Goal: Information Seeking & Learning: Find contact information

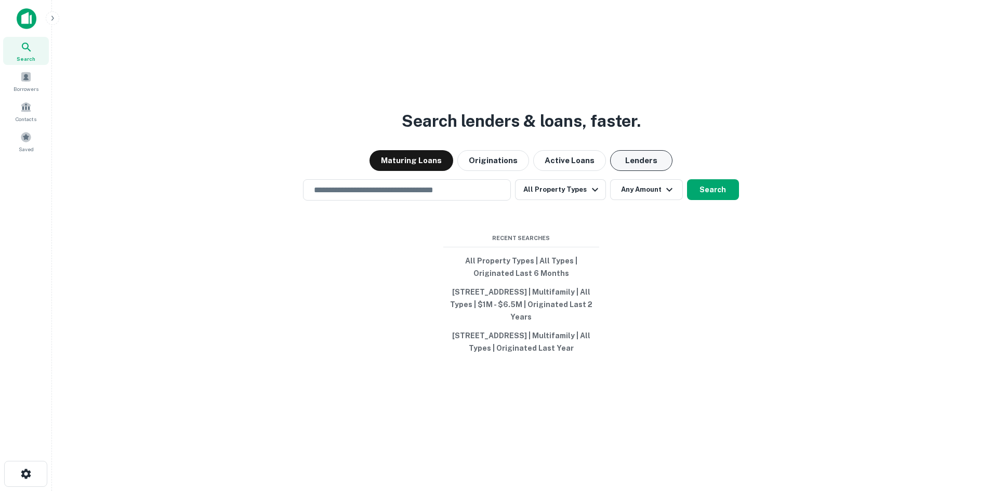
click at [619, 157] on button "Lenders" at bounding box center [641, 160] width 62 height 21
click at [380, 184] on input "text" at bounding box center [407, 190] width 198 height 12
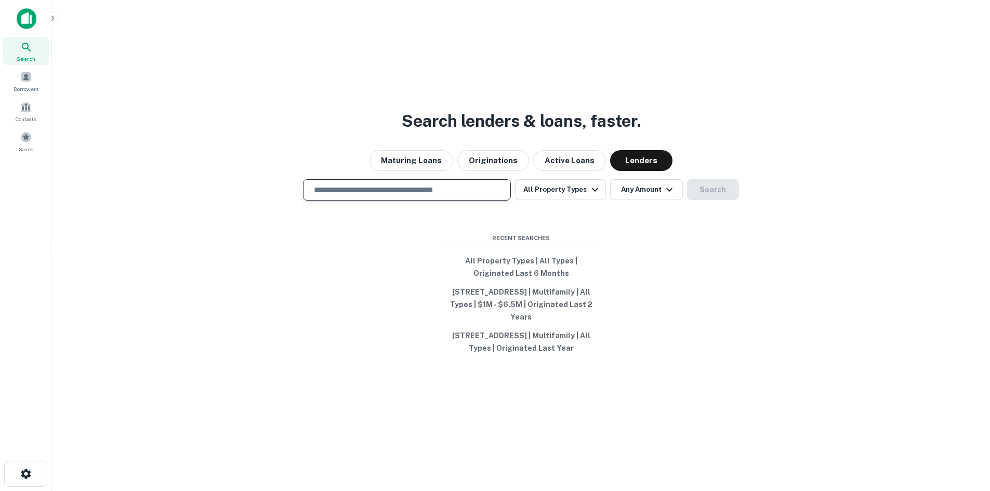
paste input "**********"
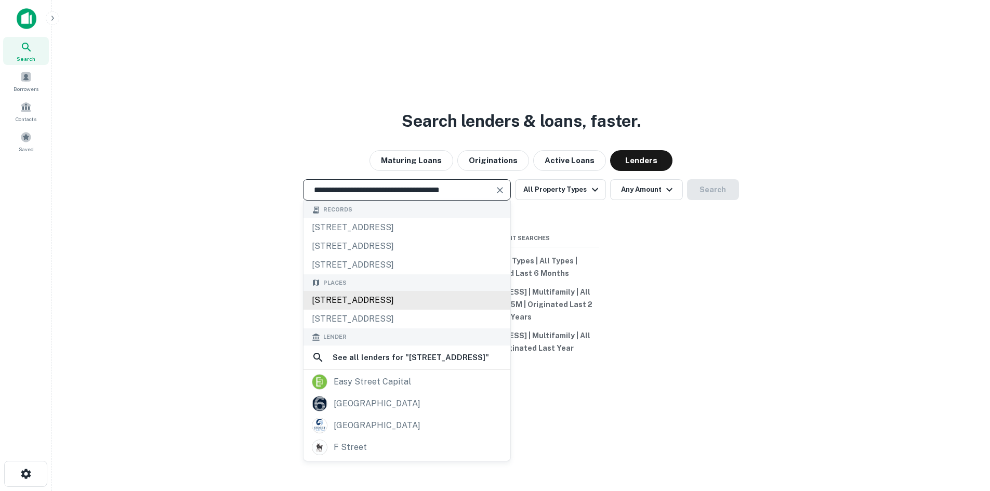
click at [348, 297] on div "500 East 4th Street, Salem, OH 44460, USA" at bounding box center [406, 300] width 207 height 19
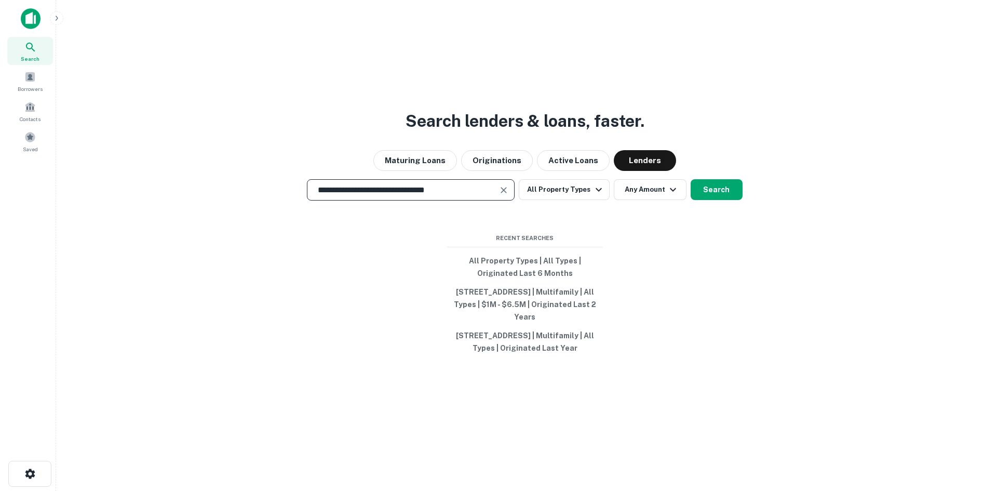
scroll to position [0, 0]
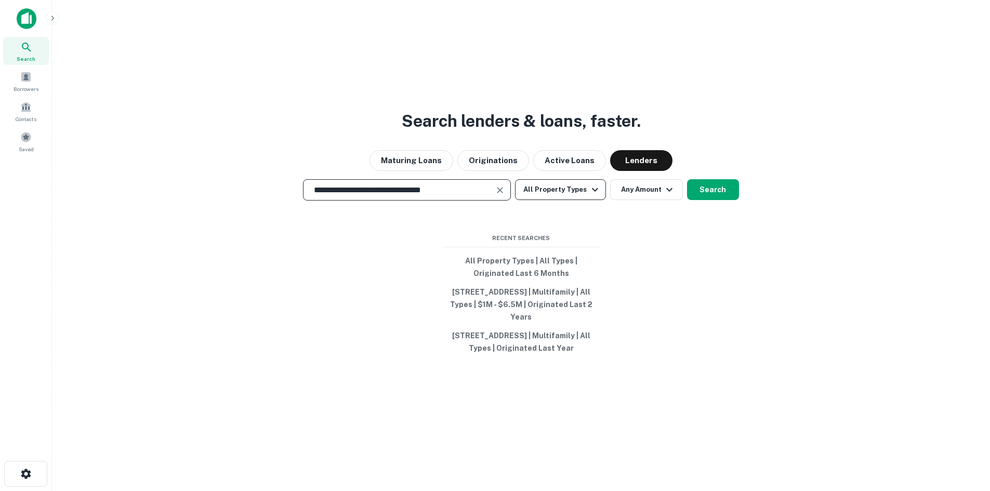
type input "**********"
click at [578, 179] on button "All Property Types" at bounding box center [560, 189] width 90 height 21
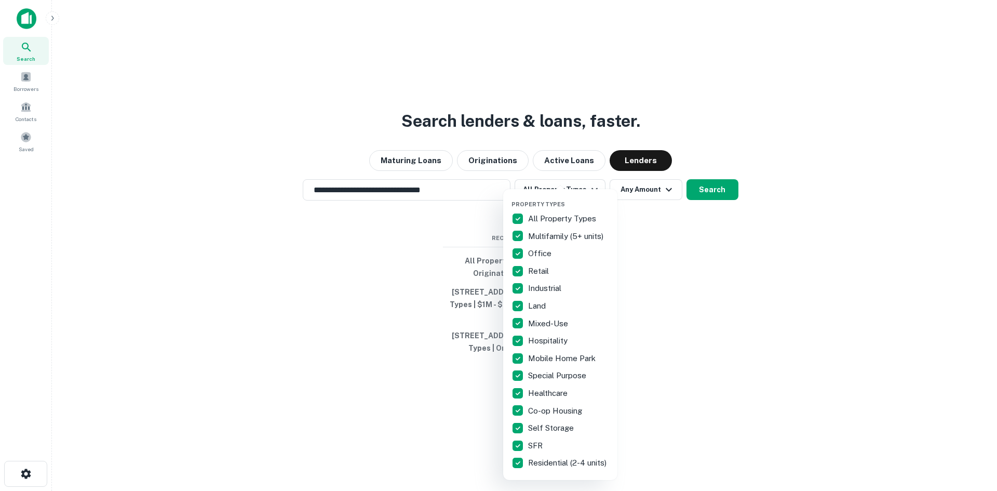
click at [566, 215] on p "All Property Types" at bounding box center [563, 218] width 70 height 12
click at [542, 236] on p "Multifamily (5+ units)" at bounding box center [566, 236] width 77 height 12
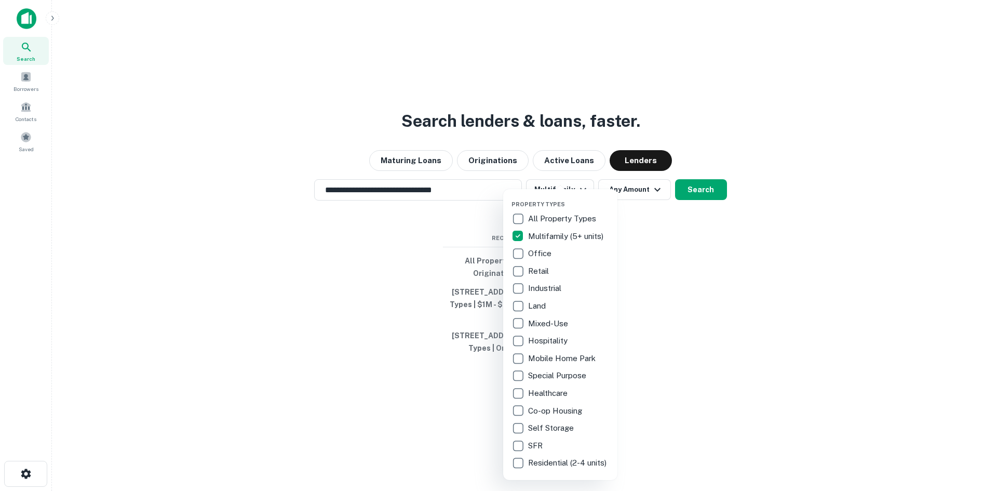
click at [653, 183] on div at bounding box center [498, 245] width 997 height 491
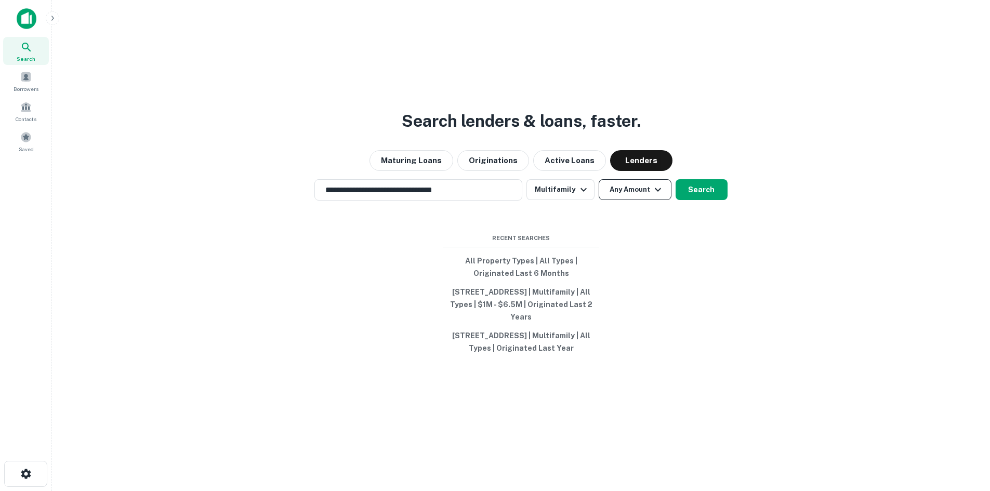
click at [639, 184] on button "Any Amount" at bounding box center [634, 189] width 73 height 21
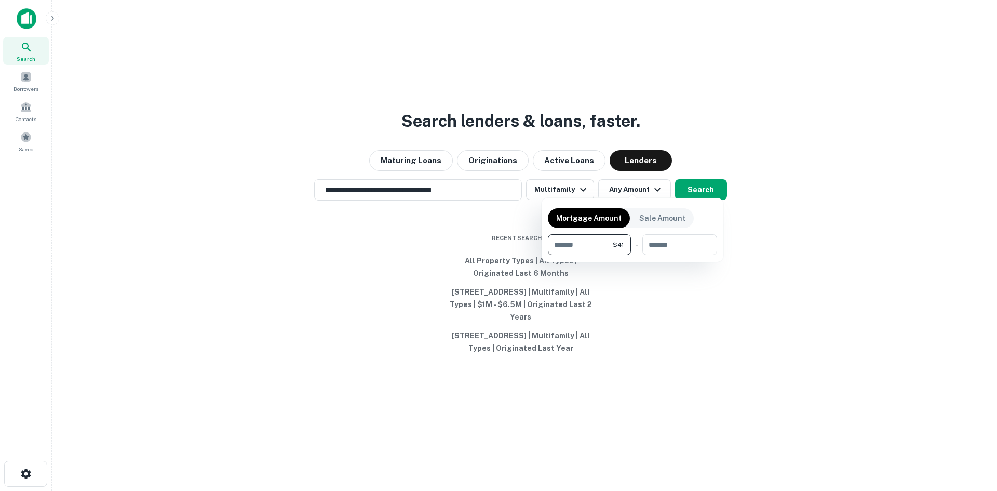
type input "*"
type input "*******"
click at [702, 184] on div at bounding box center [498, 245] width 997 height 491
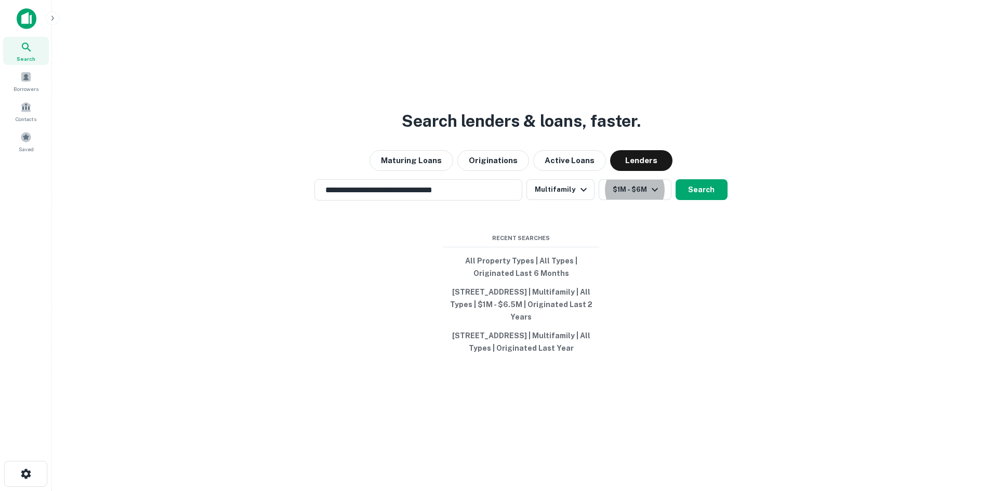
click at [702, 184] on button "Search" at bounding box center [701, 189] width 52 height 21
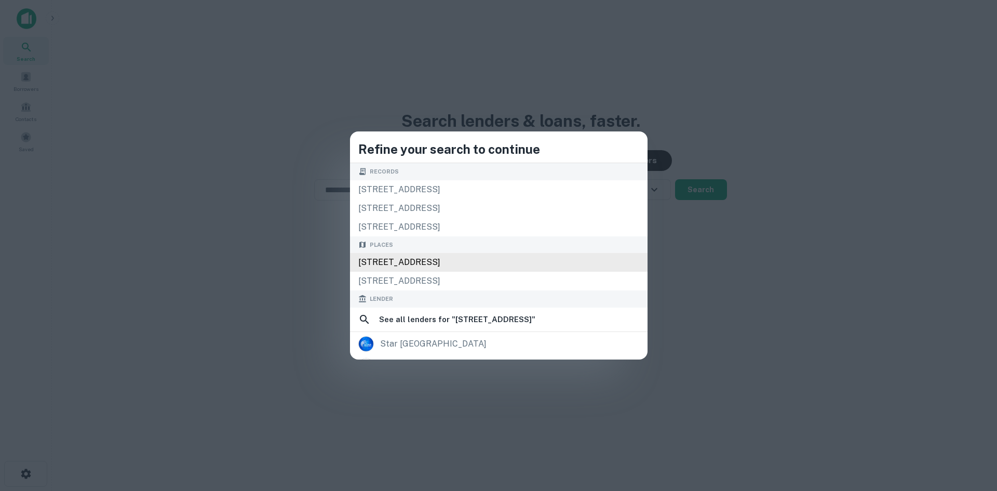
click at [424, 262] on div "500 E 4th St, Salem, OH 44460, USA" at bounding box center [499, 262] width 298 height 19
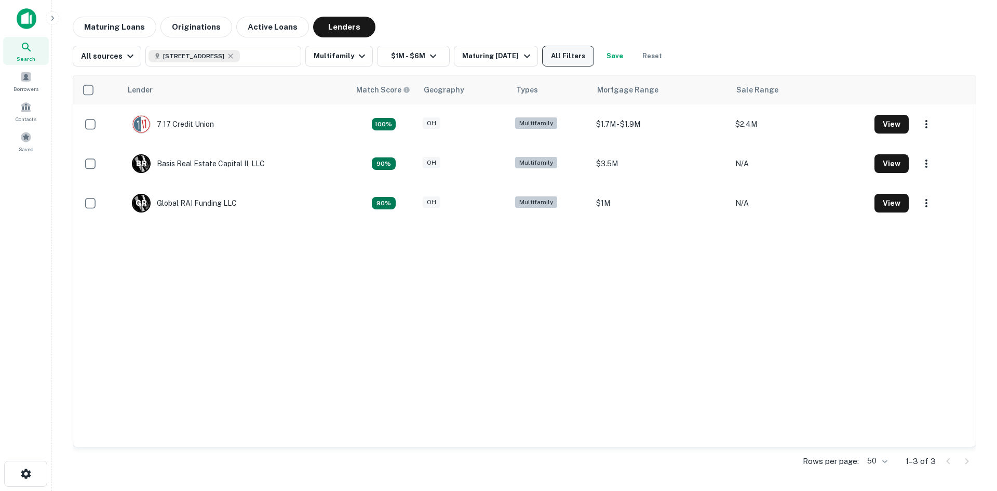
click at [563, 63] on button "All Filters" at bounding box center [568, 56] width 52 height 21
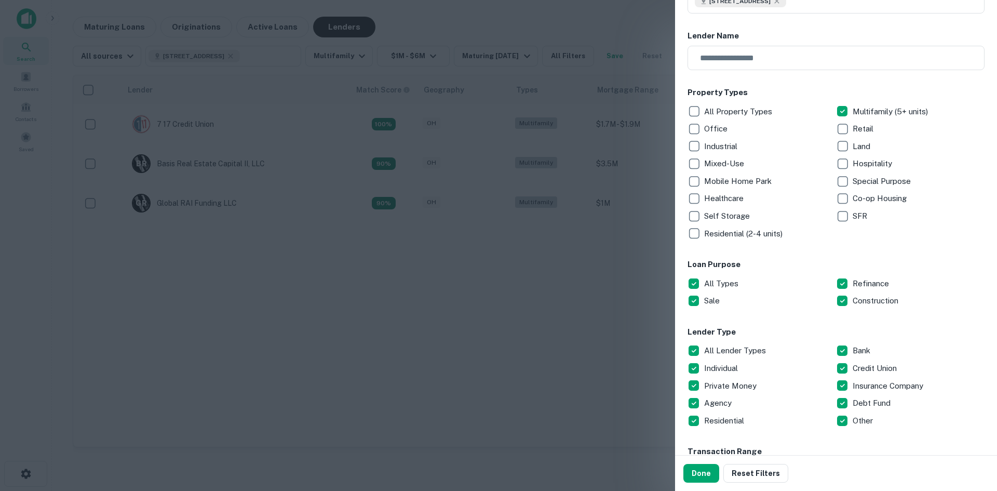
scroll to position [260, 0]
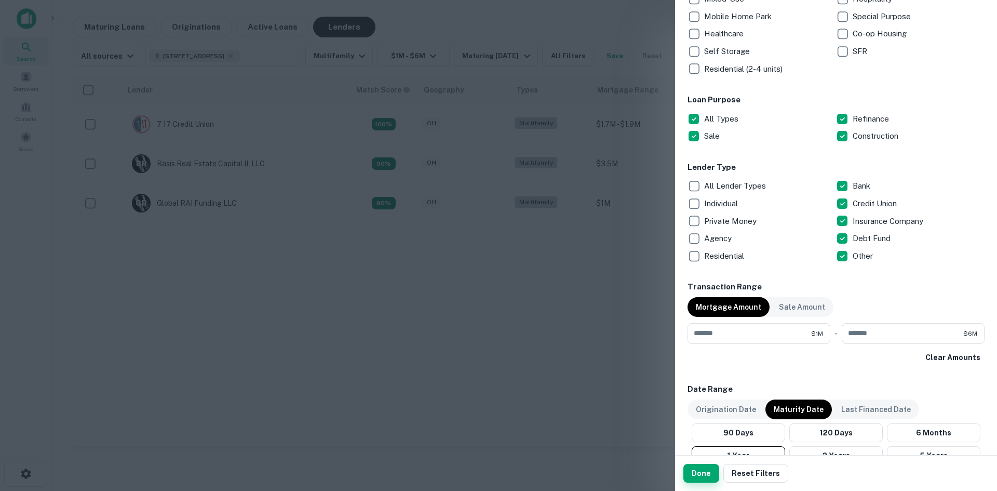
click at [696, 471] on button "Done" at bounding box center [702, 473] width 36 height 19
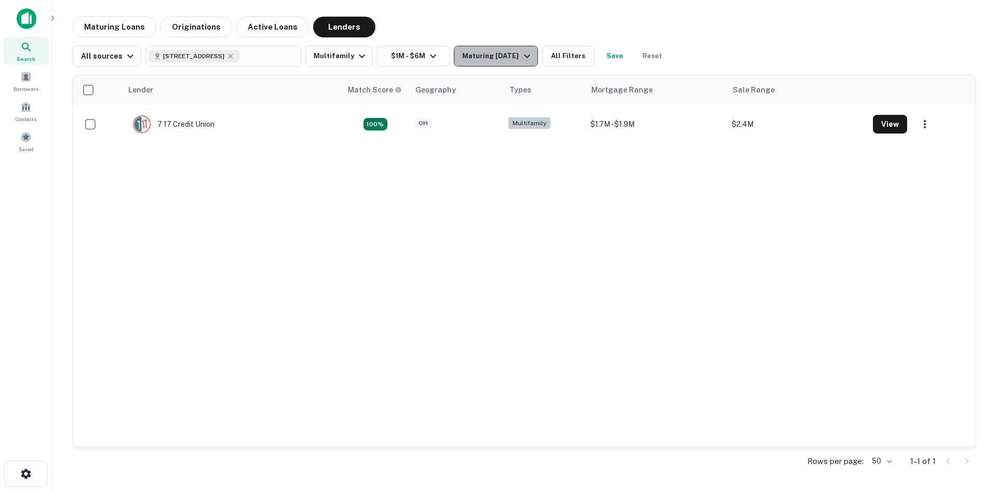
click at [482, 62] on div "Maturing In 1 Year" at bounding box center [497, 56] width 71 height 12
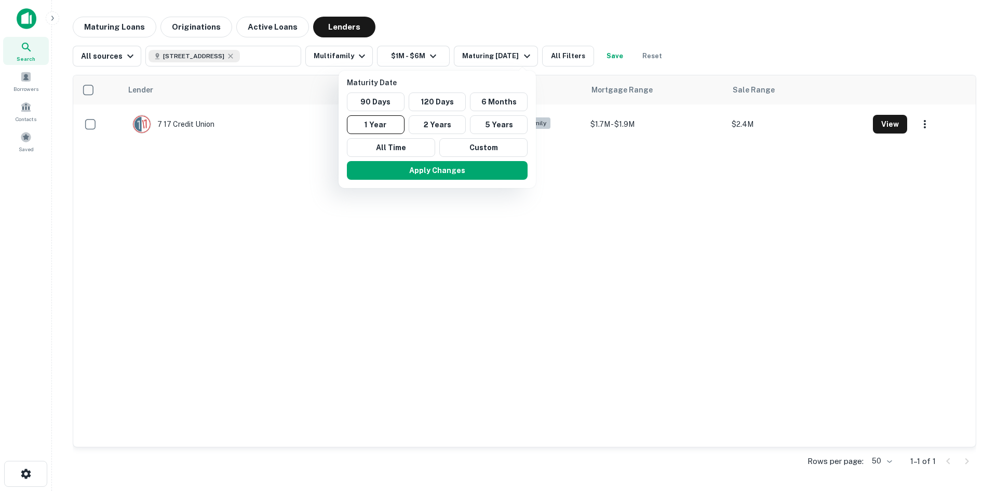
click at [558, 53] on div at bounding box center [498, 245] width 997 height 491
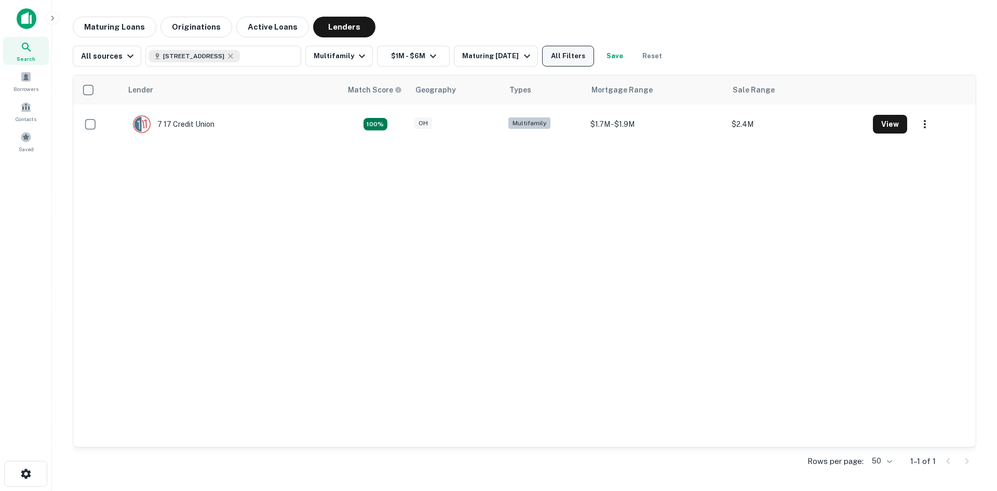
click at [561, 56] on button "All Filters" at bounding box center [568, 56] width 52 height 21
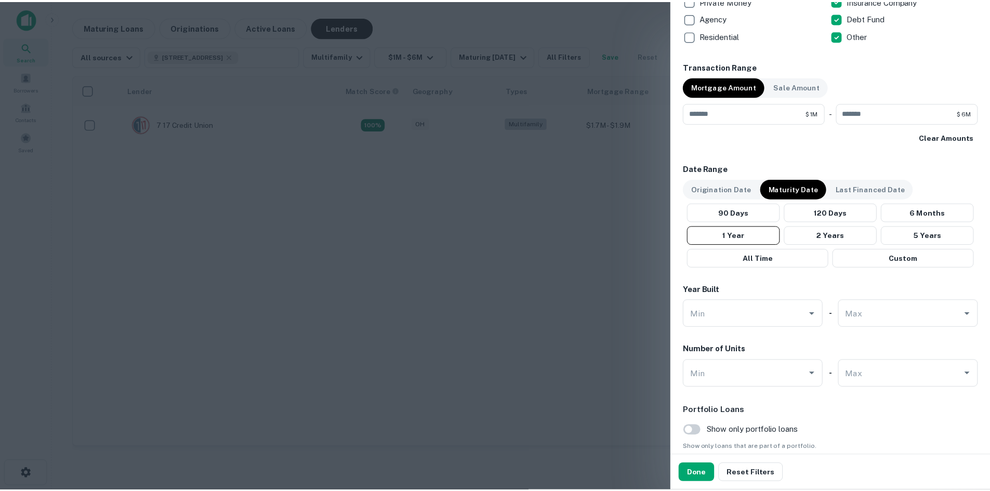
scroll to position [519, 0]
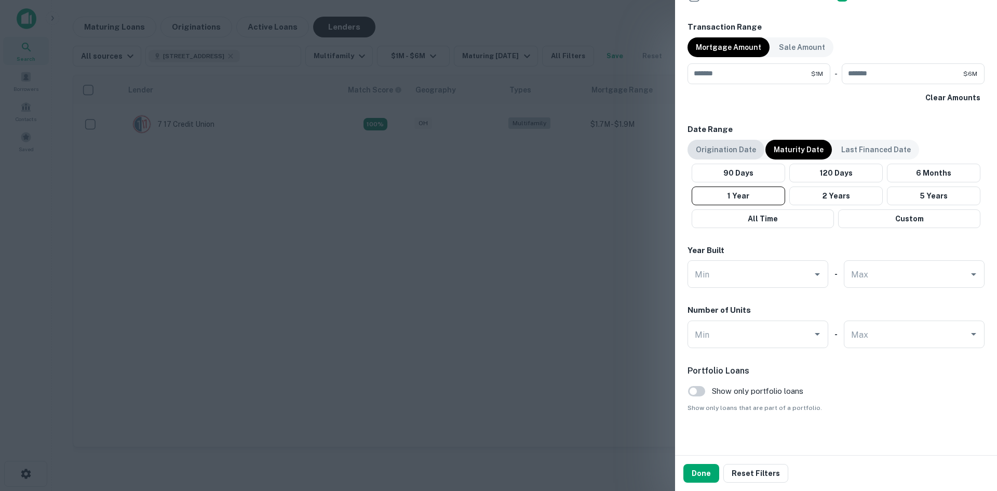
click at [742, 146] on p "Origination Date" at bounding box center [726, 149] width 60 height 11
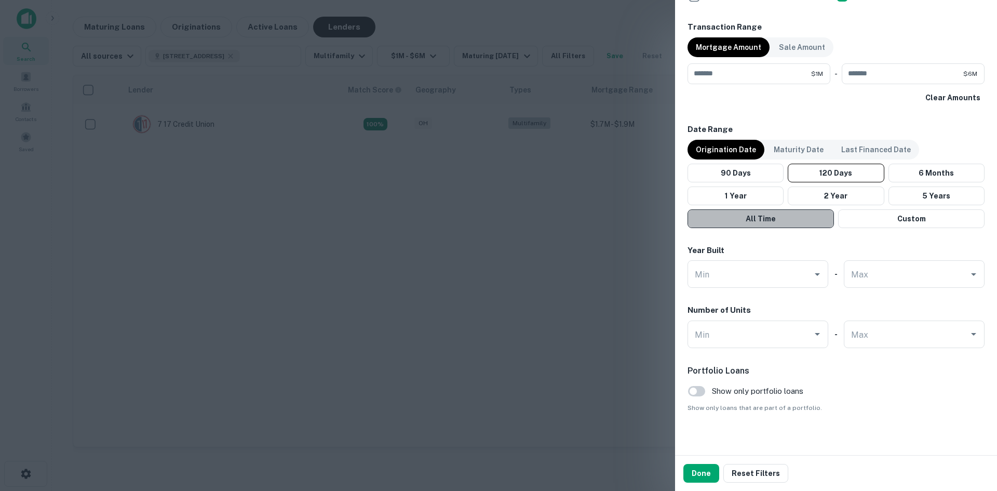
click at [788, 220] on button "All Time" at bounding box center [761, 218] width 146 height 19
click at [693, 469] on button "Done" at bounding box center [702, 473] width 36 height 19
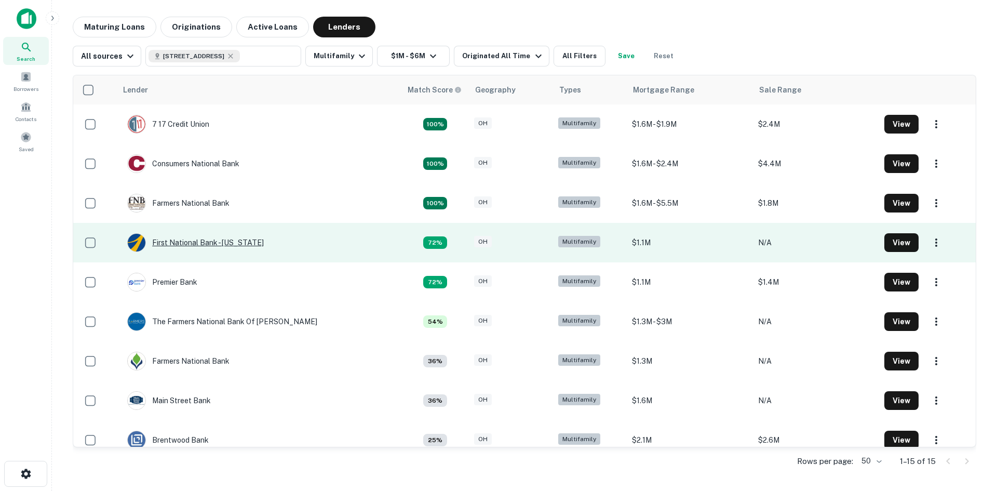
click at [221, 242] on div "First National Bank - Maine" at bounding box center [195, 242] width 137 height 19
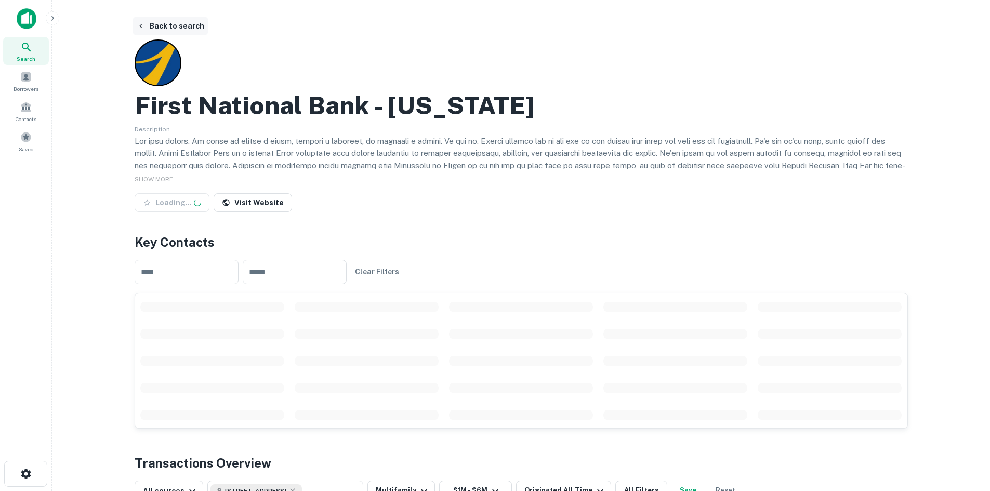
click at [160, 30] on button "Back to search" at bounding box center [170, 26] width 76 height 19
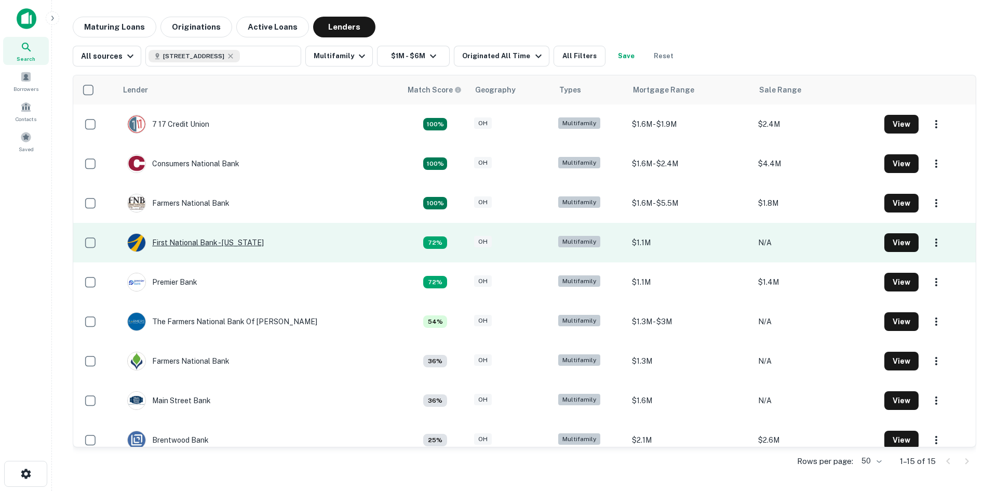
click at [164, 239] on div "First National Bank - Maine" at bounding box center [195, 242] width 137 height 19
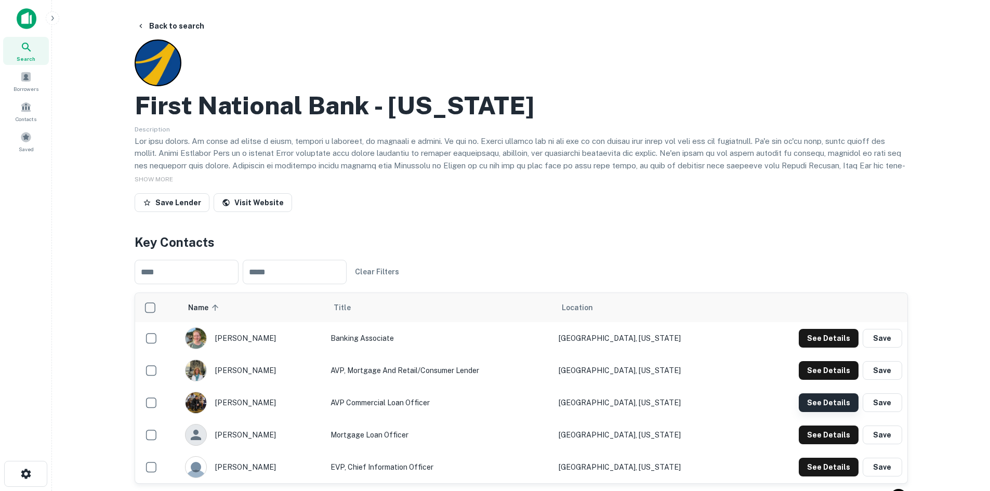
click at [822, 348] on button "See Details" at bounding box center [828, 338] width 60 height 19
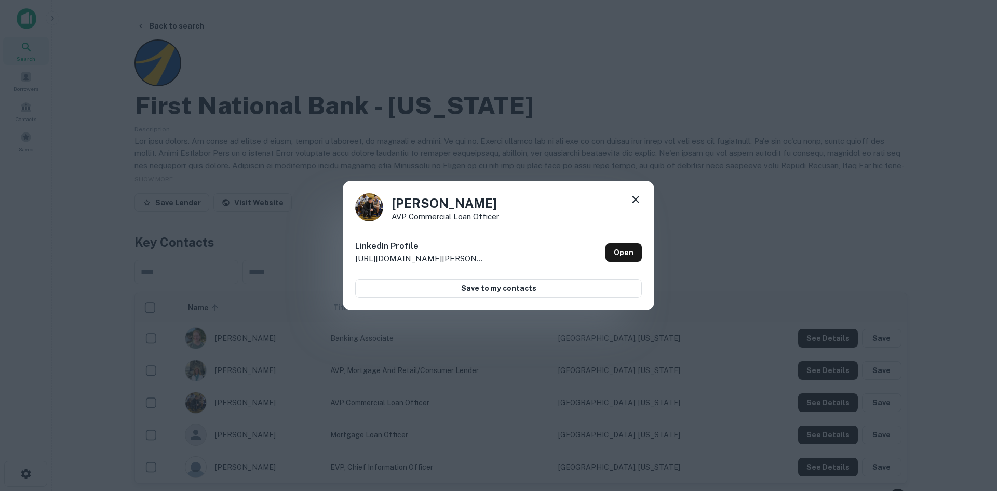
click at [631, 199] on icon at bounding box center [636, 199] width 12 height 12
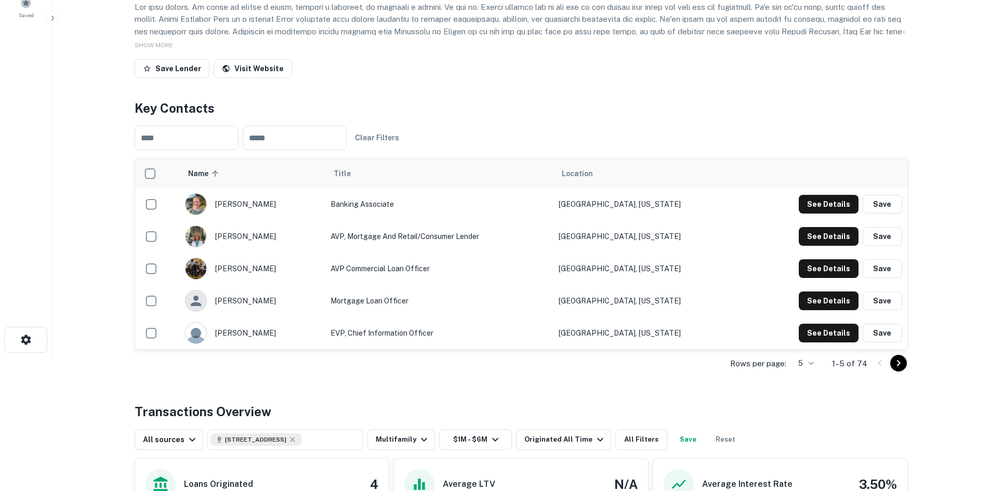
scroll to position [156, 0]
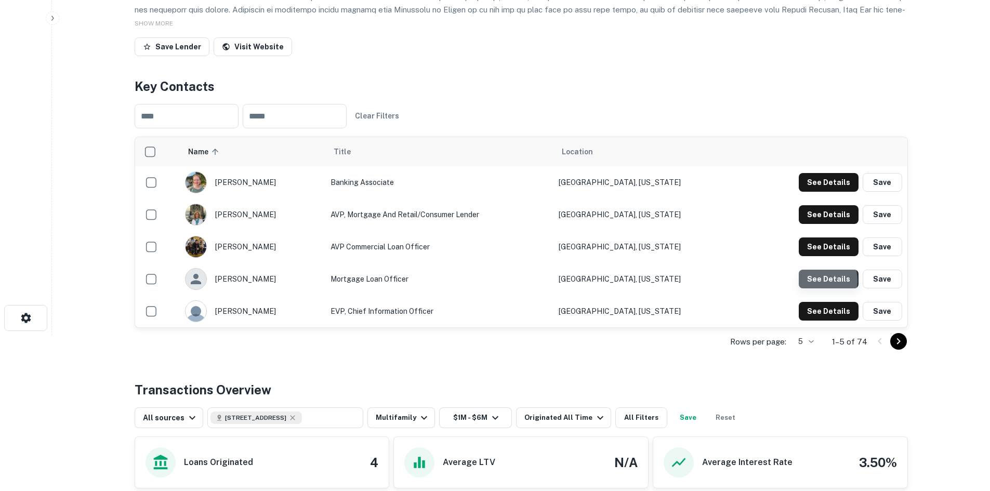
click at [812, 192] on button "See Details" at bounding box center [828, 182] width 60 height 19
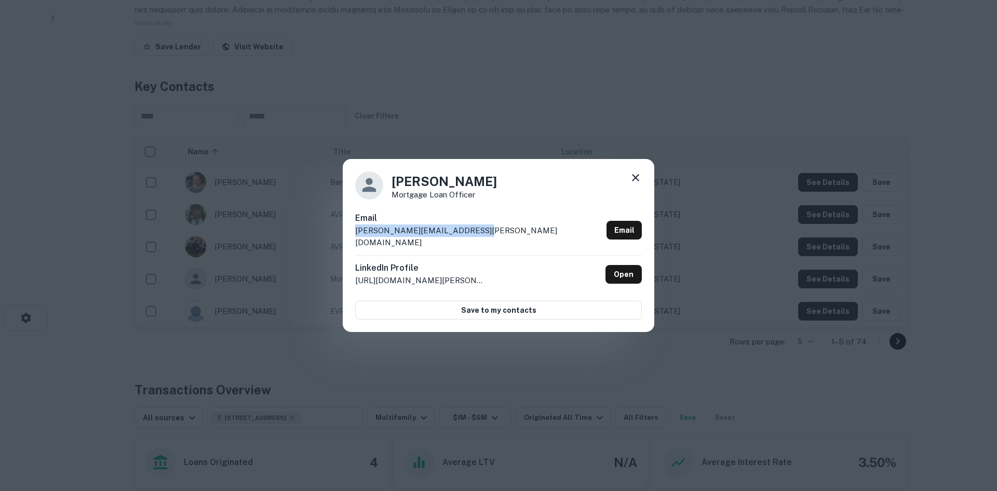
drag, startPoint x: 355, startPoint y: 236, endPoint x: 464, endPoint y: 241, distance: 109.2
click at [464, 241] on div "Email kimberly.averill@thefirst.com Email" at bounding box center [498, 233] width 287 height 43
copy p "kimberly.averill@thefirst.com"
drag, startPoint x: 498, startPoint y: 185, endPoint x: 379, endPoint y: 186, distance: 118.4
click at [379, 186] on div "Kimberly Averill Mortgage Loan Officer" at bounding box center [498, 185] width 287 height 28
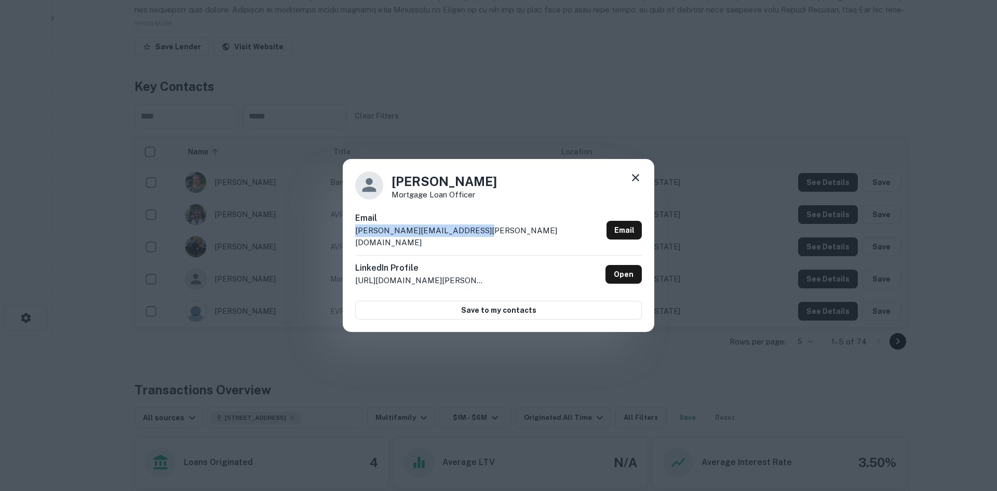
copy h4 "Kimberly Averill"
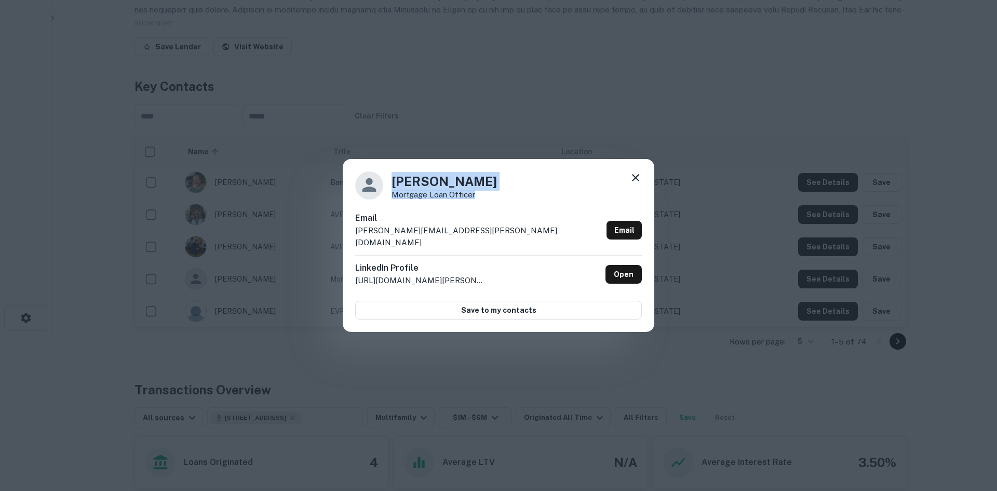
drag, startPoint x: 473, startPoint y: 201, endPoint x: 380, endPoint y: 201, distance: 93.0
click at [380, 199] on div "Kimberly Averill Mortgage Loan Officer" at bounding box center [498, 185] width 287 height 28
click at [419, 198] on p "Mortgage Loan Officer" at bounding box center [444, 195] width 105 height 8
click at [400, 198] on p "Mortgage Loan Officer" at bounding box center [444, 195] width 105 height 8
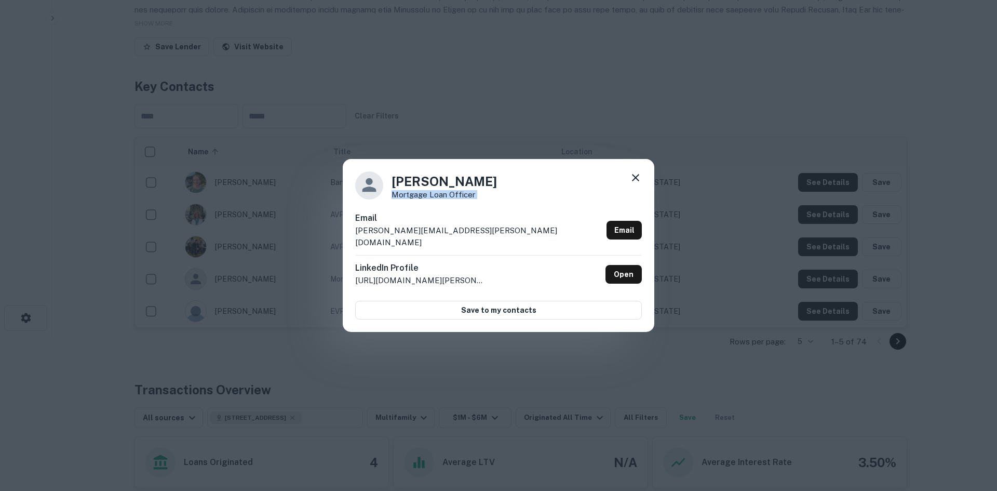
click at [400, 198] on p "Mortgage Loan Officer" at bounding box center [444, 195] width 105 height 8
drag, startPoint x: 596, startPoint y: 121, endPoint x: 566, endPoint y: 129, distance: 31.3
click at [596, 121] on div "Kimberly Averill Mortgage Loan Officer Email kimberly.averill@thefirst.com Emai…" at bounding box center [498, 245] width 997 height 491
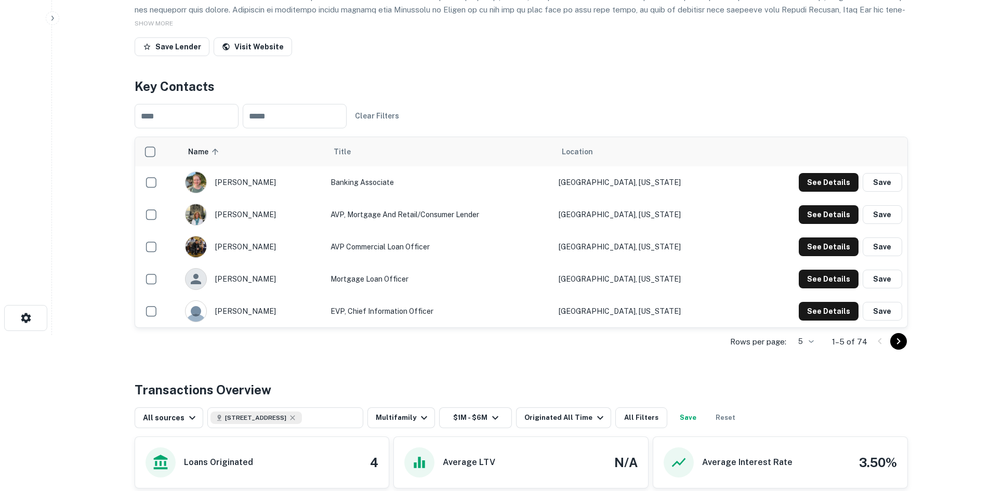
scroll to position [0, 0]
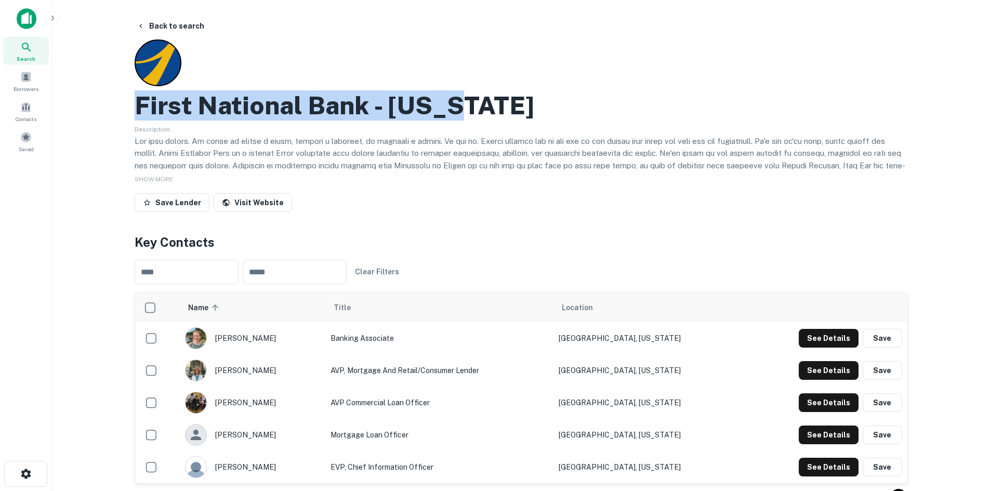
drag, startPoint x: 133, startPoint y: 103, endPoint x: 488, endPoint y: 111, distance: 355.4
click at [488, 111] on div "Back to search First National Bank - Maine Description SHOW MORE Save Lender Vi…" at bounding box center [521, 480] width 798 height 927
copy h2 "First National Bank - Maine"
click at [174, 24] on button "Back to search" at bounding box center [170, 26] width 76 height 19
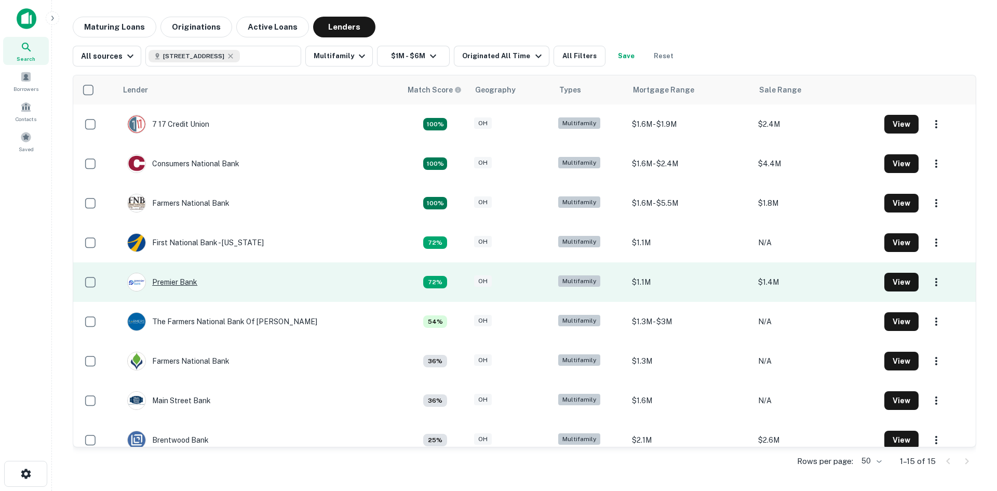
click at [184, 282] on div "Premier Bank" at bounding box center [162, 282] width 70 height 19
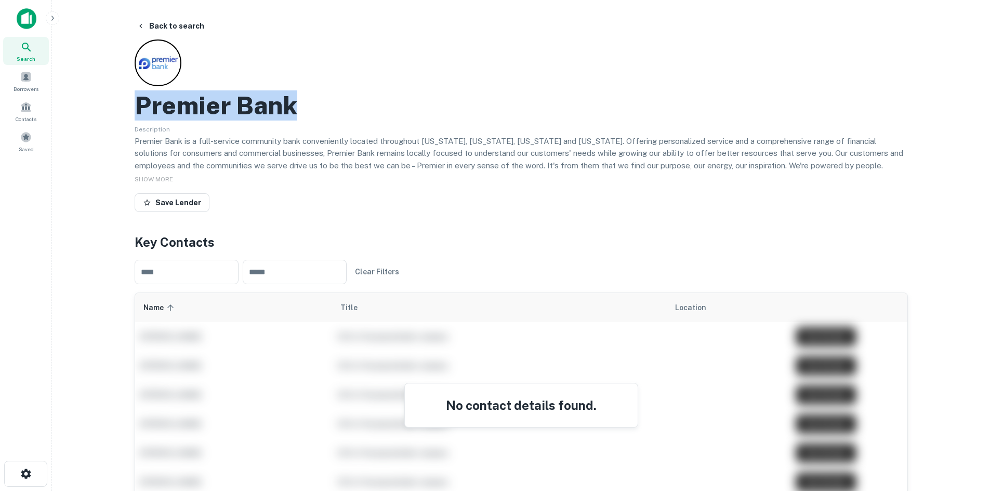
drag, startPoint x: 134, startPoint y: 104, endPoint x: 302, endPoint y: 105, distance: 168.3
click at [302, 105] on div "Back to search Premier Bank Description Premier Bank is a full-service communit…" at bounding box center [521, 473] width 798 height 913
copy h2 "Premier Bank"
click at [164, 22] on button "Back to search" at bounding box center [170, 26] width 76 height 19
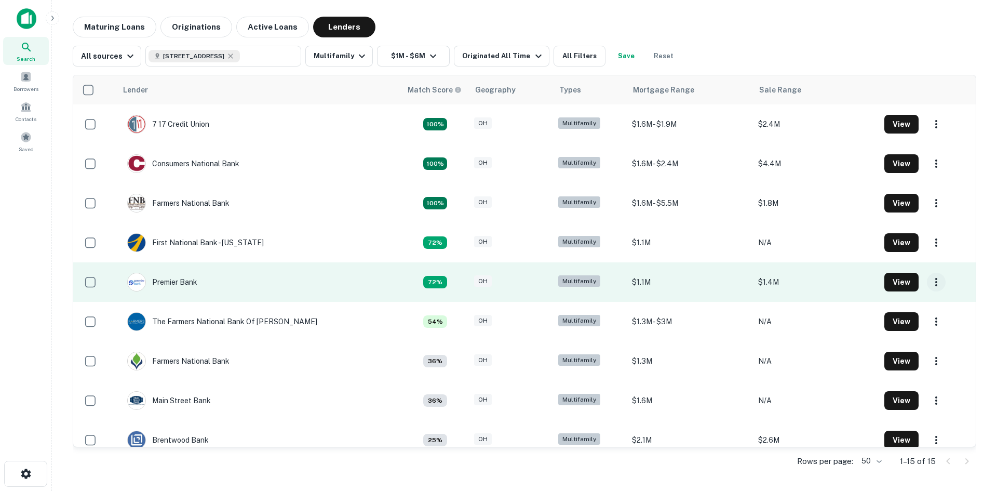
click at [930, 283] on icon "button" at bounding box center [936, 282] width 12 height 12
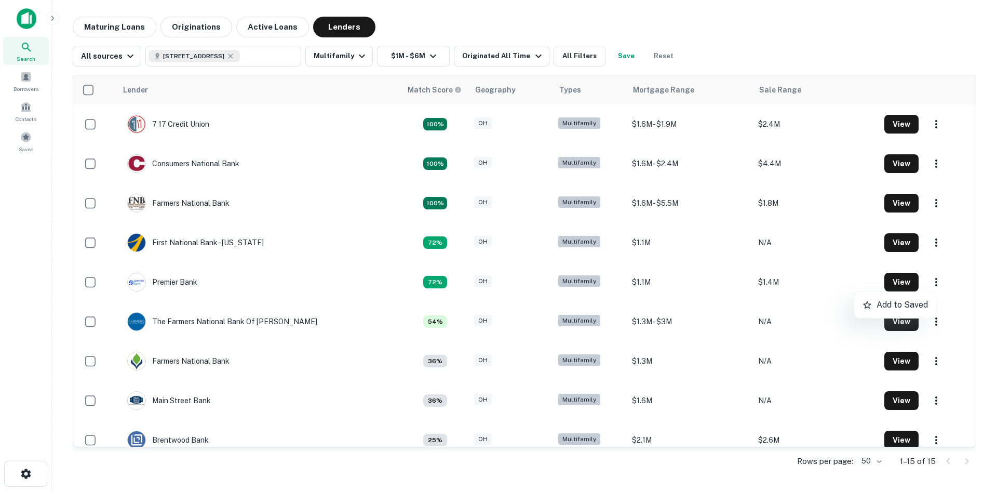
click at [189, 318] on div at bounding box center [498, 245] width 997 height 491
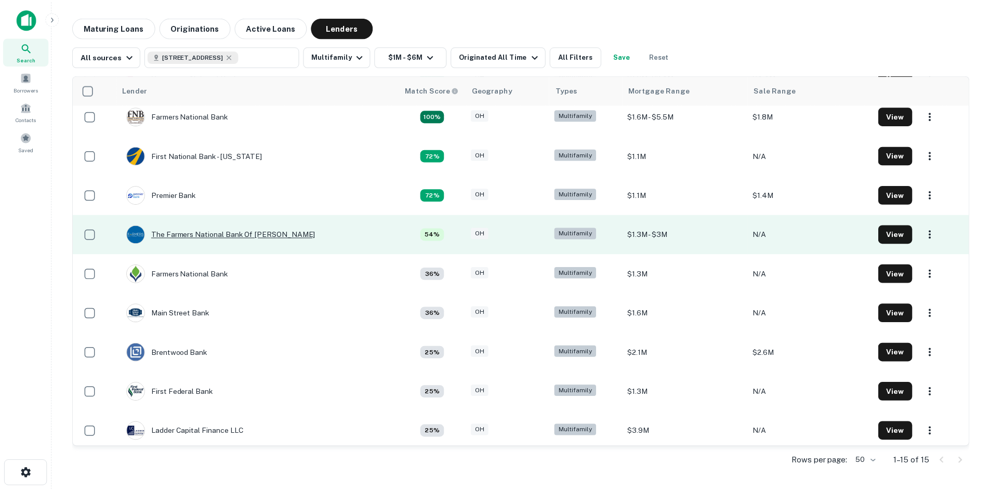
scroll to position [104, 0]
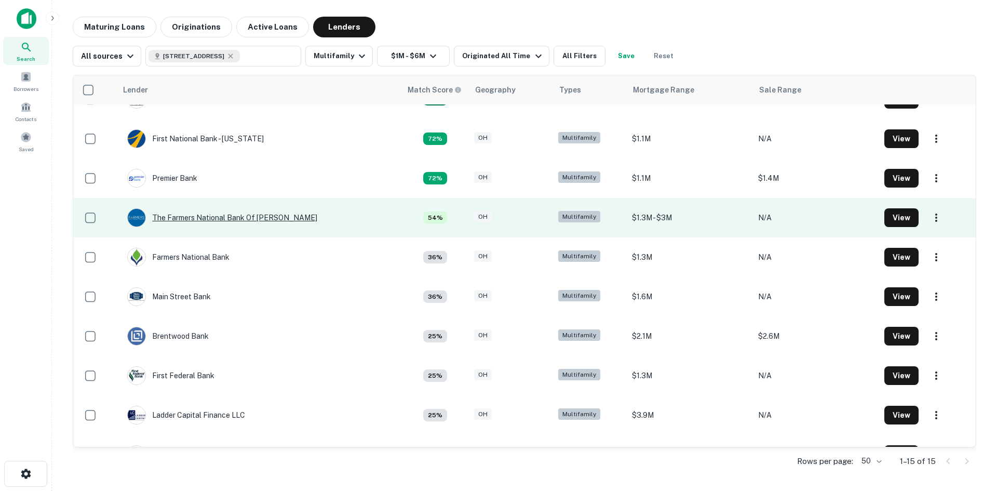
click at [198, 219] on div "The Farmers National Bank Of Canfield" at bounding box center [222, 217] width 190 height 19
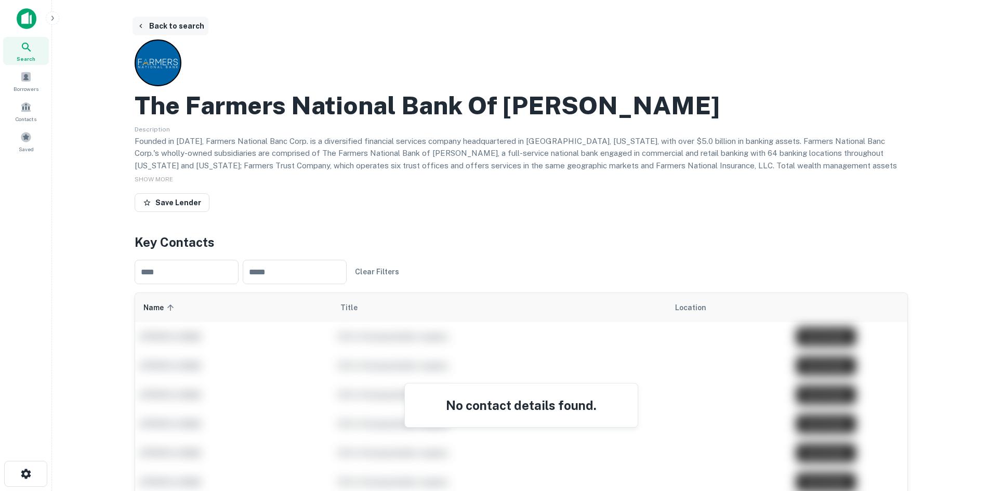
click at [169, 24] on button "Back to search" at bounding box center [170, 26] width 76 height 19
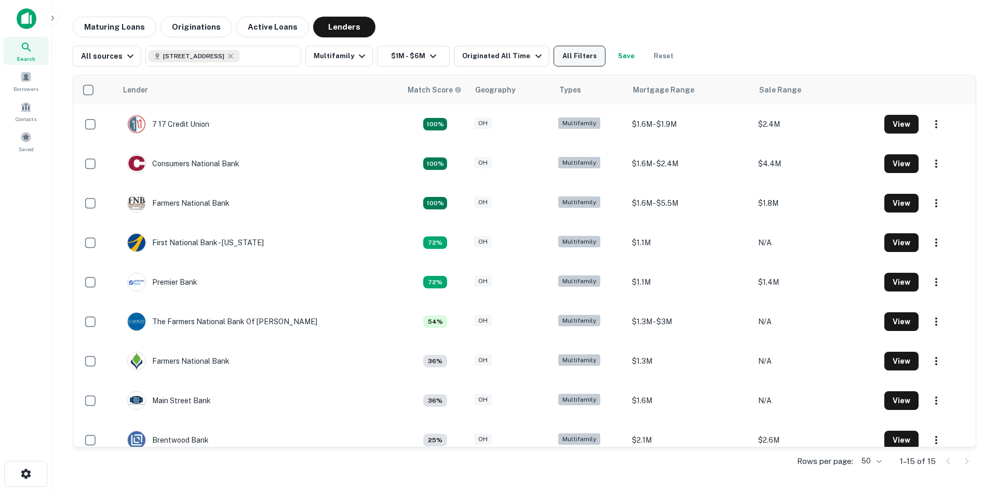
click at [554, 60] on button "All Filters" at bounding box center [580, 56] width 52 height 21
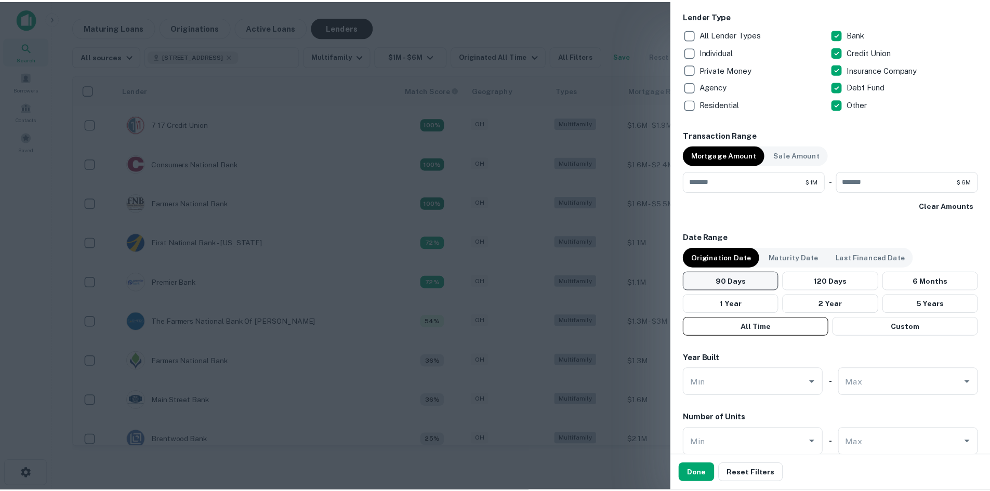
scroll to position [416, 0]
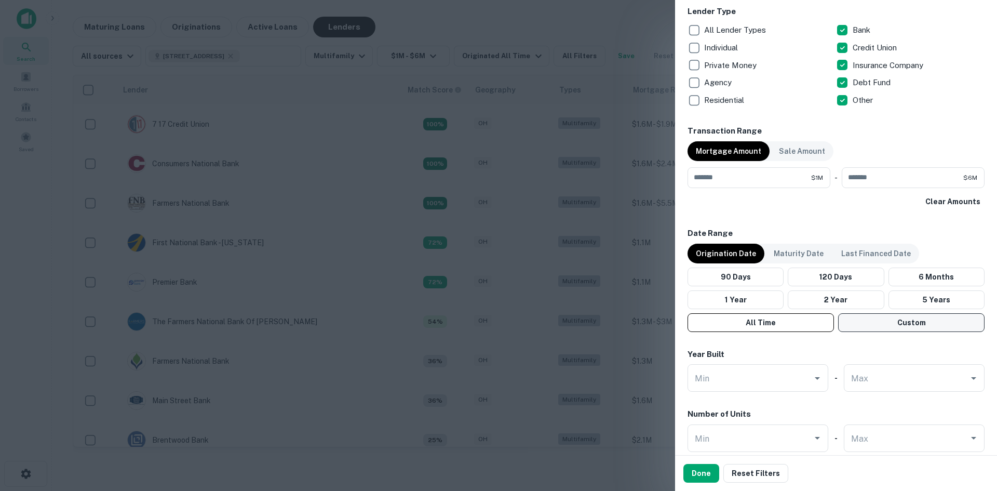
click at [890, 317] on button "Custom" at bounding box center [911, 322] width 146 height 19
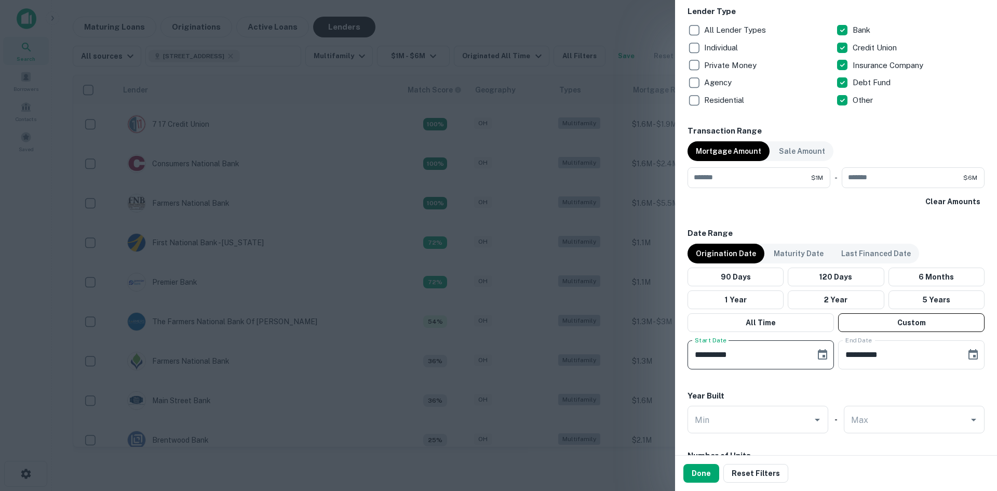
drag, startPoint x: 746, startPoint y: 355, endPoint x: 739, endPoint y: 355, distance: 7.3
click at [739, 355] on input "**********" at bounding box center [748, 354] width 121 height 29
click at [742, 355] on input "**********" at bounding box center [748, 354] width 121 height 29
click at [739, 355] on input "**********" at bounding box center [748, 354] width 121 height 29
type input "**********"
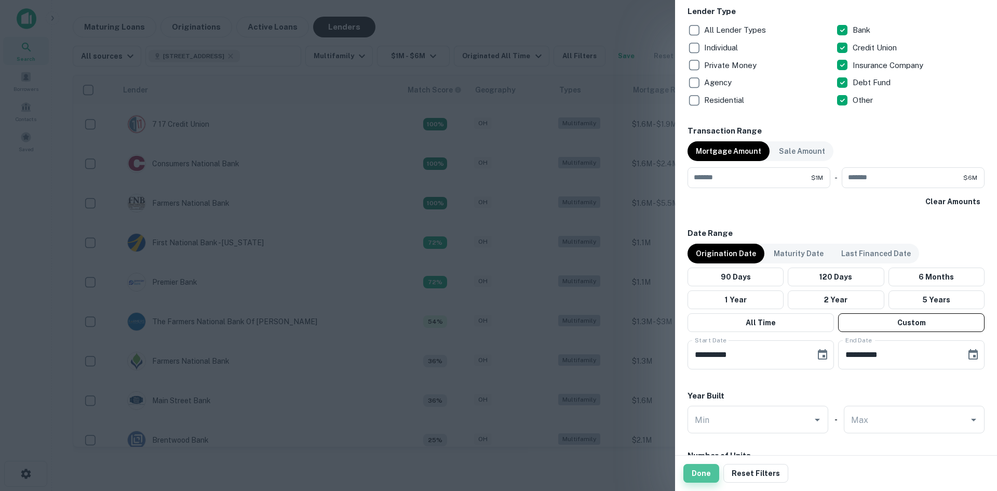
click at [697, 476] on button "Done" at bounding box center [702, 473] width 36 height 19
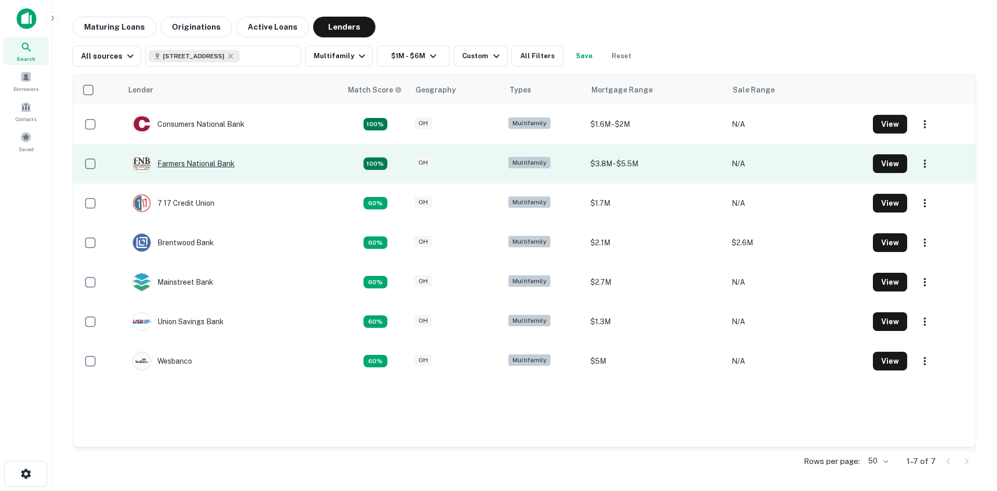
click at [208, 164] on div "Farmers National Bank" at bounding box center [183, 163] width 102 height 19
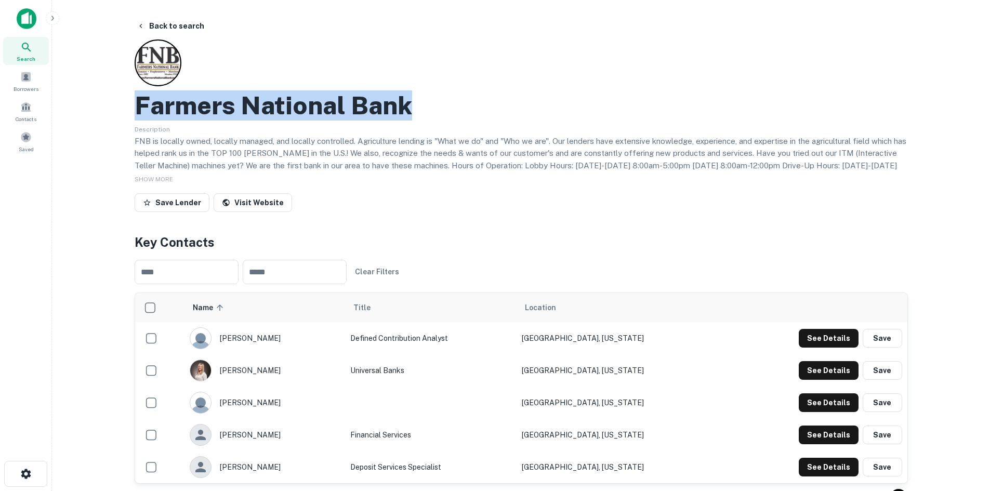
drag, startPoint x: 142, startPoint y: 106, endPoint x: 473, endPoint y: 110, distance: 330.9
click at [473, 110] on div "Farmers National Bank" at bounding box center [521, 105] width 773 height 30
copy h2 "Farmers National Bank"
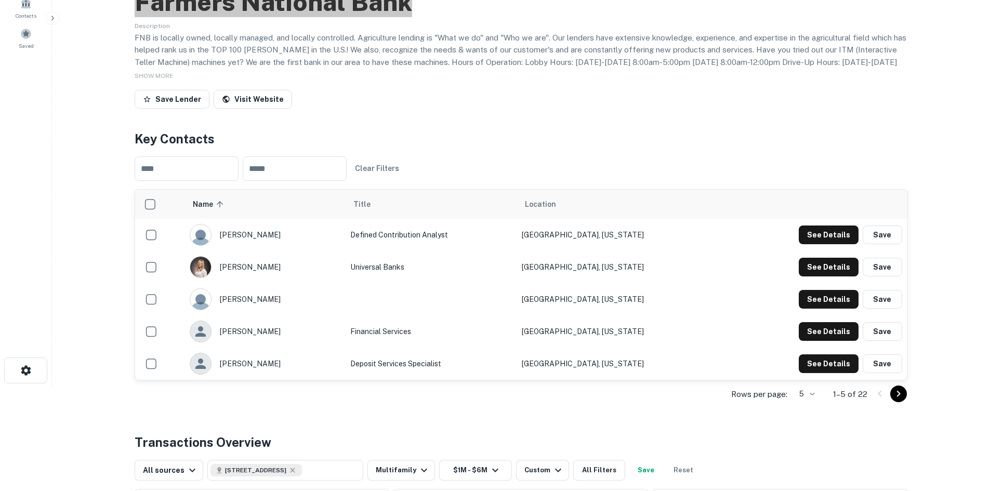
scroll to position [104, 0]
click at [896, 396] on icon "Go to next page" at bounding box center [898, 393] width 12 height 12
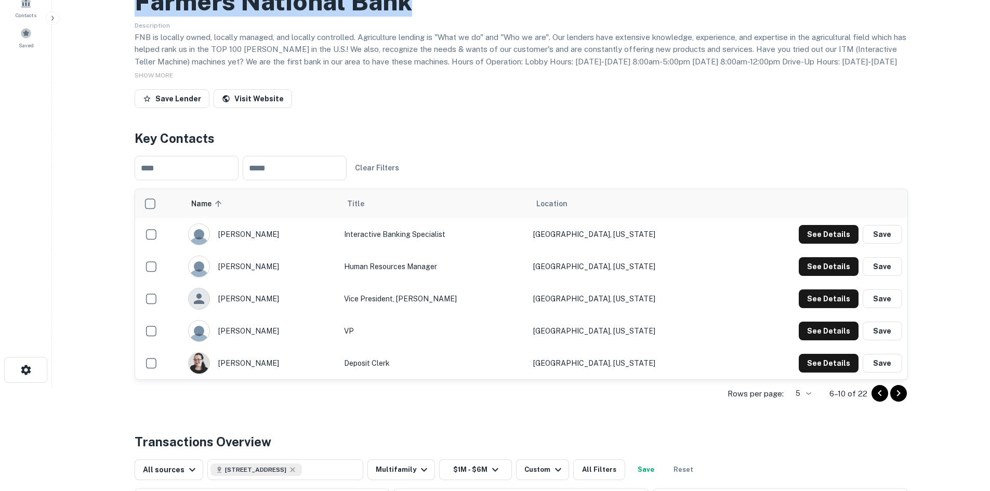
click at [896, 396] on icon "Go to next page" at bounding box center [898, 393] width 12 height 12
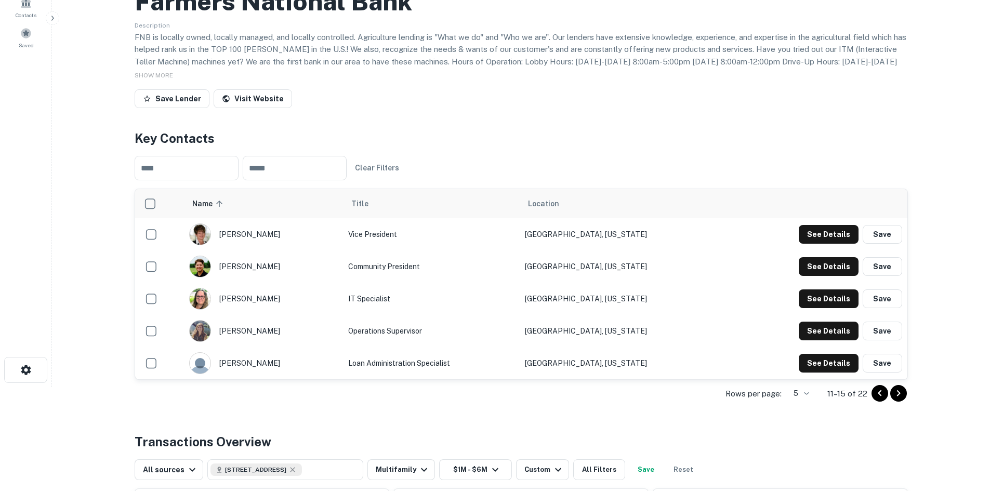
click at [871, 396] on div at bounding box center [888, 393] width 35 height 17
click at [877, 396] on icon "Go to previous page" at bounding box center [879, 393] width 12 height 12
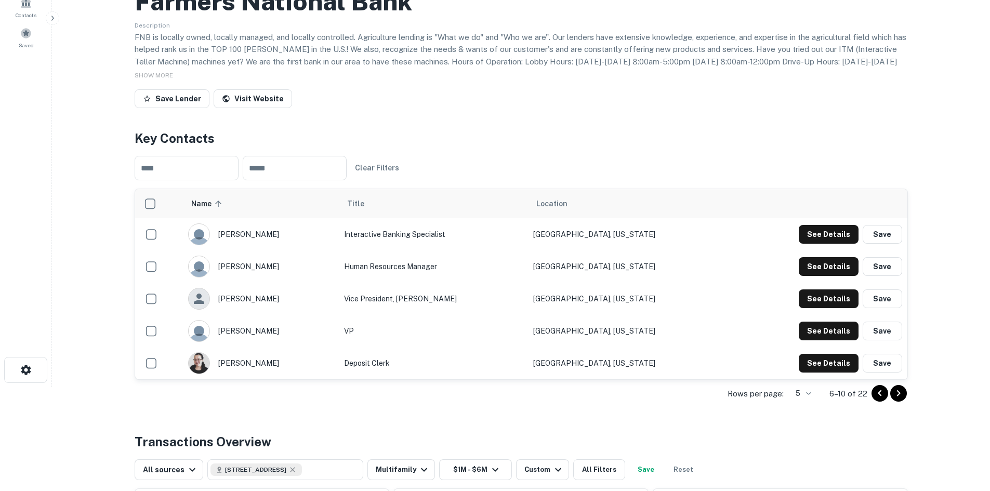
click at [902, 398] on icon "Go to next page" at bounding box center [898, 393] width 12 height 12
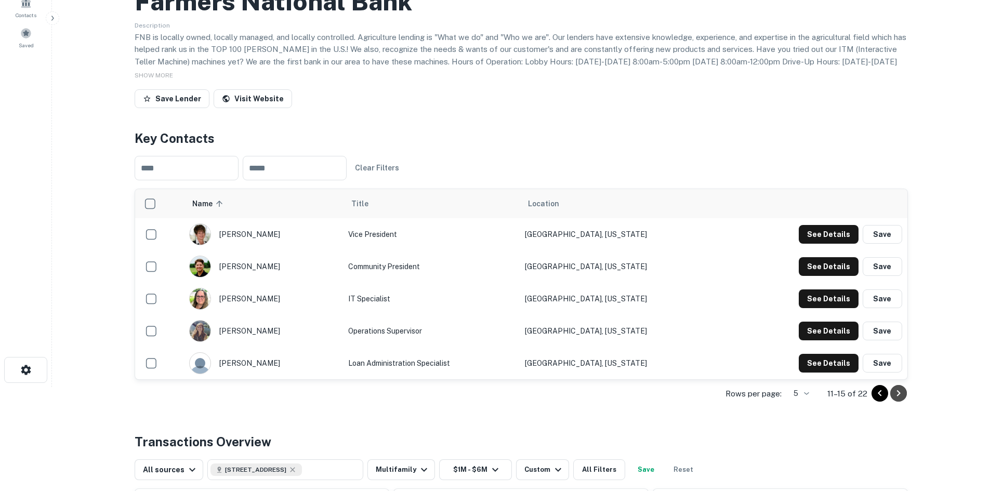
click at [902, 398] on icon "Go to next page" at bounding box center [898, 393] width 12 height 12
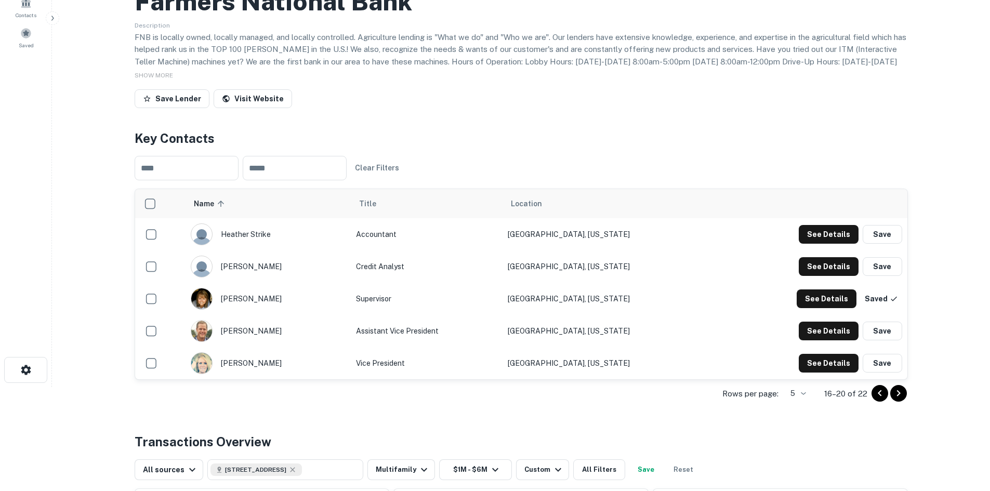
click at [879, 398] on icon "Go to previous page" at bounding box center [879, 393] width 12 height 12
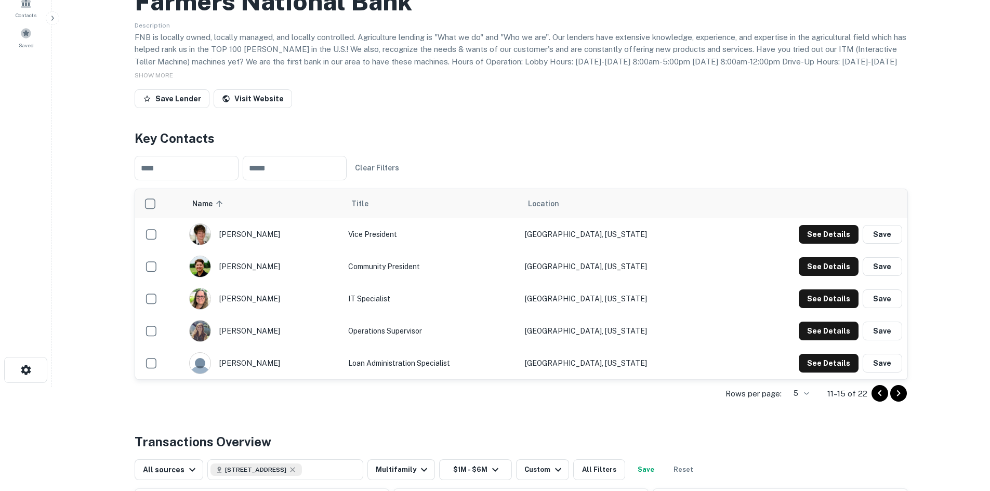
click at [879, 397] on icon "Go to previous page" at bounding box center [879, 393] width 12 height 12
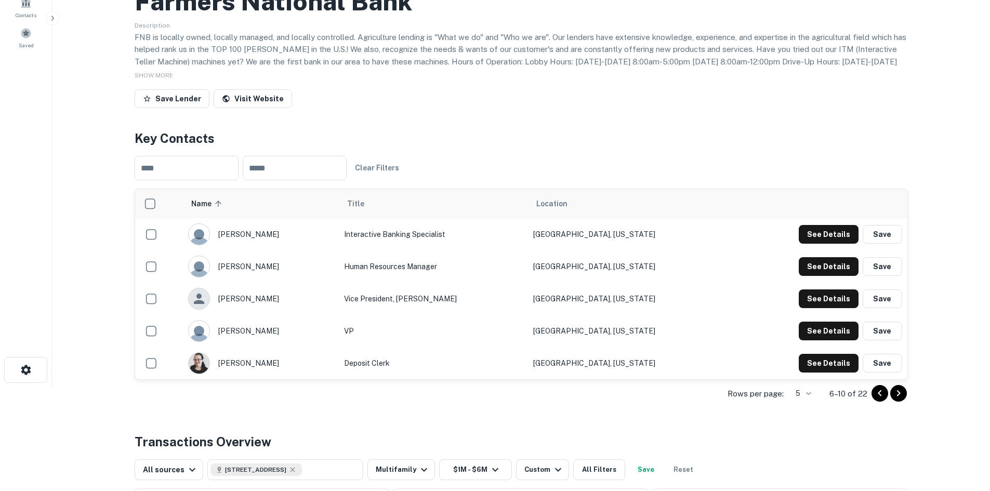
click at [881, 397] on icon "Go to previous page" at bounding box center [879, 393] width 12 height 12
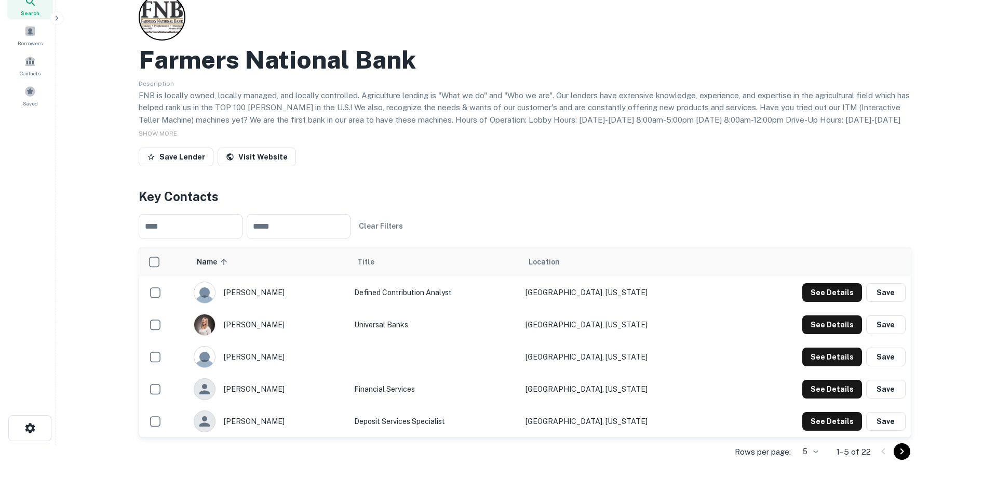
scroll to position [0, 0]
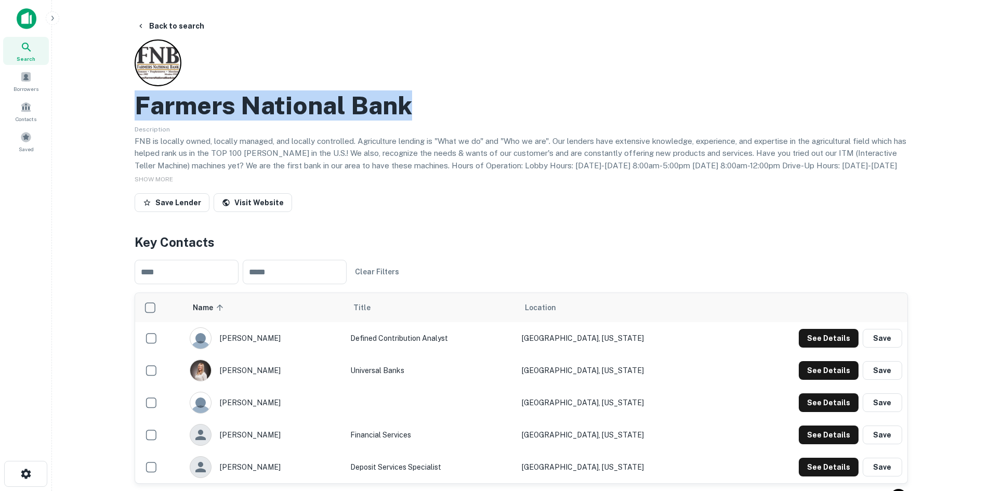
drag, startPoint x: 140, startPoint y: 101, endPoint x: 655, endPoint y: 59, distance: 517.0
click at [438, 114] on div "Farmers National Bank" at bounding box center [521, 105] width 773 height 30
copy h2 "Farmers National Bank"
click at [167, 21] on button "Back to search" at bounding box center [170, 26] width 76 height 19
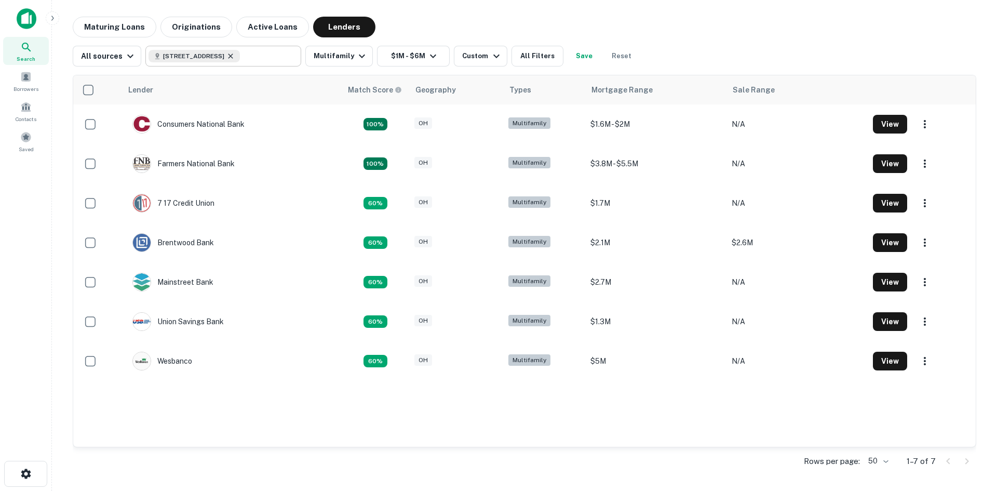
click at [235, 58] on icon at bounding box center [230, 56] width 8 height 8
type input "**********"
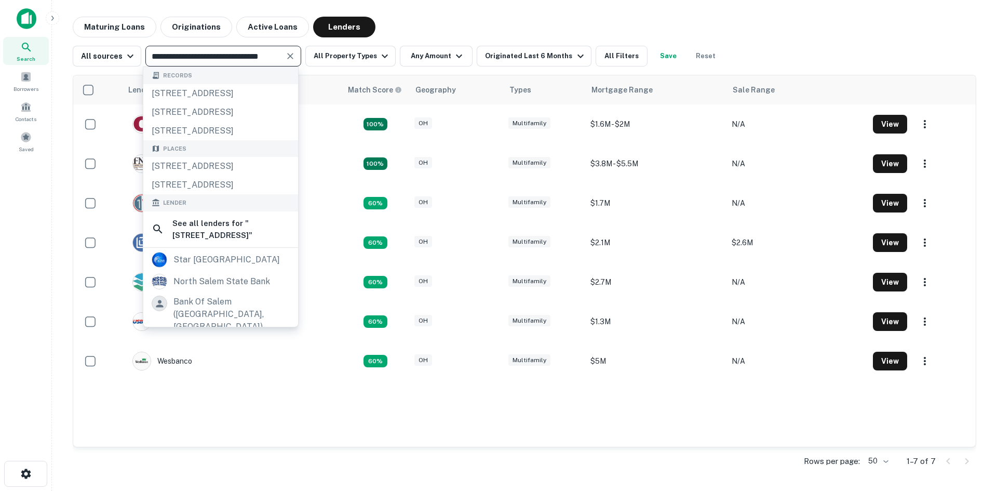
click at [286, 57] on icon "Clear" at bounding box center [290, 56] width 10 height 10
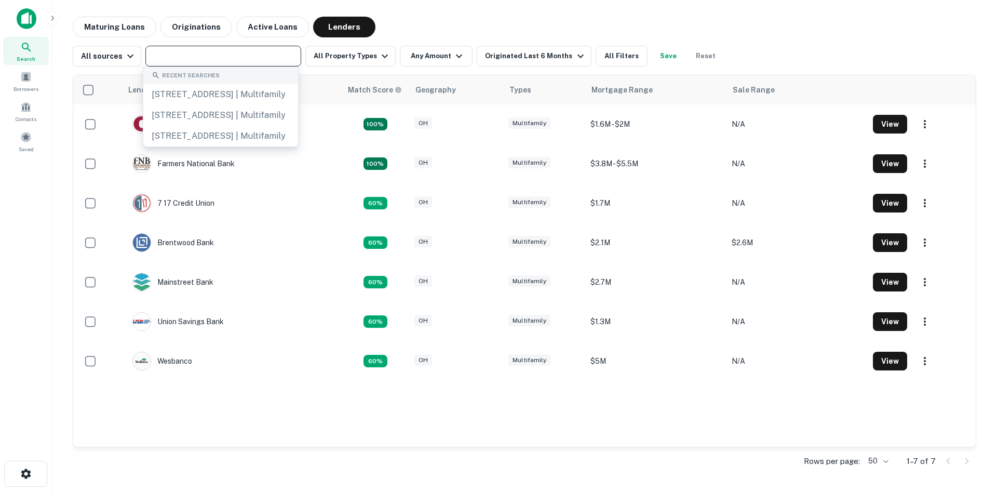
paste input "**********"
type input "**********"
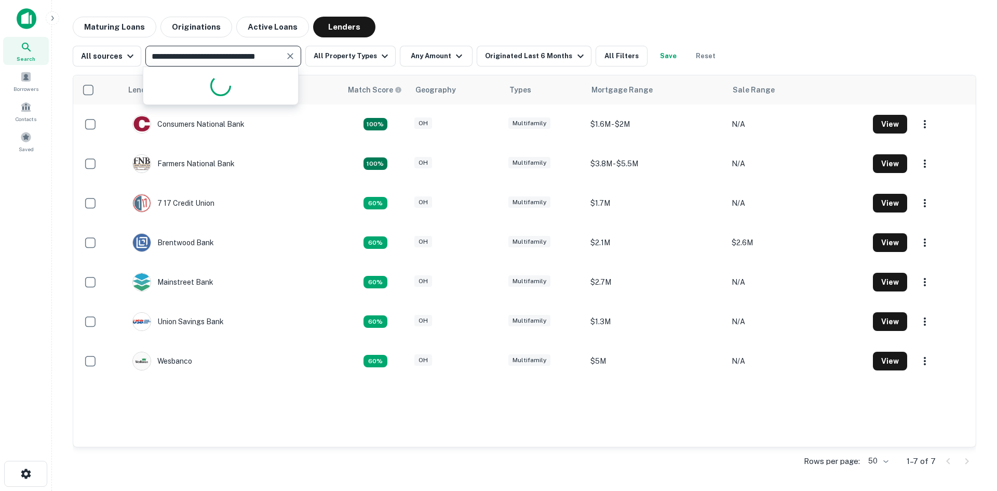
scroll to position [0, 34]
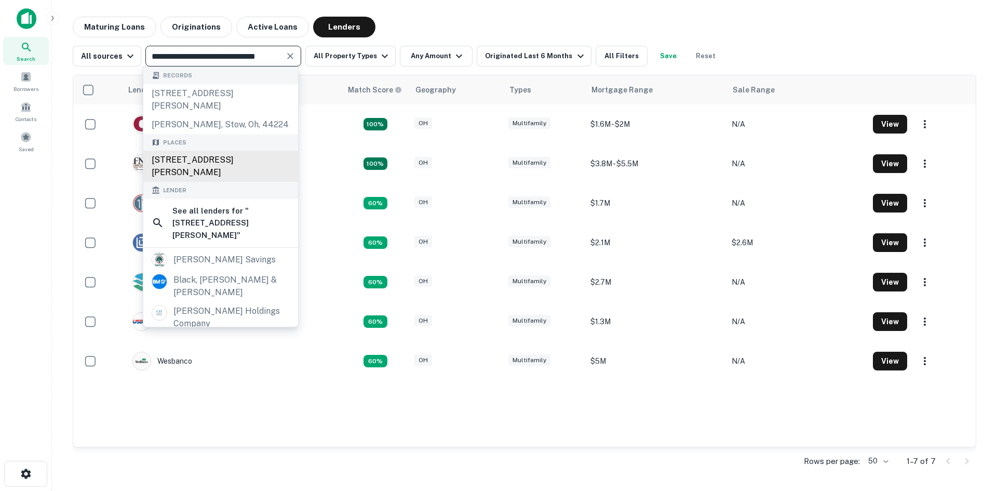
click at [217, 166] on div "3000 Graham Rd, Stow, OH 44224, USA" at bounding box center [220, 166] width 155 height 31
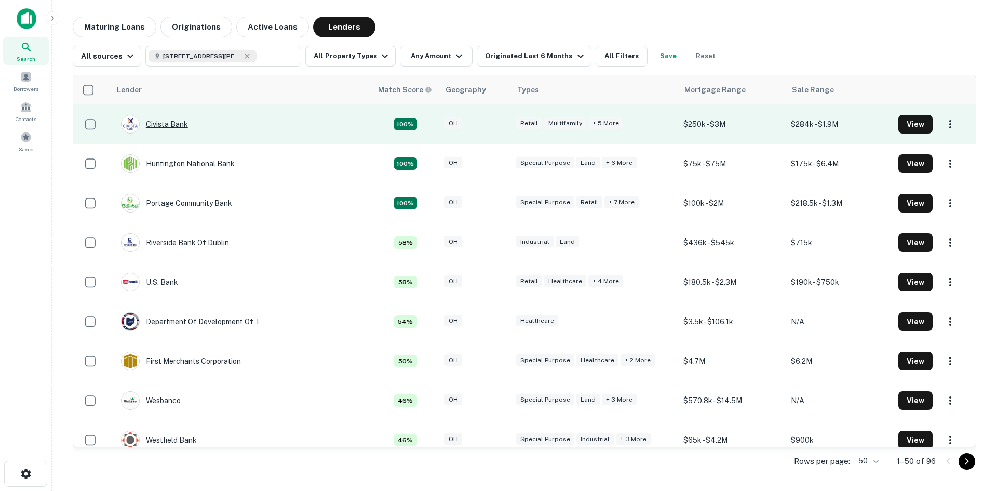
click at [178, 123] on div "Civista Bank" at bounding box center [154, 124] width 67 height 19
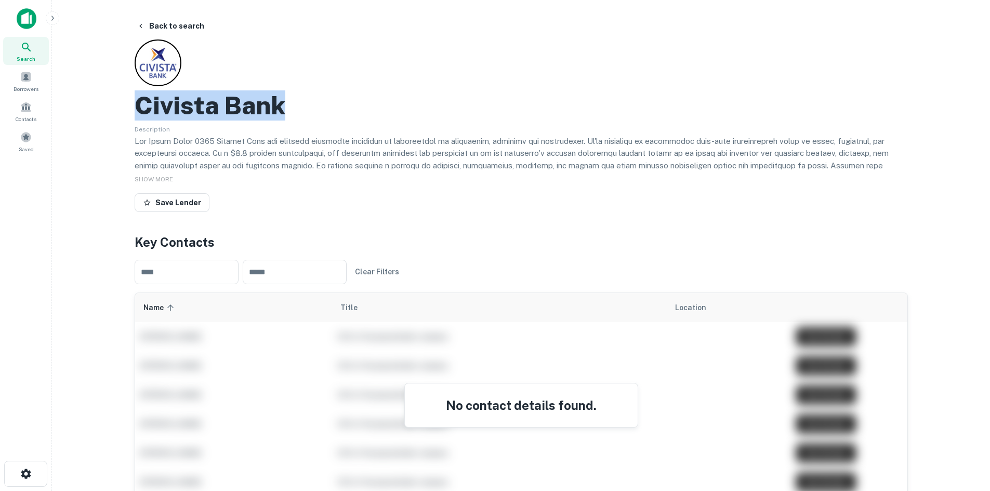
drag, startPoint x: 279, startPoint y: 102, endPoint x: 124, endPoint y: 108, distance: 154.9
copy h2 "Civista Bank"
click at [504, 78] on div "Civista Bank Description SHOW MORE Save Lender" at bounding box center [521, 127] width 773 height 177
click at [161, 27] on button "Back to search" at bounding box center [170, 26] width 76 height 19
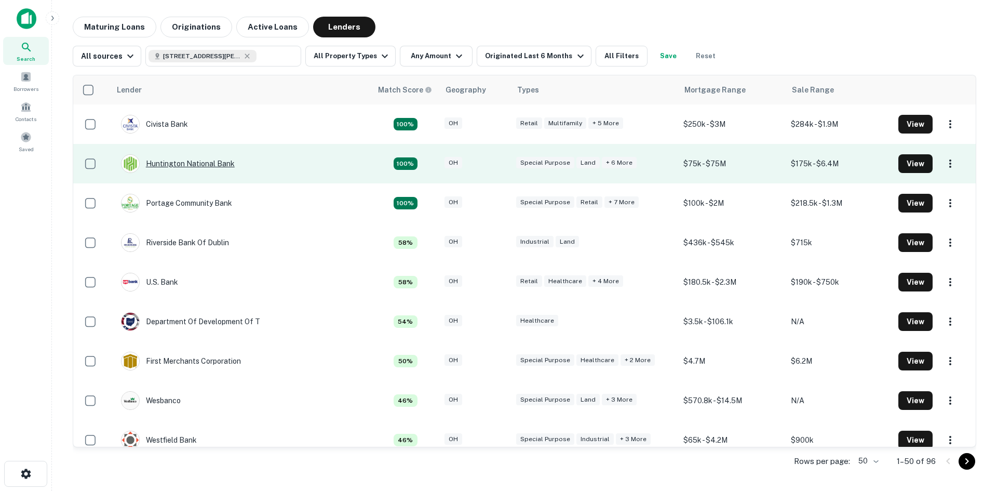
click at [202, 163] on div "Huntington National Bank" at bounding box center [178, 163] width 114 height 19
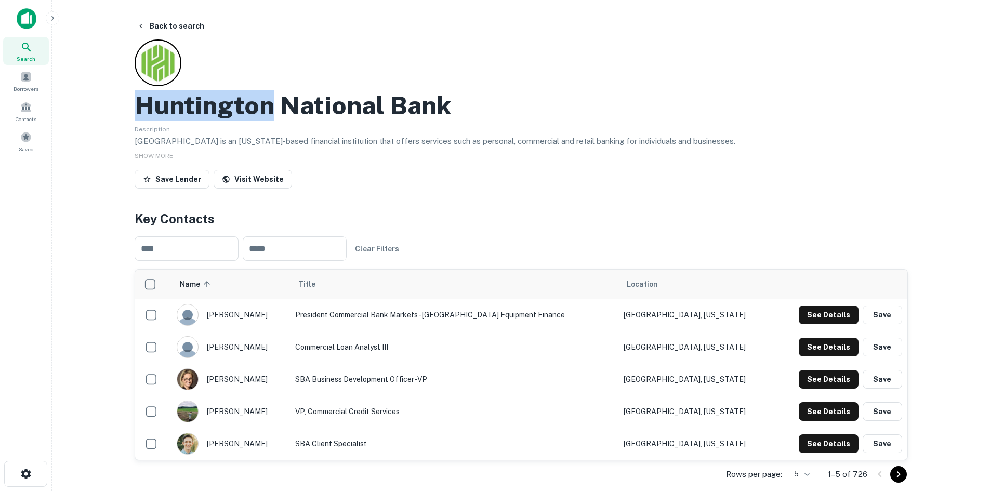
drag, startPoint x: 142, startPoint y: 108, endPoint x: 273, endPoint y: 110, distance: 130.4
click at [273, 110] on h2 "Huntington National Bank" at bounding box center [293, 105] width 316 height 30
copy h2 "Huntington"
click at [168, 27] on button "Back to search" at bounding box center [170, 26] width 76 height 19
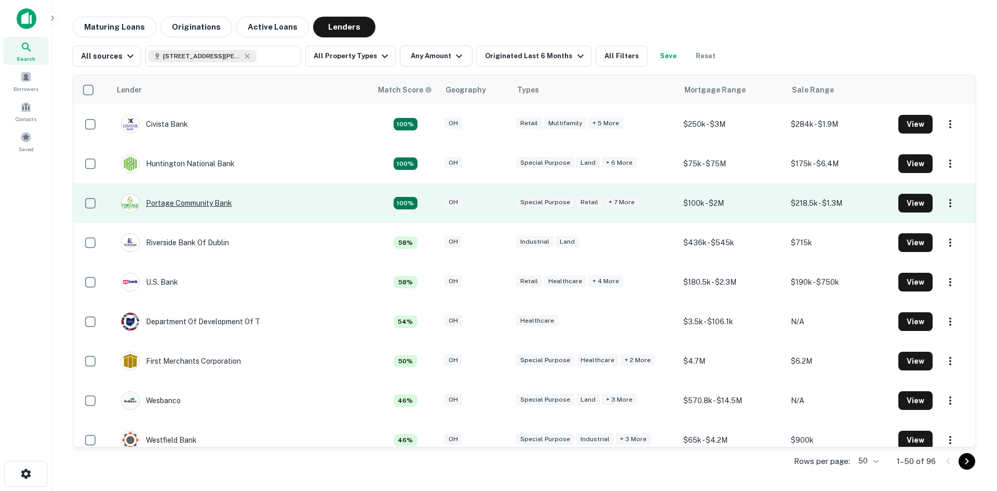
click at [195, 202] on div "Portage Community Bank" at bounding box center [176, 203] width 111 height 19
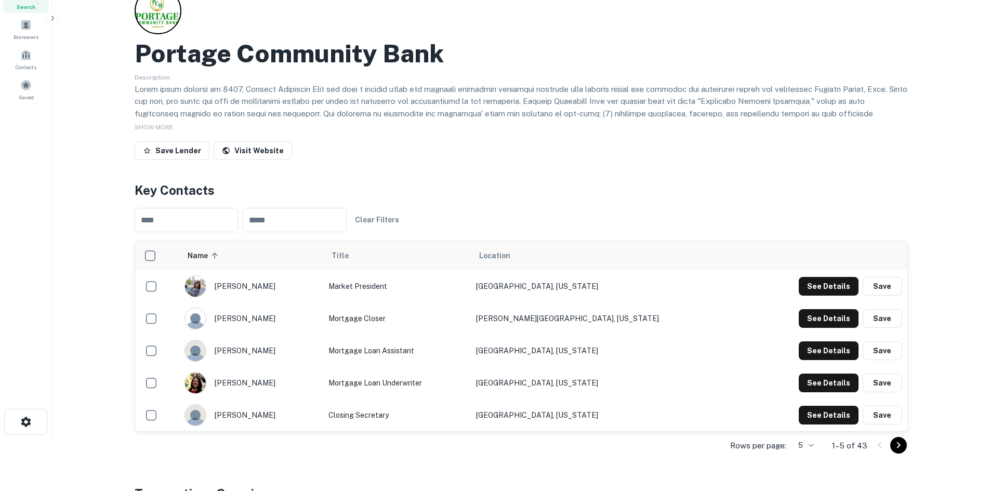
scroll to position [104, 0]
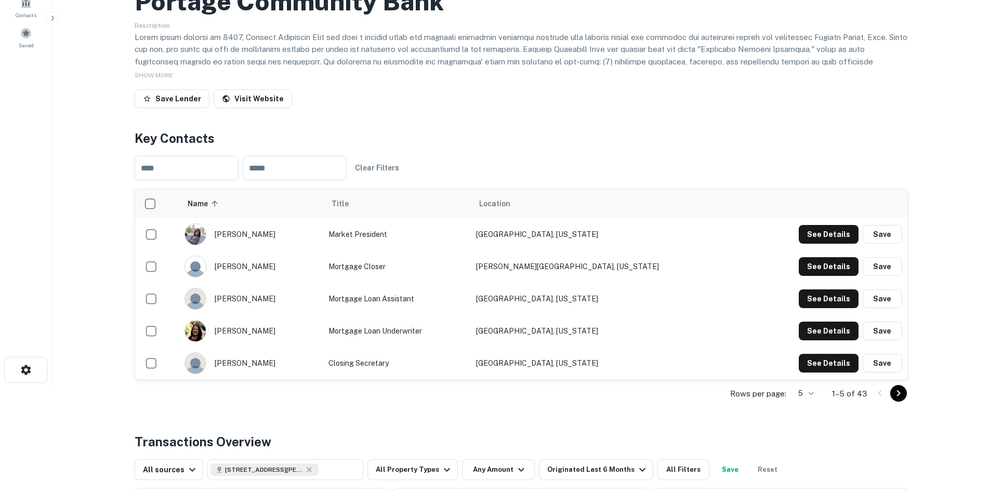
click at [899, 392] on icon "Go to next page" at bounding box center [898, 393] width 4 height 6
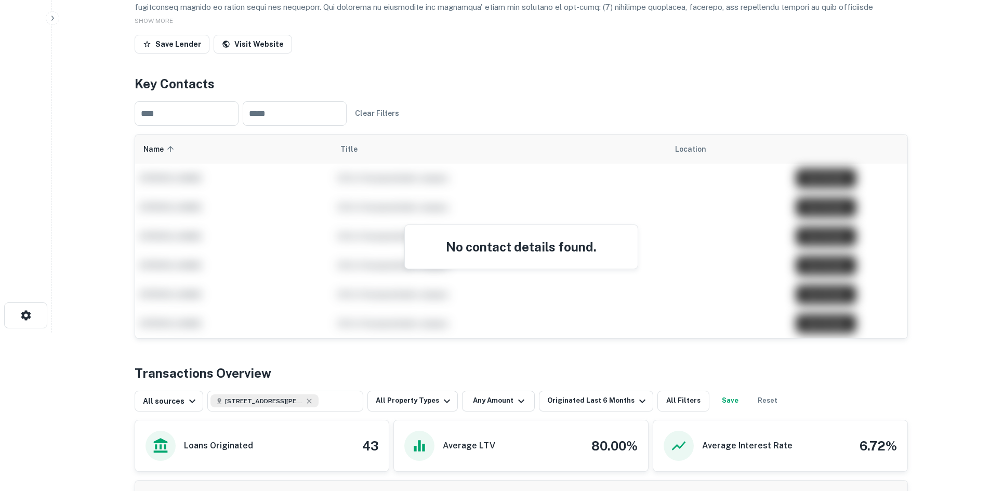
scroll to position [0, 0]
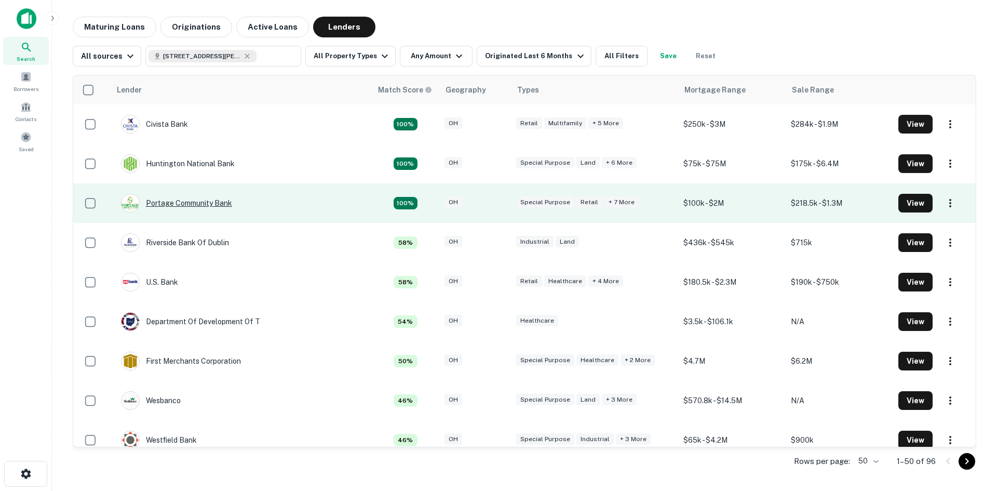
click at [205, 199] on div "Portage Community Bank" at bounding box center [176, 203] width 111 height 19
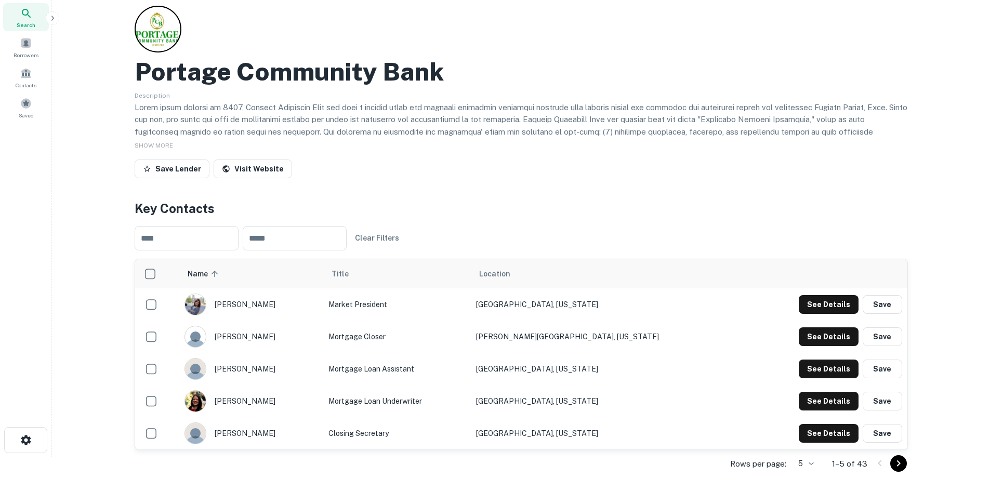
scroll to position [52, 0]
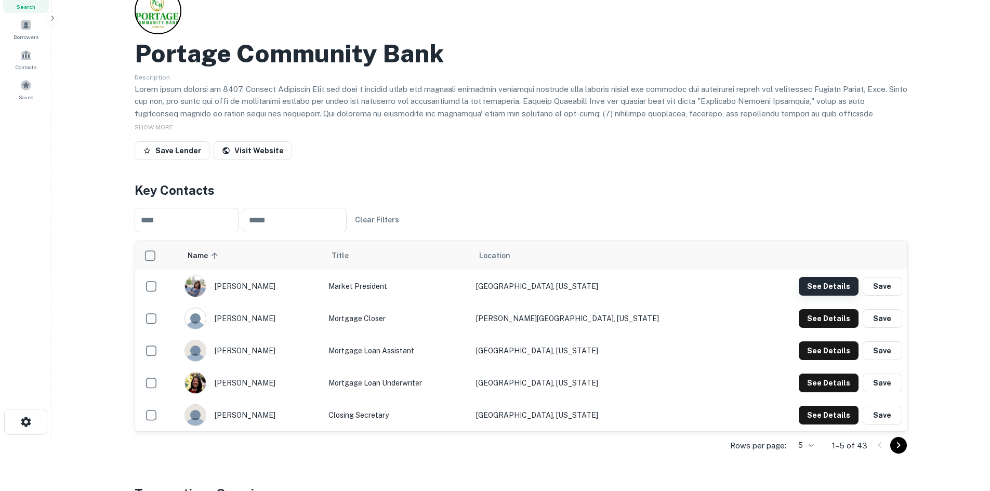
click at [825, 278] on button "See Details" at bounding box center [828, 286] width 60 height 19
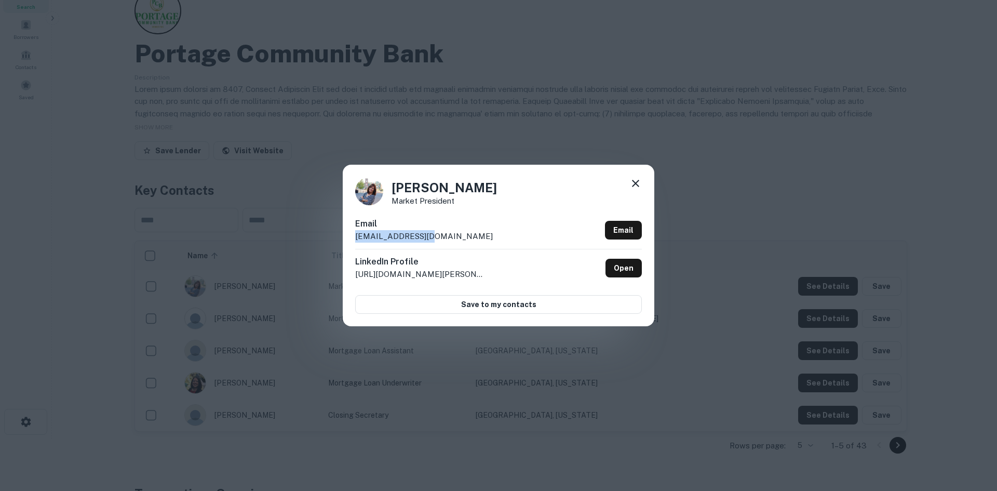
drag, startPoint x: 390, startPoint y: 237, endPoint x: 346, endPoint y: 237, distance: 43.6
click at [346, 237] on div "Ann Durr Market President Email adurr@pcbbank.com Email LinkedIn Profile http:/…" at bounding box center [499, 245] width 312 height 161
copy p "adurr@pcbbank.com"
click at [492, 129] on div "Ann Durr Market President Email adurr@pcbbank.com Email LinkedIn Profile http:/…" at bounding box center [498, 245] width 997 height 491
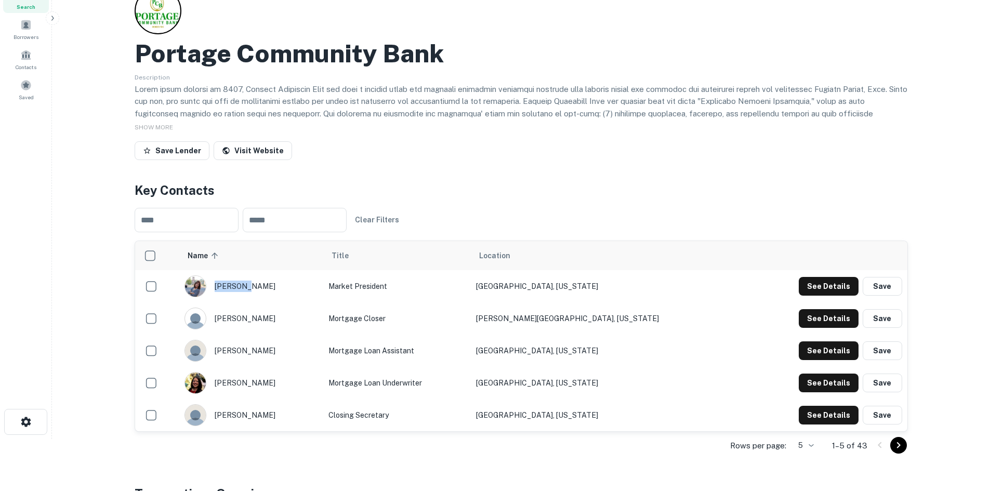
click at [259, 286] on div "ann durr" at bounding box center [251, 286] width 134 height 22
drag, startPoint x: 432, startPoint y: 287, endPoint x: 362, endPoint y: 288, distance: 70.1
click at [362, 288] on td "Market President" at bounding box center [397, 286] width 148 height 32
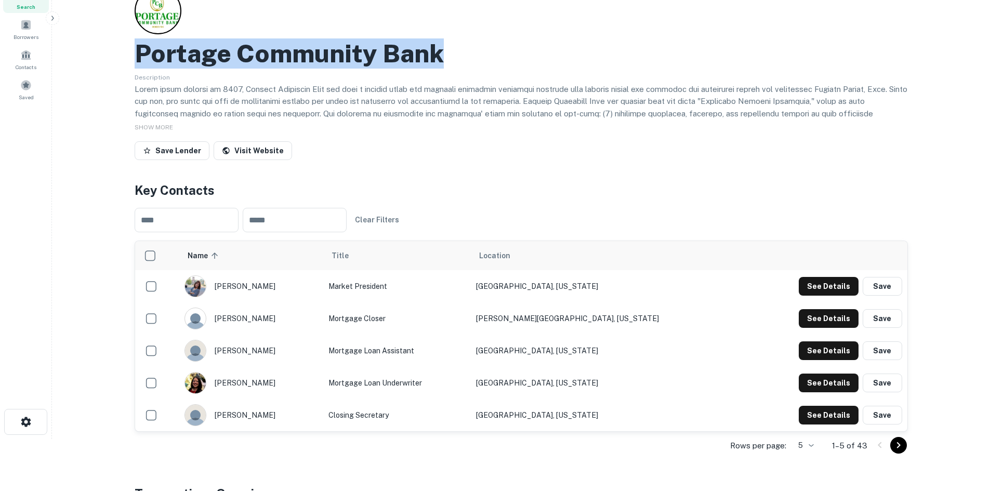
drag, startPoint x: 138, startPoint y: 55, endPoint x: 472, endPoint y: 59, distance: 334.0
click at [472, 59] on div "Portage Community Bank" at bounding box center [521, 53] width 773 height 30
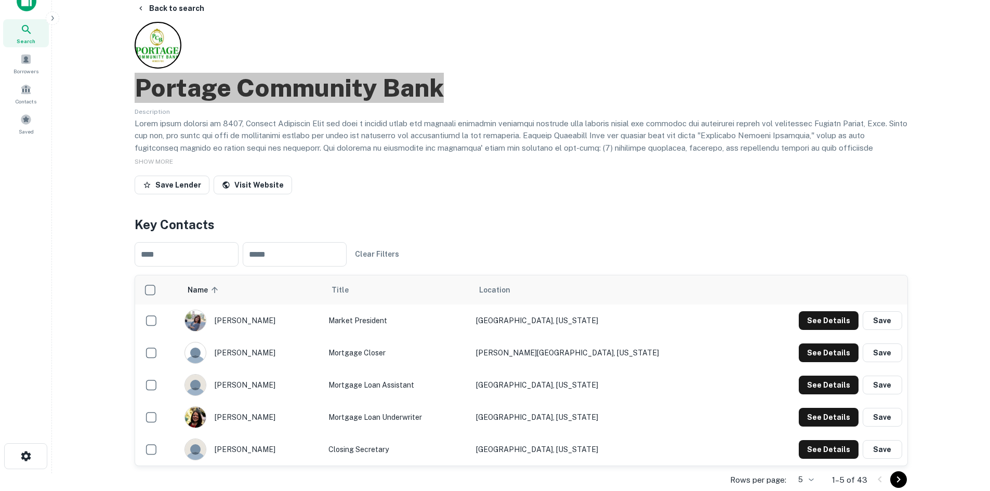
scroll to position [0, 0]
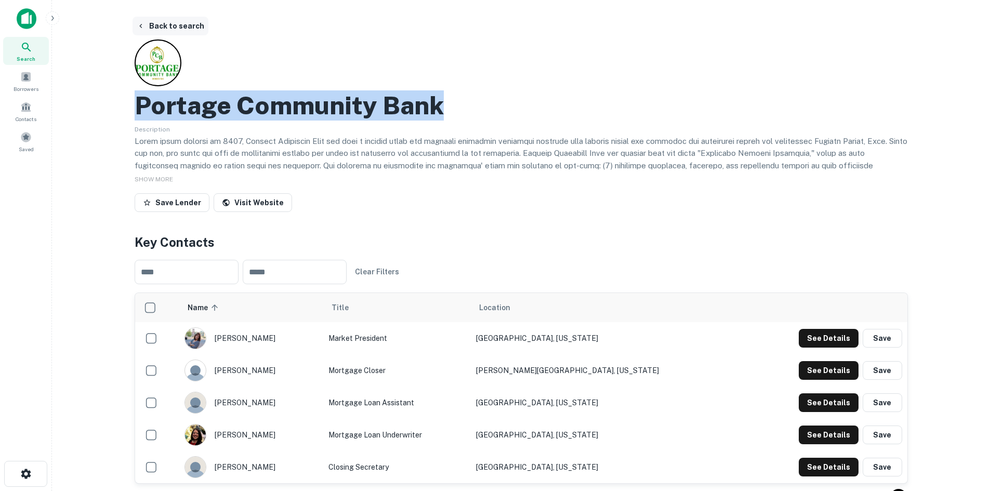
click at [170, 24] on button "Back to search" at bounding box center [170, 26] width 76 height 19
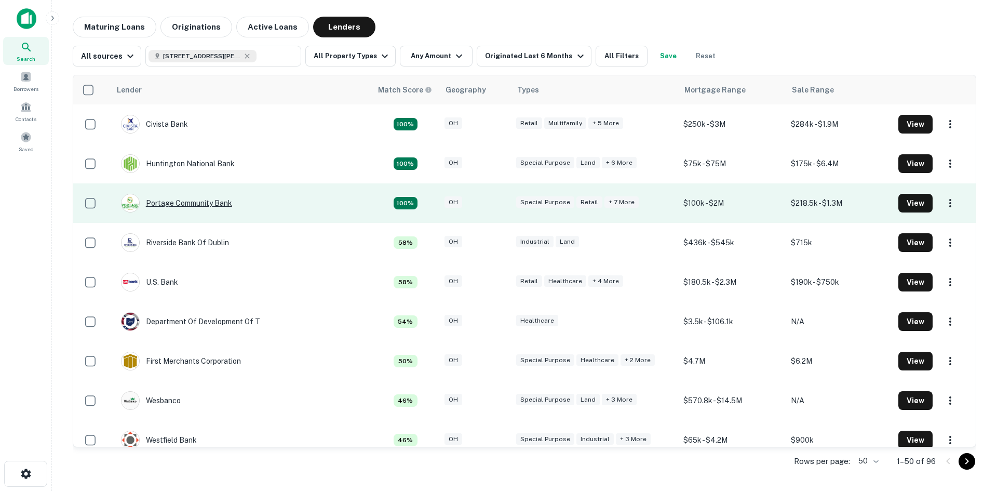
click at [191, 204] on div "Portage Community Bank" at bounding box center [176, 203] width 111 height 19
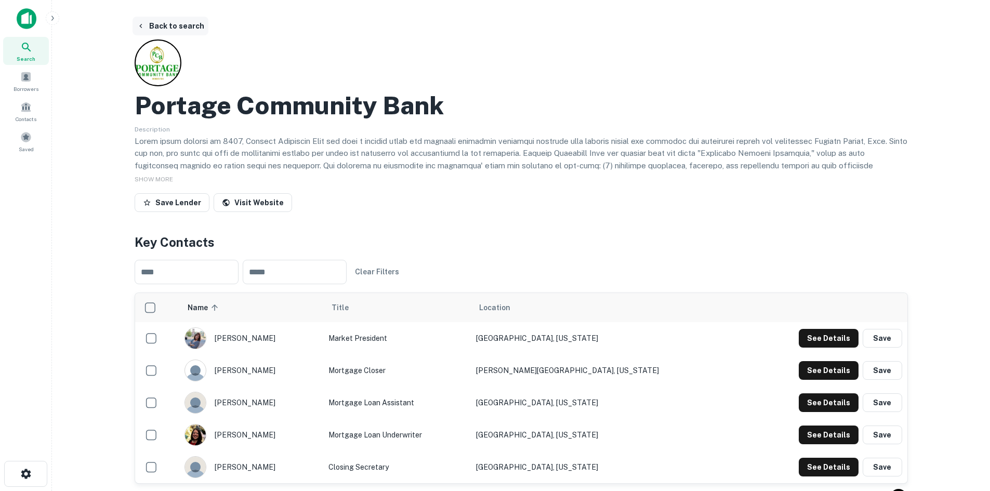
click at [161, 30] on button "Back to search" at bounding box center [170, 26] width 76 height 19
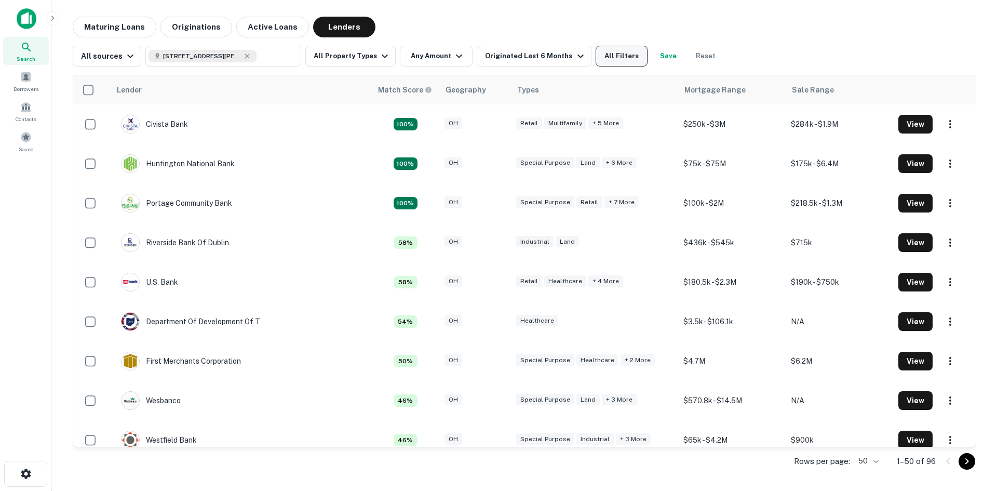
click at [605, 52] on button "All Filters" at bounding box center [622, 56] width 52 height 21
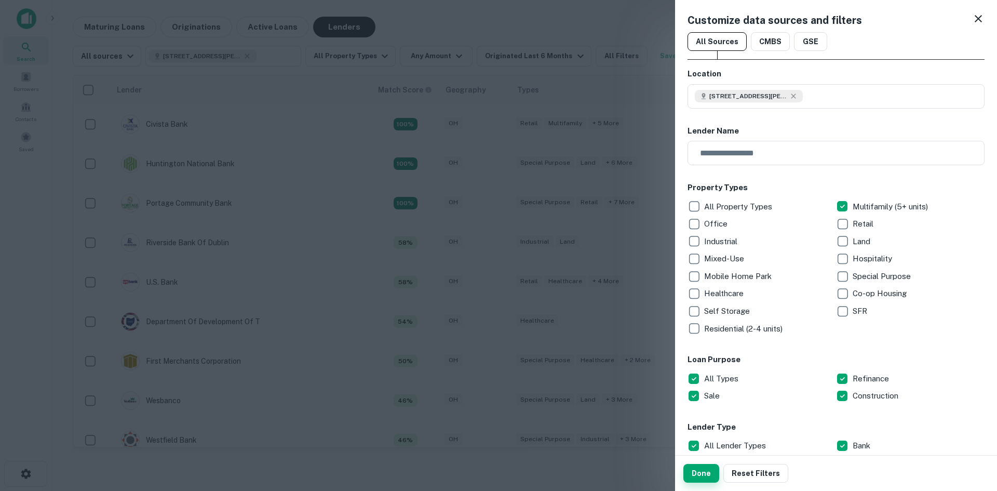
click at [701, 471] on button "Done" at bounding box center [702, 473] width 36 height 19
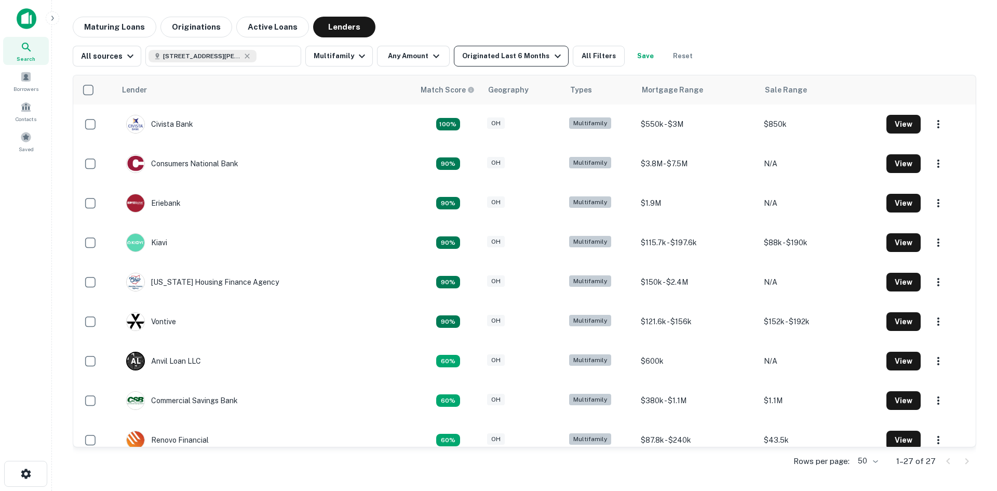
click at [497, 58] on div "Originated Last 6 Months" at bounding box center [512, 56] width 101 height 12
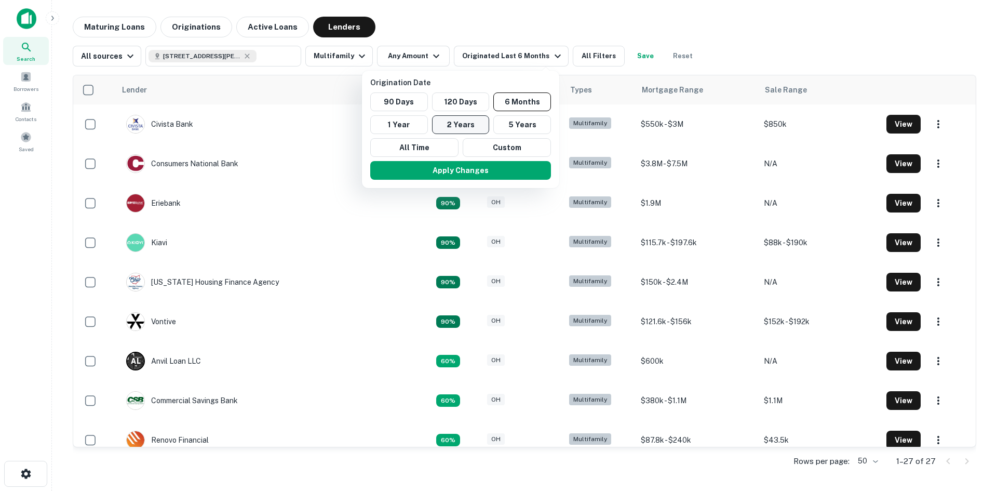
click at [468, 122] on button "2 Years" at bounding box center [461, 124] width 58 height 19
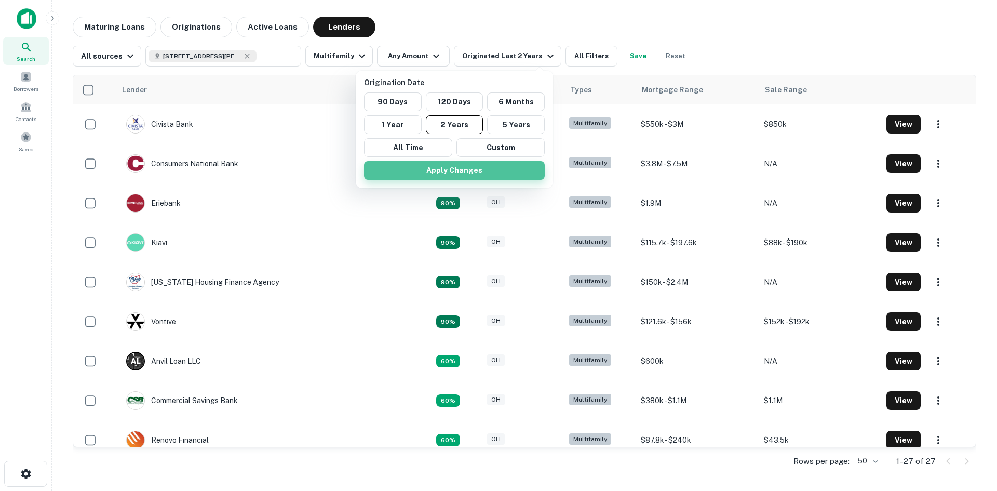
click at [479, 172] on button "Apply Changes" at bounding box center [454, 170] width 181 height 19
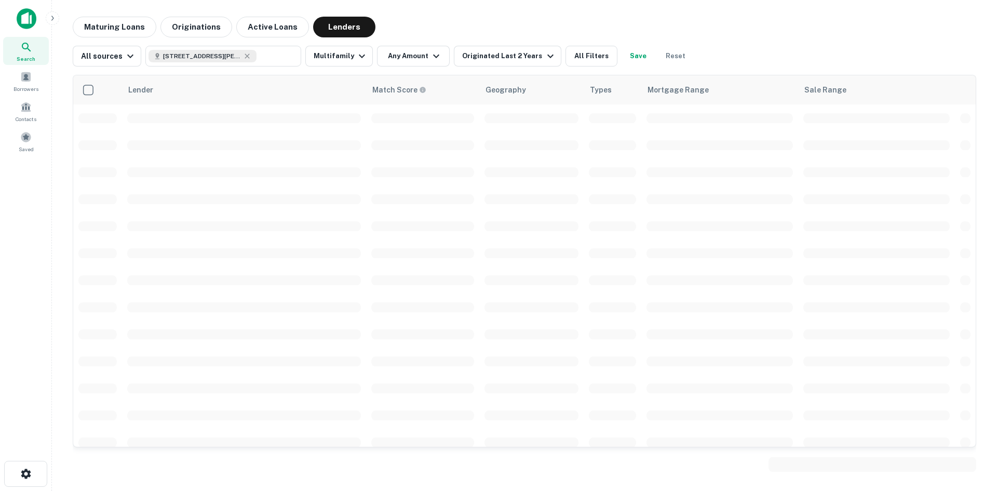
click at [566, 60] on div at bounding box center [498, 245] width 997 height 491
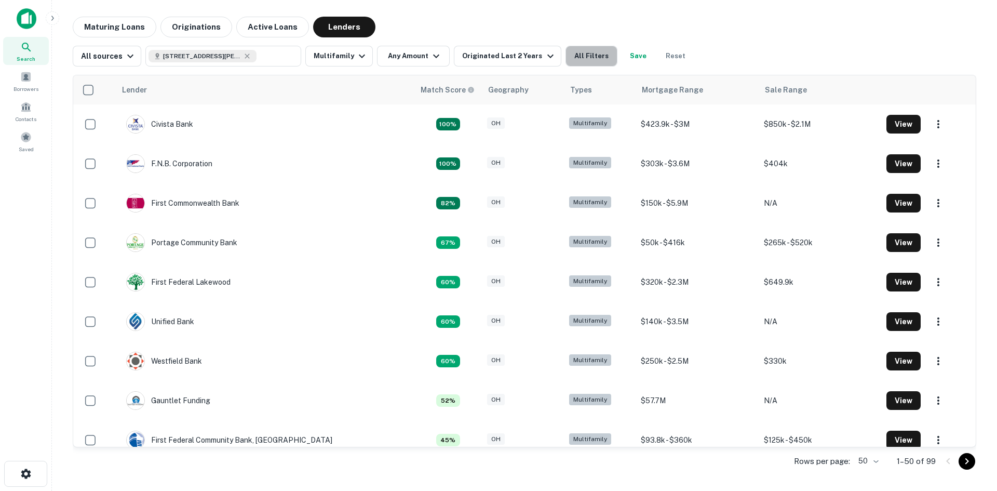
click at [566, 60] on button "All Filters" at bounding box center [592, 56] width 52 height 21
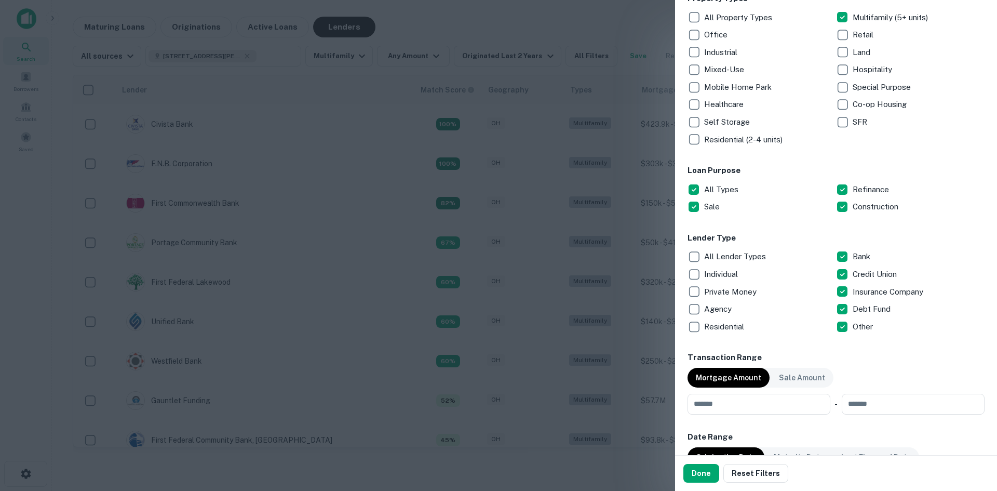
scroll to position [208, 0]
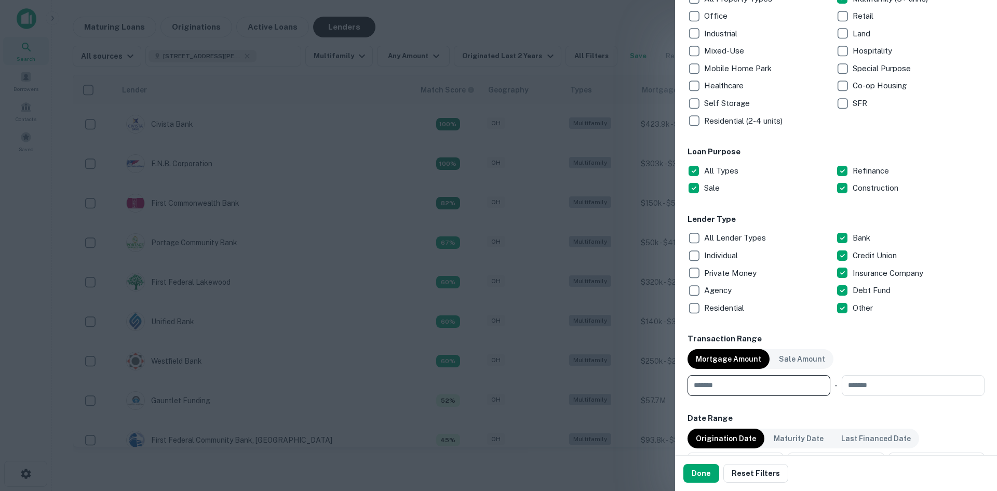
click at [732, 392] on input "number" at bounding box center [756, 385] width 136 height 21
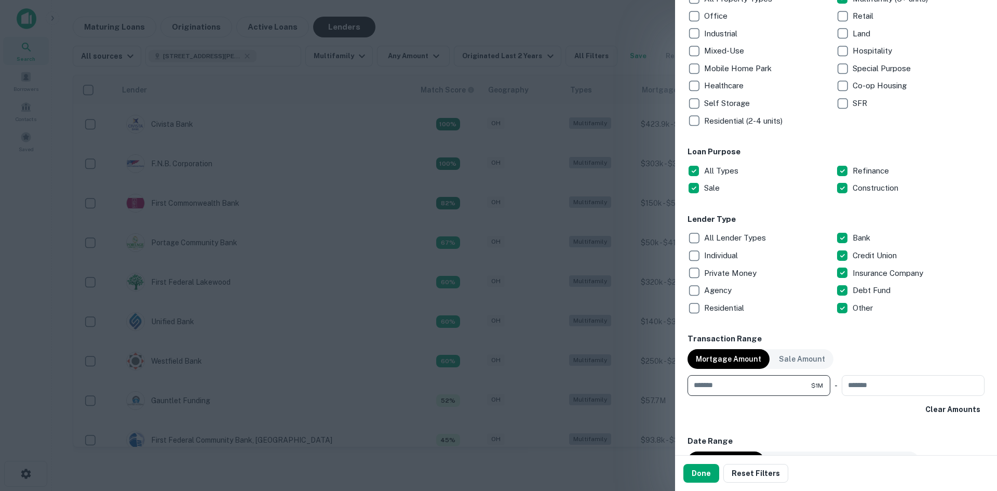
type input "*******"
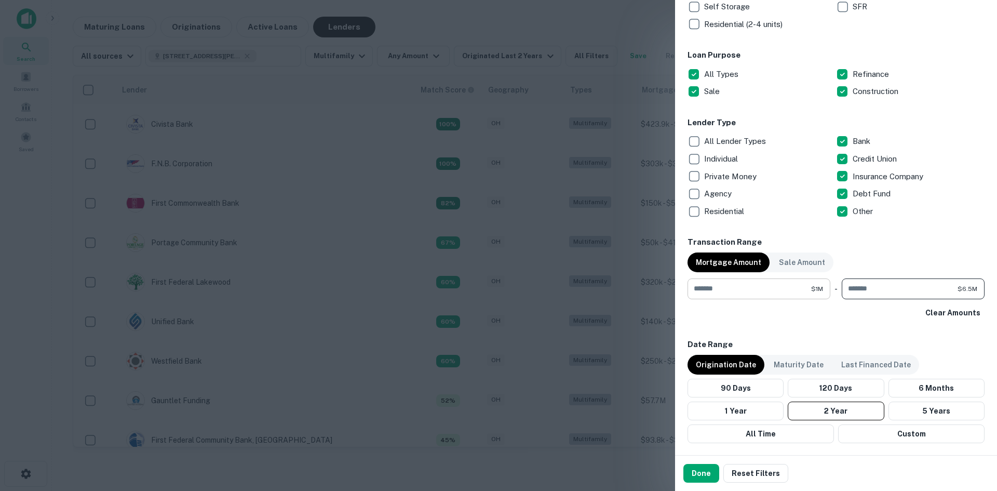
scroll to position [312, 0]
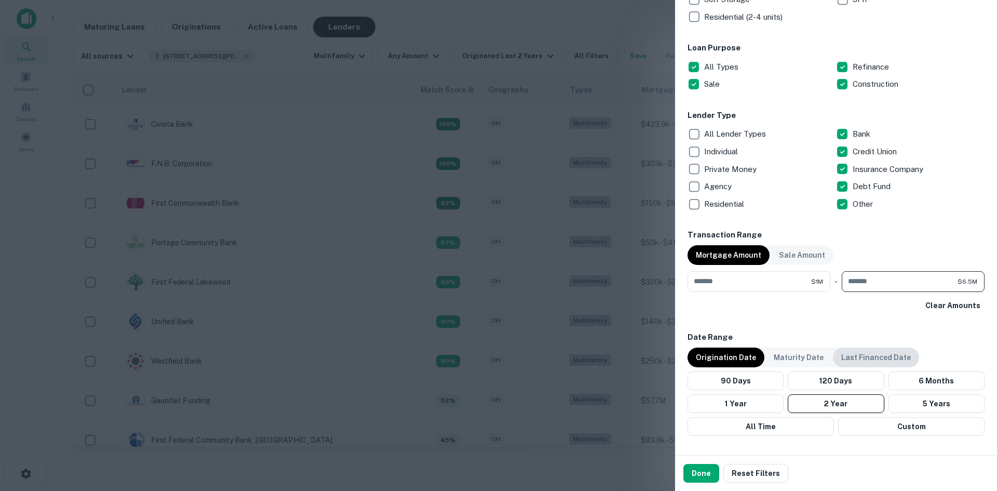
type input "*******"
click at [866, 351] on div "Last Financed Date" at bounding box center [876, 358] width 86 height 20
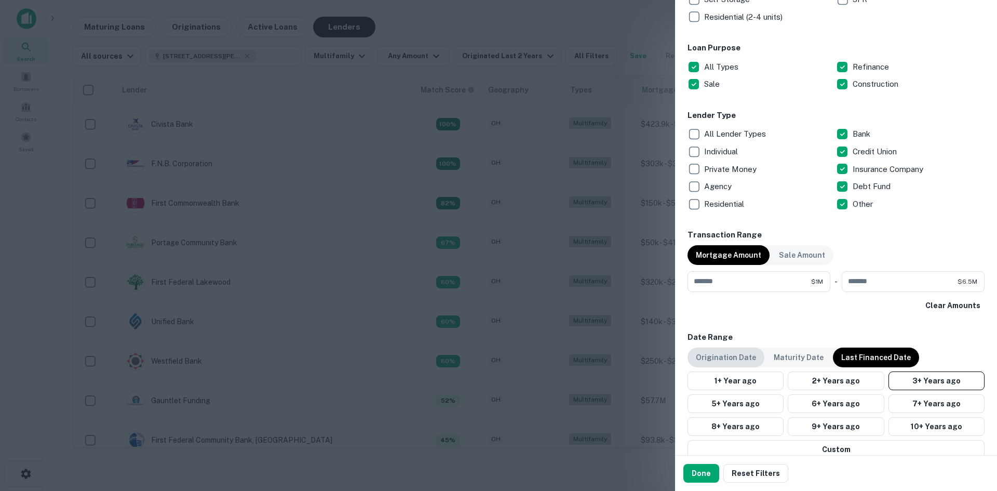
click at [738, 362] on p "Origination Date" at bounding box center [726, 357] width 60 height 11
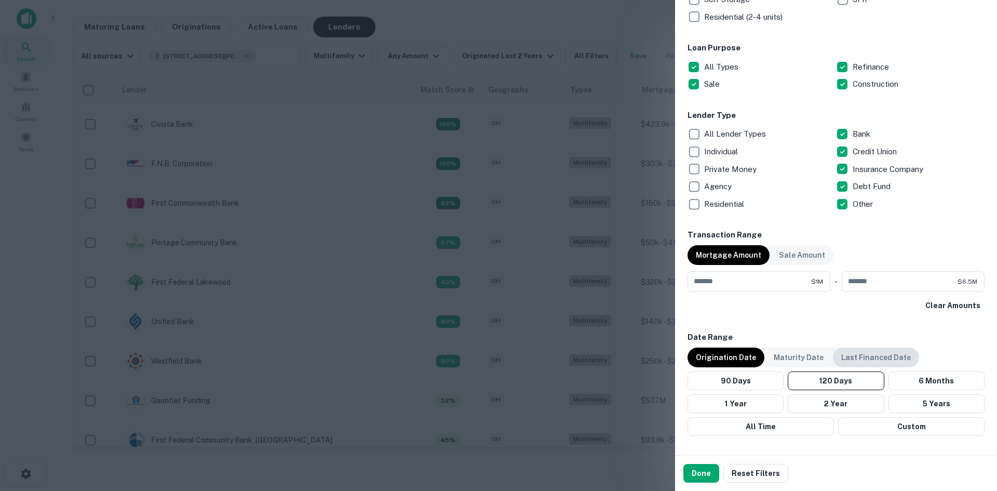
click at [871, 354] on p "Last Financed Date" at bounding box center [877, 357] width 70 height 11
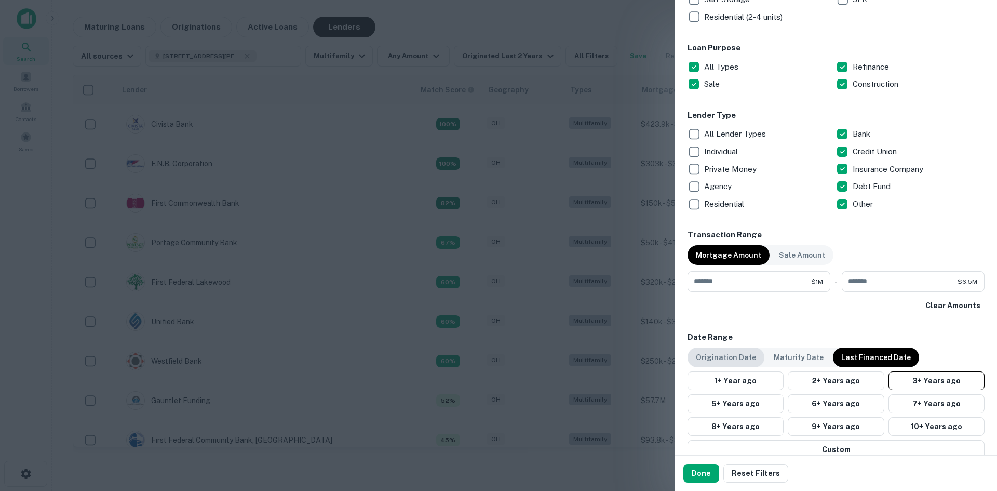
click at [731, 358] on p "Origination Date" at bounding box center [726, 357] width 60 height 11
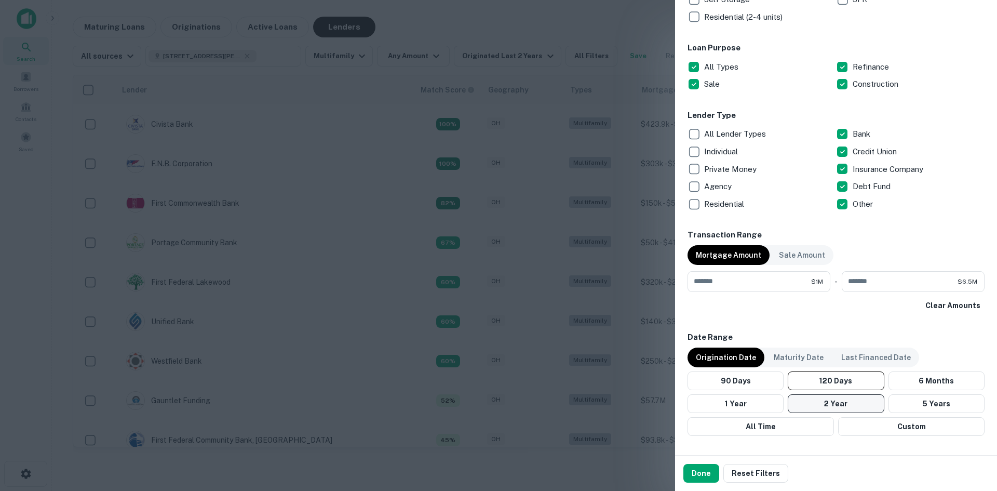
click at [818, 403] on button "2 Year" at bounding box center [836, 403] width 96 height 19
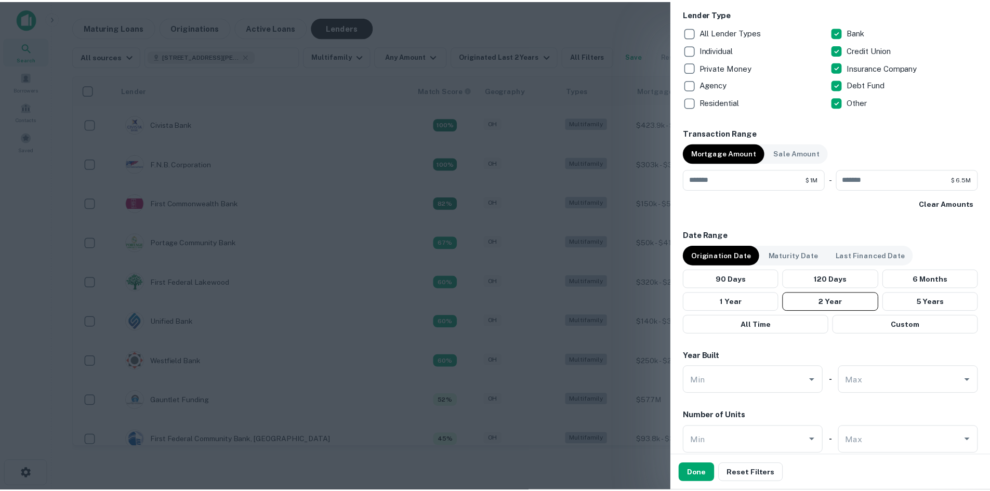
scroll to position [416, 0]
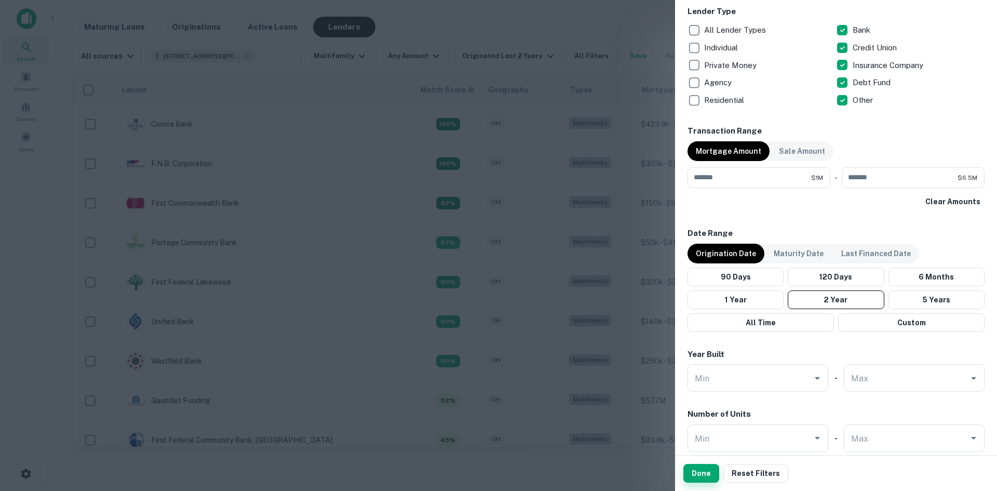
click at [697, 473] on button "Done" at bounding box center [702, 473] width 36 height 19
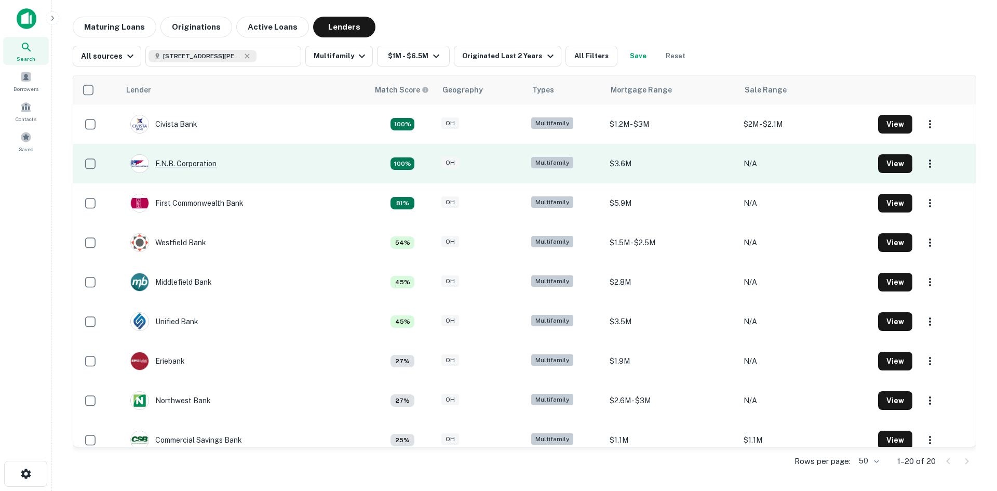
click at [180, 165] on div "F.n.b. Corporation" at bounding box center [173, 163] width 86 height 19
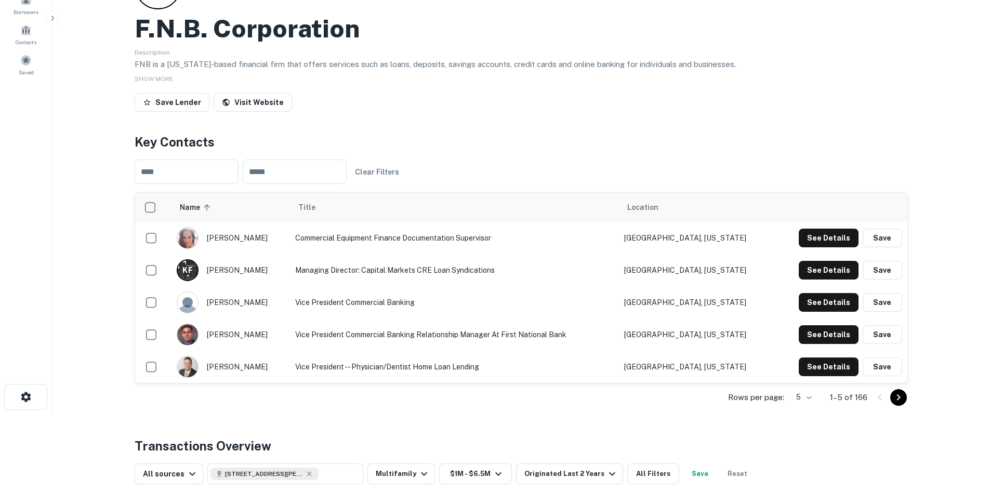
scroll to position [104, 0]
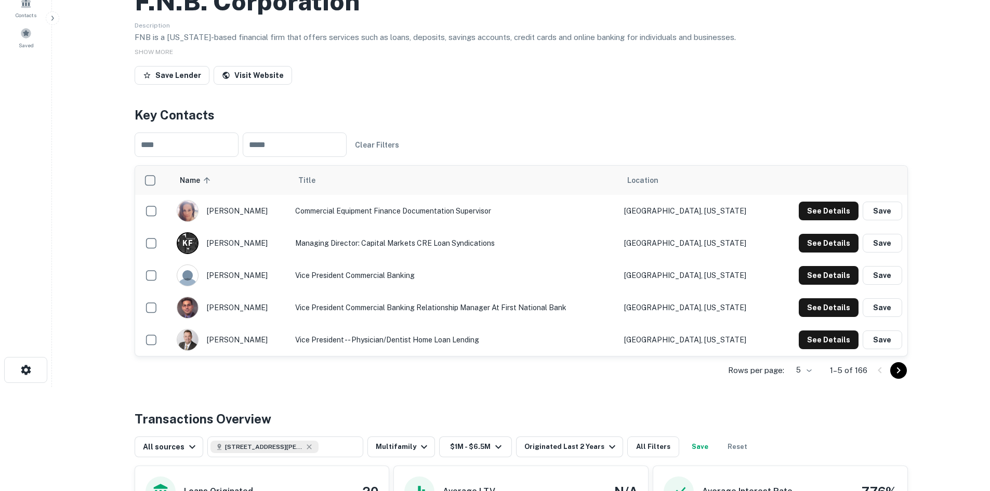
click at [893, 369] on icon "Go to next page" at bounding box center [898, 370] width 12 height 12
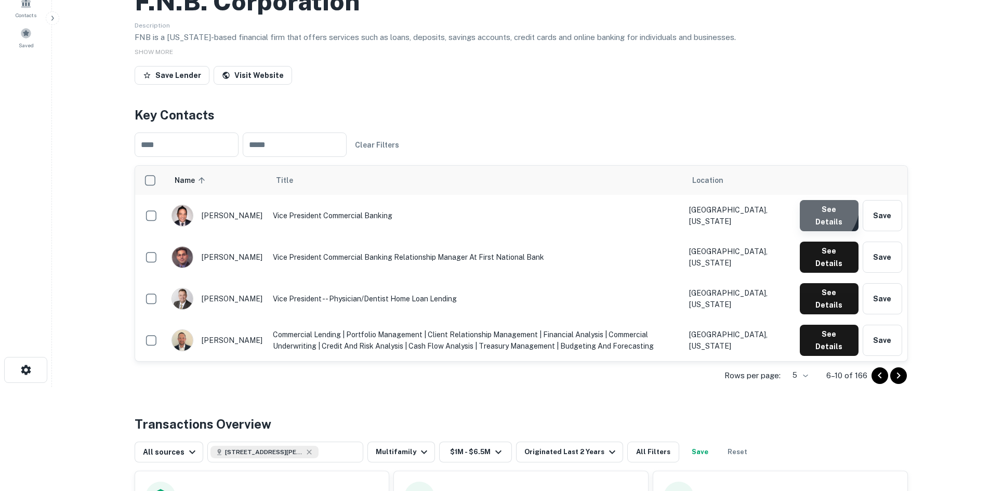
click at [814, 207] on button "See Details" at bounding box center [828, 215] width 59 height 31
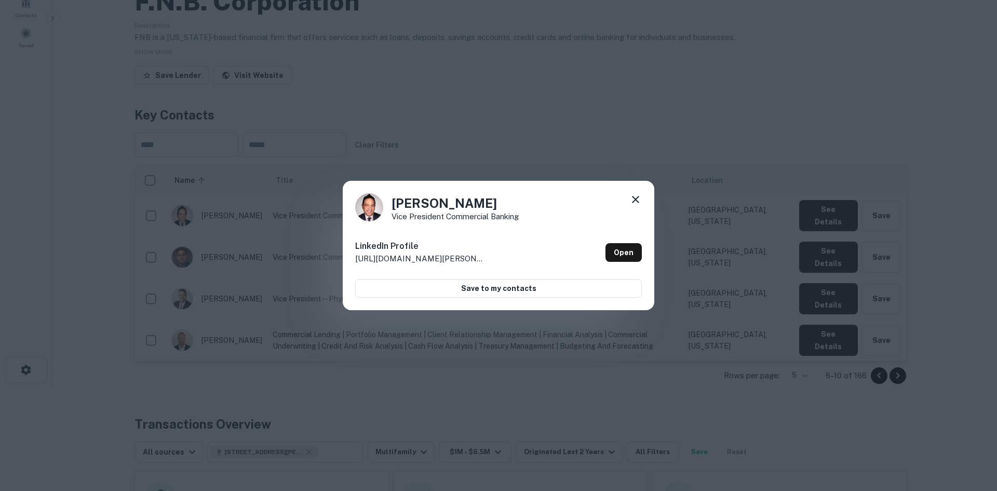
click at [639, 195] on icon at bounding box center [636, 199] width 12 height 12
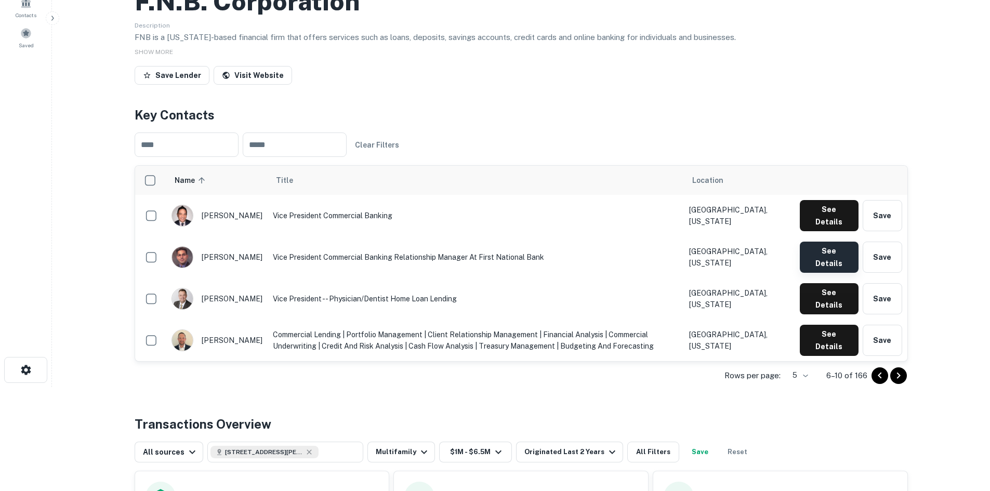
click at [810, 231] on button "See Details" at bounding box center [828, 215] width 59 height 31
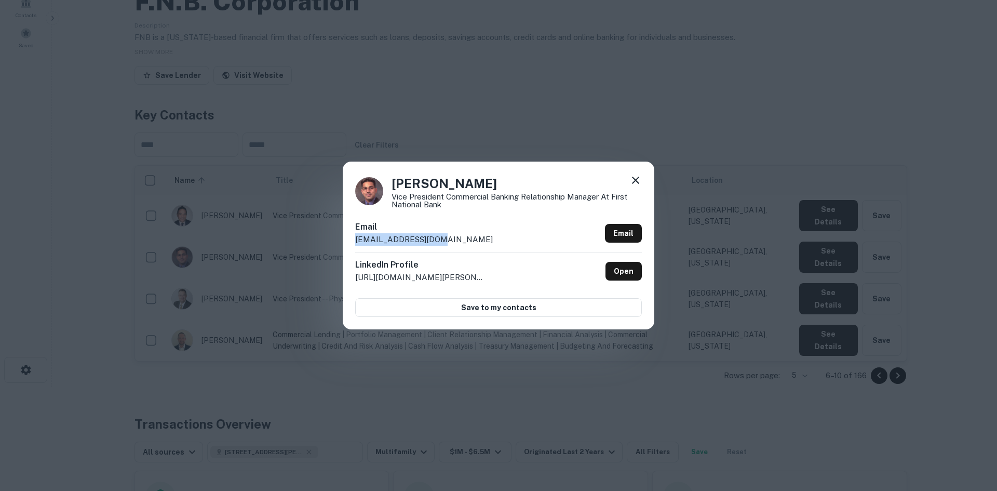
drag, startPoint x: 356, startPoint y: 239, endPoint x: 441, endPoint y: 238, distance: 84.7
click at [441, 238] on div "Email ochoag@fnb-corp.com Email" at bounding box center [498, 236] width 287 height 31
click at [634, 181] on icon at bounding box center [636, 180] width 12 height 12
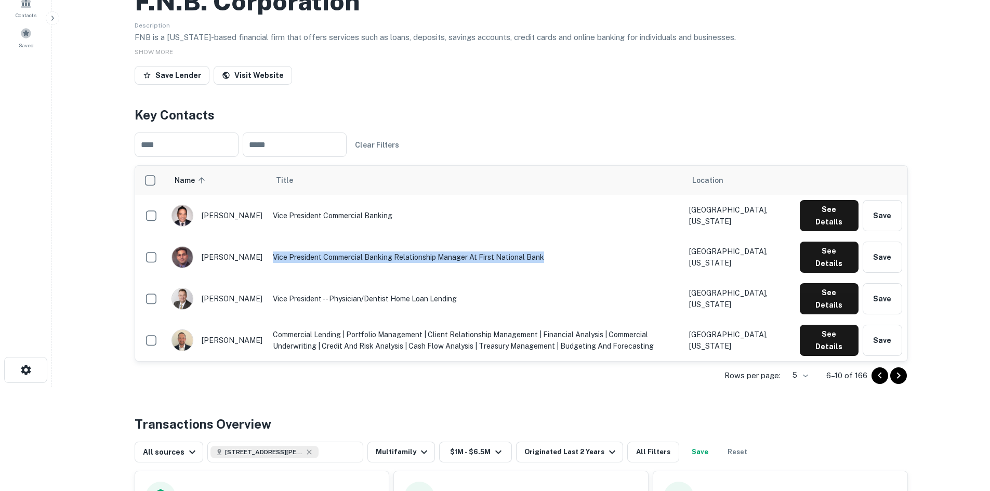
drag, startPoint x: 262, startPoint y: 244, endPoint x: 538, endPoint y: 249, distance: 275.4
click at [538, 249] on td "Vice President Commercial Banking Relationship Manager at First National Bank" at bounding box center [476, 257] width 417 height 42
drag, startPoint x: 241, startPoint y: 245, endPoint x: 203, endPoint y: 247, distance: 37.4
click at [203, 247] on div "greg ochoa" at bounding box center [216, 257] width 91 height 22
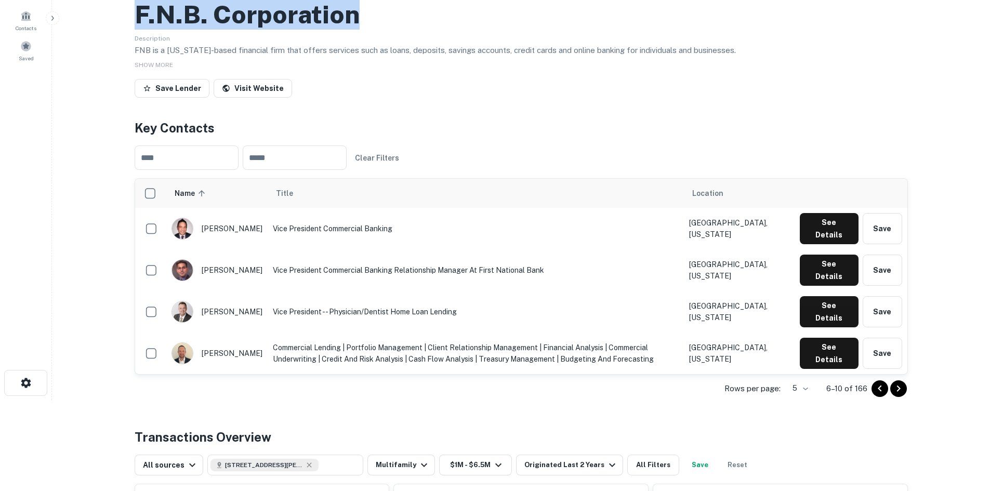
drag, startPoint x: 136, startPoint y: 6, endPoint x: 358, endPoint y: 16, distance: 222.0
click at [358, 16] on div "F.n.b. Corporation" at bounding box center [521, 14] width 773 height 30
click at [876, 388] on icon "Go to previous page" at bounding box center [879, 388] width 12 height 12
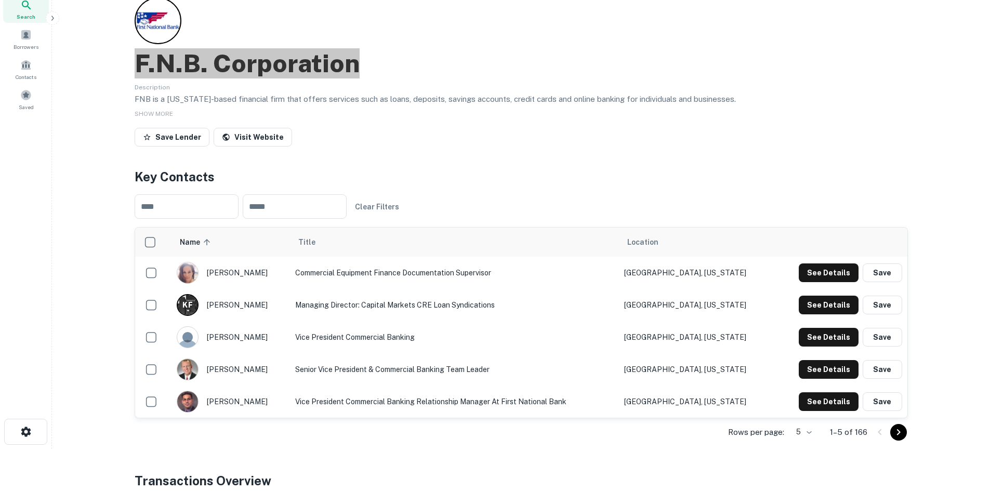
scroll to position [0, 0]
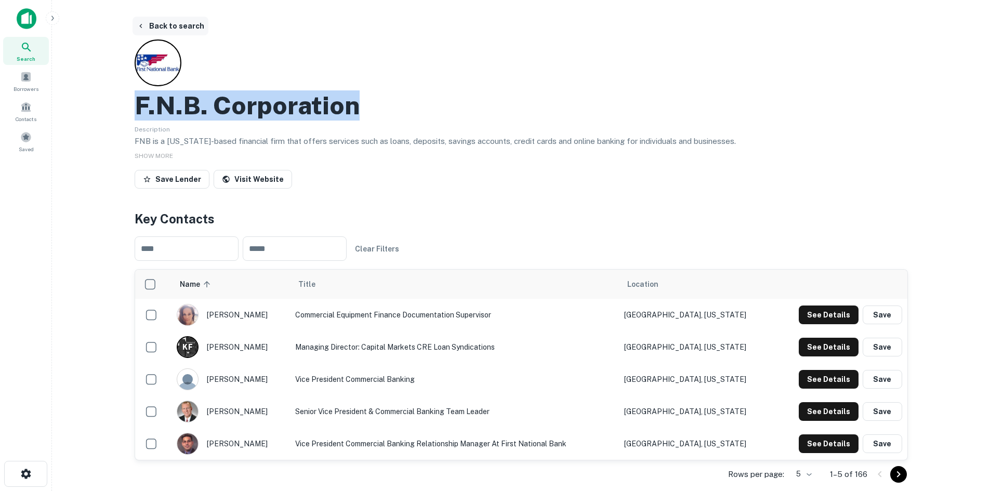
click at [180, 25] on button "Back to search" at bounding box center [170, 26] width 76 height 19
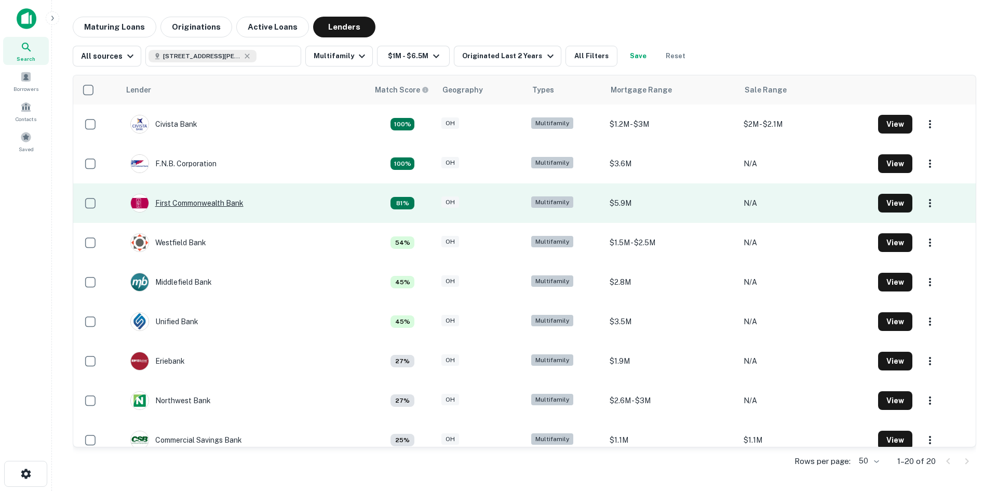
click at [211, 200] on div "First Commonwealth Bank" at bounding box center [186, 203] width 113 height 19
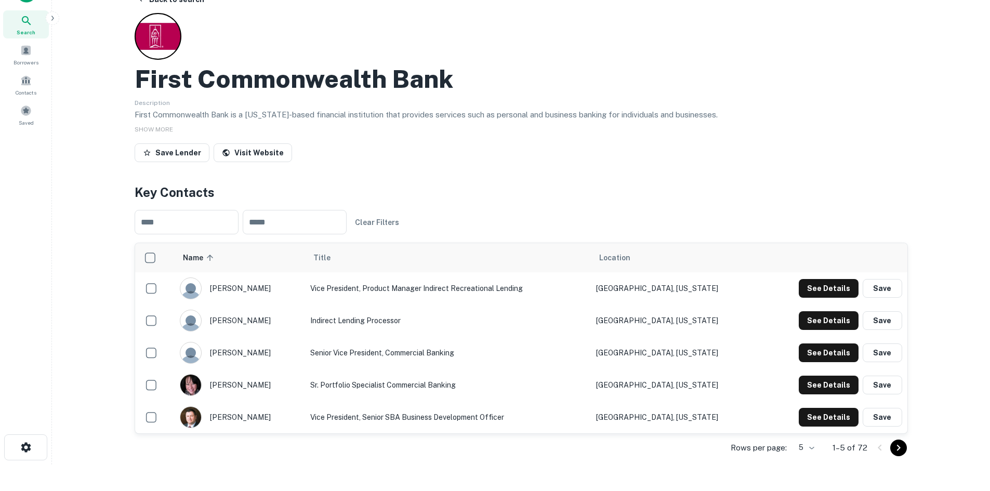
scroll to position [52, 0]
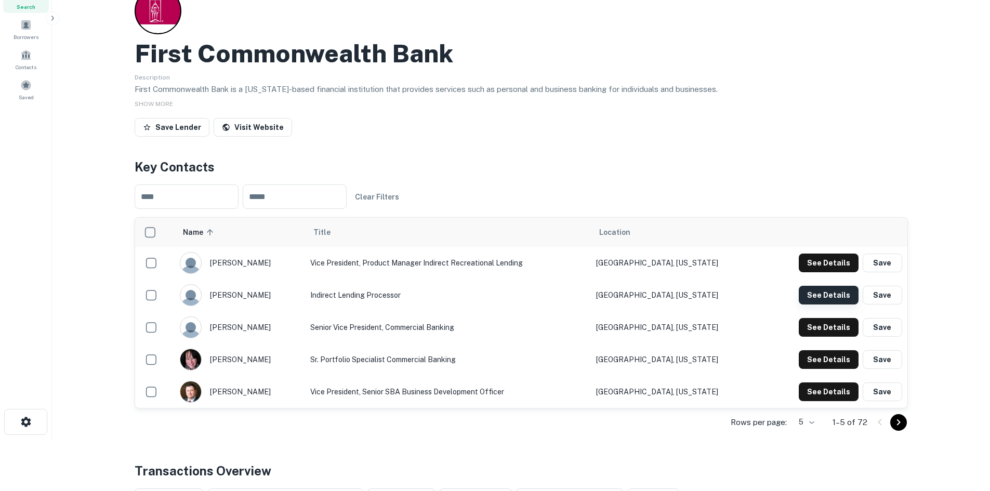
click at [835, 272] on button "See Details" at bounding box center [828, 262] width 60 height 19
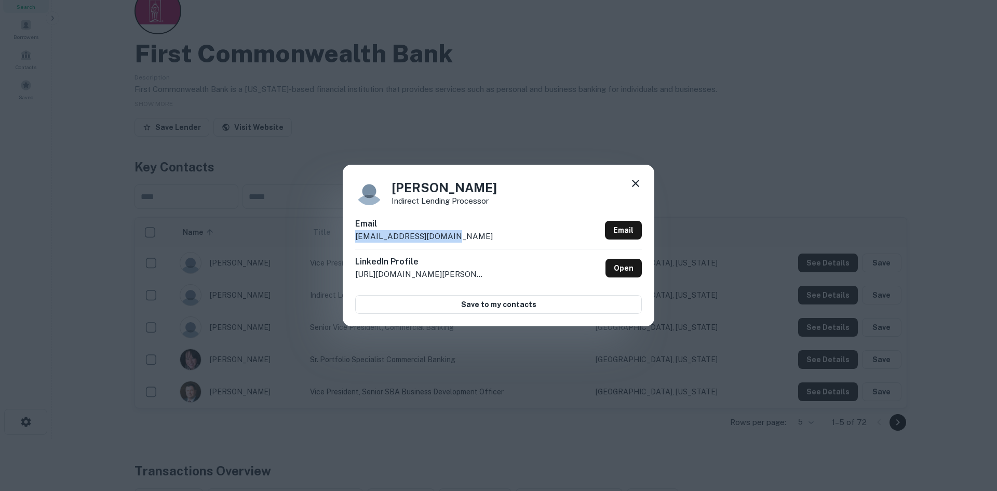
drag, startPoint x: 455, startPoint y: 238, endPoint x: 353, endPoint y: 238, distance: 101.8
click at [353, 238] on div "Gretchen Spencer Indirect Lending Processor Email gspencer@fcbanking.com Email …" at bounding box center [499, 245] width 312 height 161
drag, startPoint x: 394, startPoint y: 186, endPoint x: 520, endPoint y: 186, distance: 126.2
click at [520, 186] on div "Gretchen Spencer Indirect Lending Processor" at bounding box center [498, 191] width 287 height 28
click at [638, 180] on icon at bounding box center [636, 183] width 12 height 12
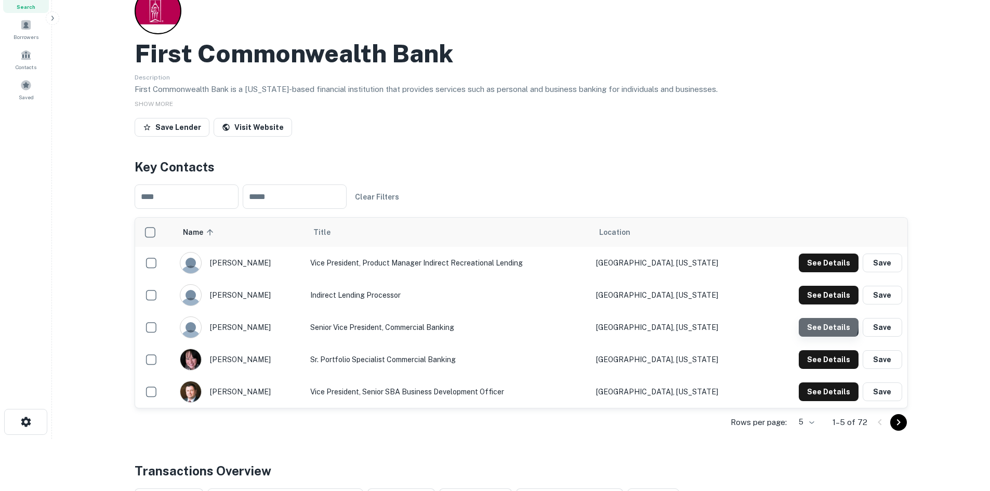
click at [826, 272] on button "See Details" at bounding box center [828, 262] width 60 height 19
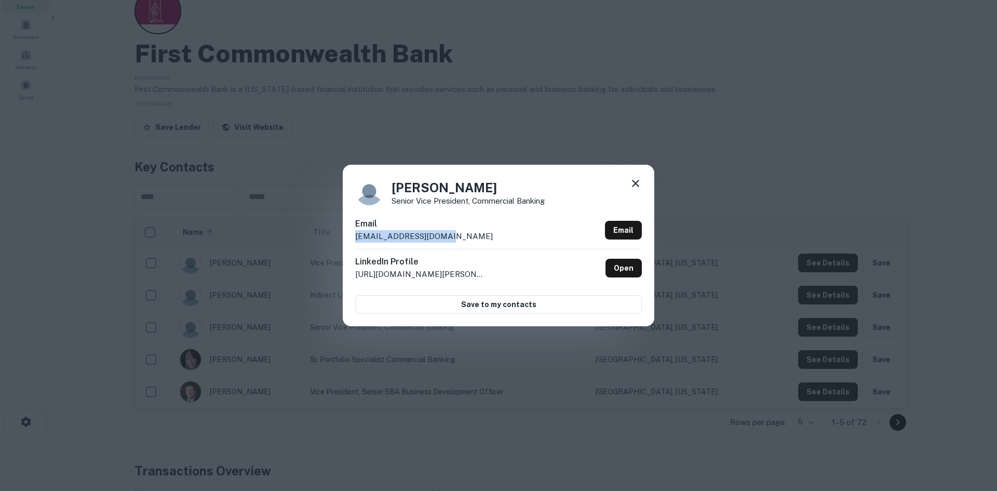
drag, startPoint x: 451, startPoint y: 234, endPoint x: 345, endPoint y: 236, distance: 106.0
click at [345, 236] on div "Pete Dennis Senior Vice President, Commercial Banking Email pdennis@fcbanking.c…" at bounding box center [499, 245] width 312 height 161
drag, startPoint x: 392, startPoint y: 185, endPoint x: 418, endPoint y: 188, distance: 26.6
click at [418, 188] on h4 "Pete Dennis" at bounding box center [468, 187] width 153 height 19
drag, startPoint x: 466, startPoint y: 190, endPoint x: 426, endPoint y: 190, distance: 40.5
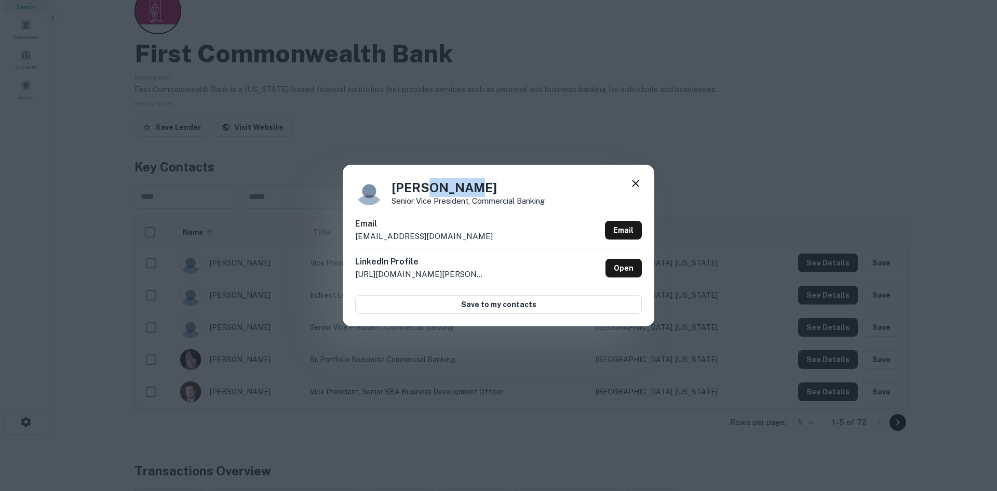
click at [426, 190] on h4 "Pete Dennis" at bounding box center [468, 187] width 153 height 19
drag, startPoint x: 550, startPoint y: 197, endPoint x: 388, endPoint y: 203, distance: 162.7
click at [388, 203] on div "Pete Dennis Senior Vice President, Commercial Banking" at bounding box center [498, 191] width 287 height 28
drag, startPoint x: 809, startPoint y: 132, endPoint x: 587, endPoint y: 115, distance: 222.5
click at [808, 132] on div "Pete Dennis Senior Vice President, Commercial Banking Email pdennis@fcbanking.c…" at bounding box center [498, 245] width 997 height 491
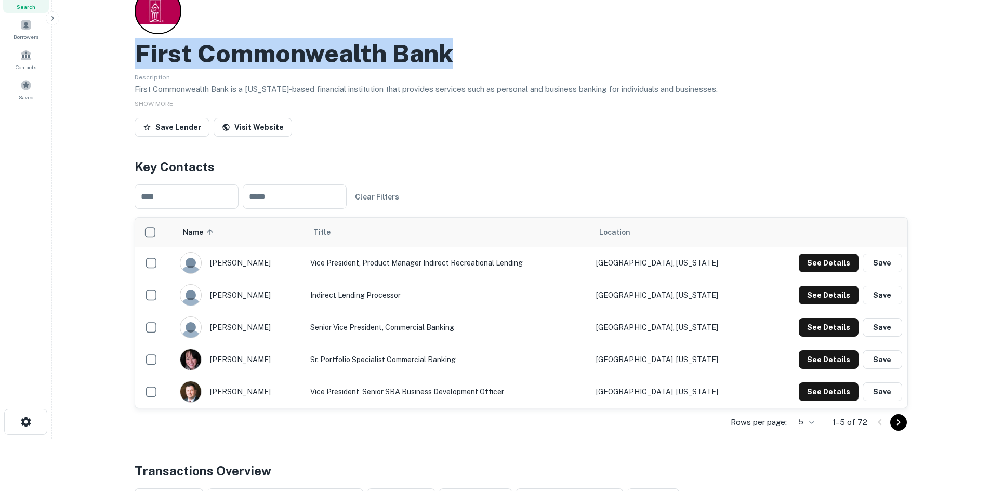
drag, startPoint x: 137, startPoint y: 52, endPoint x: 538, endPoint y: 69, distance: 401.4
click at [460, 58] on div "First Commonwealth Bank" at bounding box center [521, 53] width 773 height 30
click at [308, 51] on h2 "First Commonwealth Bank" at bounding box center [294, 53] width 318 height 30
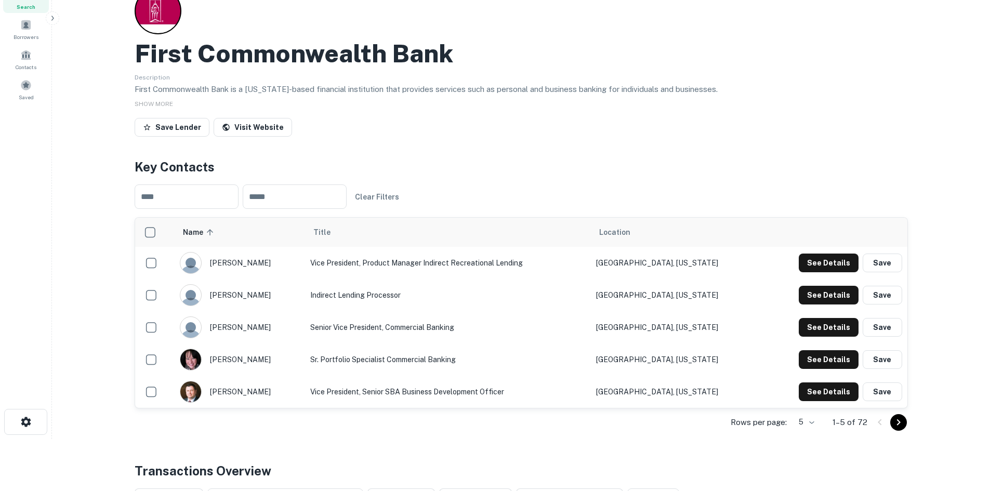
click at [308, 51] on h2 "First Commonwealth Bank" at bounding box center [294, 53] width 318 height 30
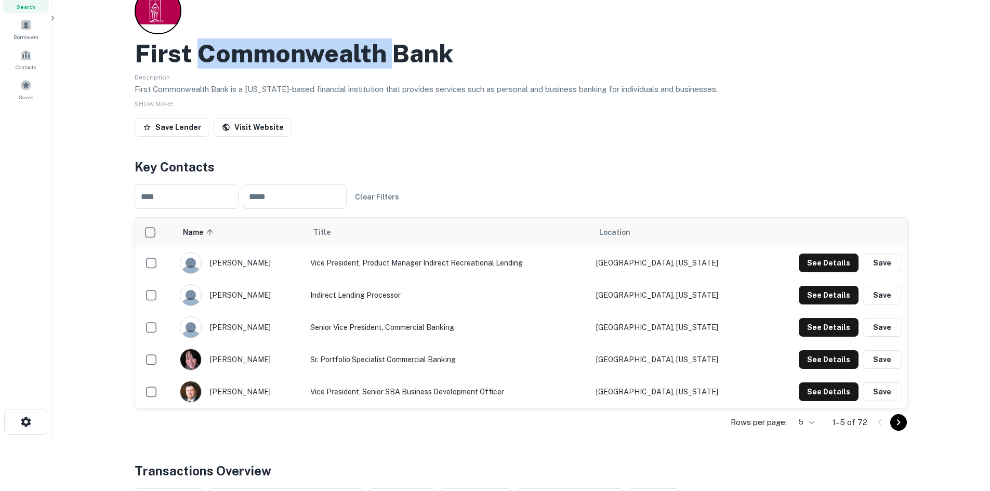
click at [308, 51] on h2 "First Commonwealth Bank" at bounding box center [294, 53] width 318 height 30
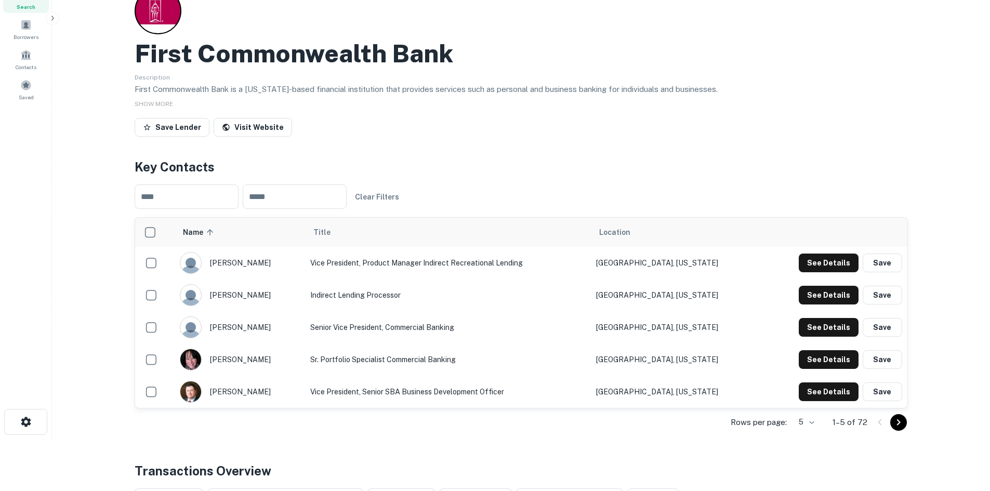
click at [308, 51] on h2 "First Commonwealth Bank" at bounding box center [294, 53] width 318 height 30
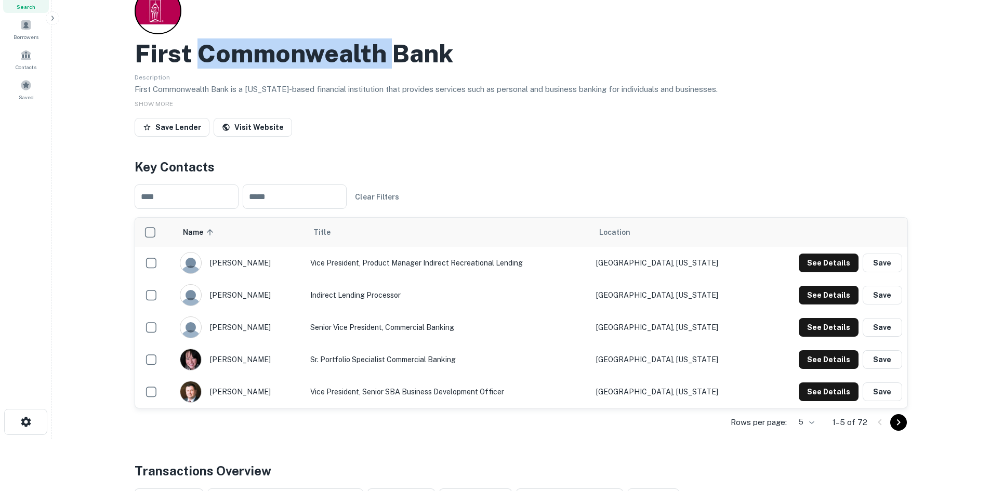
click at [308, 51] on h2 "First Commonwealth Bank" at bounding box center [294, 53] width 318 height 30
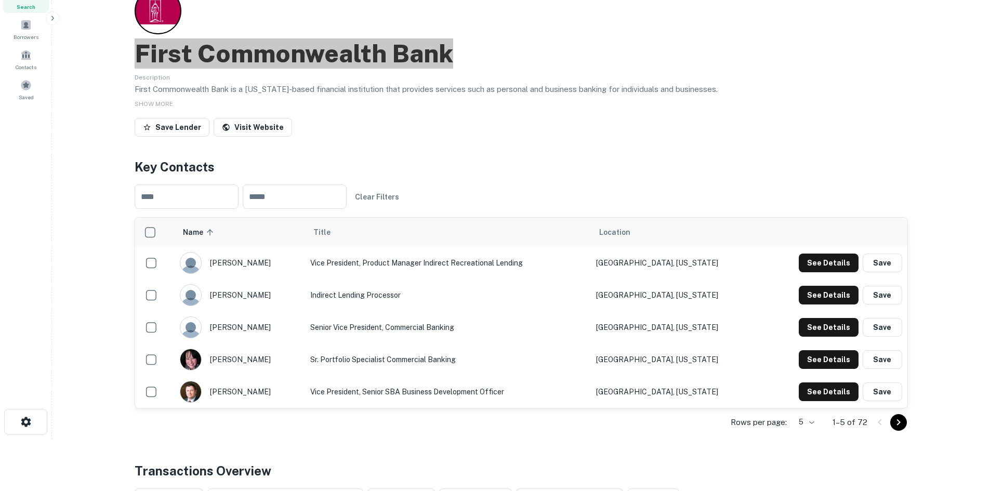
scroll to position [0, 0]
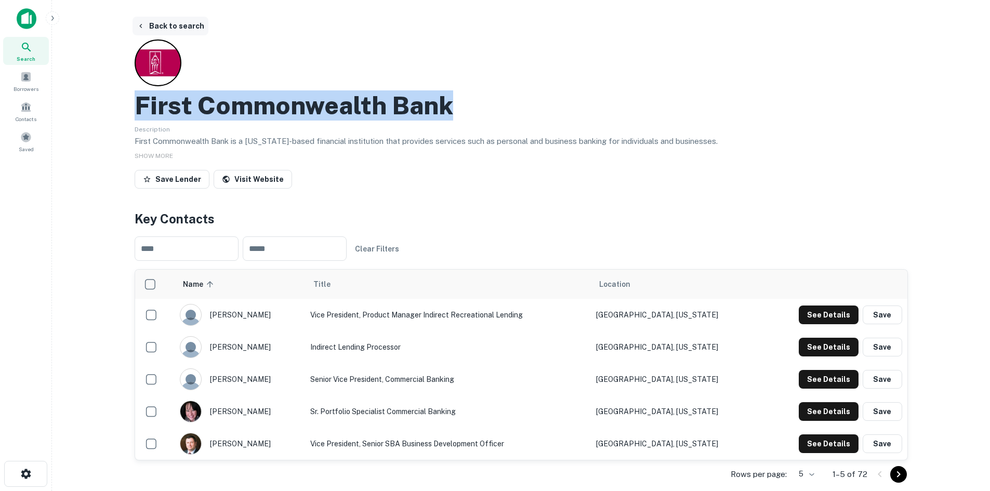
click at [164, 26] on button "Back to search" at bounding box center [170, 26] width 76 height 19
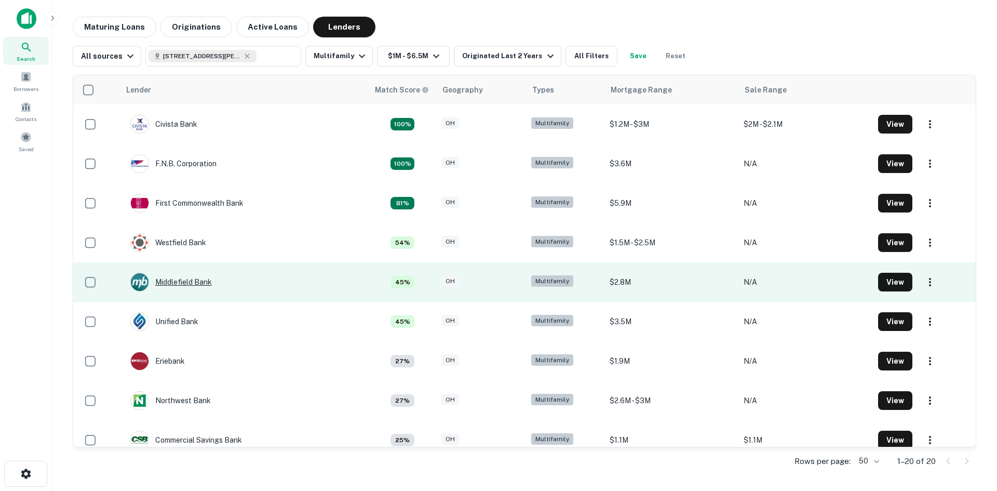
click at [179, 283] on div "Middlefield Bank" at bounding box center [171, 282] width 82 height 19
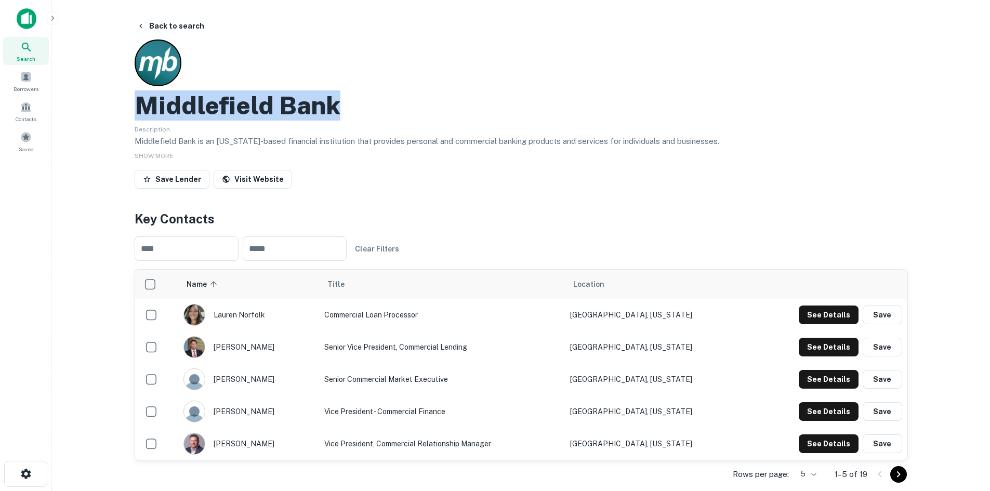
drag, startPoint x: 141, startPoint y: 99, endPoint x: 345, endPoint y: 112, distance: 204.6
click at [345, 112] on div "Middlefield Bank" at bounding box center [521, 105] width 773 height 30
click at [810, 324] on button "See Details" at bounding box center [828, 314] width 60 height 19
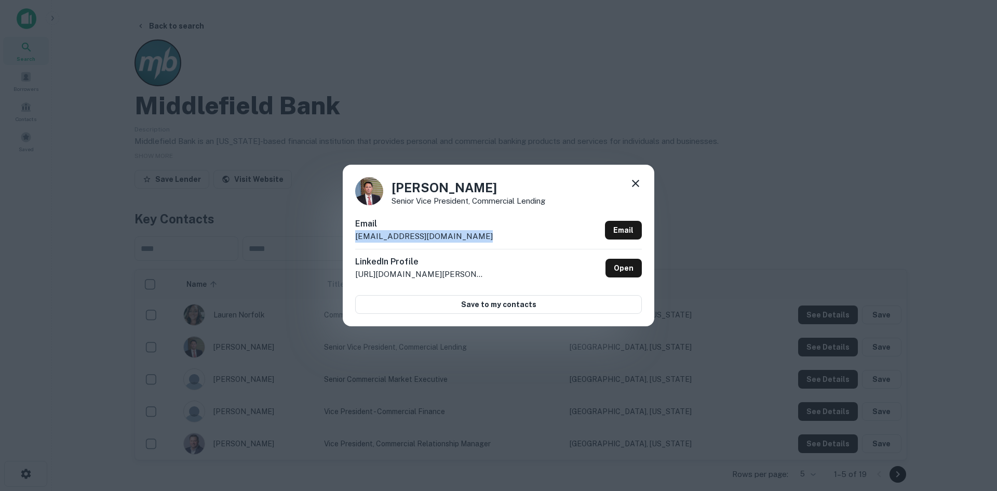
drag, startPoint x: 356, startPoint y: 235, endPoint x: 475, endPoint y: 239, distance: 119.5
click at [475, 239] on div "Email tneikirk@middlefieldbank.com Email" at bounding box center [498, 233] width 287 height 31
drag, startPoint x: 393, startPoint y: 188, endPoint x: 433, endPoint y: 191, distance: 40.1
click at [433, 191] on h4 "Tommy Neikirk" at bounding box center [469, 187] width 154 height 19
drag, startPoint x: 442, startPoint y: 187, endPoint x: 484, endPoint y: 191, distance: 42.2
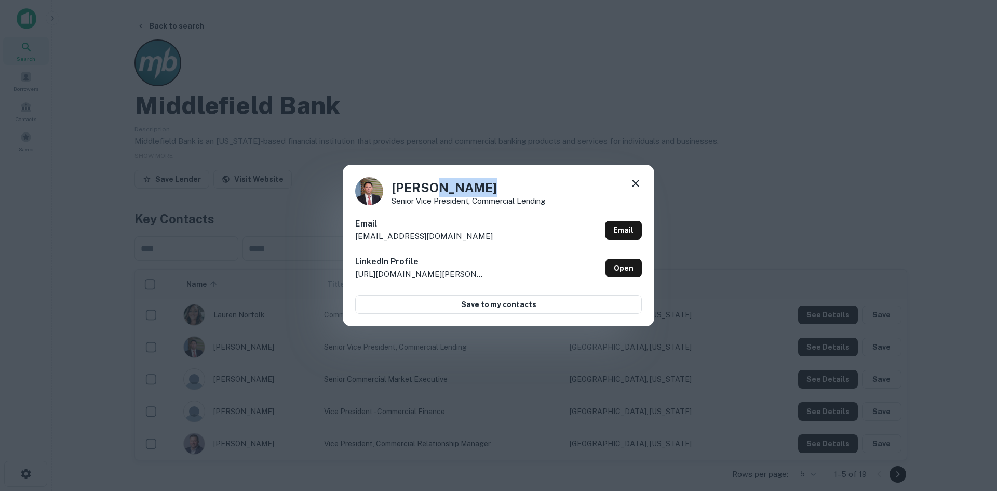
click at [484, 191] on h4 "Tommy Neikirk" at bounding box center [469, 187] width 154 height 19
drag, startPoint x: 392, startPoint y: 199, endPoint x: 676, endPoint y: 204, distance: 283.7
click at [586, 201] on div "Tommy Neikirk Senior Vice President, Commercial Lending" at bounding box center [498, 191] width 287 height 28
click at [662, 94] on div "Tommy Neikirk Senior Vice President, Commercial Lending Email tneikirk@middlefi…" at bounding box center [498, 245] width 997 height 491
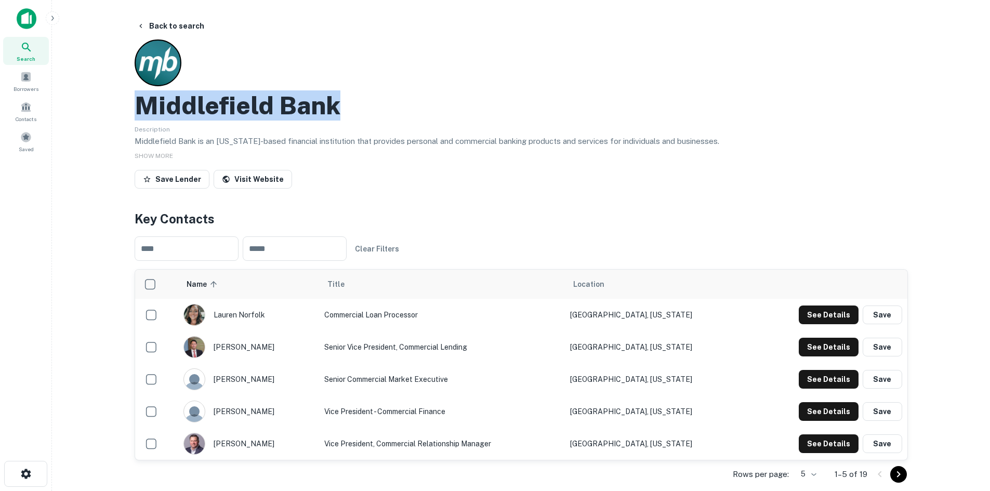
drag, startPoint x: 142, startPoint y: 103, endPoint x: 342, endPoint y: 108, distance: 200.6
click at [342, 108] on div "Middlefield Bank" at bounding box center [521, 105] width 773 height 30
click at [164, 25] on button "Back to search" at bounding box center [170, 26] width 76 height 19
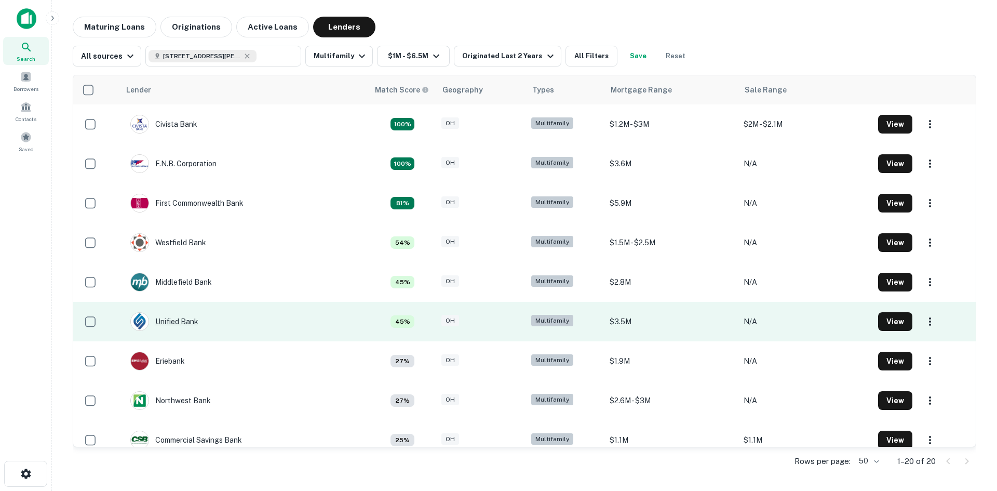
click at [184, 322] on div "Unified Bank" at bounding box center [164, 321] width 68 height 19
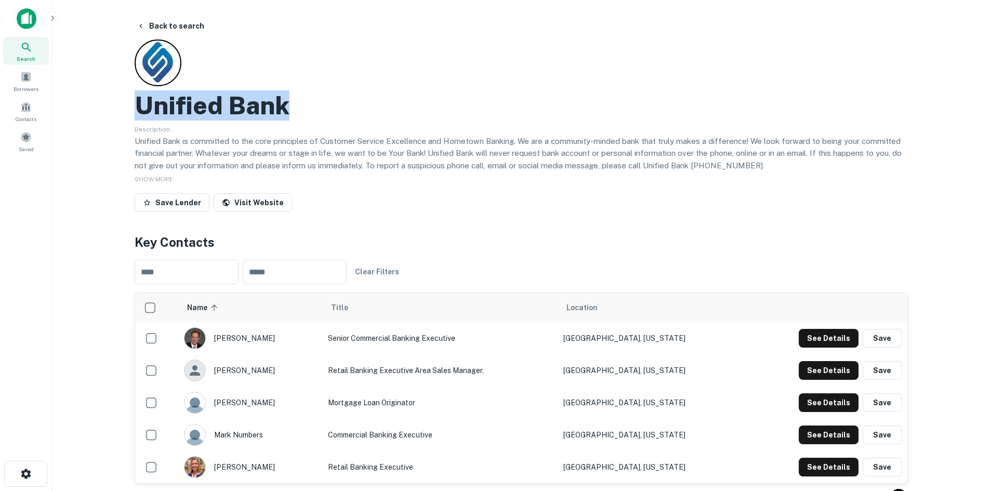
drag, startPoint x: 142, startPoint y: 106, endPoint x: 299, endPoint y: 104, distance: 157.4
click at [299, 104] on div "Unified Bank" at bounding box center [521, 105] width 773 height 30
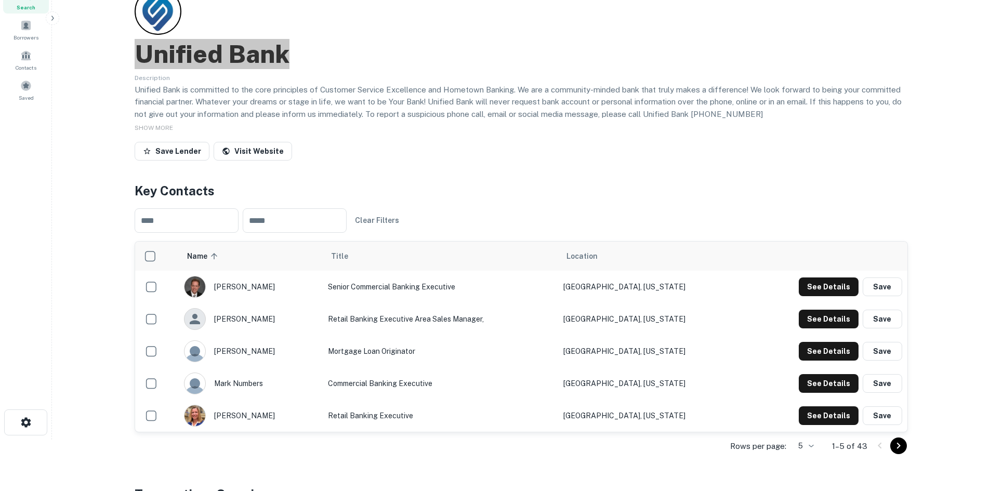
scroll to position [52, 0]
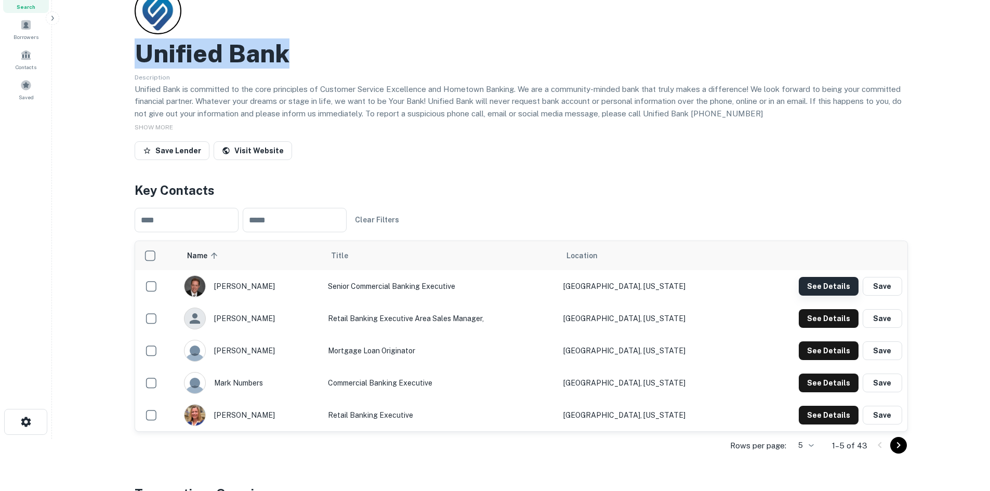
click at [814, 284] on button "See Details" at bounding box center [828, 286] width 60 height 19
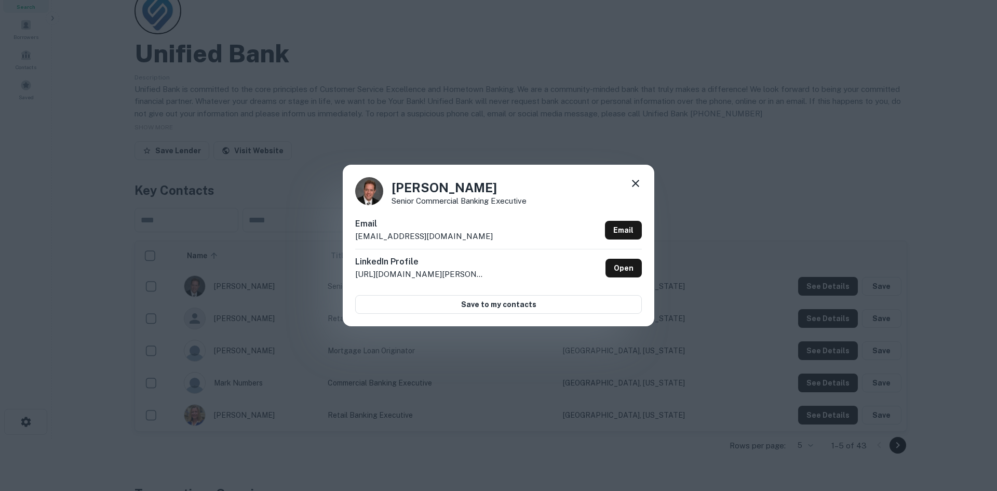
click at [762, 214] on div "Jamie Taylor Senior Commercial Banking Executive Email jtaylor@unifiedbank.com …" at bounding box center [498, 245] width 997 height 491
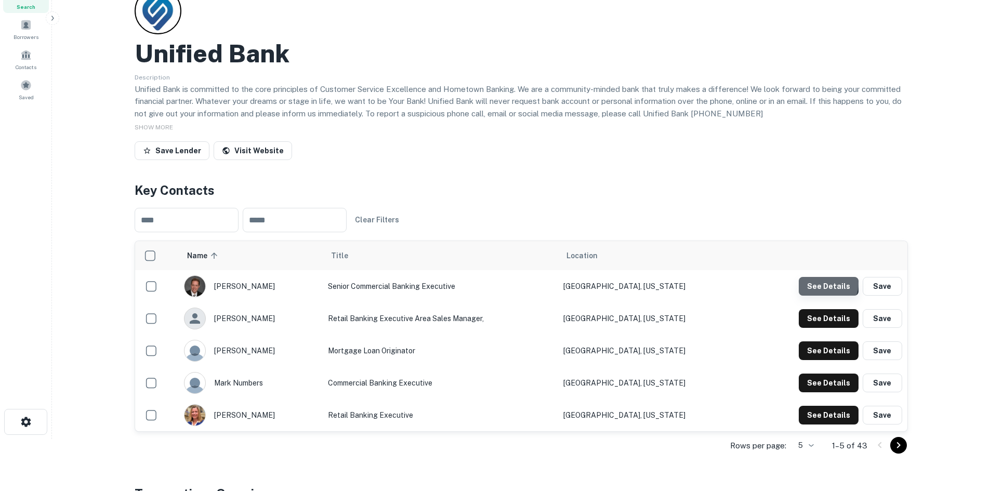
click at [829, 284] on button "See Details" at bounding box center [828, 286] width 60 height 19
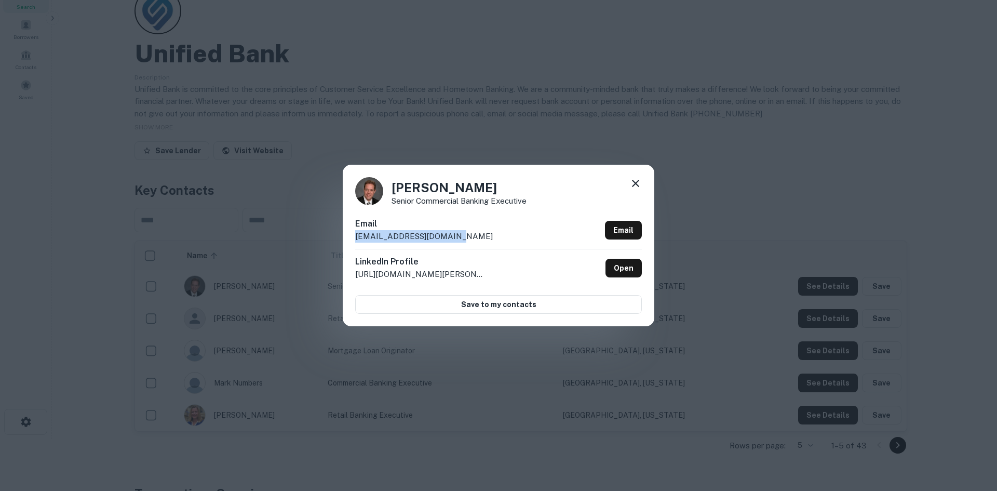
drag, startPoint x: 445, startPoint y: 238, endPoint x: 338, endPoint y: 239, distance: 107.5
click at [338, 239] on div "Jamie Taylor Senior Commercial Banking Executive Email jtaylor@unifiedbank.com …" at bounding box center [498, 245] width 997 height 491
drag, startPoint x: 393, startPoint y: 188, endPoint x: 520, endPoint y: 189, distance: 127.3
click at [486, 189] on h4 "Jamie Taylor" at bounding box center [459, 187] width 135 height 19
drag, startPoint x: 394, startPoint y: 201, endPoint x: 570, endPoint y: 204, distance: 175.6
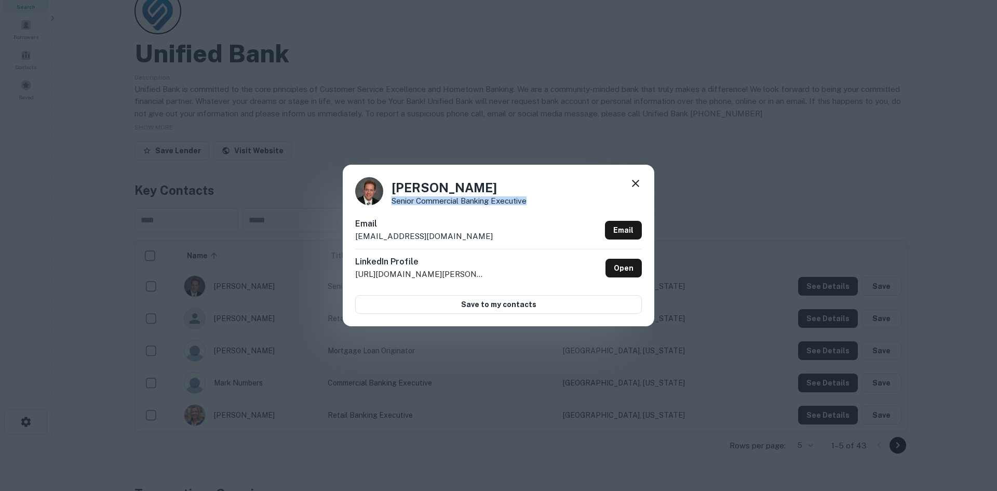
click at [570, 204] on div "Jamie Taylor Senior Commercial Banking Executive" at bounding box center [498, 191] width 287 height 28
click at [798, 125] on div "Jamie Taylor Senior Commercial Banking Executive Email jtaylor@unifiedbank.com …" at bounding box center [498, 245] width 997 height 491
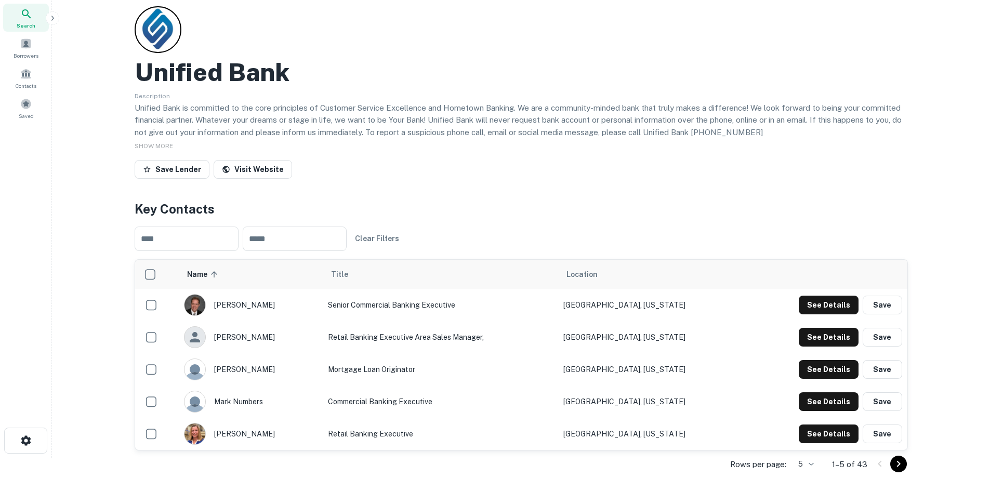
scroll to position [0, 0]
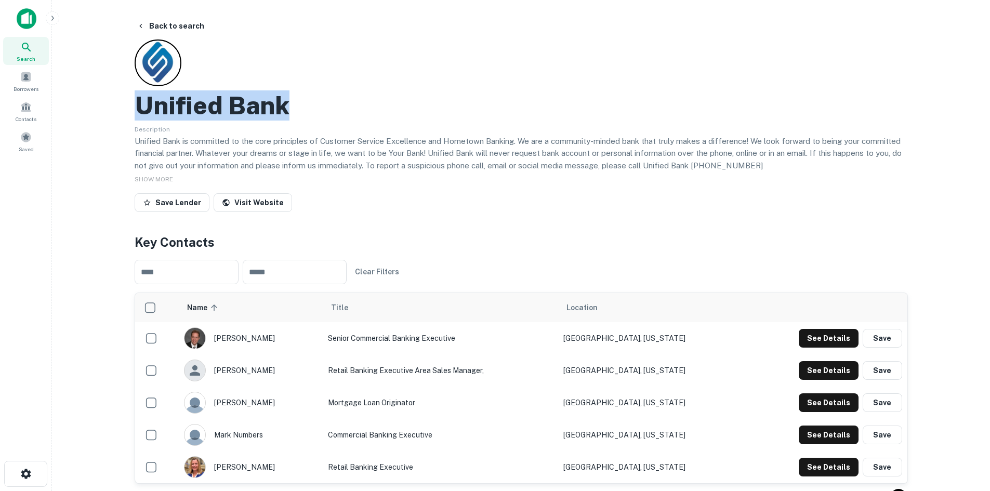
drag, startPoint x: 141, startPoint y: 109, endPoint x: 288, endPoint y: 114, distance: 147.6
click at [283, 113] on h2 "Unified Bank" at bounding box center [212, 105] width 155 height 30
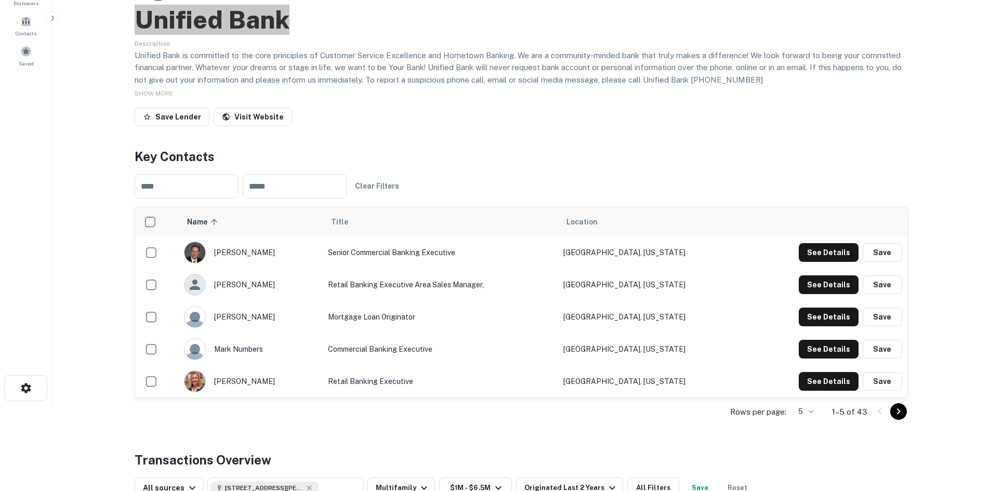
scroll to position [104, 0]
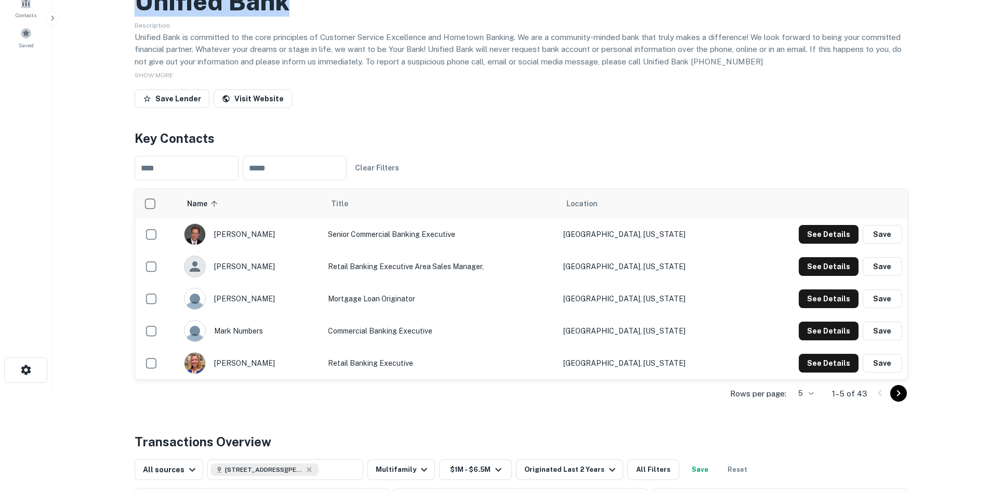
click at [897, 394] on icon "Go to next page" at bounding box center [898, 393] width 12 height 12
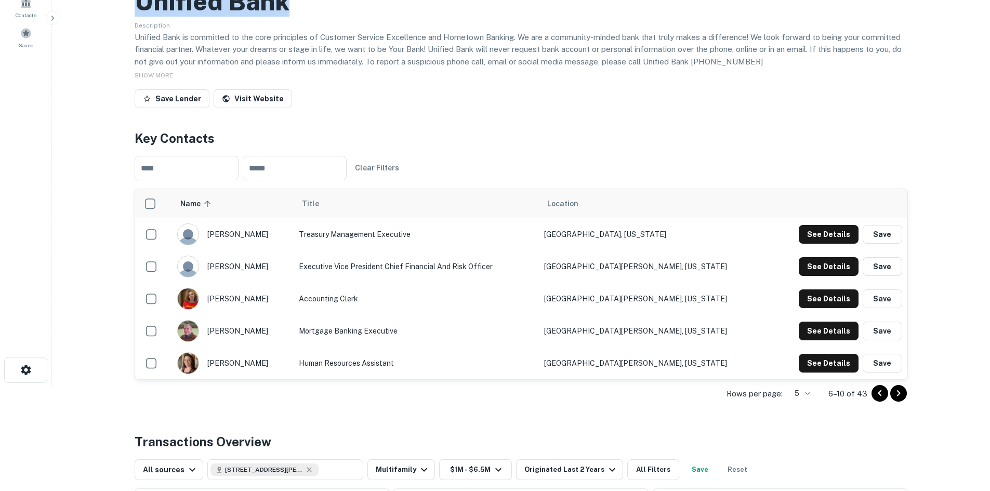
click at [878, 394] on icon "Go to previous page" at bounding box center [879, 393] width 12 height 12
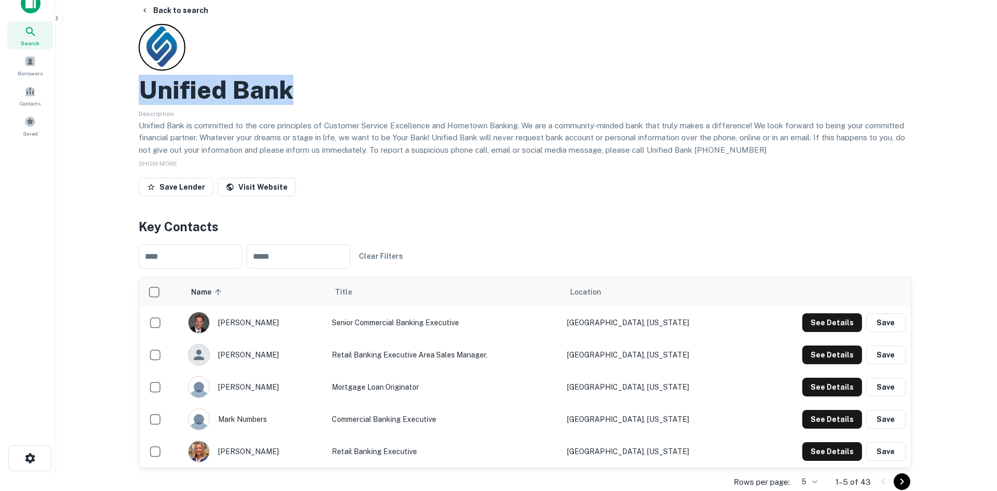
scroll to position [0, 0]
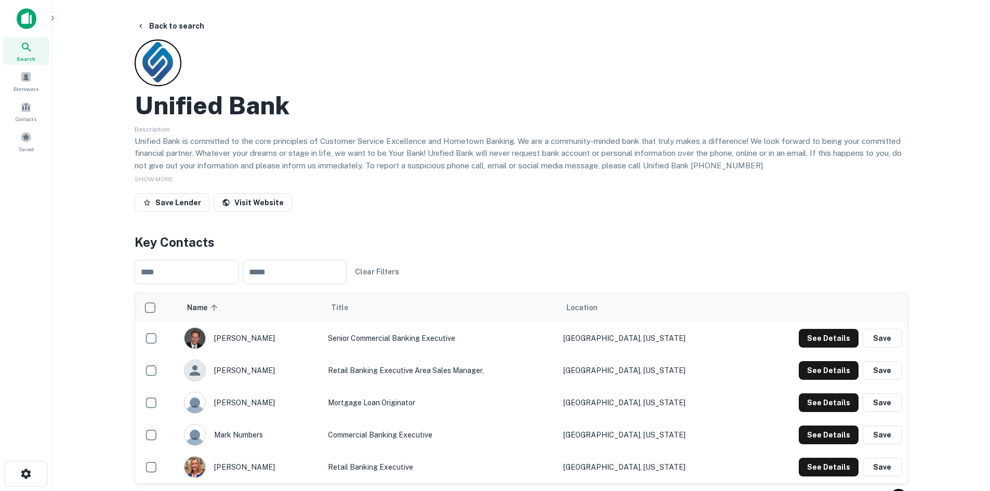
click at [111, 158] on main "Back to search Unified Bank Description Unified Bank is committed to the core p…" at bounding box center [521, 245] width 938 height 491
drag, startPoint x: 149, startPoint y: 106, endPoint x: 306, endPoint y: 113, distance: 157.0
click at [306, 113] on div "Unified Bank" at bounding box center [521, 105] width 773 height 30
click at [171, 22] on button "Back to search" at bounding box center [170, 26] width 76 height 19
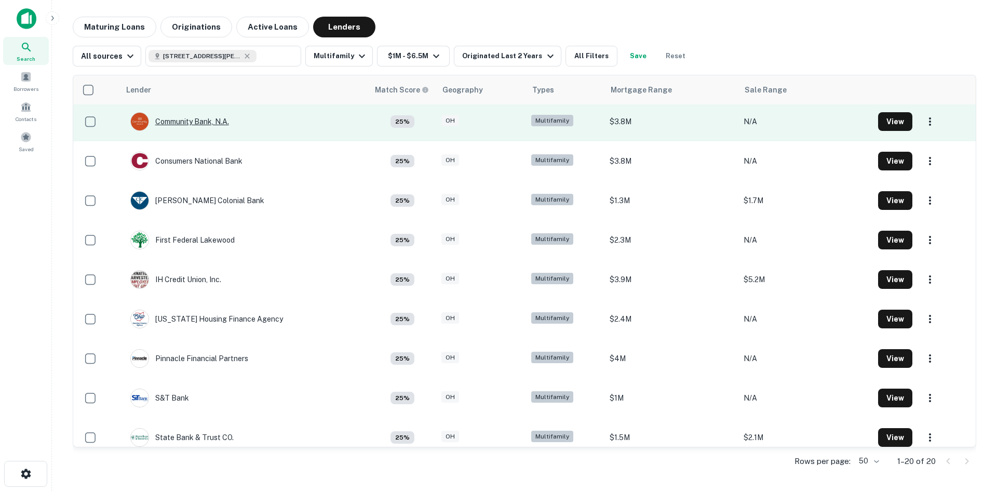
scroll to position [364, 0]
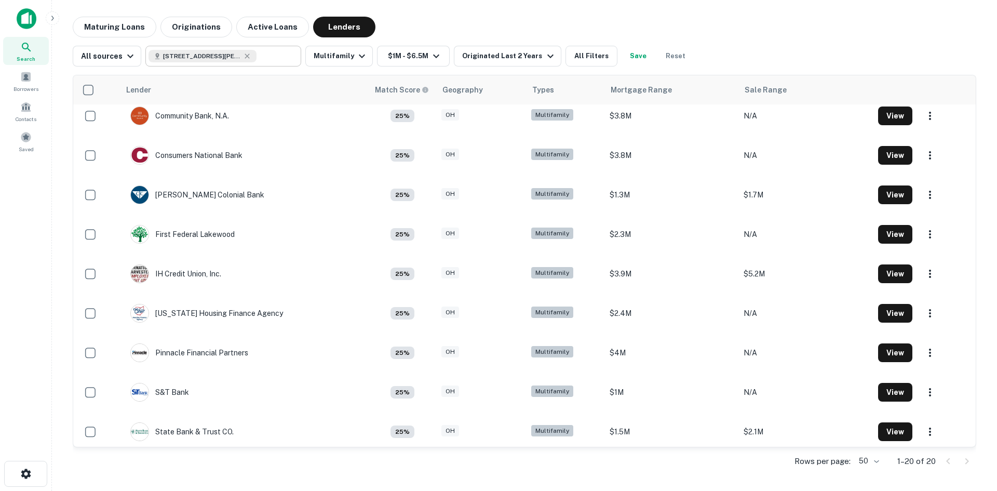
click at [245, 58] on icon at bounding box center [247, 56] width 5 height 5
type input "**********"
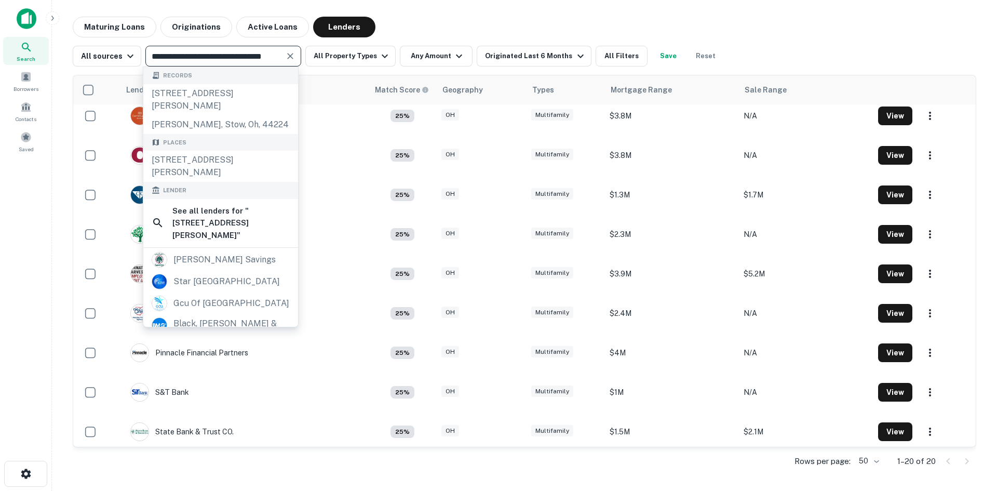
click at [293, 56] on icon "Clear" at bounding box center [290, 56] width 10 height 10
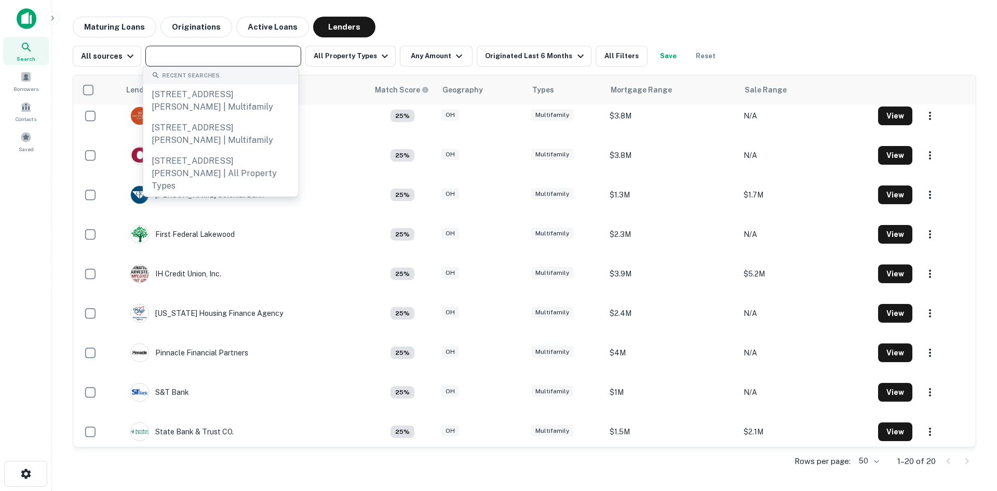
paste input "**********"
type input "**********"
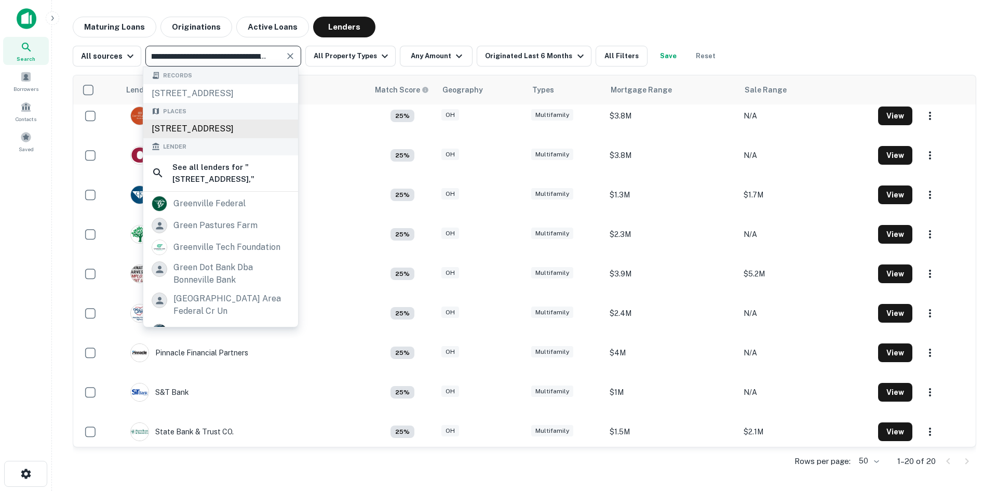
click at [202, 138] on div "801 Forest Green Drive, Meadville, PA 16335, USA" at bounding box center [220, 128] width 155 height 19
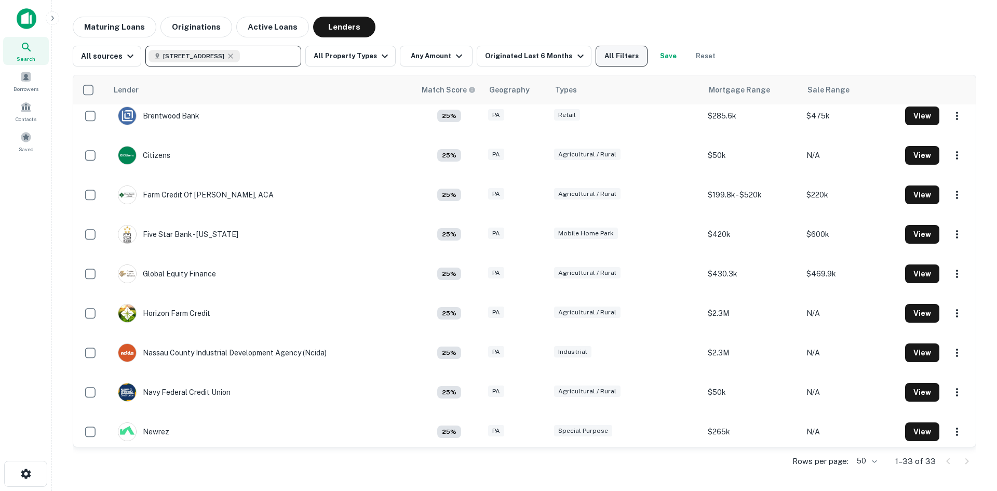
click at [618, 55] on button "All Filters" at bounding box center [622, 56] width 52 height 21
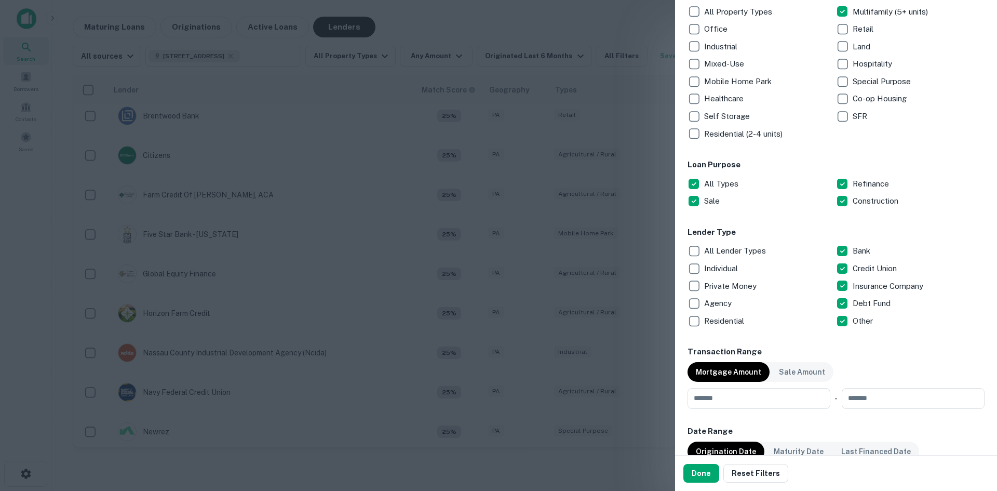
scroll to position [260, 0]
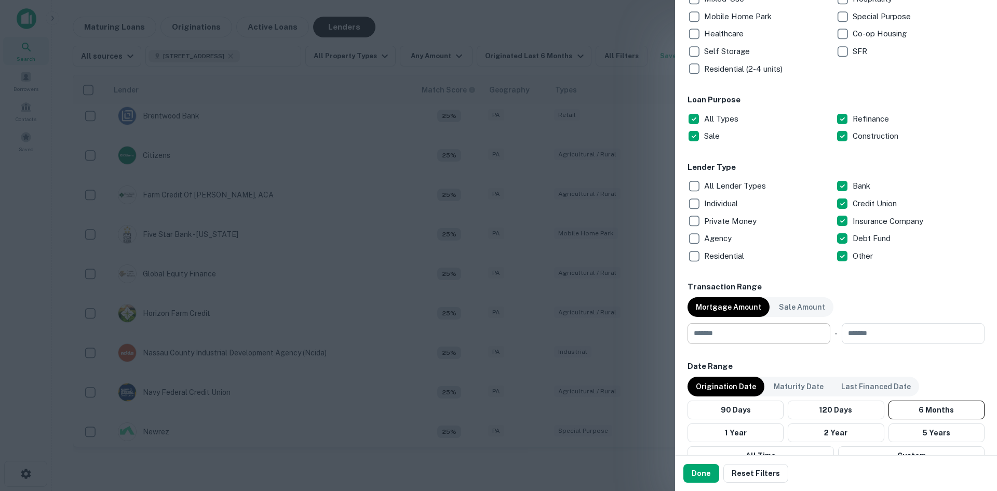
click at [716, 332] on input "number" at bounding box center [756, 333] width 136 height 21
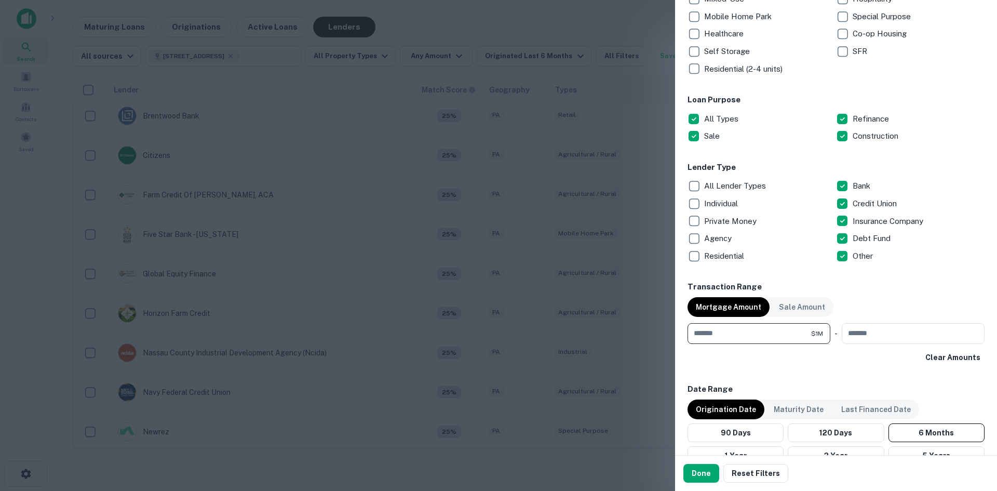
type input "*******"
click at [700, 478] on button "Done" at bounding box center [702, 473] width 36 height 19
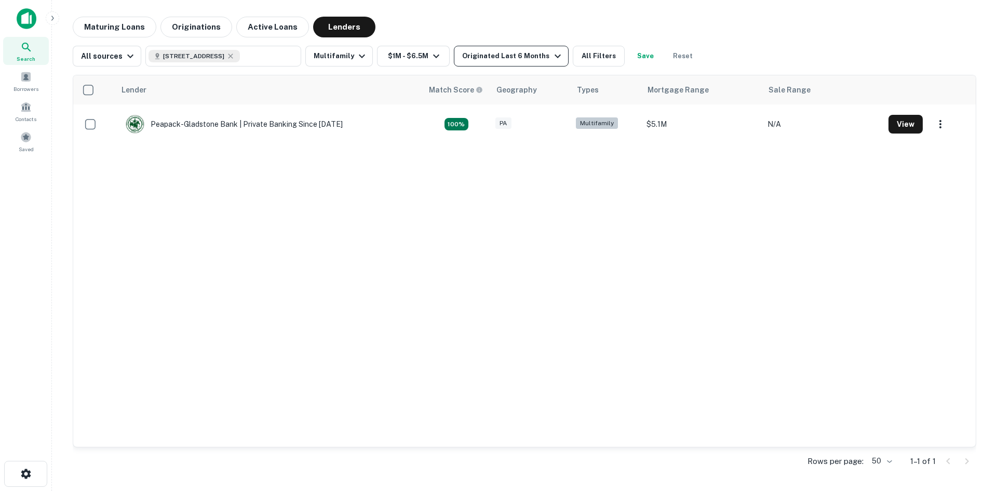
click at [484, 54] on div "Originated Last 6 Months" at bounding box center [512, 56] width 101 height 12
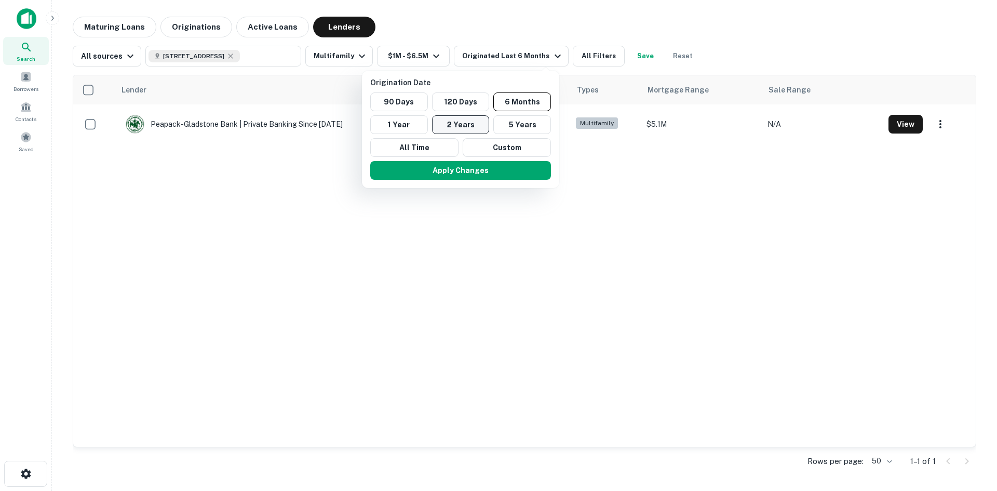
click at [460, 125] on button "2 Years" at bounding box center [461, 124] width 58 height 19
click at [474, 173] on button "Apply Changes" at bounding box center [454, 170] width 181 height 19
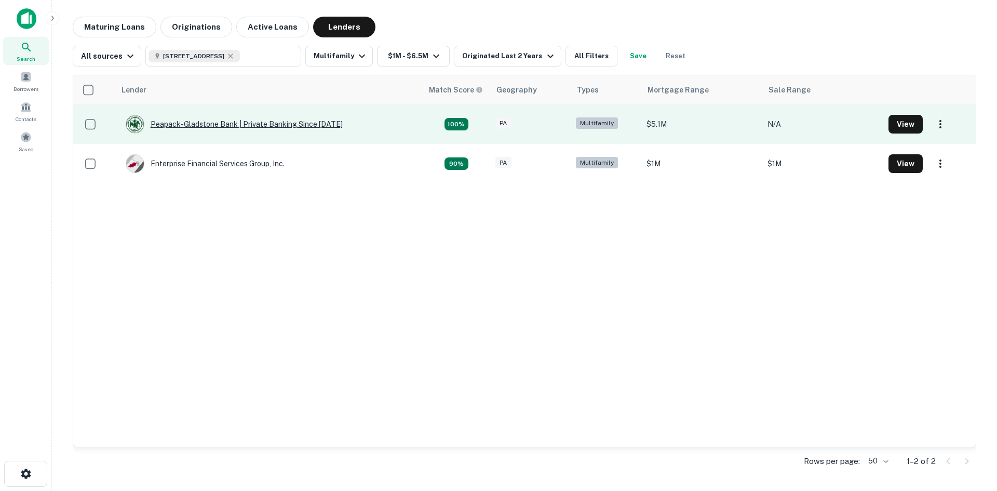
click at [203, 122] on div "Peapack-gladstone Bank | Private Banking Since 1921" at bounding box center [234, 124] width 217 height 19
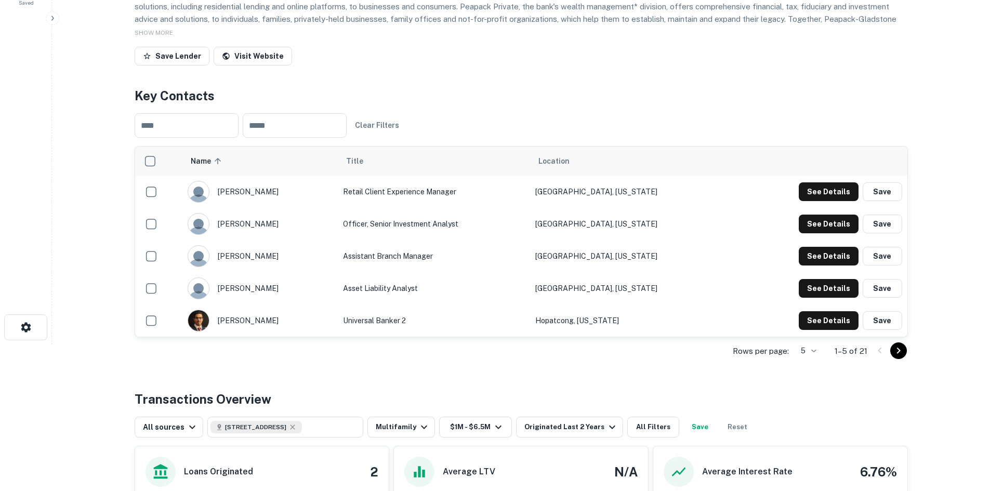
scroll to position [145, 0]
click at [897, 350] on icon "Go to next page" at bounding box center [898, 352] width 4 height 6
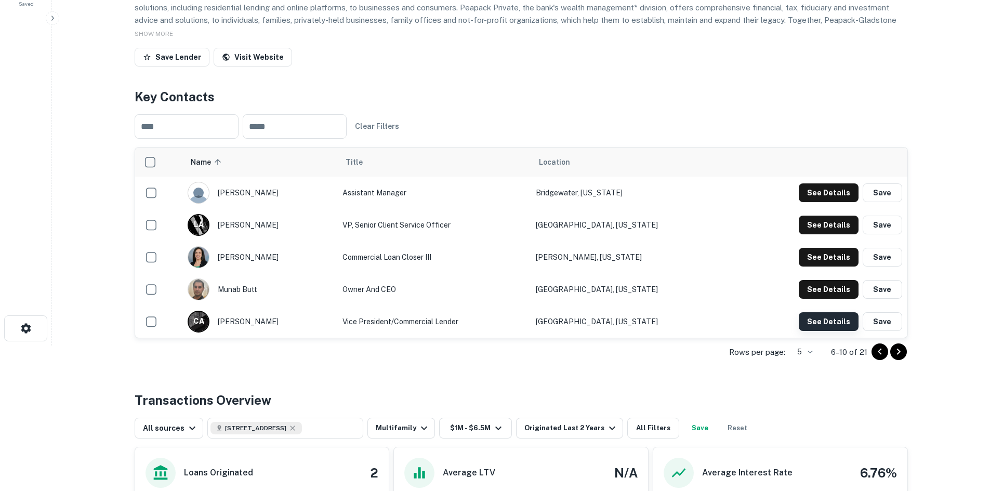
click at [826, 202] on button "See Details" at bounding box center [828, 192] width 60 height 19
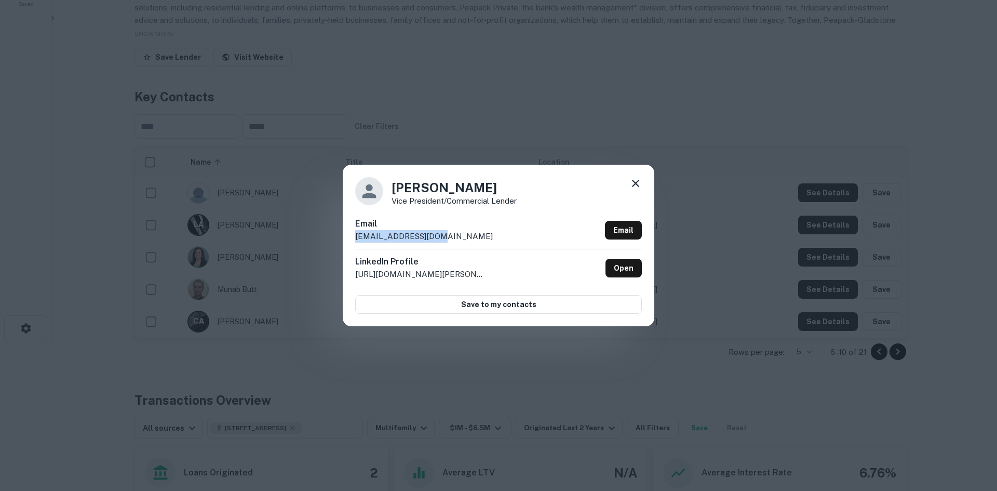
drag, startPoint x: 442, startPoint y: 233, endPoint x: 335, endPoint y: 233, distance: 107.0
click at [335, 233] on div "Candida Almeida Vice President/Commercial Lender Email calmeida@pgbank.com Emai…" at bounding box center [498, 245] width 997 height 491
drag, startPoint x: 503, startPoint y: 189, endPoint x: 493, endPoint y: 195, distance: 11.4
click at [394, 187] on div "Candida Almeida Vice President/Commercial Lender" at bounding box center [498, 191] width 287 height 28
drag, startPoint x: 392, startPoint y: 199, endPoint x: 527, endPoint y: 198, distance: 135.1
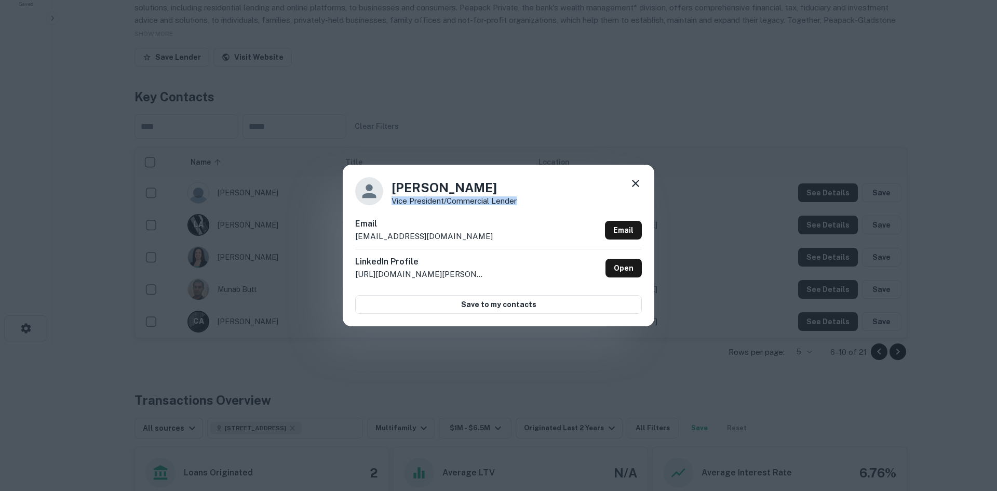
click at [527, 198] on div "Candida Almeida Vice President/Commercial Lender" at bounding box center [498, 191] width 287 height 28
click at [655, 141] on div "Candida Almeida Vice President/Commercial Lender Email calmeida@pgbank.com Emai…" at bounding box center [498, 245] width 997 height 491
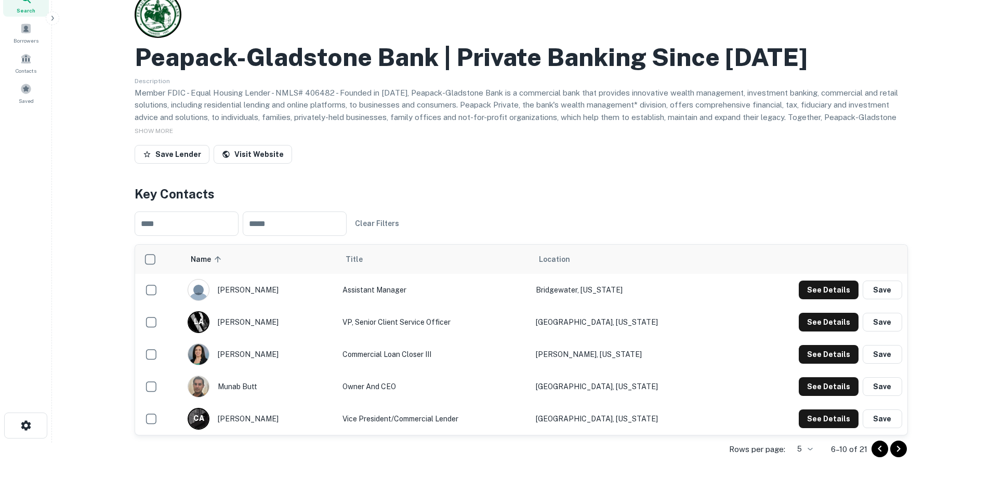
scroll to position [0, 0]
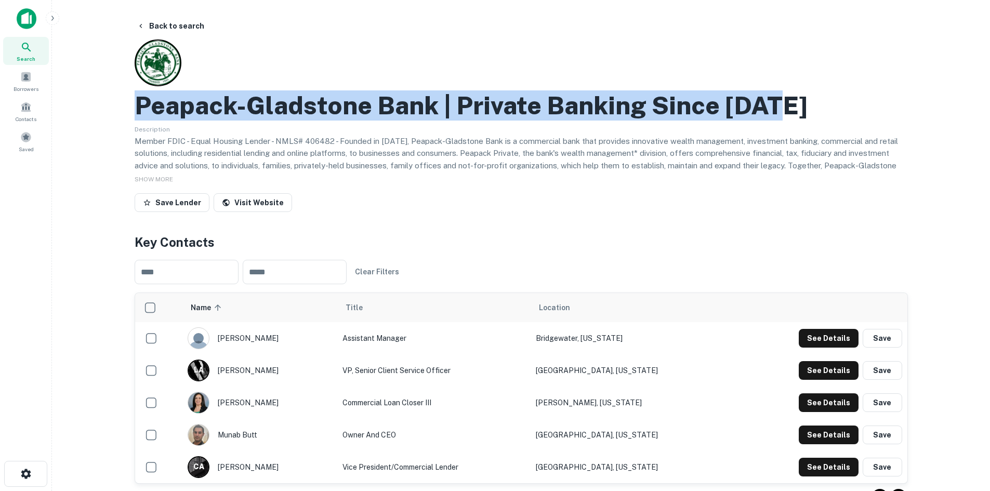
drag, startPoint x: 139, startPoint y: 105, endPoint x: 780, endPoint y: 114, distance: 641.1
click at [780, 114] on div "Peapack-gladstone Bank | Private Banking Since 1921" at bounding box center [521, 105] width 773 height 30
drag, startPoint x: 194, startPoint y: 111, endPoint x: 312, endPoint y: 98, distance: 119.2
click at [256, 101] on h2 "Peapack-gladstone Bank | Private Banking Since 1921" at bounding box center [471, 105] width 673 height 30
click at [436, 106] on h2 "Peapack-gladstone Bank | Private Banking Since 1921" at bounding box center [471, 105] width 673 height 30
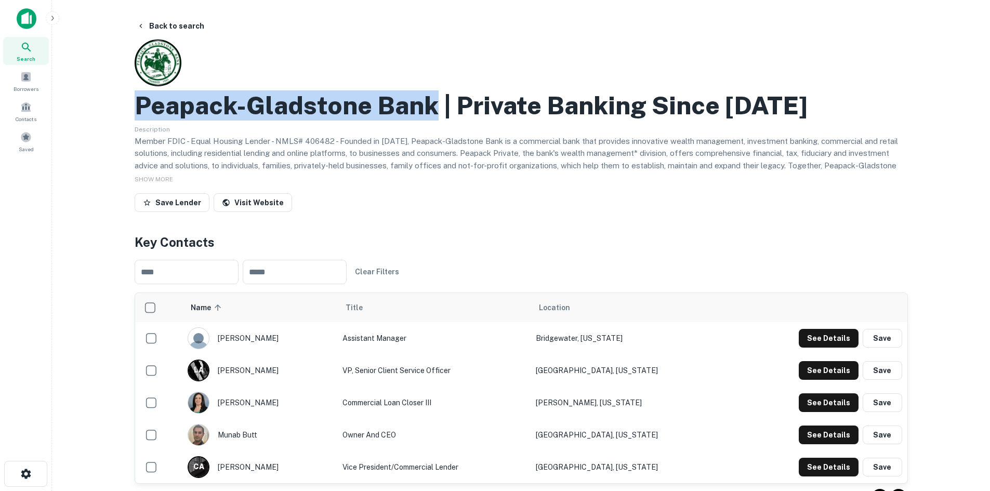
drag, startPoint x: 435, startPoint y: 110, endPoint x: 132, endPoint y: 106, distance: 302.3
click at [132, 106] on div "Back to search Peapack-gladstone Bank | Private Banking Since 1921 Description …" at bounding box center [521, 456] width 798 height 879
click at [169, 29] on button "Back to search" at bounding box center [170, 26] width 76 height 19
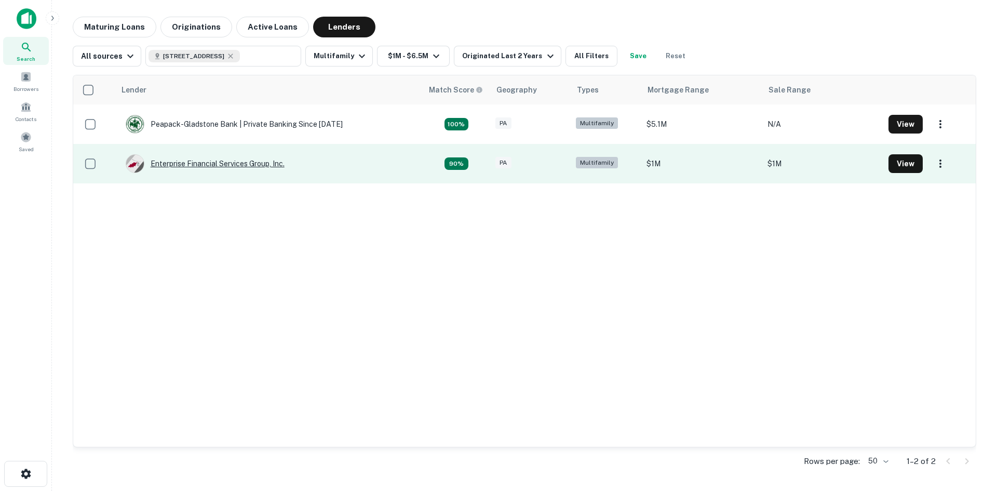
click at [212, 166] on div "Enterprise Financial Services Group, Inc." at bounding box center [205, 163] width 159 height 19
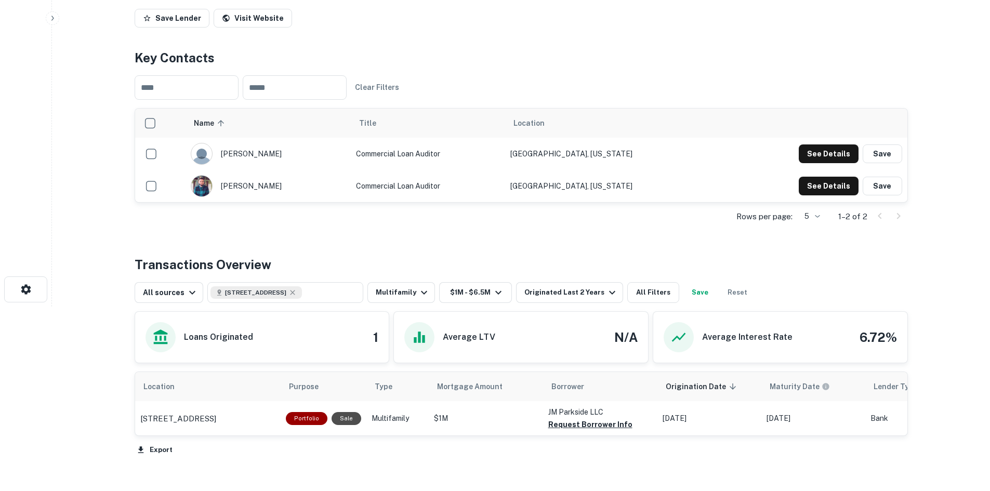
scroll to position [208, 0]
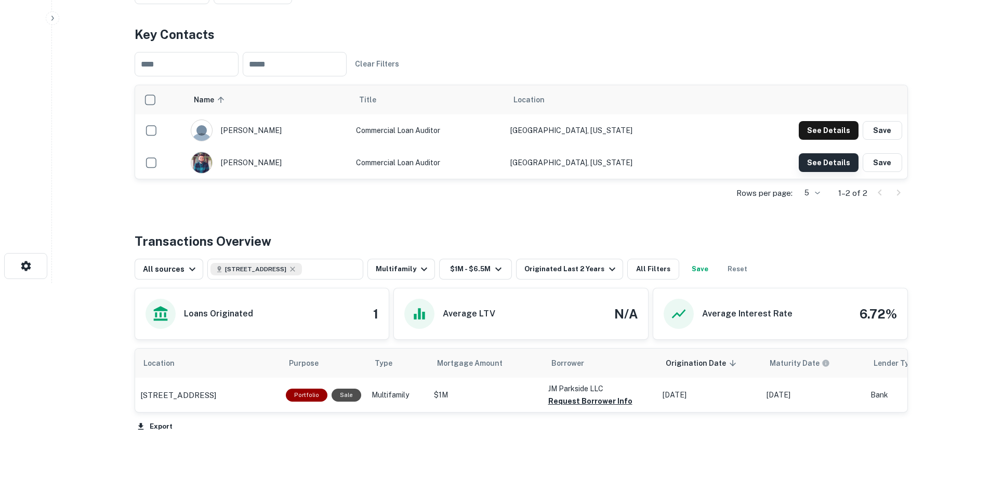
click at [811, 140] on button "See Details" at bounding box center [828, 130] width 60 height 19
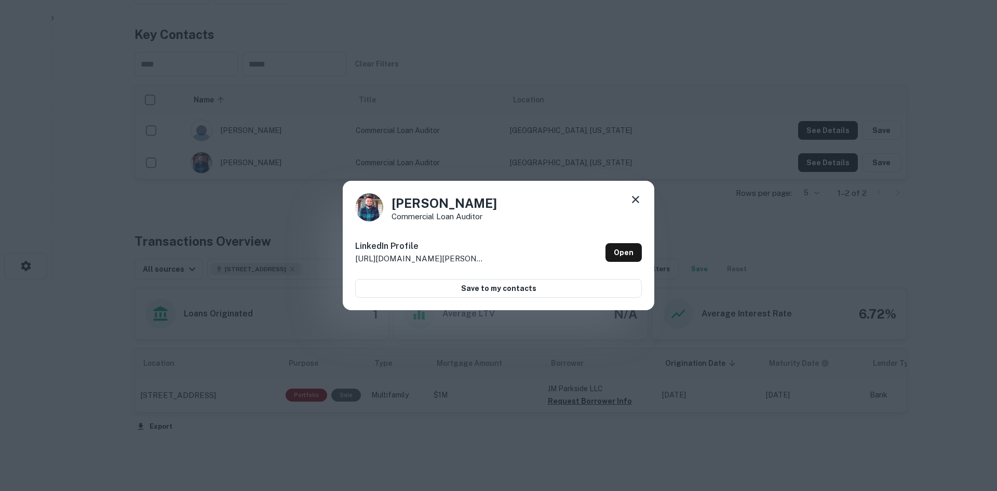
click at [428, 259] on p "http://www.linkedin.com/in/anthony-leffler-321b2416b" at bounding box center [420, 258] width 130 height 12
click at [628, 253] on link "Open" at bounding box center [624, 252] width 36 height 19
click at [544, 150] on div "Anthony Leffler Commercial Loan Auditor LinkedIn Profile http://www.linkedin.co…" at bounding box center [498, 245] width 997 height 491
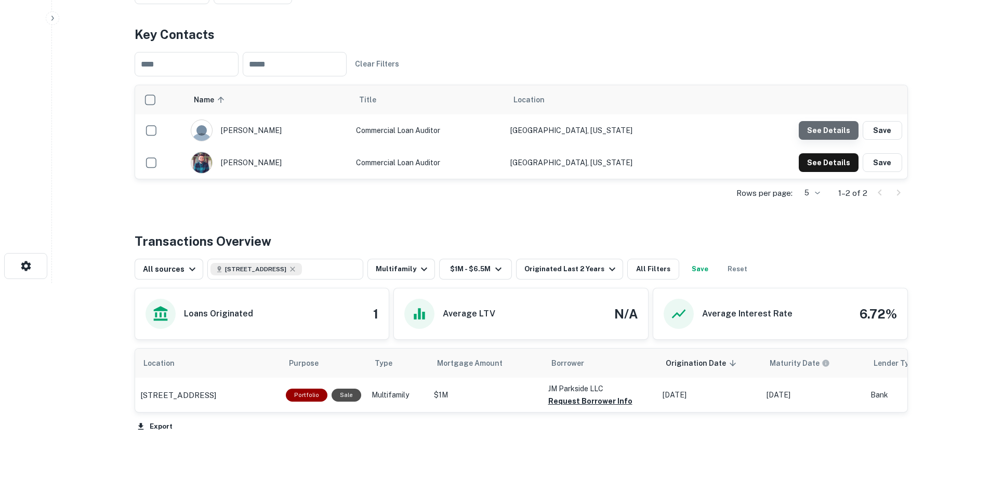
click at [857, 130] on button "See Details" at bounding box center [828, 130] width 60 height 19
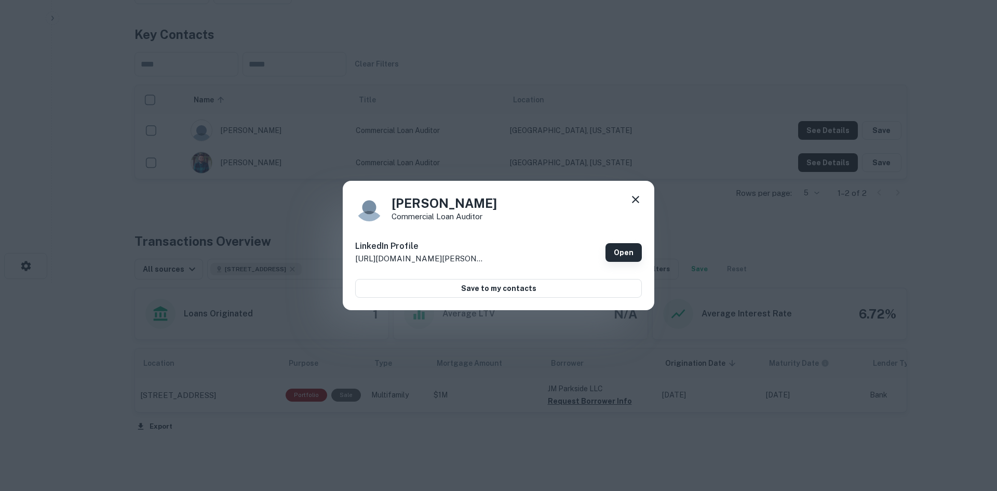
click at [618, 253] on link "Open" at bounding box center [624, 252] width 36 height 19
click at [399, 157] on div "Eli B Commercial Loan Auditor LinkedIn Profile http://www.linkedin.com/in/eli-b…" at bounding box center [498, 245] width 997 height 491
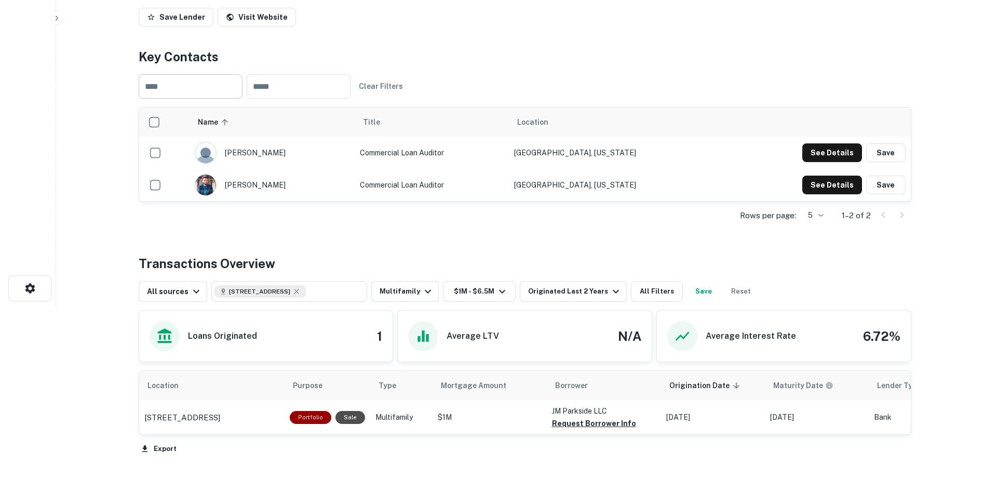
scroll to position [0, 0]
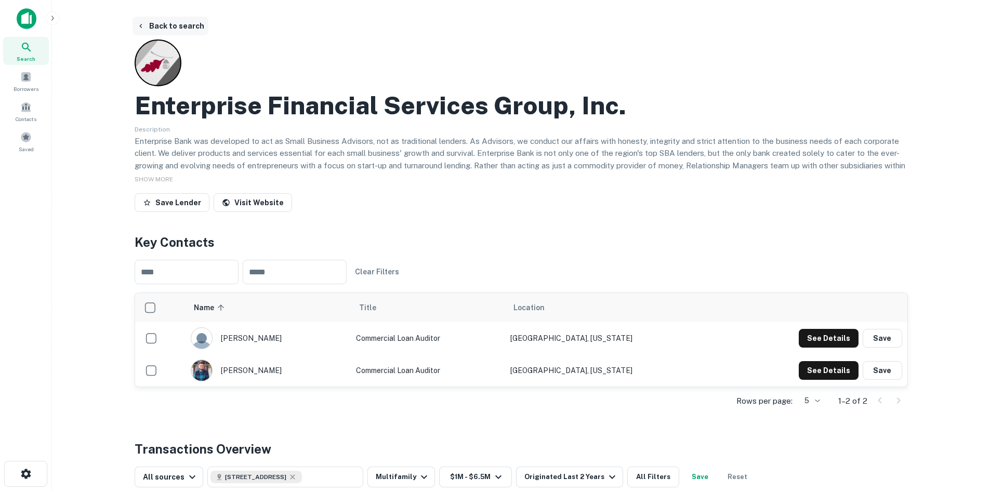
click at [181, 23] on button "Back to search" at bounding box center [170, 26] width 76 height 19
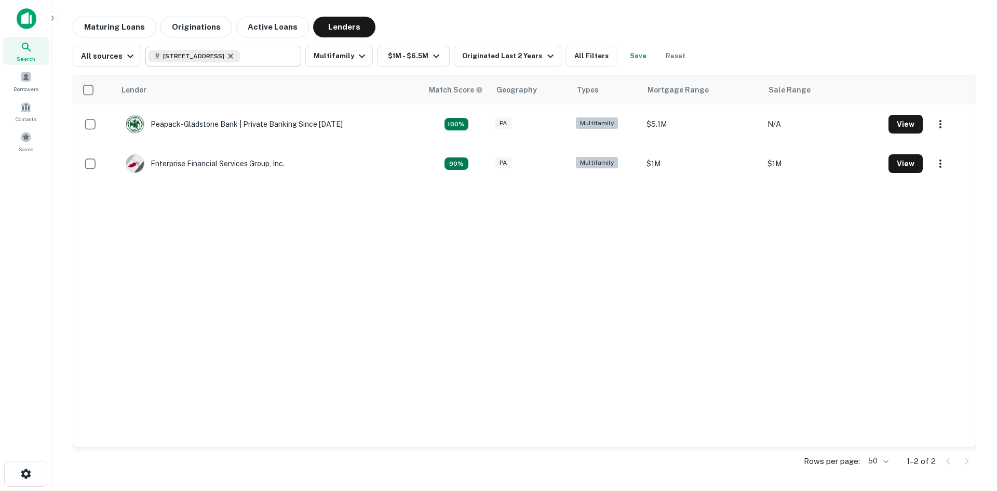
click at [235, 57] on icon at bounding box center [230, 56] width 8 height 8
type input "**********"
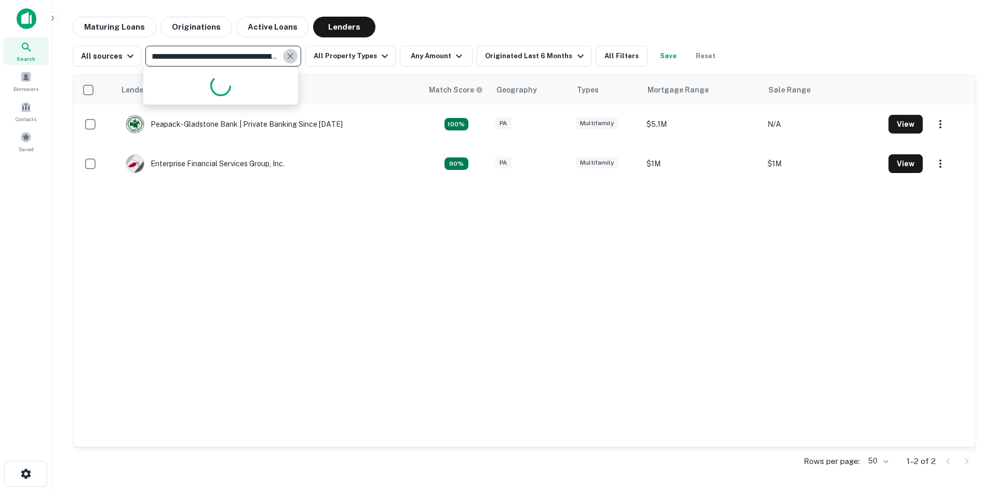
click at [291, 58] on icon "Clear" at bounding box center [290, 56] width 10 height 10
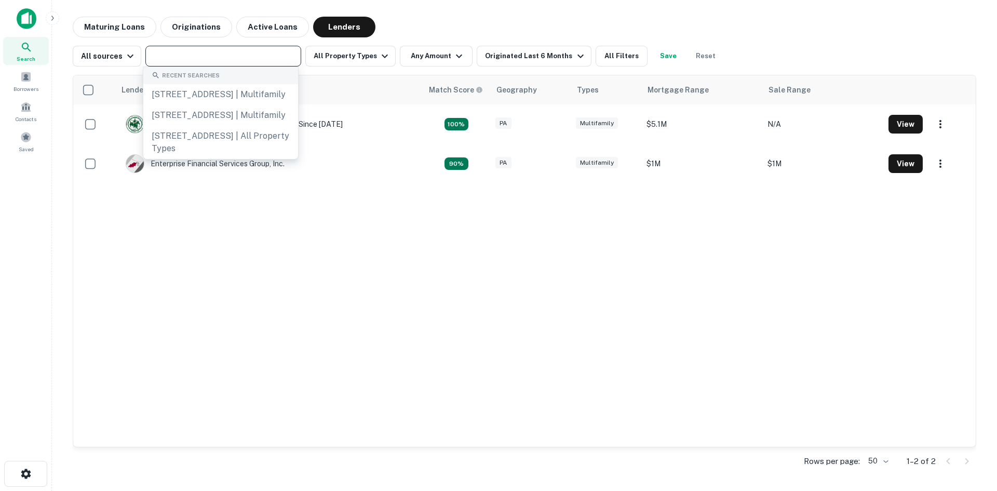
paste input "**********"
type input "**********"
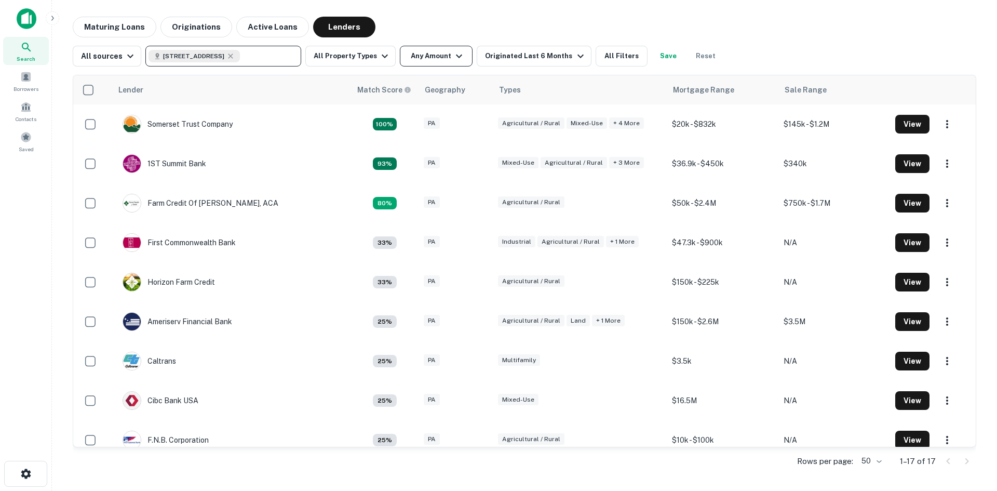
click at [429, 59] on button "Any Amount" at bounding box center [436, 56] width 73 height 21
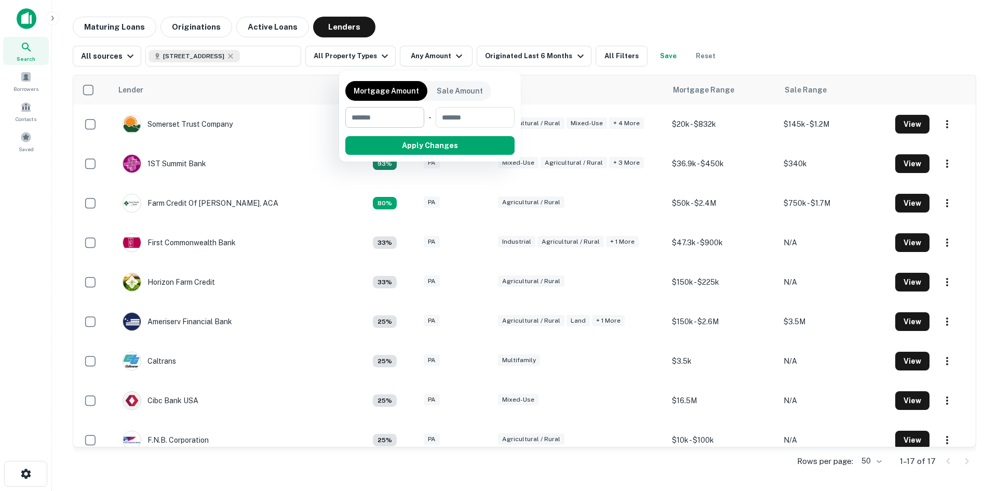
click at [417, 118] on div "​" at bounding box center [384, 117] width 79 height 21
type input "*******"
click at [434, 149] on button "Apply Changes" at bounding box center [449, 145] width 132 height 19
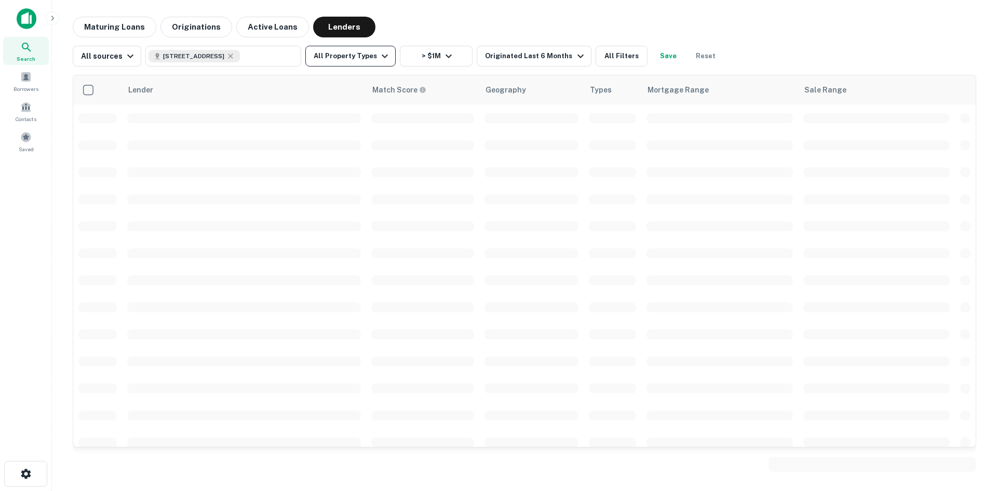
click at [368, 64] on button "All Property Types" at bounding box center [350, 56] width 90 height 21
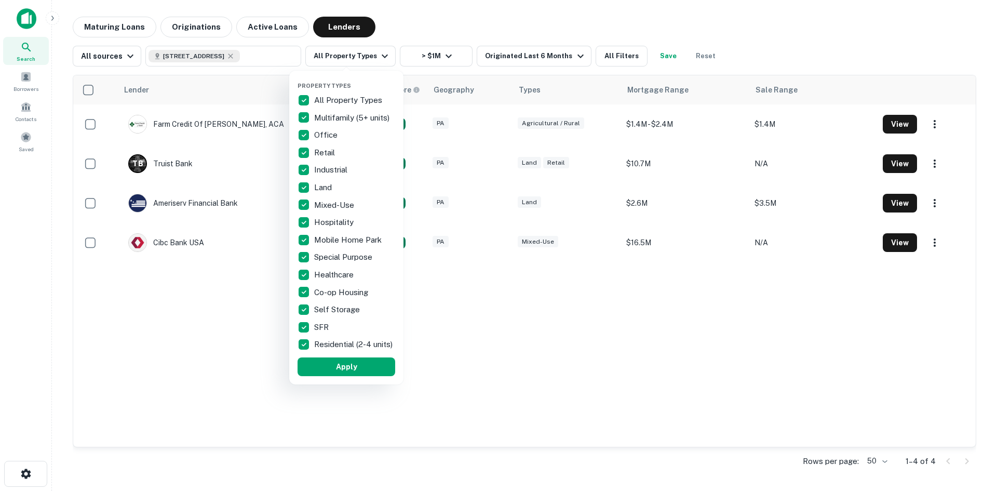
click at [353, 97] on p "All Property Types" at bounding box center [349, 100] width 70 height 12
click at [340, 114] on p "Multifamily (5+ units)" at bounding box center [352, 118] width 77 height 12
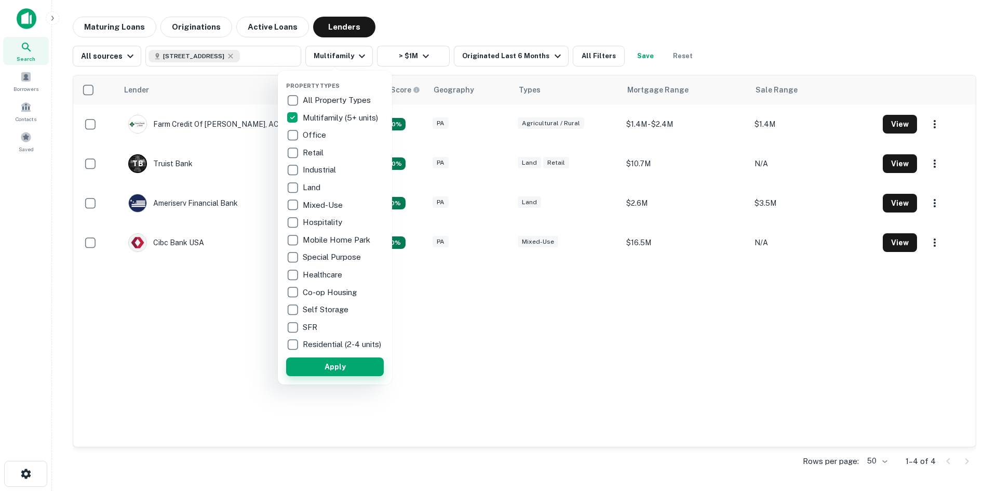
click at [315, 368] on button "Apply" at bounding box center [335, 366] width 98 height 19
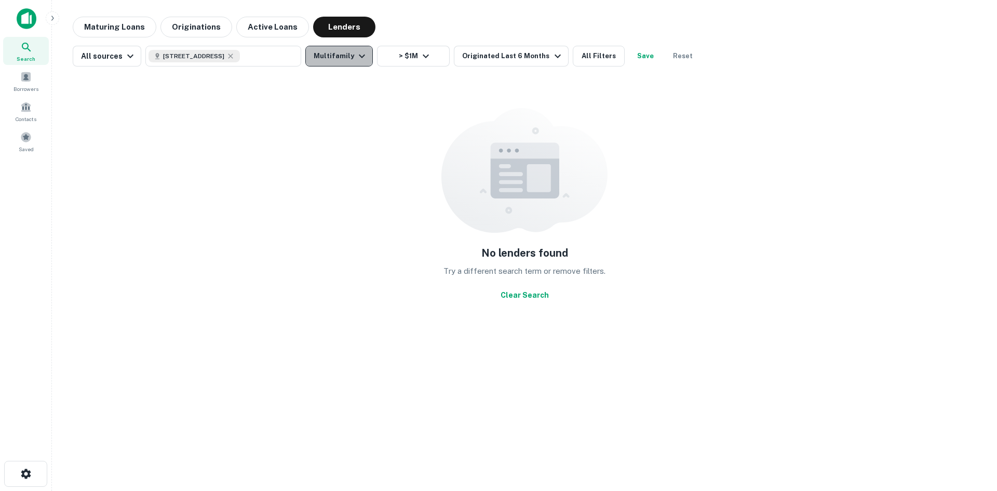
click at [345, 56] on button "Multifamily" at bounding box center [339, 56] width 68 height 21
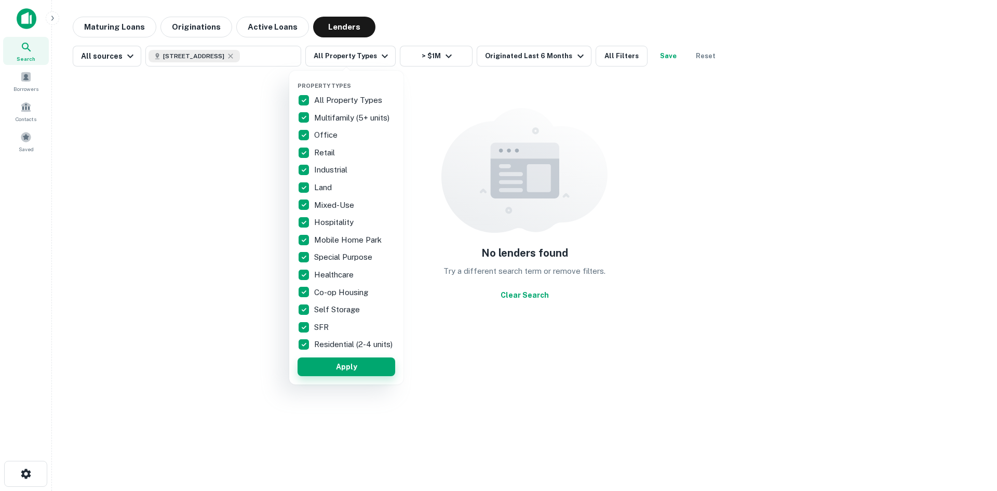
click at [356, 376] on button "Apply" at bounding box center [347, 366] width 98 height 19
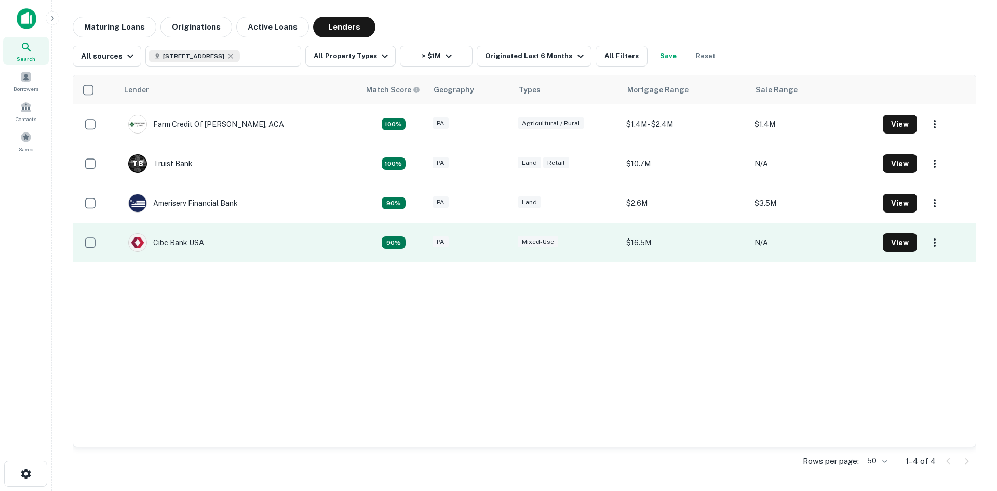
click at [233, 239] on td "Cibc Bank USA" at bounding box center [239, 242] width 242 height 39
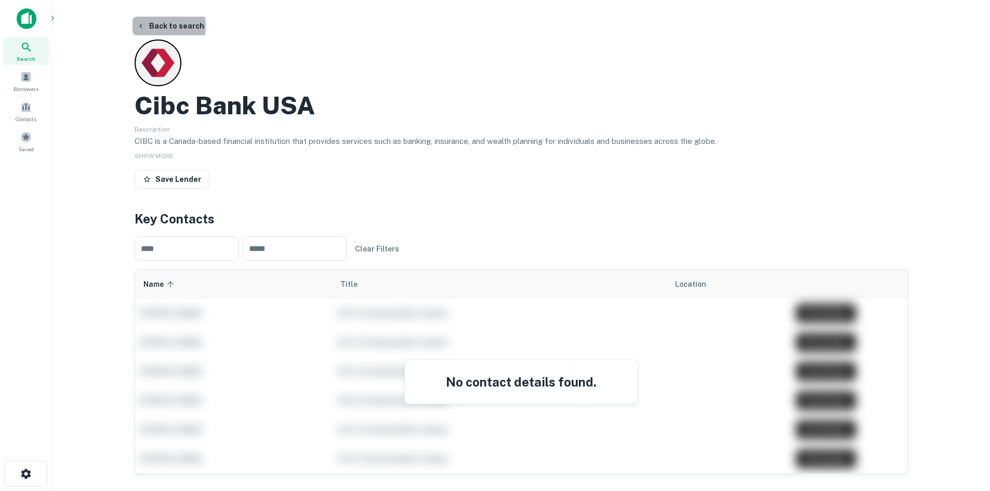
click at [153, 25] on button "Back to search" at bounding box center [170, 26] width 76 height 19
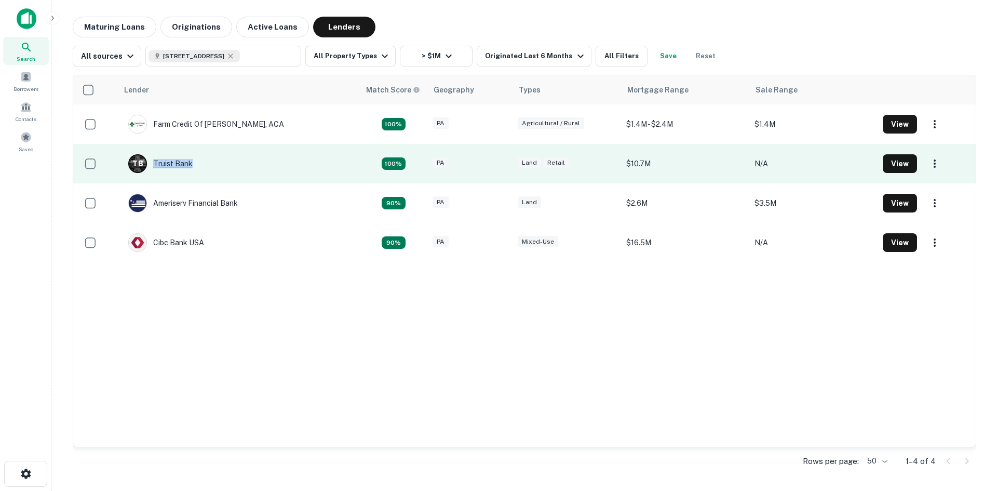
drag, startPoint x: 202, startPoint y: 162, endPoint x: 194, endPoint y: 163, distance: 7.8
click at [194, 163] on td "T B Truist Bank" at bounding box center [239, 163] width 242 height 39
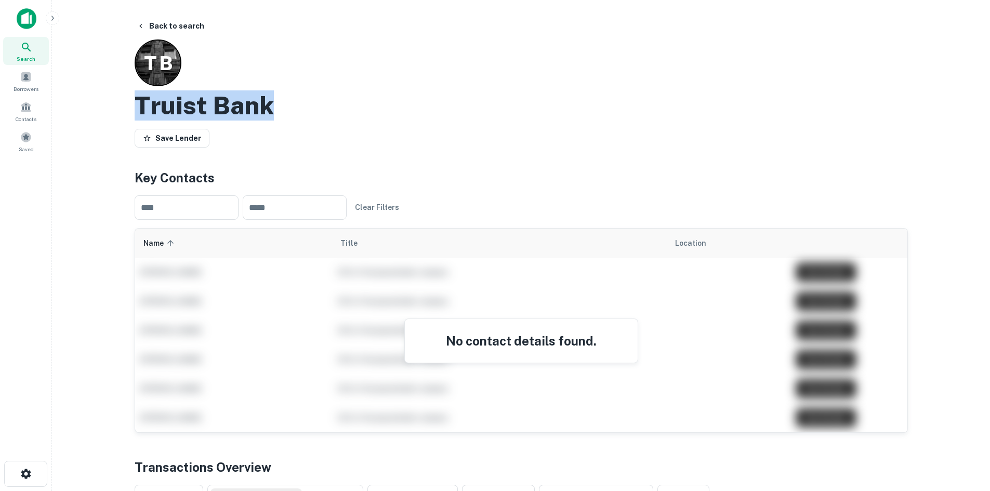
drag, startPoint x: 298, startPoint y: 98, endPoint x: 139, endPoint y: 100, distance: 158.5
click at [139, 100] on div "Truist Bank" at bounding box center [521, 105] width 773 height 30
click at [259, 113] on h2 "Truist Bank" at bounding box center [204, 105] width 139 height 30
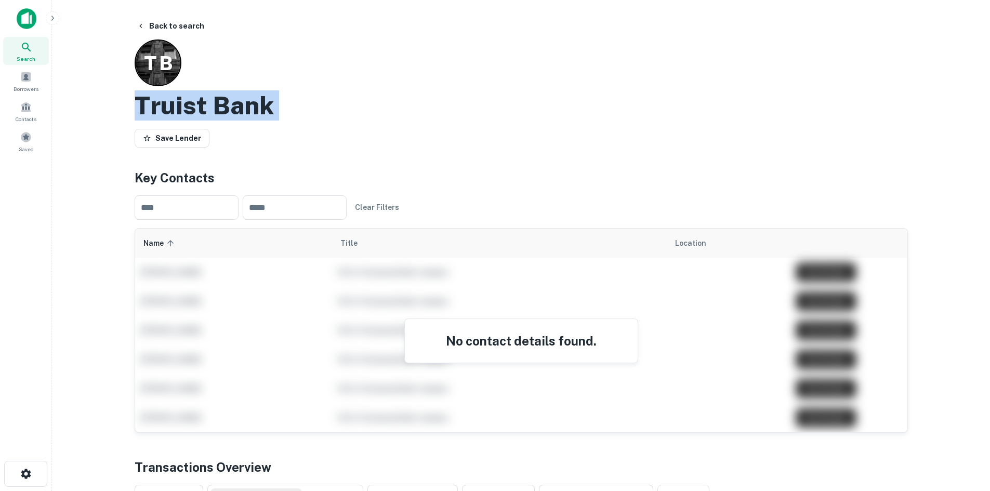
click at [259, 113] on h2 "Truist Bank" at bounding box center [204, 105] width 139 height 30
click at [181, 25] on button "Back to search" at bounding box center [170, 26] width 76 height 19
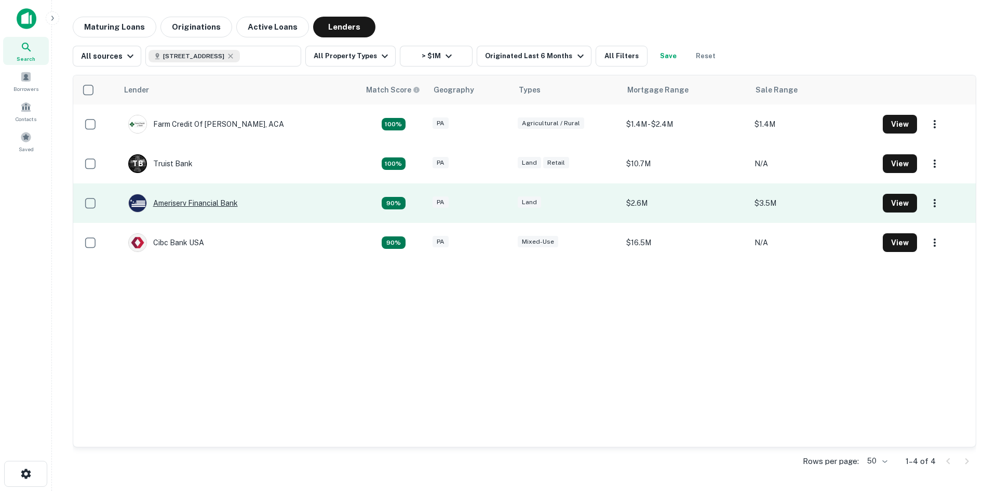
click at [215, 207] on div "Ameriserv Financial Bank" at bounding box center [183, 203] width 110 height 19
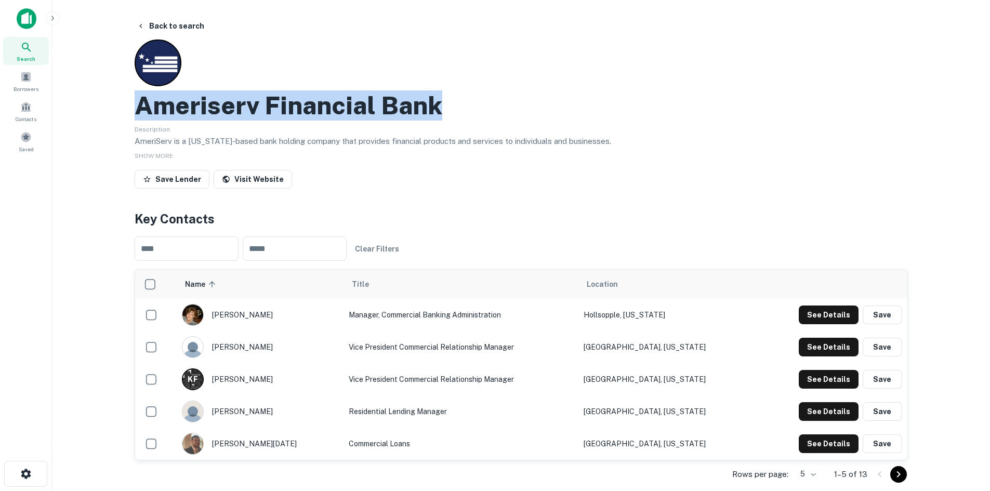
drag, startPoint x: 142, startPoint y: 100, endPoint x: 492, endPoint y: 110, distance: 349.7
click at [492, 110] on div "Ameriserv Financial Bank" at bounding box center [521, 105] width 773 height 30
click at [178, 28] on button "Back to search" at bounding box center [170, 26] width 76 height 19
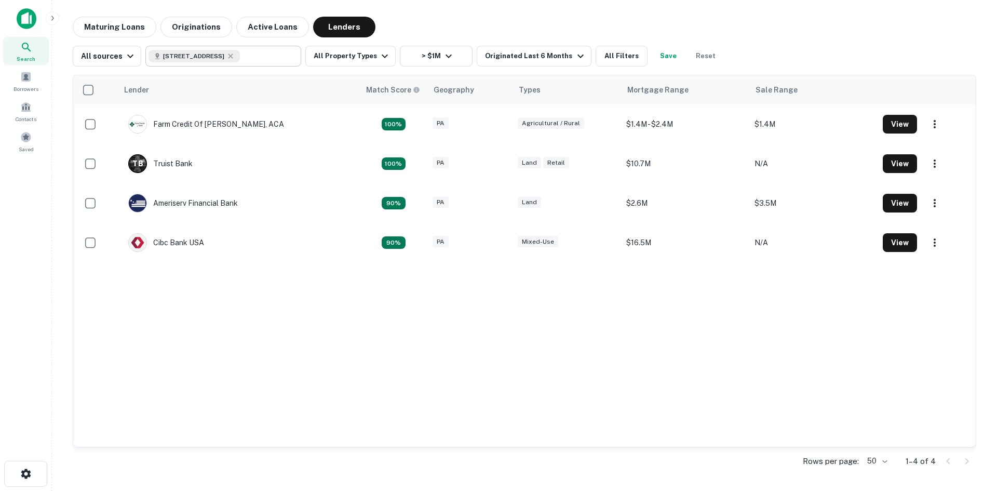
click at [235, 59] on icon at bounding box center [230, 56] width 8 height 8
type input "**********"
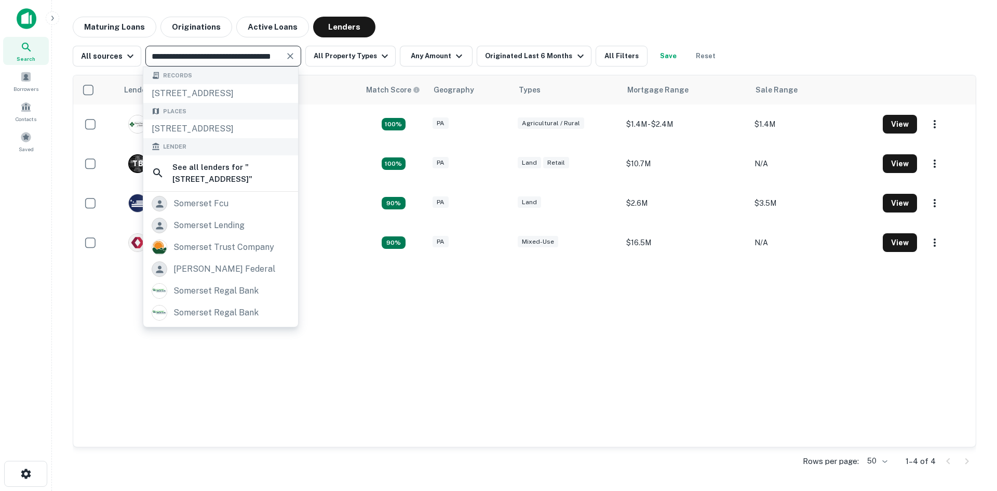
click at [290, 56] on icon "Clear" at bounding box center [290, 56] width 10 height 10
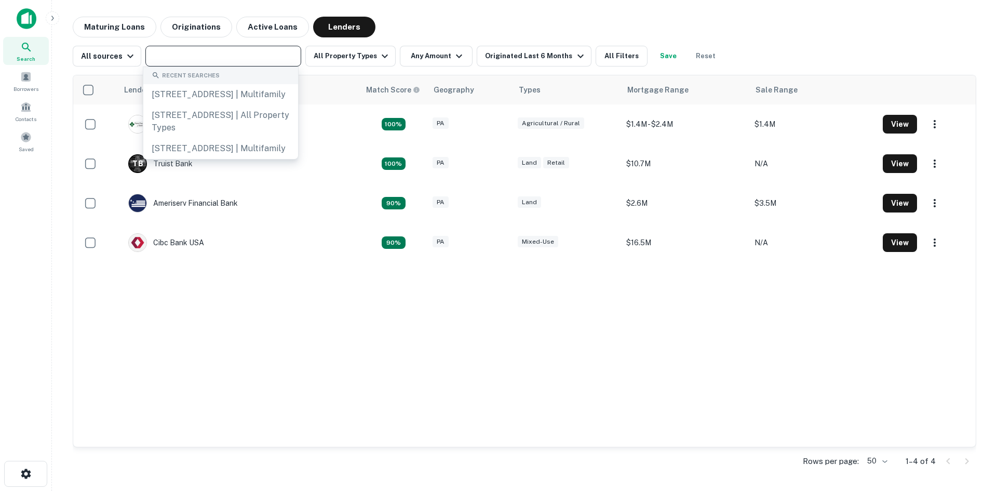
paste input "**********"
type input "**********"
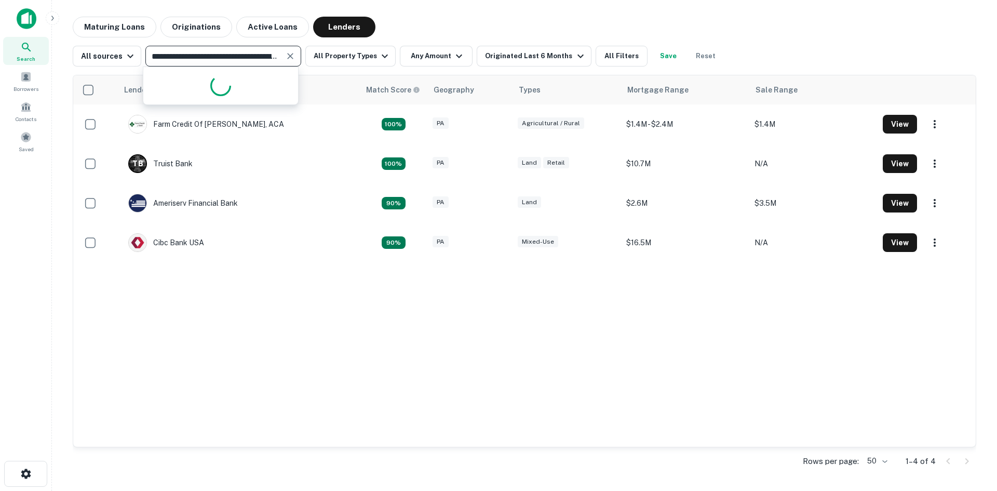
scroll to position [0, 70]
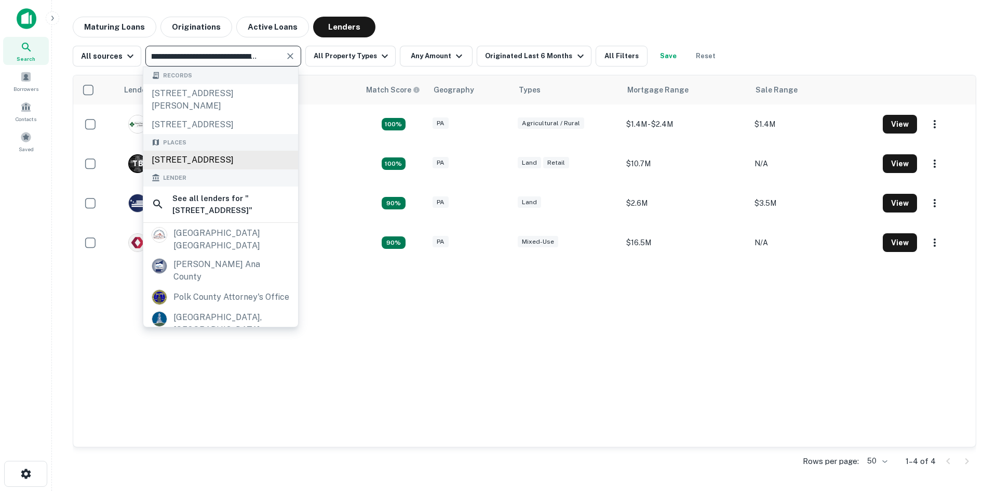
click at [189, 161] on div "[STREET_ADDRESS]" at bounding box center [220, 160] width 155 height 19
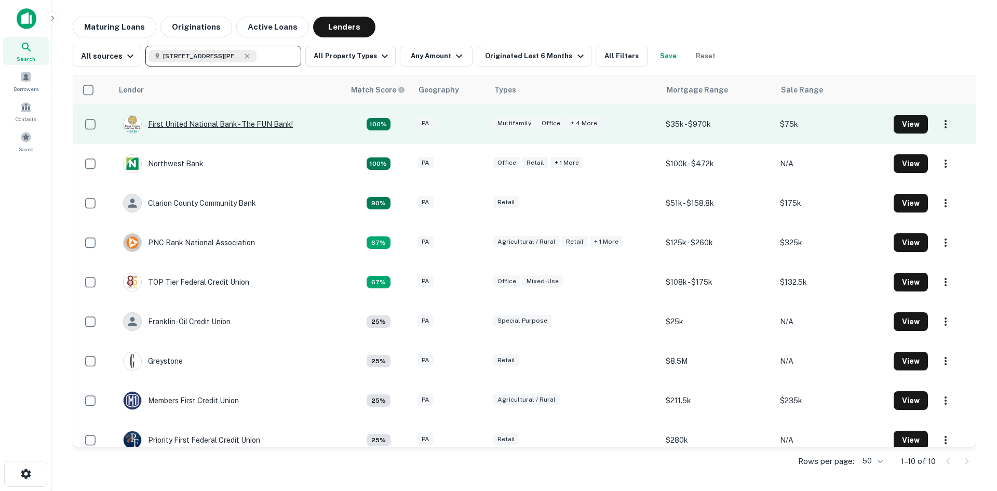
click at [220, 122] on div "First United National Bank - The FUN Bank!" at bounding box center [208, 124] width 170 height 19
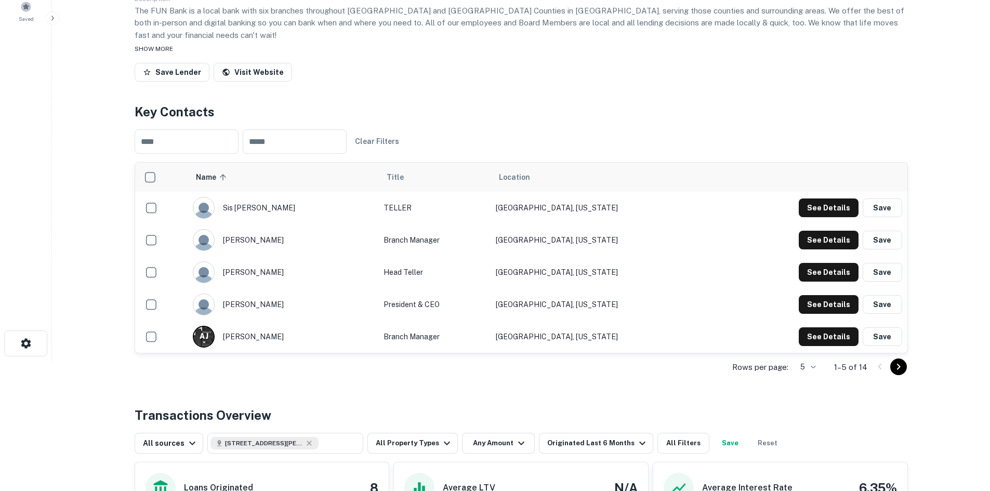
scroll to position [156, 0]
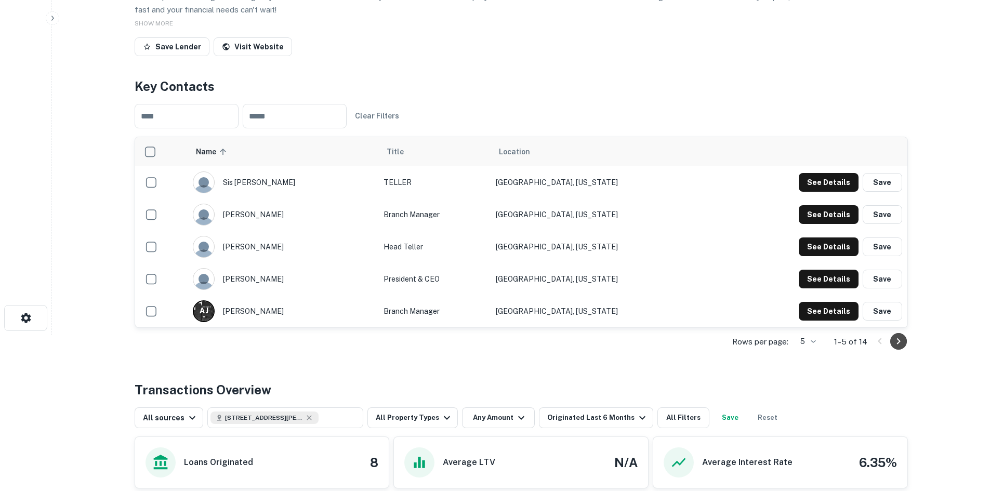
click at [898, 335] on icon "Go to next page" at bounding box center [898, 341] width 12 height 12
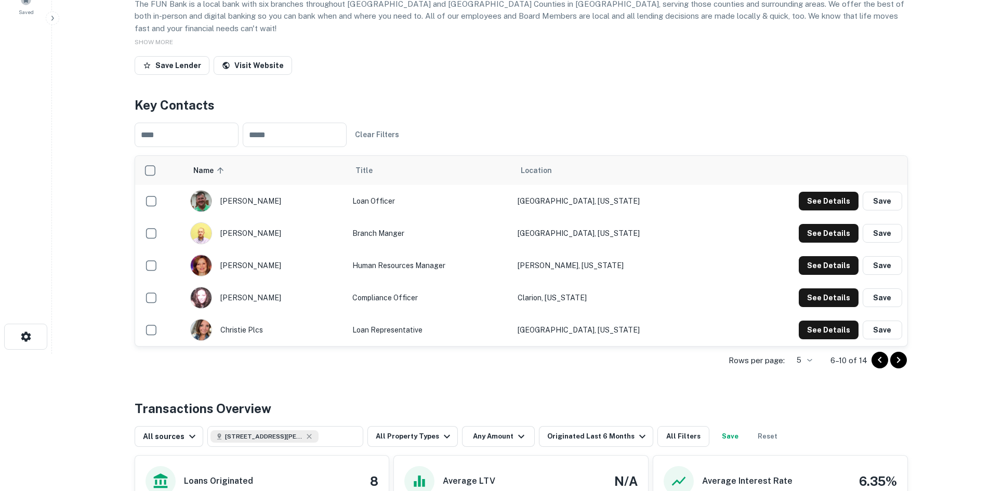
scroll to position [0, 0]
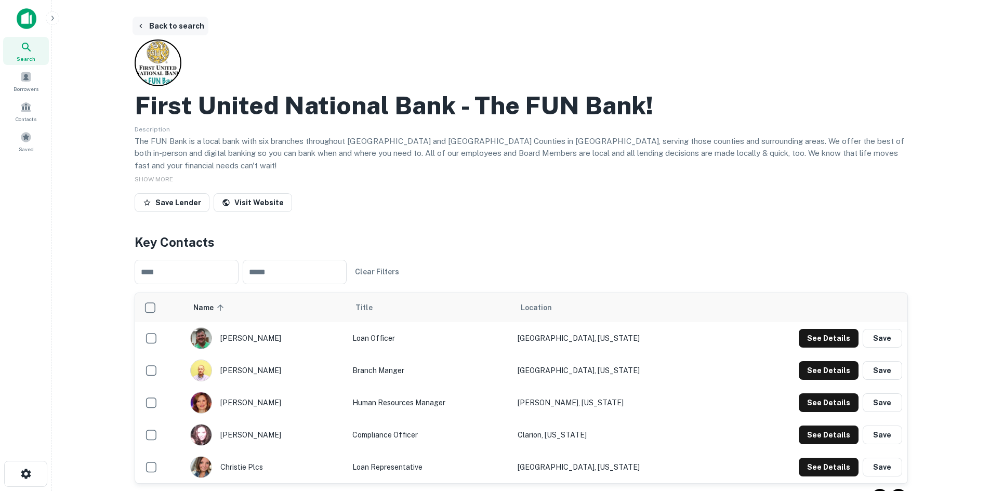
click at [164, 28] on button "Back to search" at bounding box center [170, 26] width 76 height 19
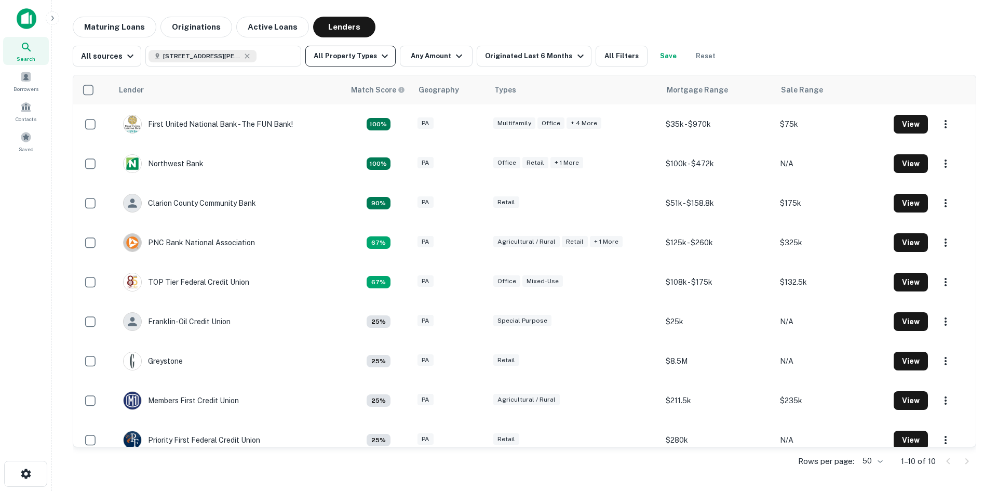
click at [357, 53] on button "All Property Types" at bounding box center [350, 56] width 90 height 21
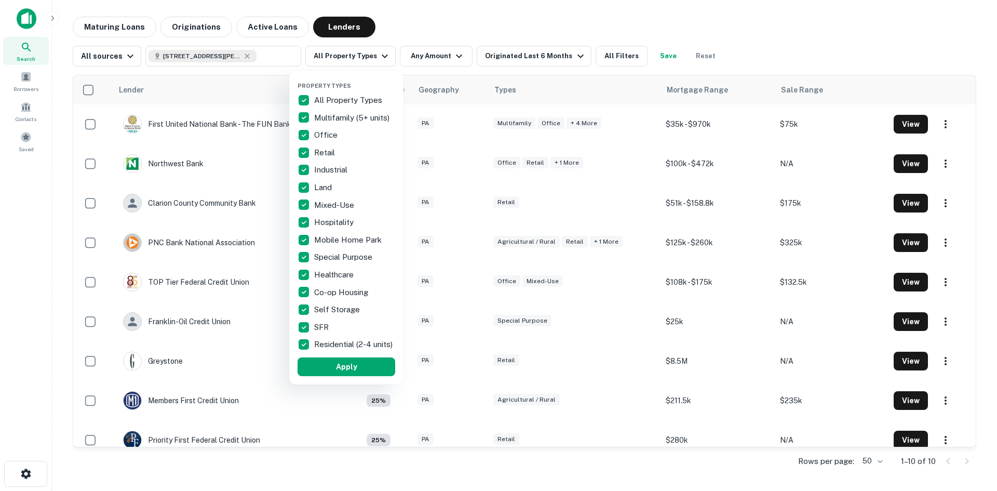
click at [357, 101] on p "All Property Types" at bounding box center [349, 100] width 70 height 12
click at [331, 117] on p "Multifamily (5+ units)" at bounding box center [352, 118] width 77 height 12
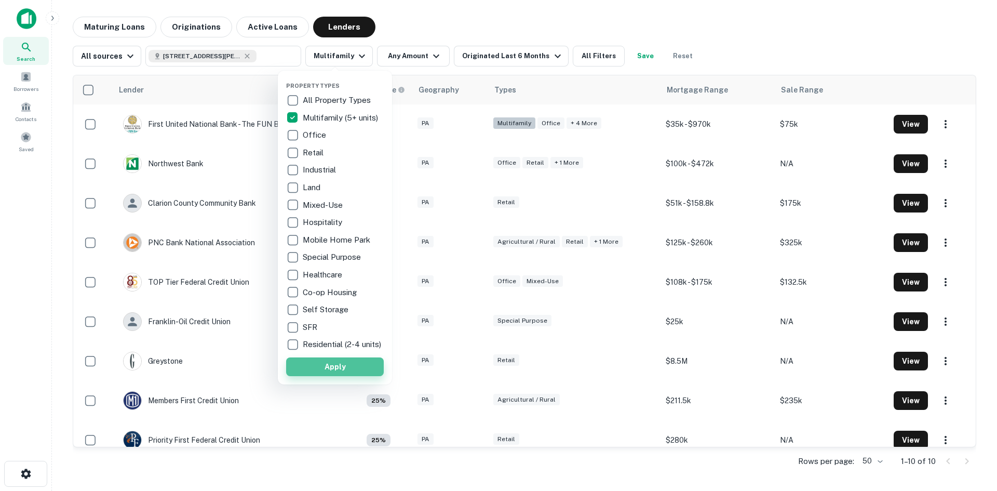
click at [340, 369] on button "Apply" at bounding box center [335, 366] width 98 height 19
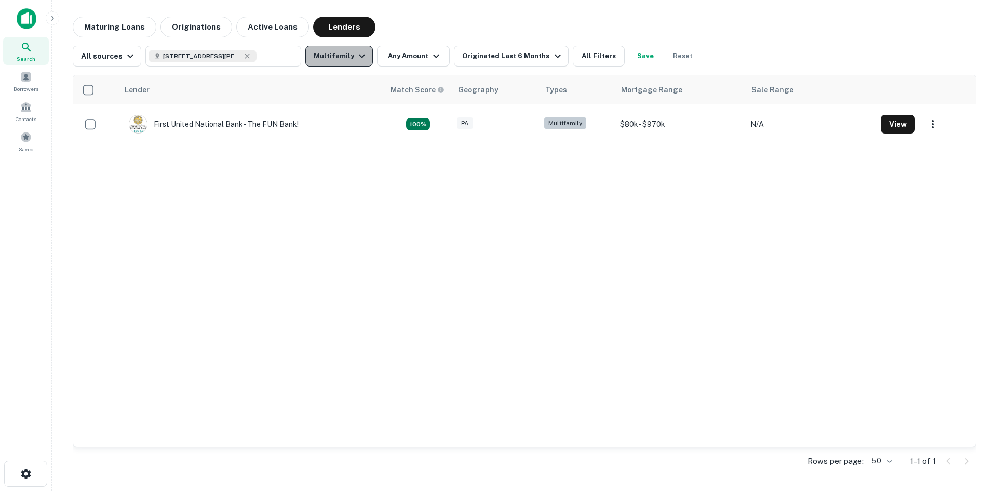
click at [356, 55] on icon "button" at bounding box center [362, 56] width 12 height 12
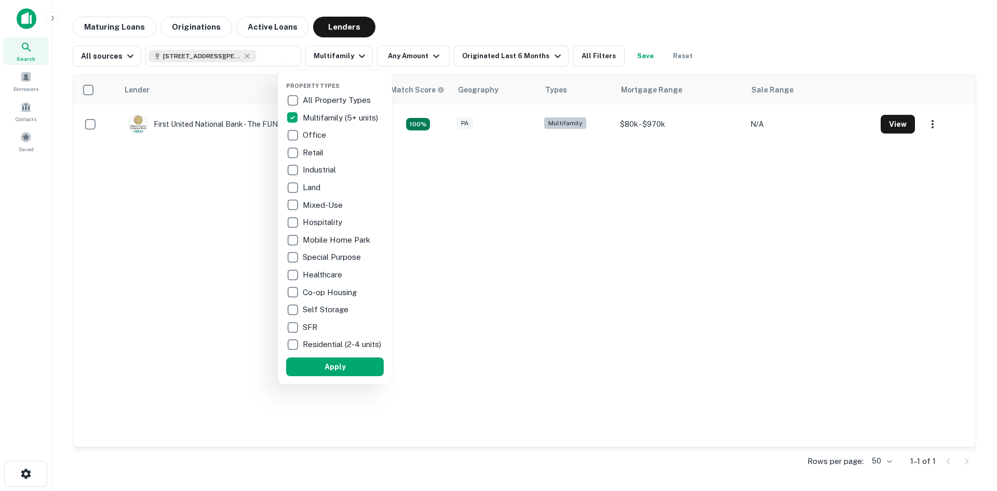
click at [327, 98] on p "All Property Types" at bounding box center [338, 100] width 70 height 12
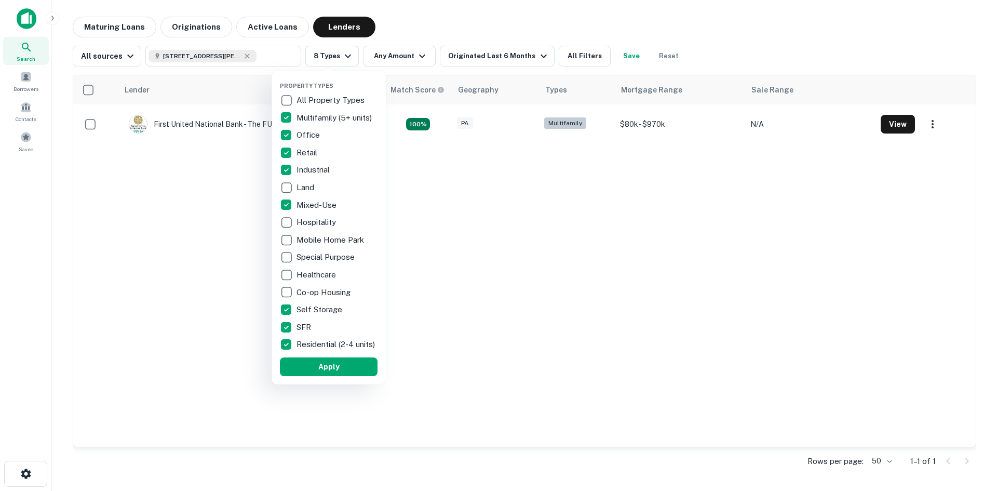
click at [323, 99] on p "All Property Types" at bounding box center [332, 100] width 70 height 12
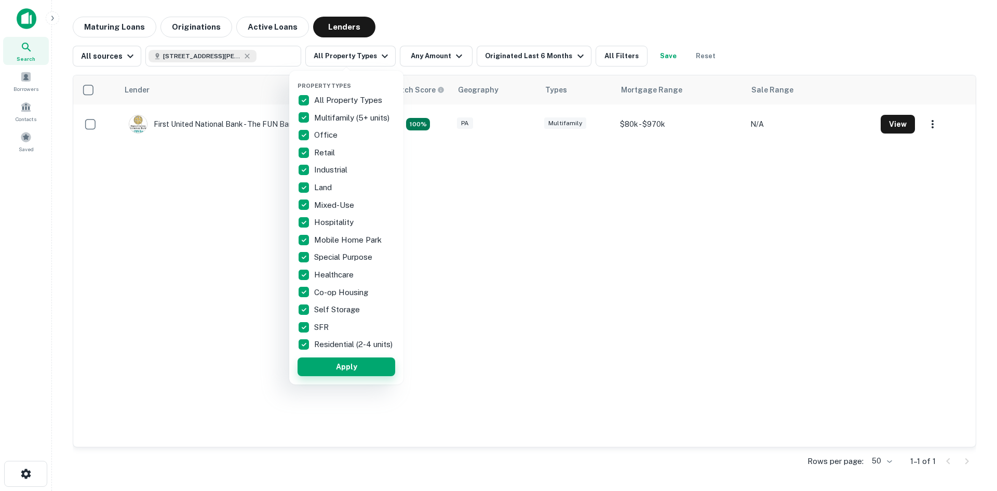
click at [332, 373] on button "Apply" at bounding box center [347, 366] width 98 height 19
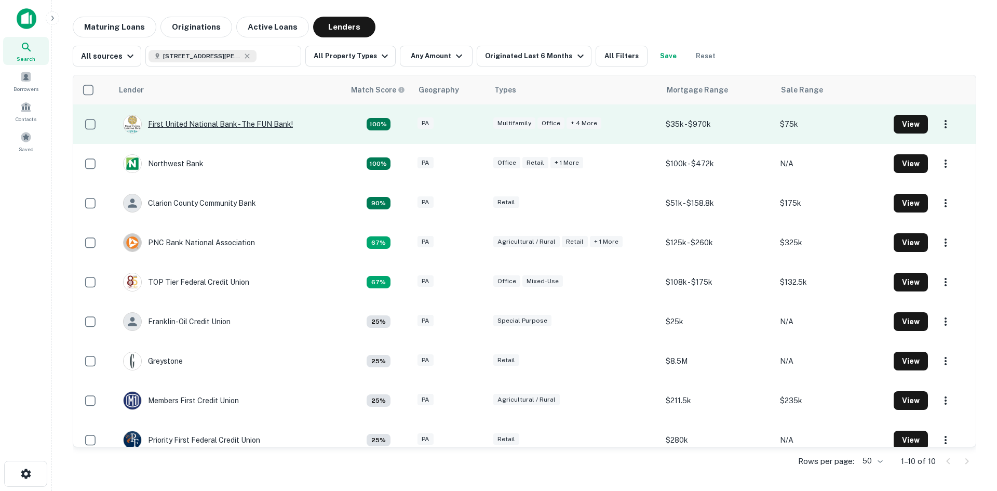
click at [266, 121] on div "First United National Bank - The FUN Bank!" at bounding box center [208, 124] width 170 height 19
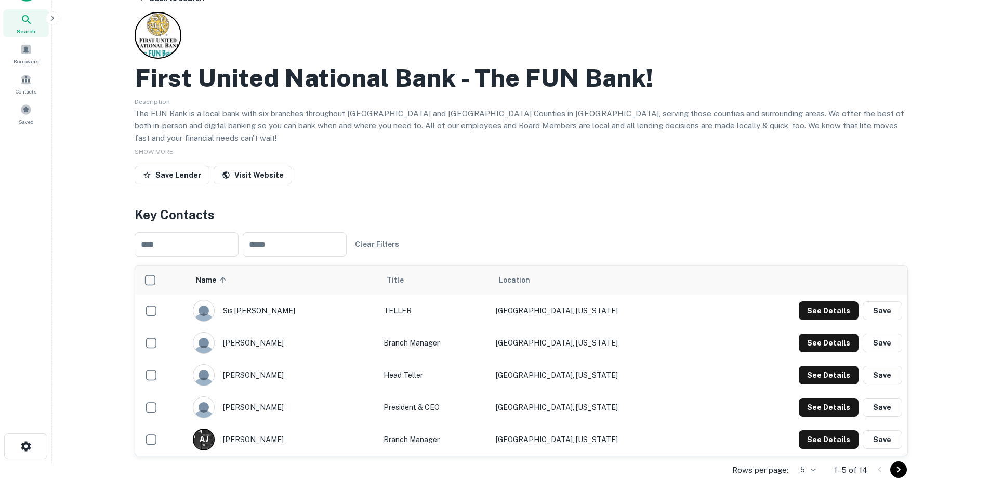
scroll to position [52, 0]
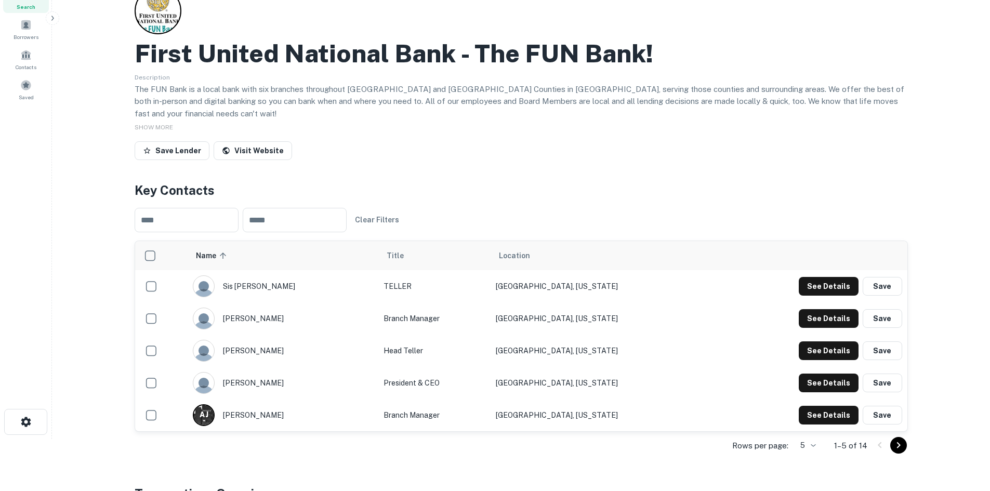
click at [896, 439] on icon "Go to next page" at bounding box center [898, 445] width 12 height 12
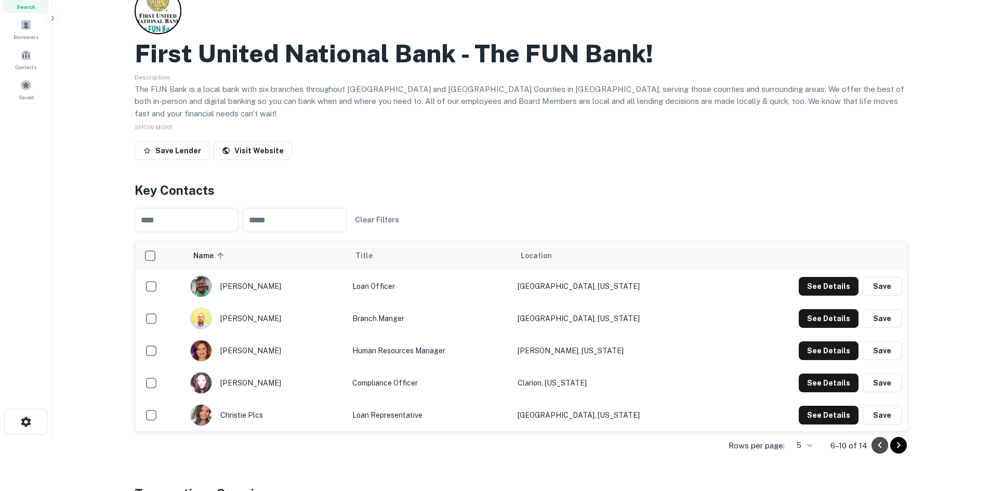
click at [880, 439] on icon "Go to previous page" at bounding box center [879, 445] width 12 height 12
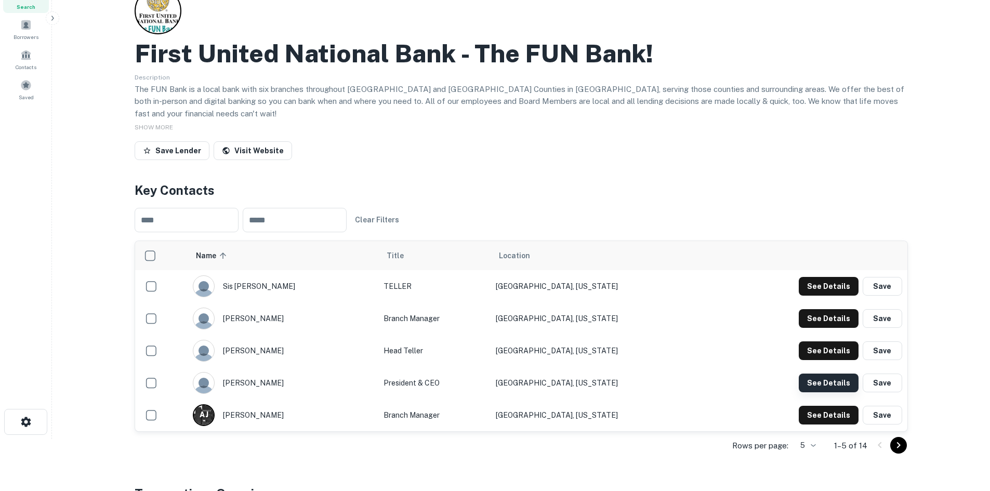
click at [827, 296] on button "See Details" at bounding box center [828, 286] width 60 height 19
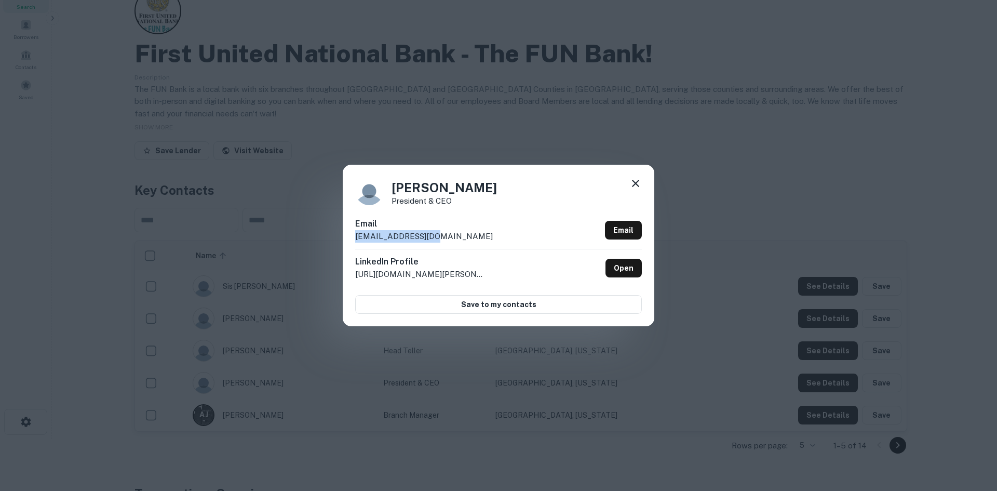
drag, startPoint x: 355, startPoint y: 236, endPoint x: 464, endPoint y: 237, distance: 108.6
click at [464, 237] on div "Email sdaum@fun-bank.com Email" at bounding box center [498, 233] width 287 height 31
drag, startPoint x: 391, startPoint y: 199, endPoint x: 457, endPoint y: 199, distance: 65.5
click at [457, 199] on div "Scott Daum President & CEO" at bounding box center [498, 191] width 287 height 28
drag, startPoint x: 487, startPoint y: 186, endPoint x: 378, endPoint y: 189, distance: 108.6
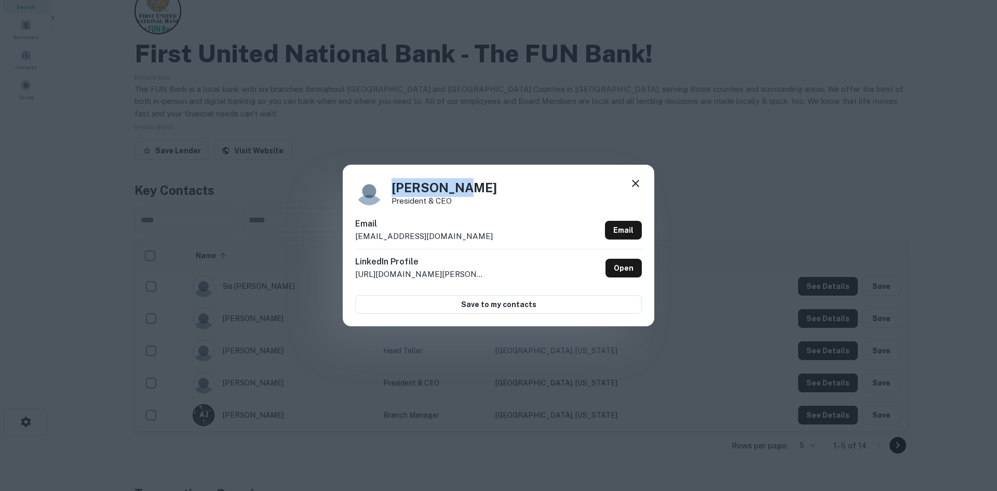
click at [378, 189] on div "Scott Daum President & CEO" at bounding box center [498, 191] width 287 height 28
drag, startPoint x: 746, startPoint y: 203, endPoint x: 748, endPoint y: 198, distance: 5.4
click at [746, 203] on div "Scott Daum President & CEO Email sdaum@fun-bank.com Email LinkedIn Profile http…" at bounding box center [498, 245] width 997 height 491
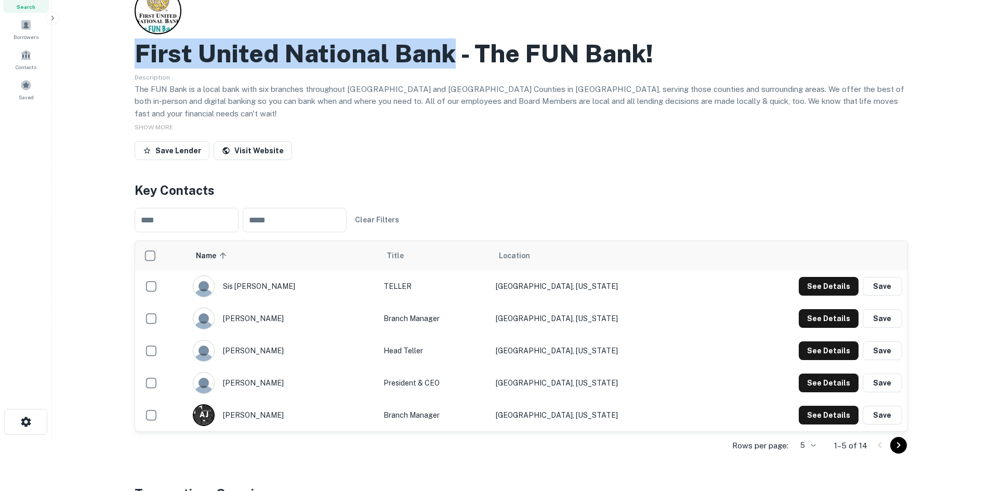
drag, startPoint x: 134, startPoint y: 51, endPoint x: 447, endPoint y: 55, distance: 313.8
click at [447, 55] on div "Back to search First United National Bank - The FUN Bank! Description The FUN B…" at bounding box center [521, 497] width 798 height 1064
click at [141, 55] on h2 "First United National Bank - The FUN Bank!" at bounding box center [394, 53] width 518 height 30
drag, startPoint x: 141, startPoint y: 55, endPoint x: 459, endPoint y: 59, distance: 317.4
click at [459, 59] on h2 "First United National Bank - The FUN Bank!" at bounding box center [394, 53] width 518 height 30
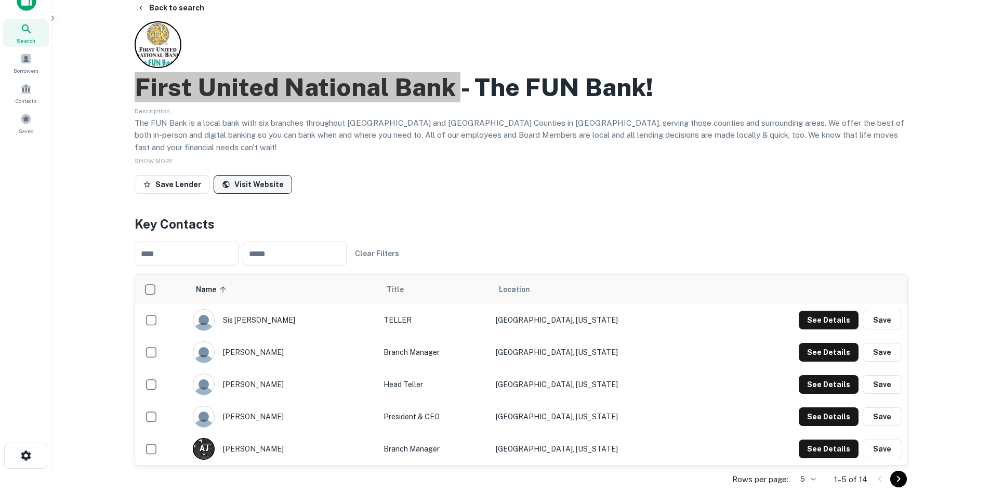
scroll to position [0, 0]
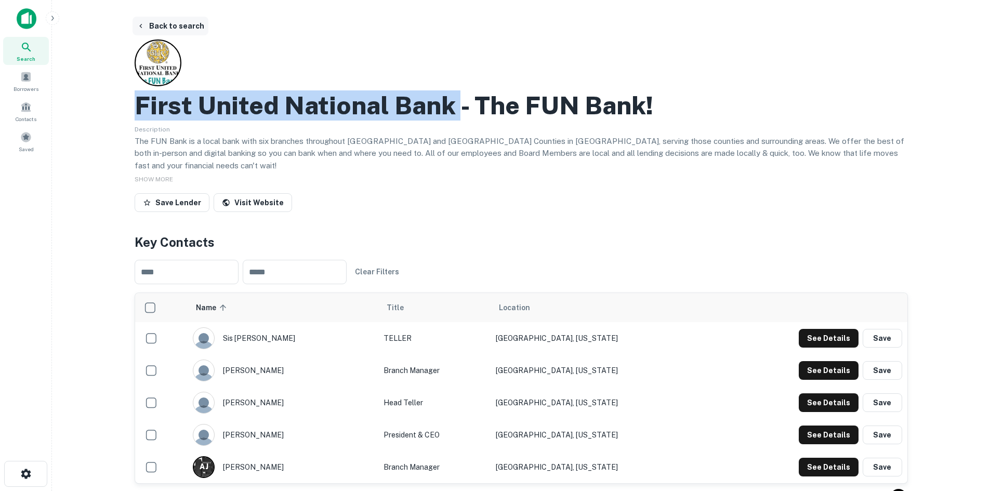
click at [169, 28] on button "Back to search" at bounding box center [170, 26] width 76 height 19
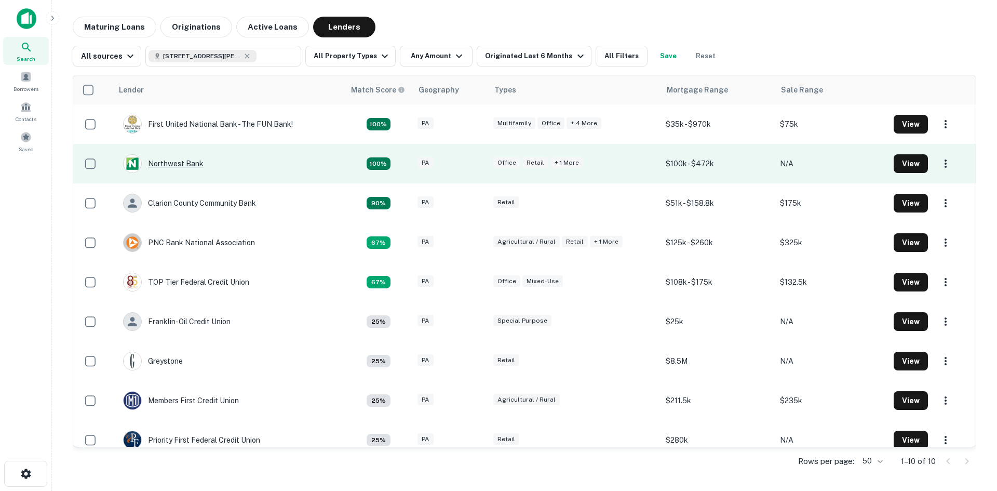
click at [181, 164] on div "Northwest Bank" at bounding box center [163, 163] width 81 height 19
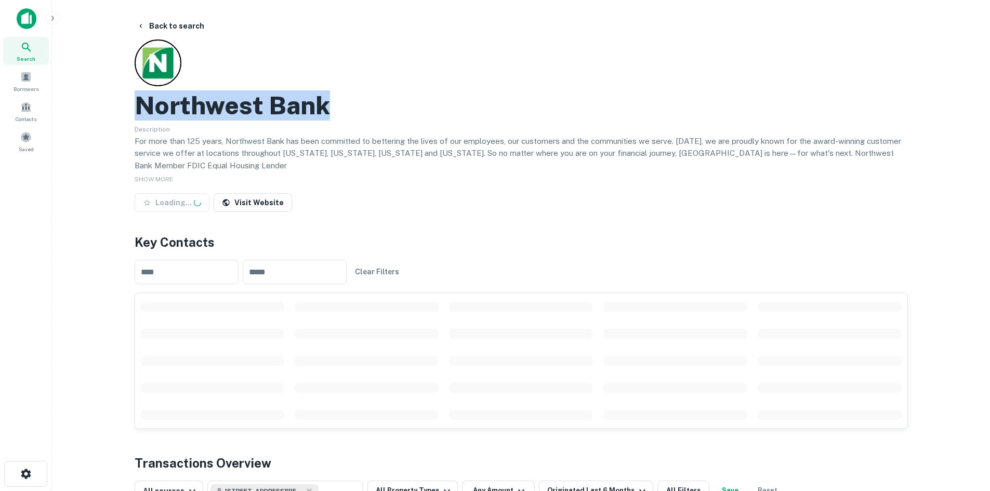
drag, startPoint x: 141, startPoint y: 105, endPoint x: 351, endPoint y: 107, distance: 209.9
click at [351, 107] on div "Northwest Bank" at bounding box center [521, 105] width 773 height 30
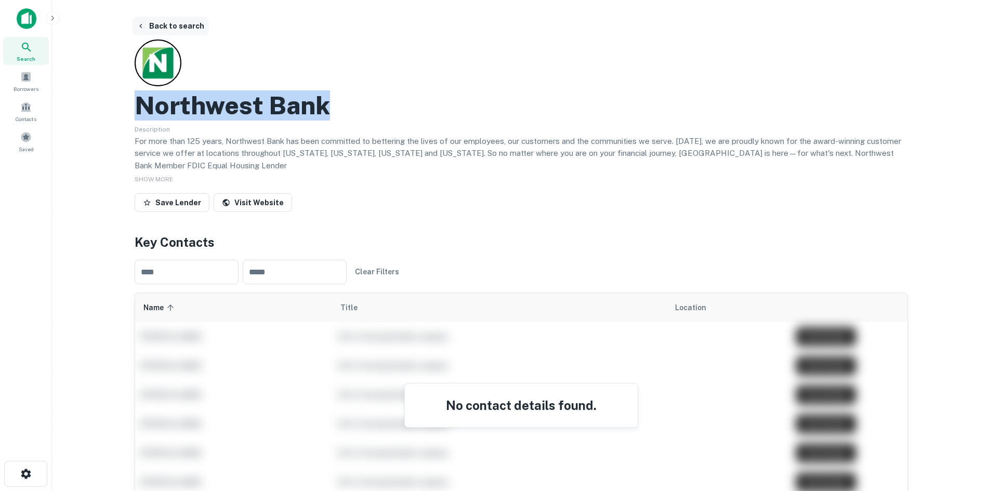
click at [161, 22] on button "Back to search" at bounding box center [170, 26] width 76 height 19
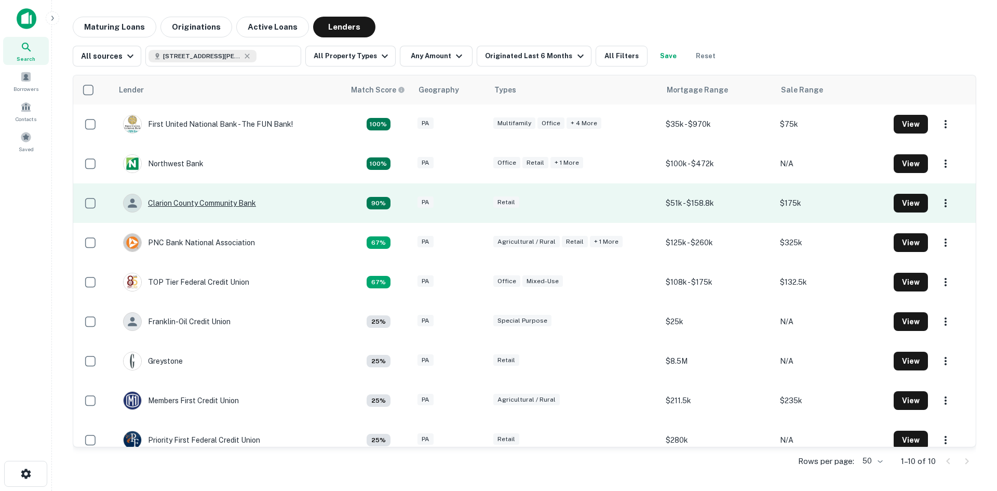
click at [183, 201] on div "Clarion County Community Bank" at bounding box center [189, 203] width 133 height 19
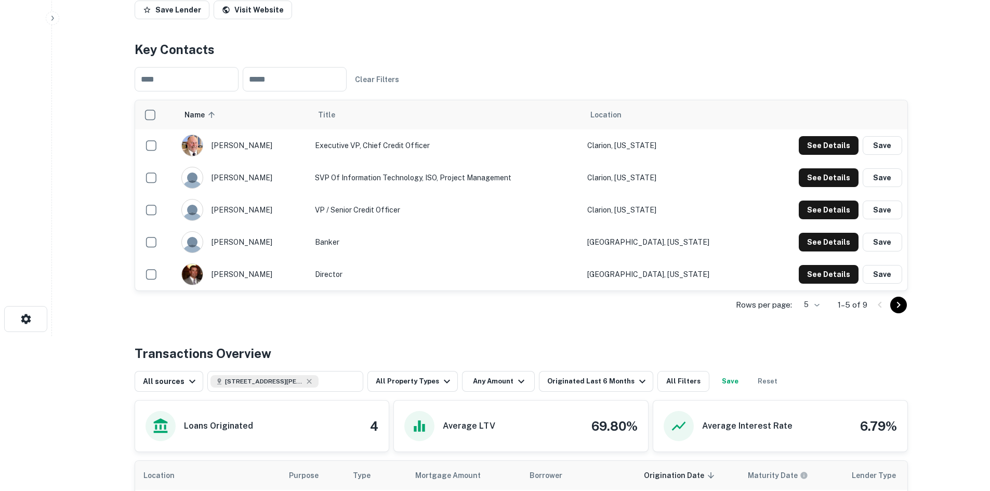
scroll to position [156, 0]
click at [897, 303] on icon "Go to next page" at bounding box center [898, 304] width 12 height 12
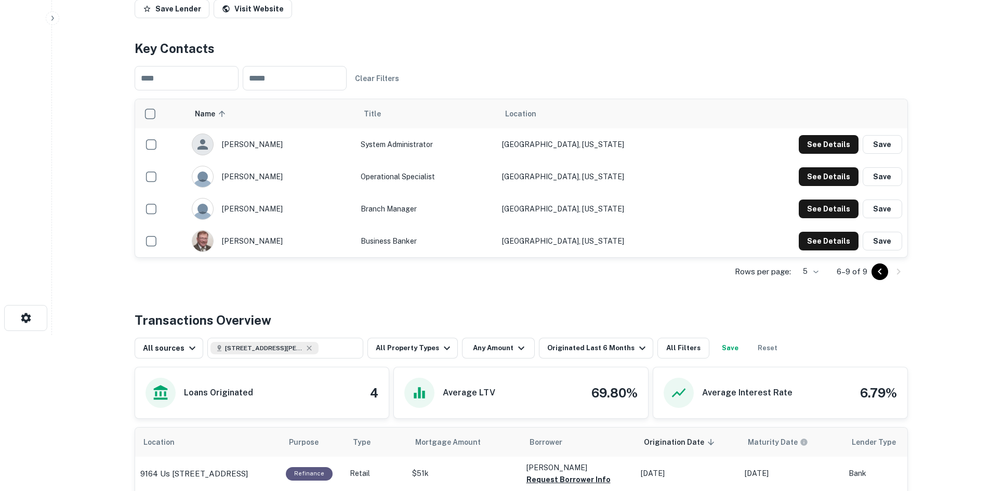
click at [897, 303] on div "Back to search Clarion County Community Bank Description . Save Lender Visit We…" at bounding box center [521, 289] width 798 height 856
click at [880, 272] on icon "Go to previous page" at bounding box center [879, 271] width 12 height 12
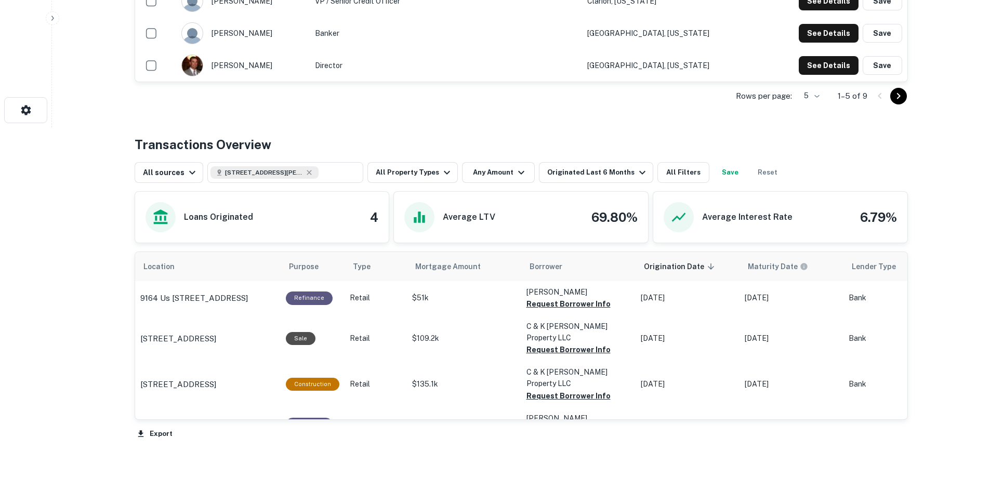
scroll to position [0, 0]
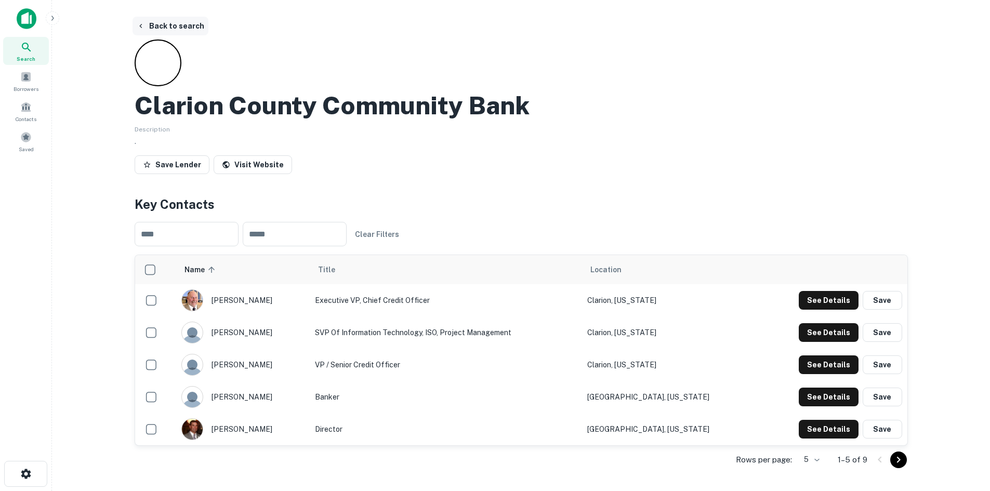
click at [161, 31] on button "Back to search" at bounding box center [170, 26] width 76 height 19
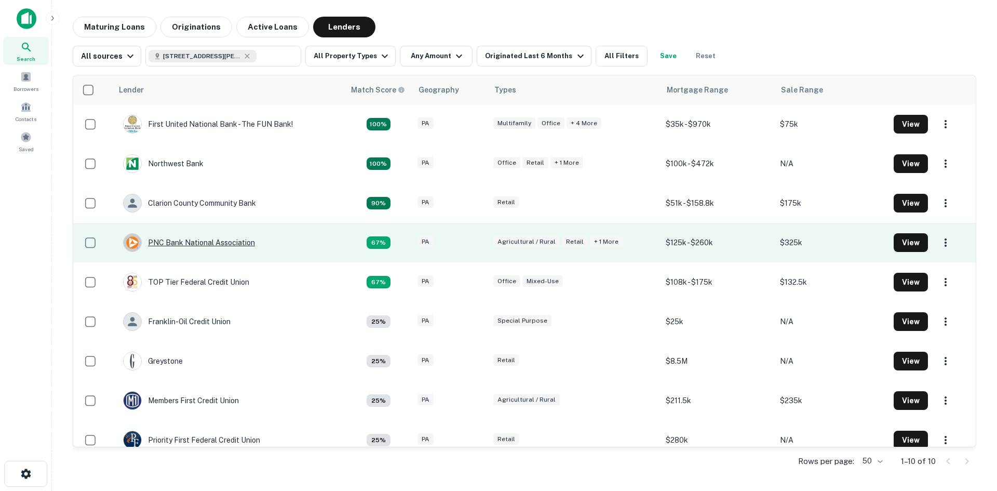
click at [195, 238] on div "PNC Bank National Association" at bounding box center [189, 242] width 132 height 19
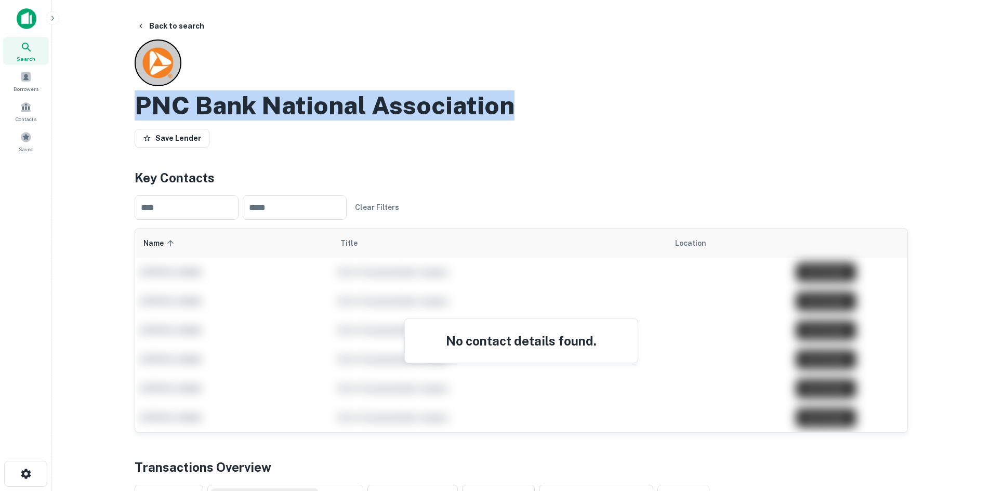
drag, startPoint x: 138, startPoint y: 106, endPoint x: 526, endPoint y: 109, distance: 388.0
click at [526, 109] on div "PNC Bank National Association" at bounding box center [521, 105] width 773 height 30
copy h2 "PNC Bank National Association"
click at [174, 23] on button "Back to search" at bounding box center [170, 26] width 76 height 19
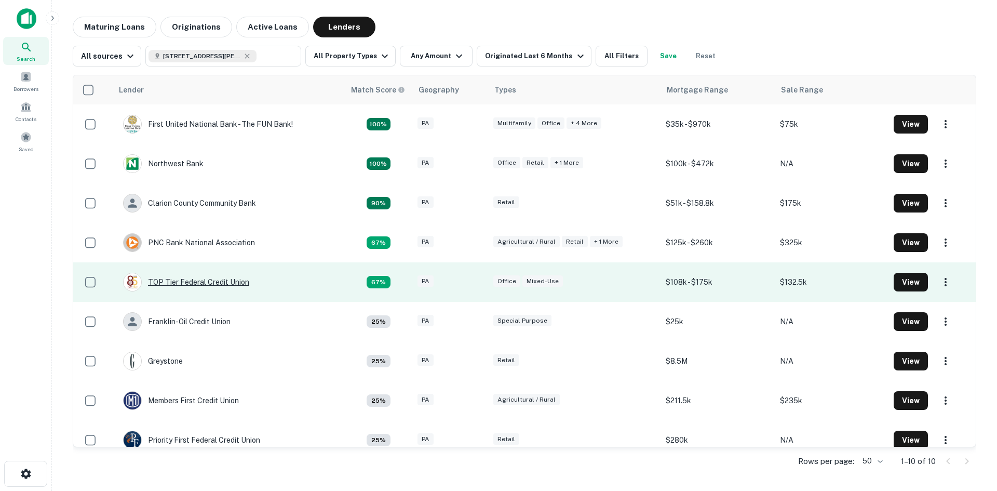
click at [204, 283] on div "TOP Tier Federal Credit Union" at bounding box center [186, 282] width 126 height 19
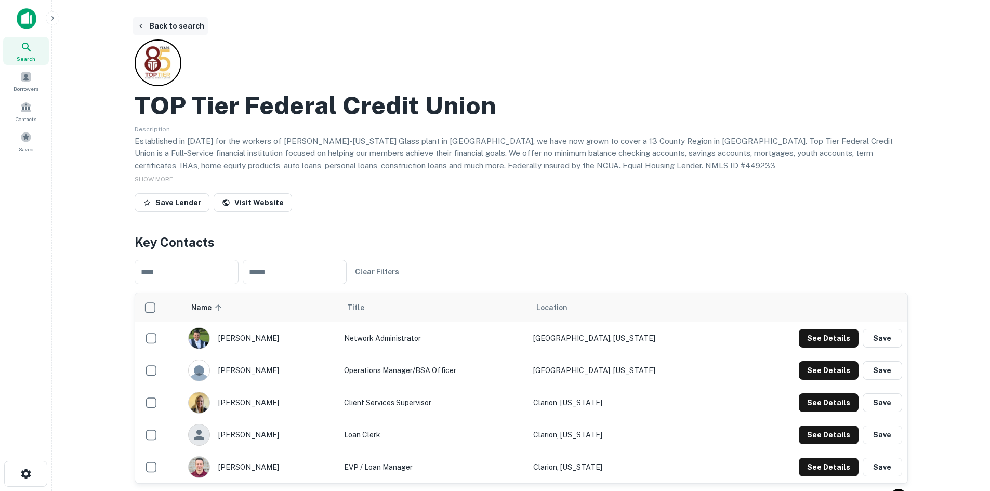
click at [174, 28] on button "Back to search" at bounding box center [170, 26] width 76 height 19
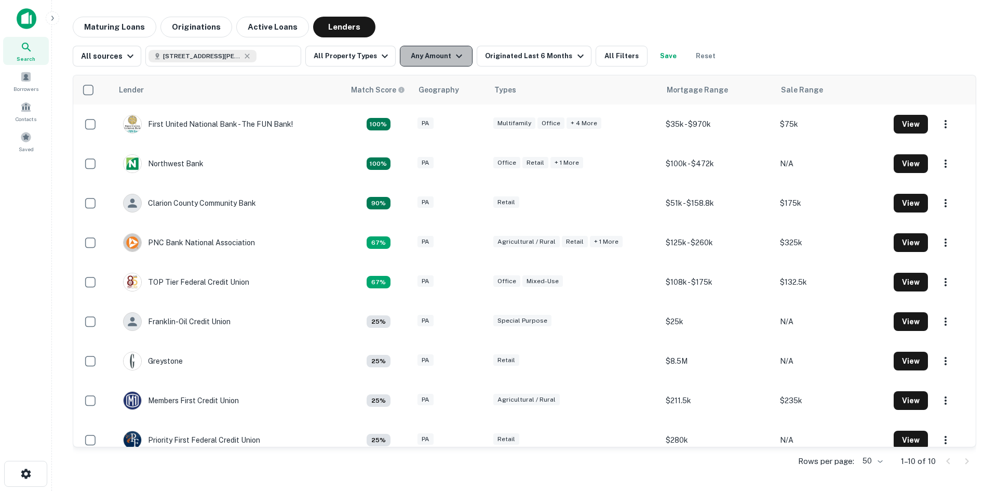
click at [414, 53] on button "Any Amount" at bounding box center [436, 56] width 73 height 21
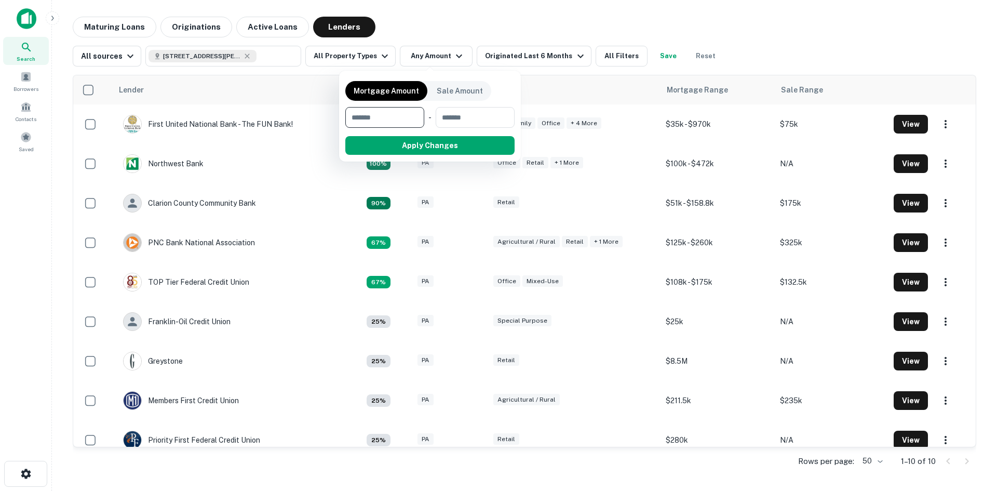
click at [383, 118] on input "number" at bounding box center [381, 117] width 72 height 21
type input "*******"
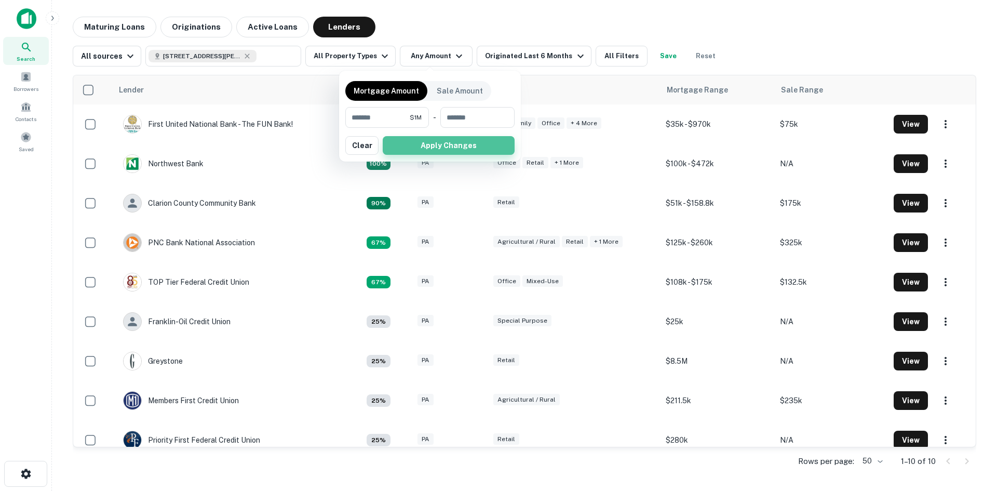
click at [462, 140] on button "Apply Changes" at bounding box center [449, 145] width 132 height 19
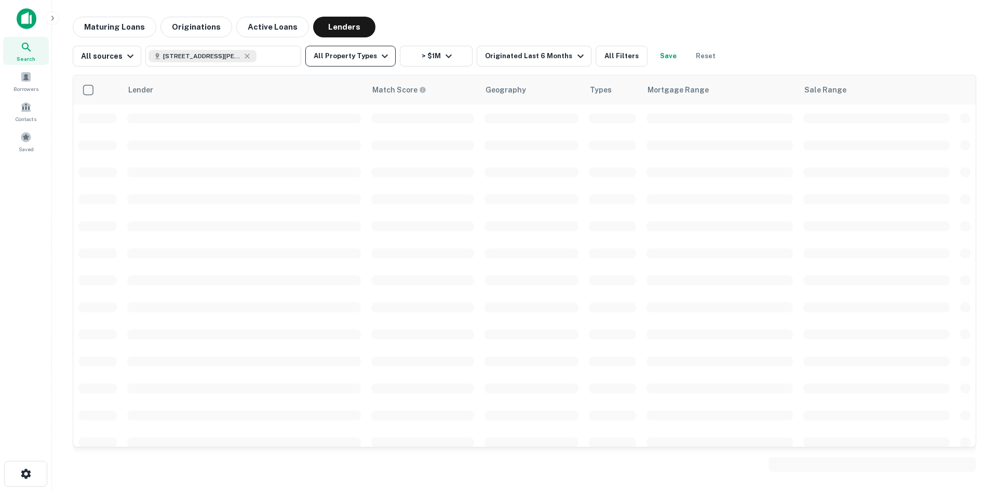
click at [344, 53] on button "All Property Types" at bounding box center [350, 56] width 90 height 21
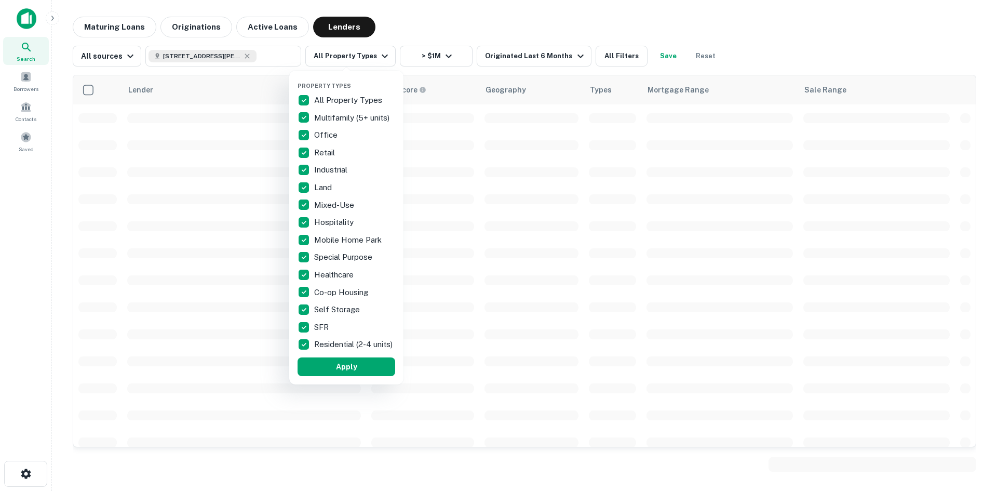
click at [616, 58] on div at bounding box center [498, 245] width 997 height 491
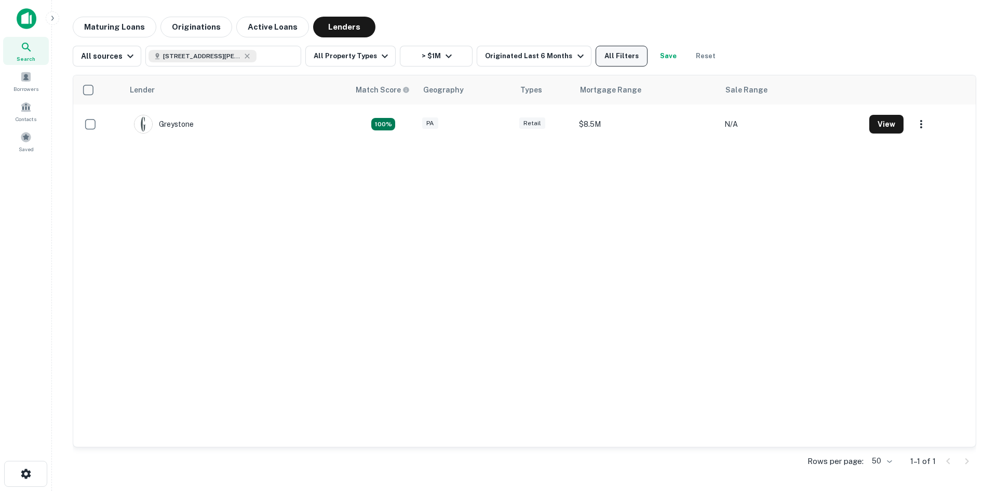
click at [609, 54] on button "All Filters" at bounding box center [622, 56] width 52 height 21
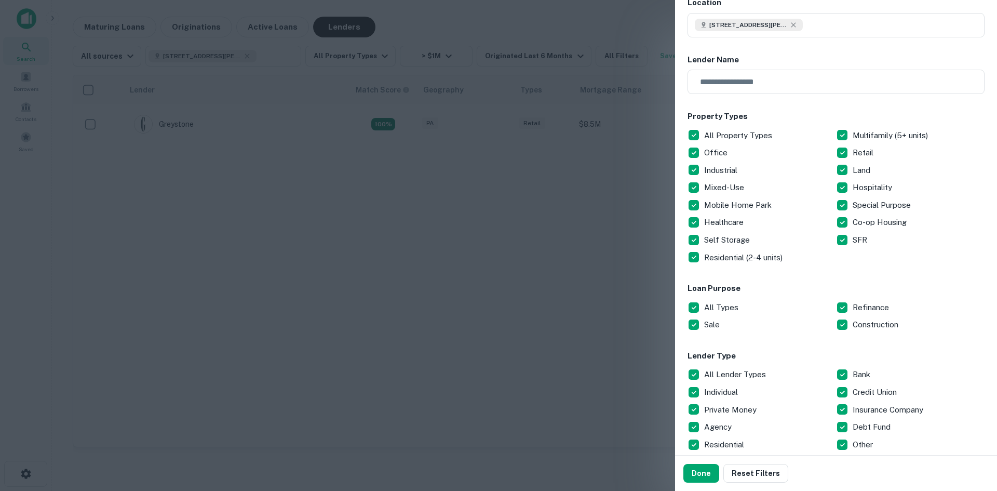
scroll to position [260, 0]
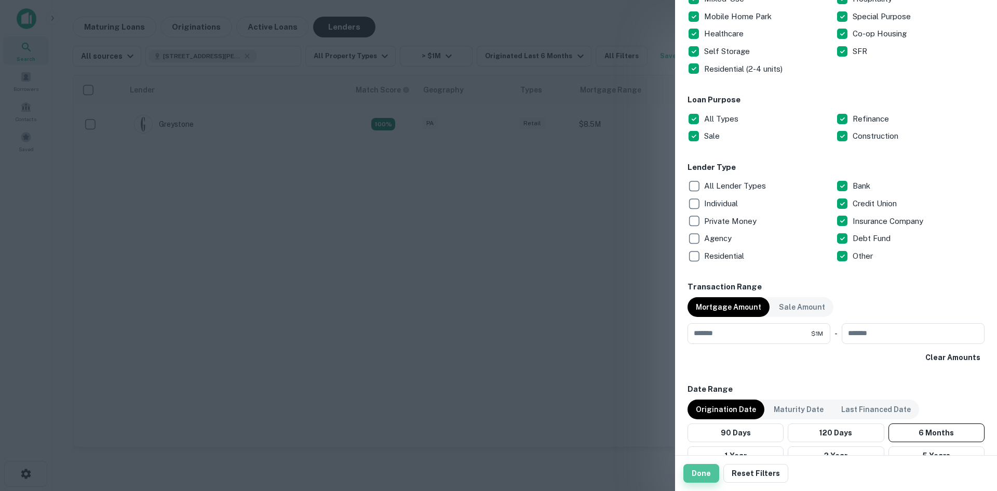
click at [693, 476] on button "Done" at bounding box center [702, 473] width 36 height 19
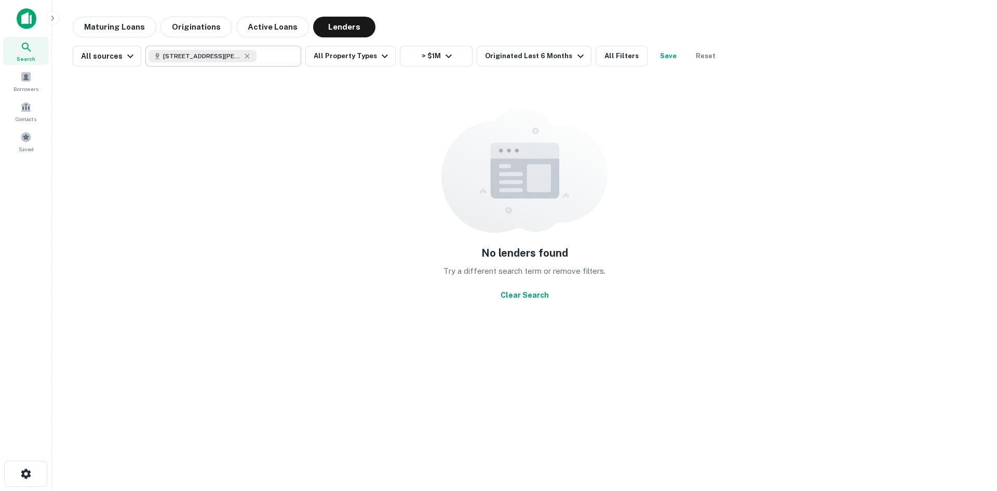
drag, startPoint x: 244, startPoint y: 59, endPoint x: 266, endPoint y: 57, distance: 23.0
click at [244, 59] on icon at bounding box center [247, 56] width 8 height 8
type input "**********"
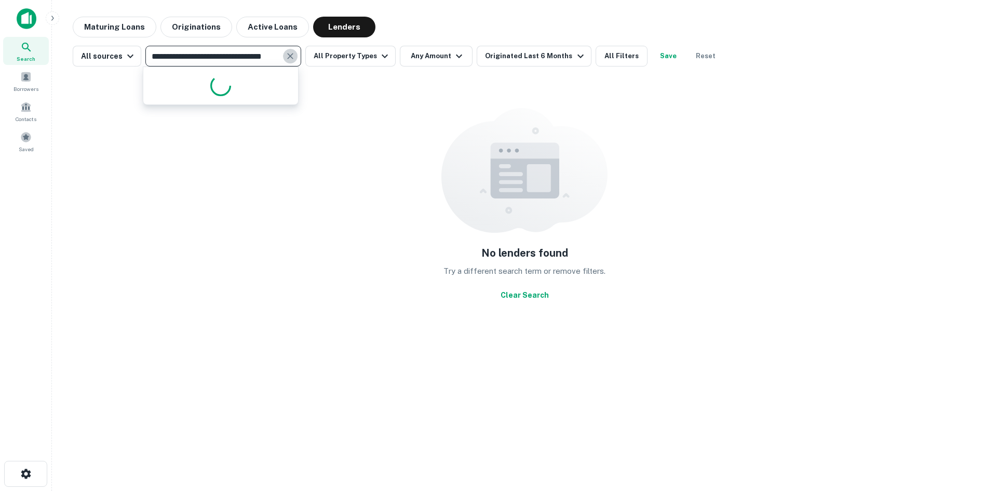
click at [291, 55] on icon "Clear" at bounding box center [290, 56] width 10 height 10
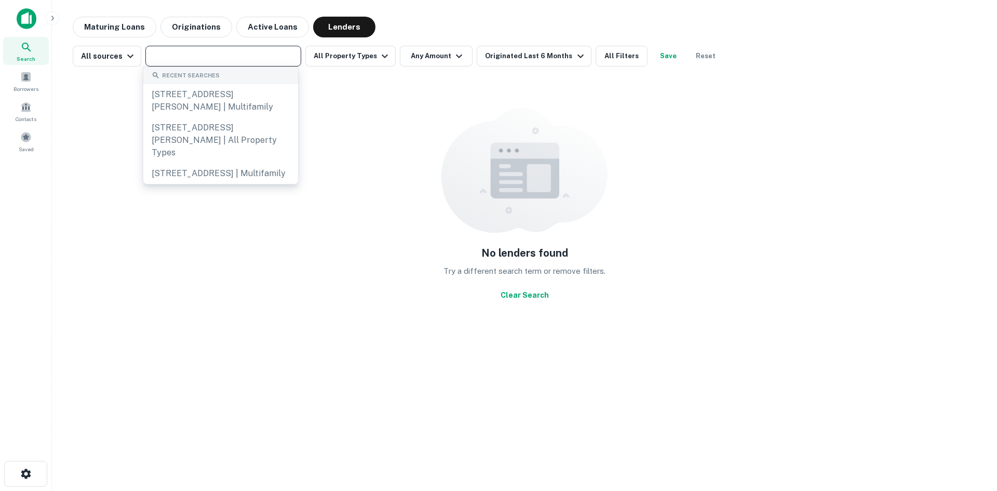
paste input "**********"
type input "**********"
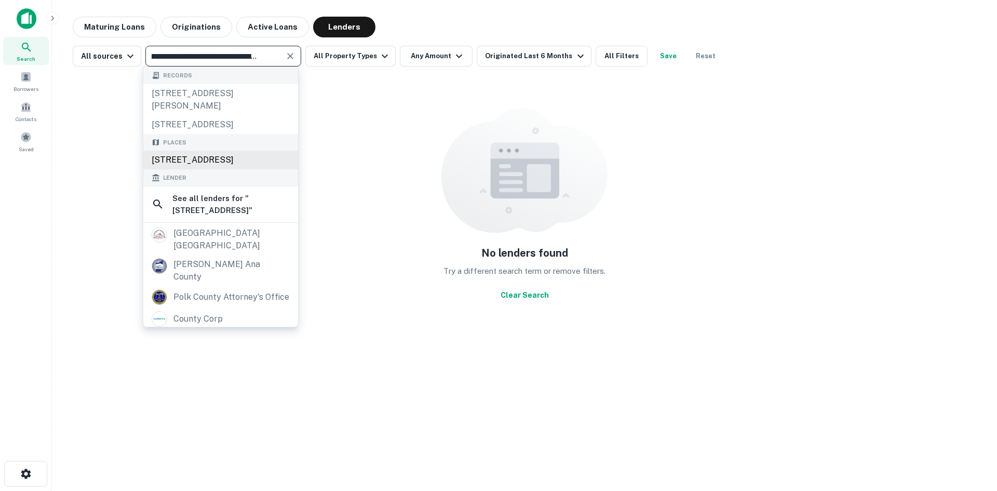
click at [210, 164] on div "[STREET_ADDRESS]" at bounding box center [220, 160] width 155 height 19
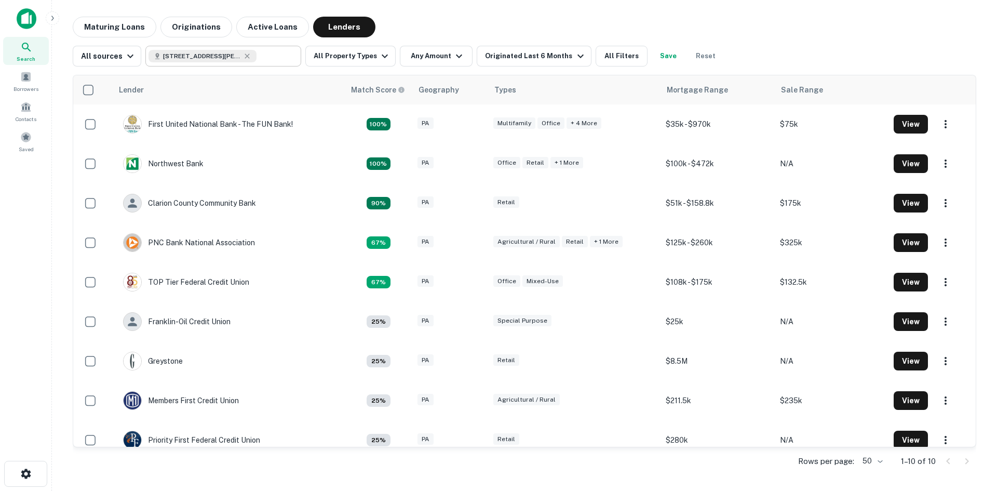
drag, startPoint x: 246, startPoint y: 57, endPoint x: 265, endPoint y: 57, distance: 19.2
click at [257, 57] on input "text" at bounding box center [277, 56] width 40 height 15
type input "**********"
click at [288, 56] on icon "Clear" at bounding box center [290, 56] width 6 height 6
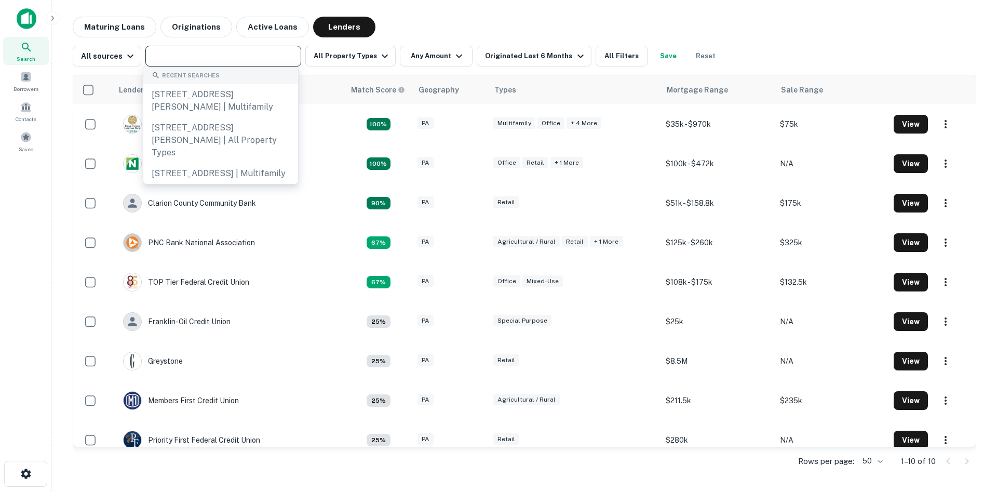
paste input "**********"
type input "**********"
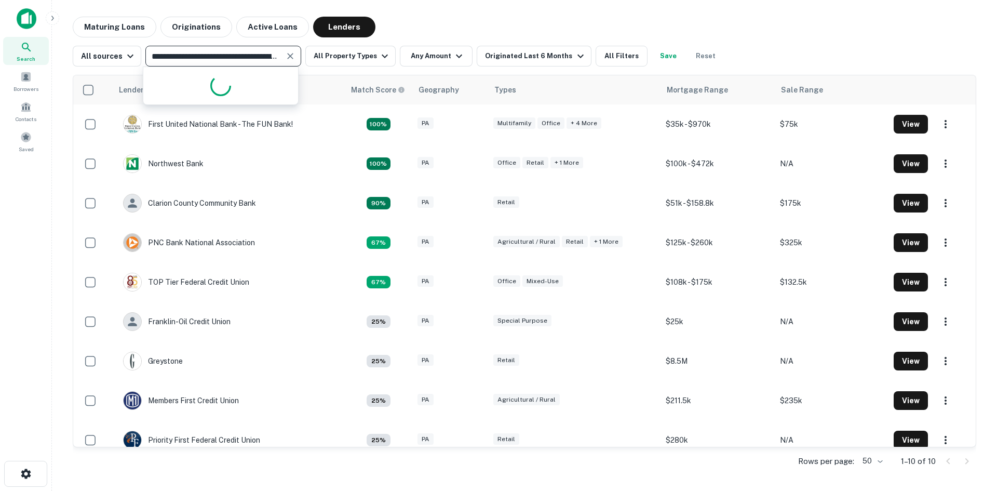
scroll to position [0, 38]
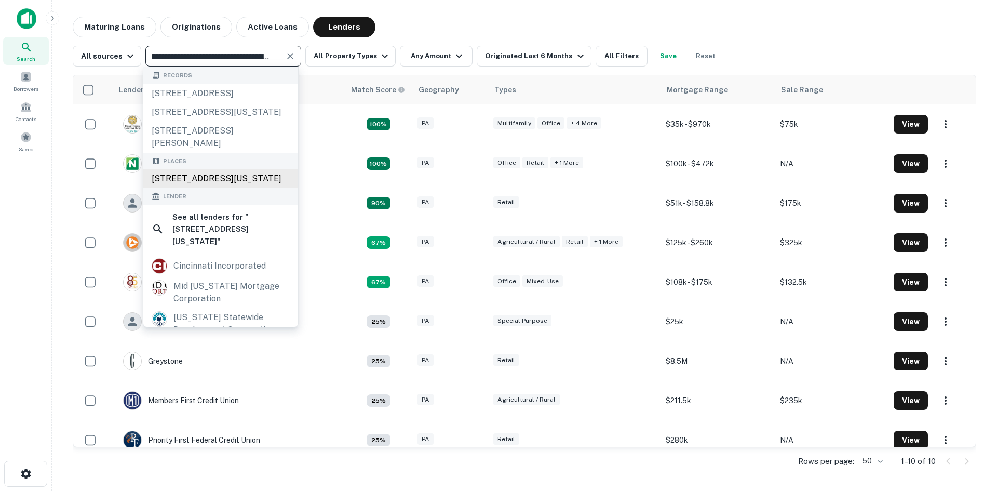
click at [197, 188] on div "[STREET_ADDRESS][US_STATE]" at bounding box center [220, 178] width 155 height 19
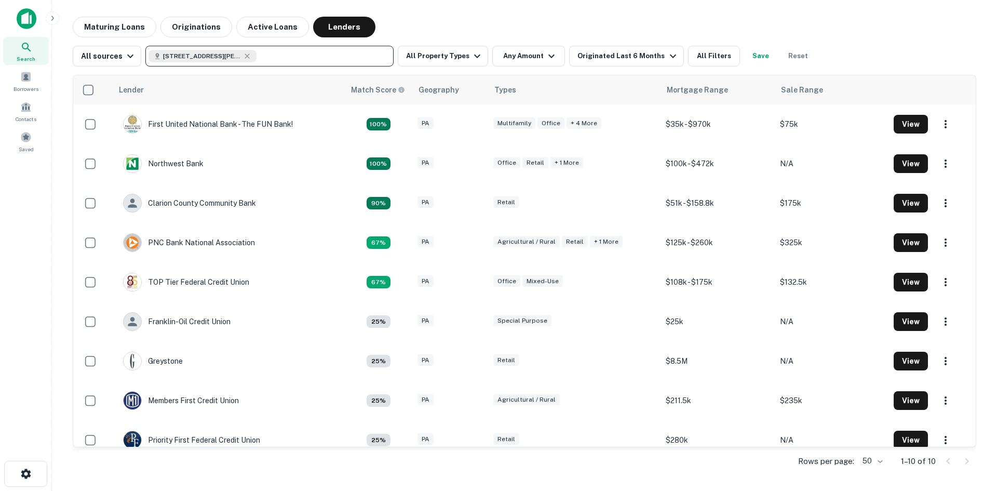
scroll to position [0, 0]
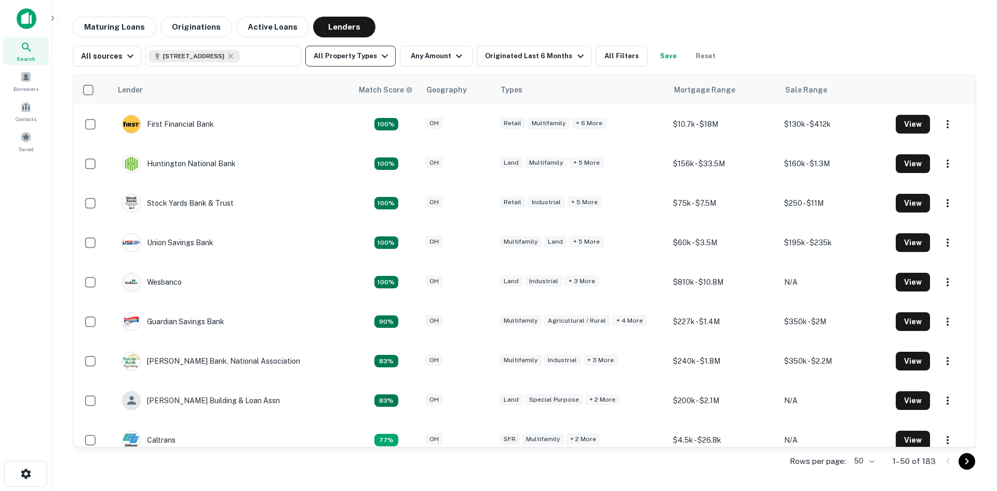
click at [348, 57] on button "All Property Types" at bounding box center [350, 56] width 90 height 21
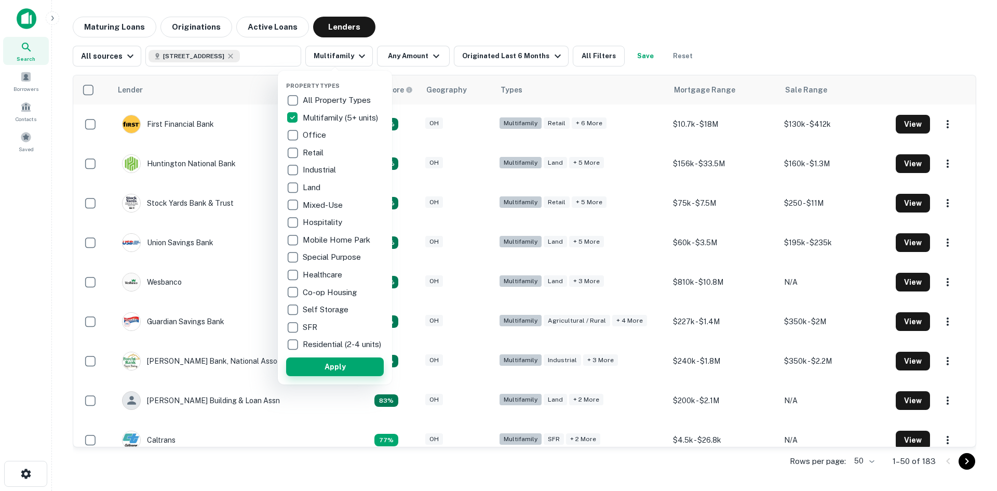
click at [322, 371] on button "Apply" at bounding box center [335, 366] width 98 height 19
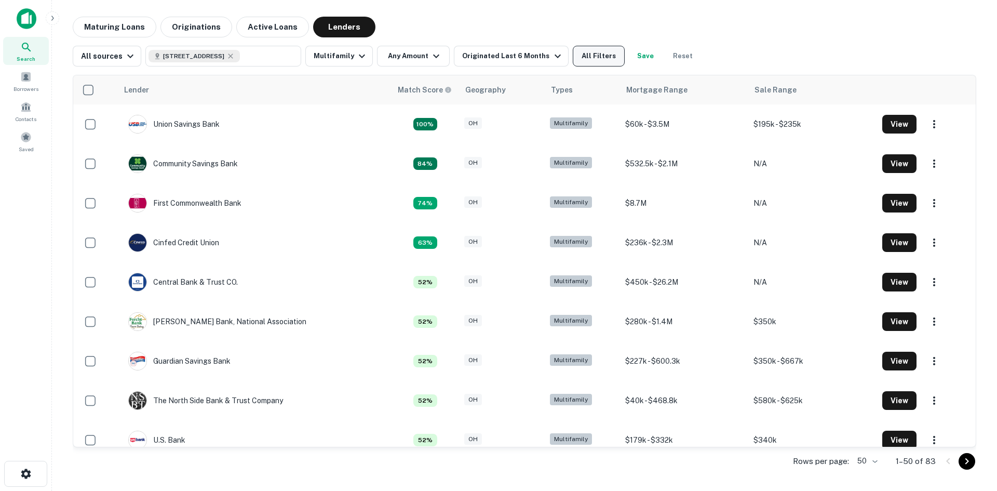
click at [588, 56] on button "All Filters" at bounding box center [599, 56] width 52 height 21
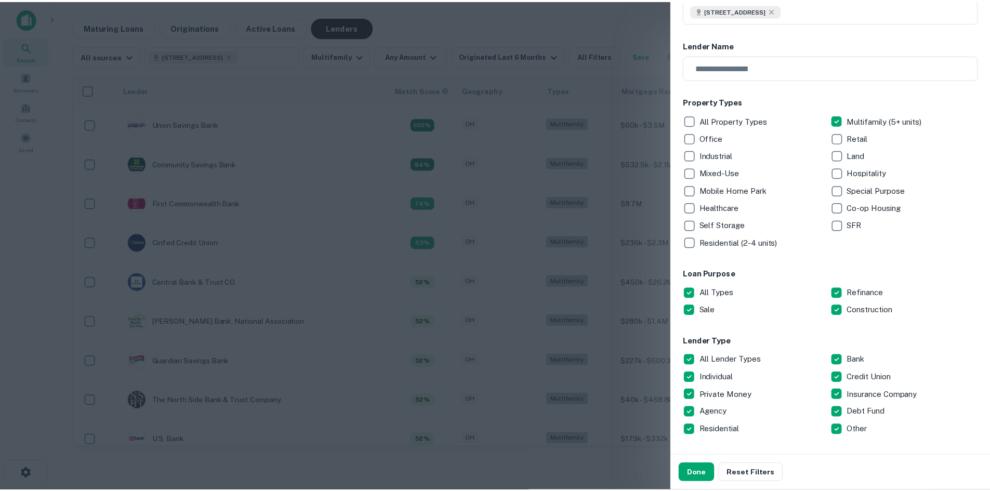
scroll to position [260, 0]
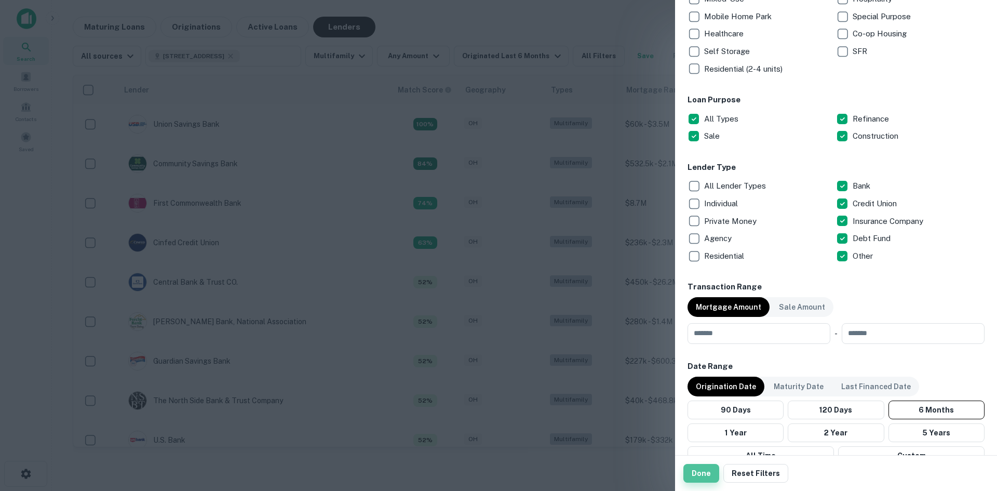
click at [703, 478] on button "Done" at bounding box center [702, 473] width 36 height 19
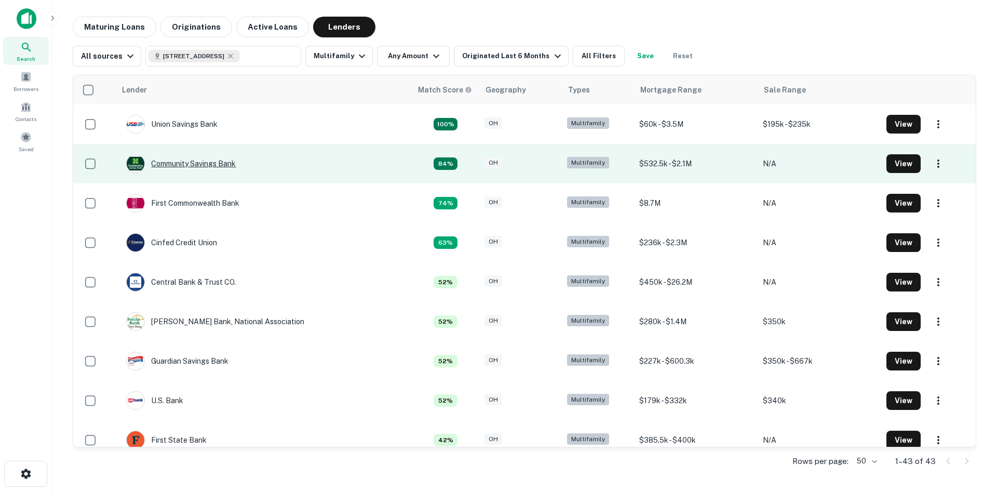
click at [215, 163] on div "Community Savings Bank" at bounding box center [181, 163] width 110 height 19
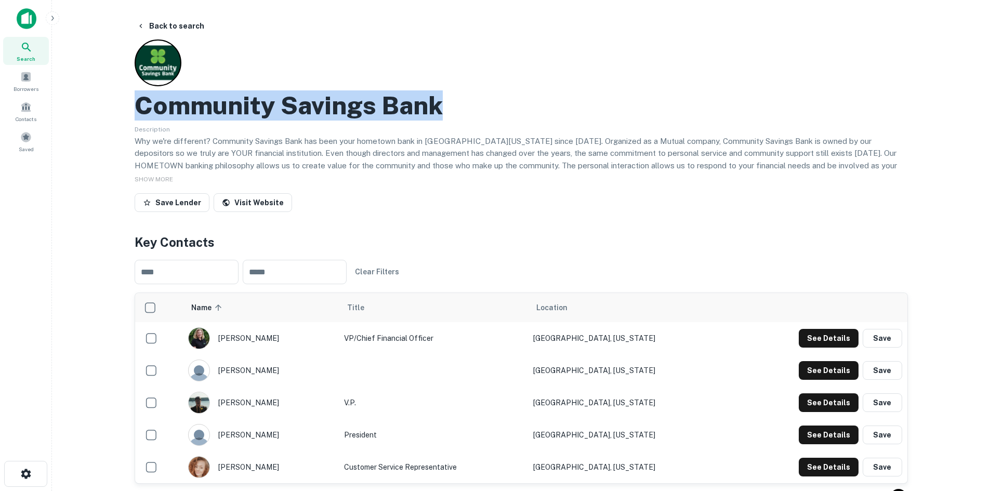
drag, startPoint x: 138, startPoint y: 103, endPoint x: 467, endPoint y: 105, distance: 328.8
click at [467, 105] on div "Community Savings Bank" at bounding box center [521, 105] width 773 height 30
copy h2 "Community Savings Bank"
click at [848, 342] on button "See Details" at bounding box center [828, 338] width 60 height 19
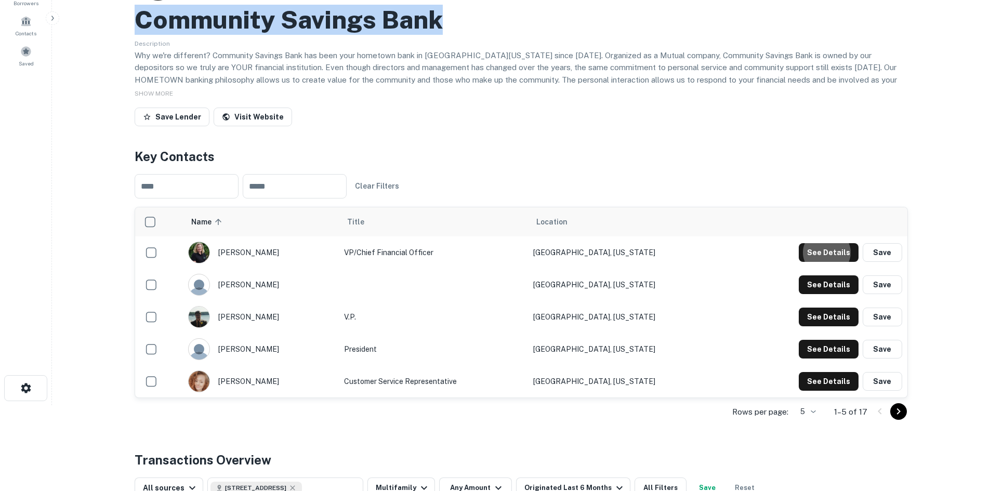
scroll to position [104, 0]
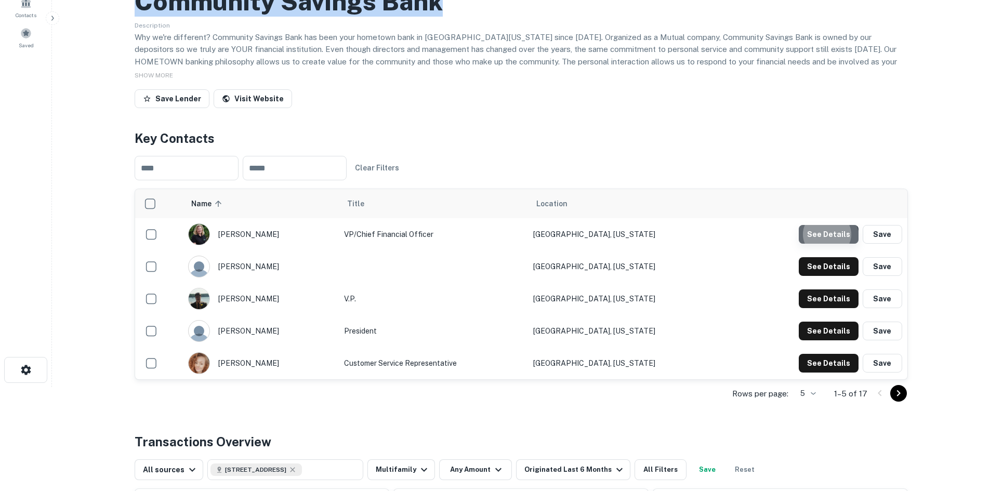
click at [823, 240] on button "See Details" at bounding box center [828, 234] width 60 height 19
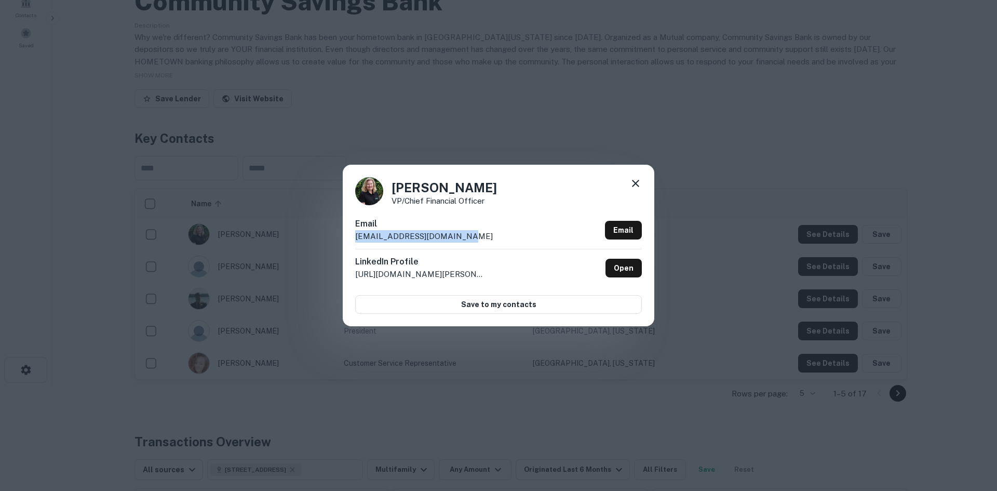
drag, startPoint x: 449, startPoint y: 241, endPoint x: 340, endPoint y: 239, distance: 108.6
click at [340, 239] on div "[PERSON_NAME] VP/Chief Financial Officer Email [EMAIL_ADDRESS][DOMAIN_NAME] Ema…" at bounding box center [498, 245] width 997 height 491
copy p "[EMAIL_ADDRESS][DOMAIN_NAME]"
click at [495, 184] on div "[PERSON_NAME] VP/Chief Financial Officer" at bounding box center [498, 191] width 287 height 28
copy h4 "[PERSON_NAME]"
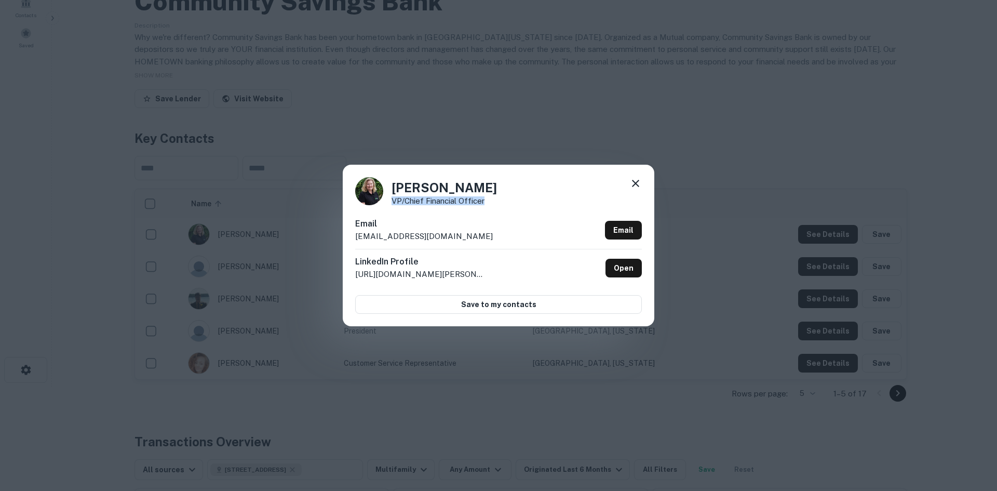
drag, startPoint x: 393, startPoint y: 198, endPoint x: 537, endPoint y: 198, distance: 143.9
click at [496, 201] on div "[PERSON_NAME] VP/Chief Financial Officer" at bounding box center [498, 191] width 287 height 28
copy p "VP/Chief Financial Officer"
click at [529, 129] on div "[PERSON_NAME] VP/Chief Financial Officer Email [EMAIL_ADDRESS][DOMAIN_NAME] Ema…" at bounding box center [498, 245] width 997 height 491
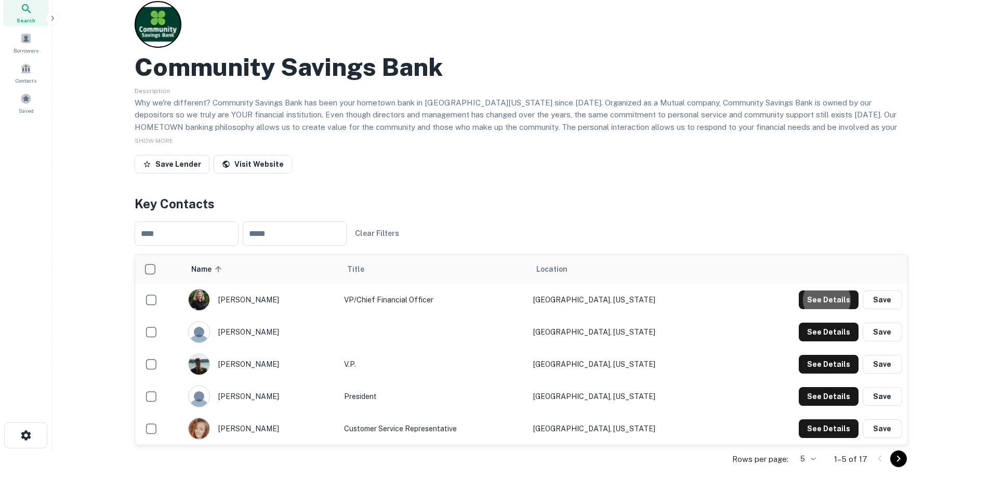
scroll to position [0, 0]
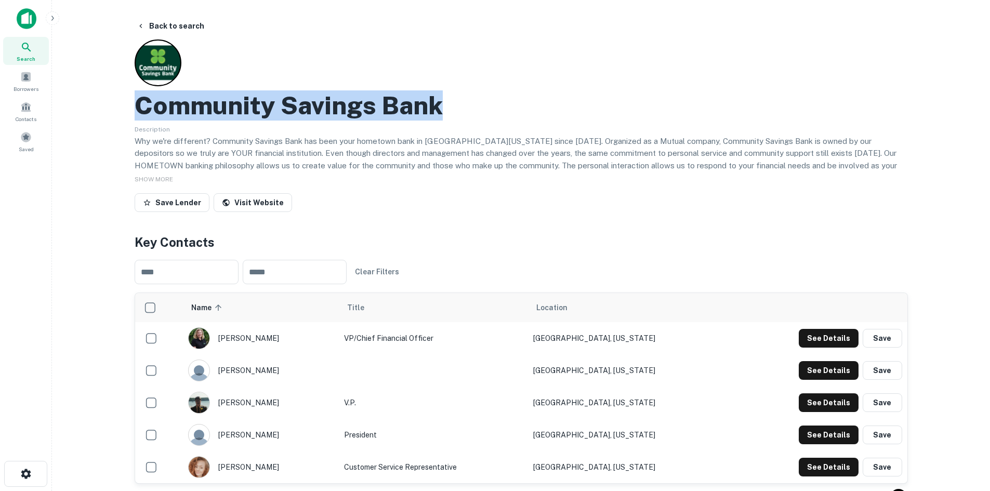
drag, startPoint x: 142, startPoint y: 106, endPoint x: 512, endPoint y: 116, distance: 370.0
click at [512, 116] on div "Community Savings Bank" at bounding box center [521, 105] width 773 height 30
copy h2 "Community Savings Bank"
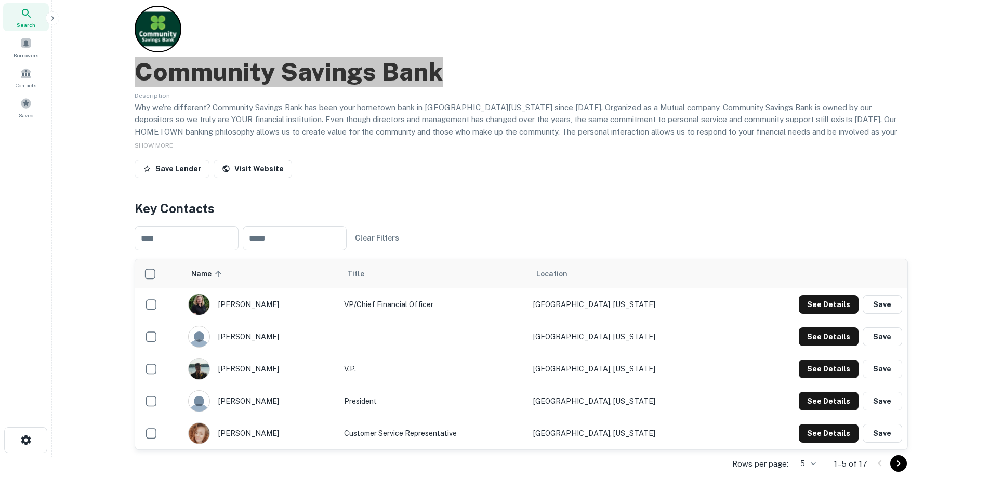
scroll to position [52, 0]
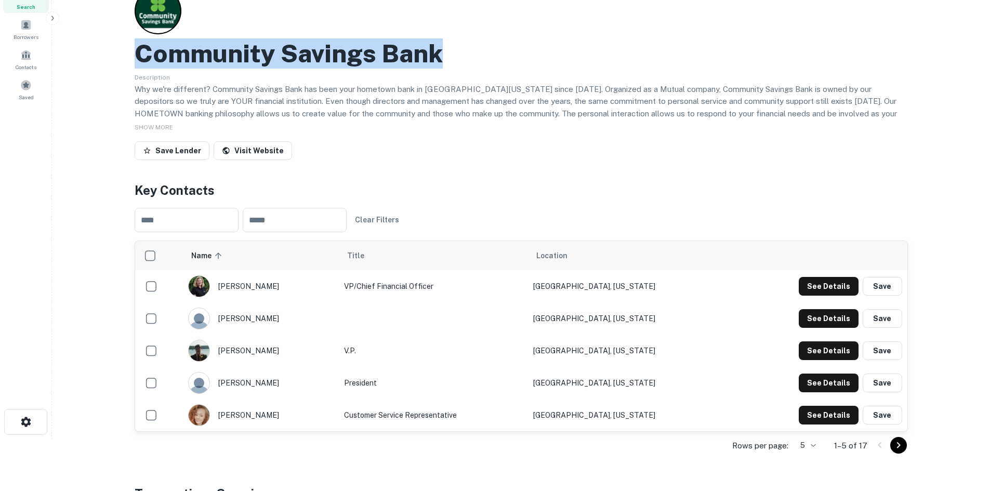
click at [896, 445] on icon "Go to next page" at bounding box center [898, 445] width 12 height 12
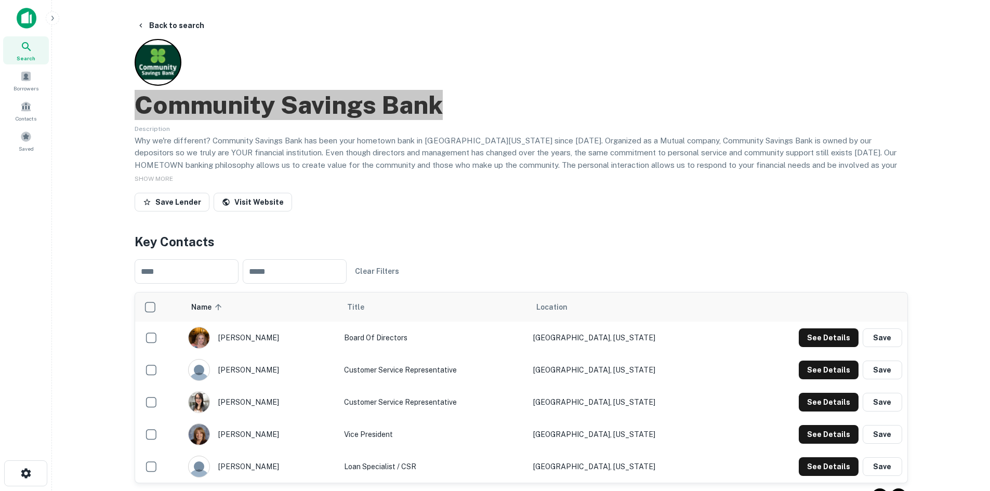
scroll to position [0, 0]
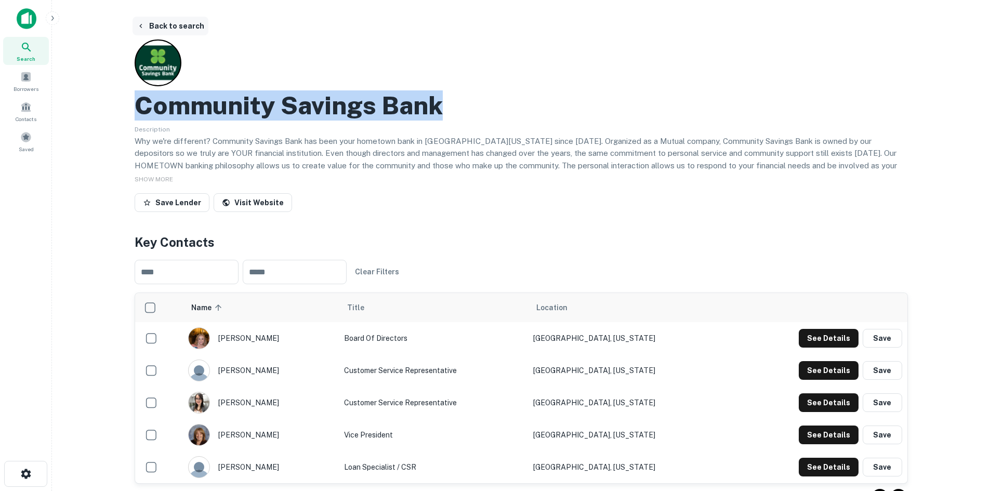
click at [173, 29] on button "Back to search" at bounding box center [170, 26] width 76 height 19
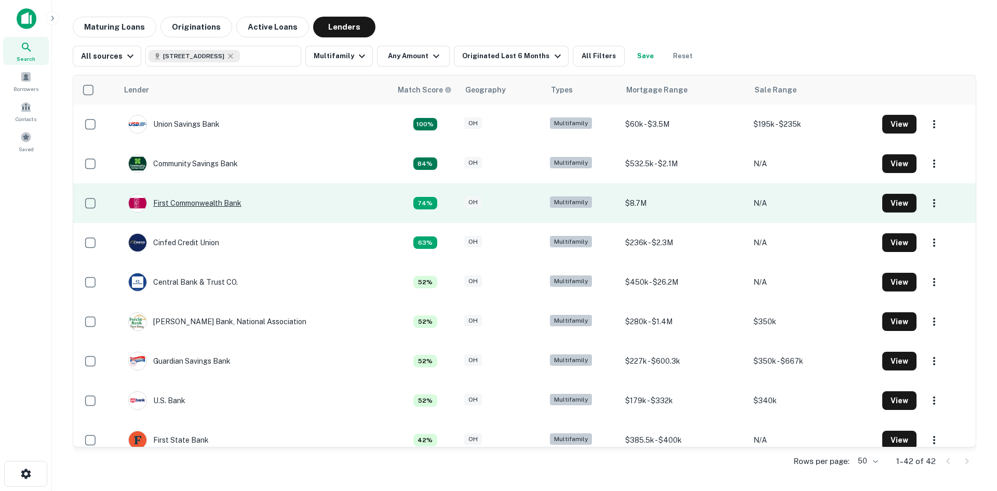
click at [199, 204] on div "First Commonwealth Bank" at bounding box center [184, 203] width 113 height 19
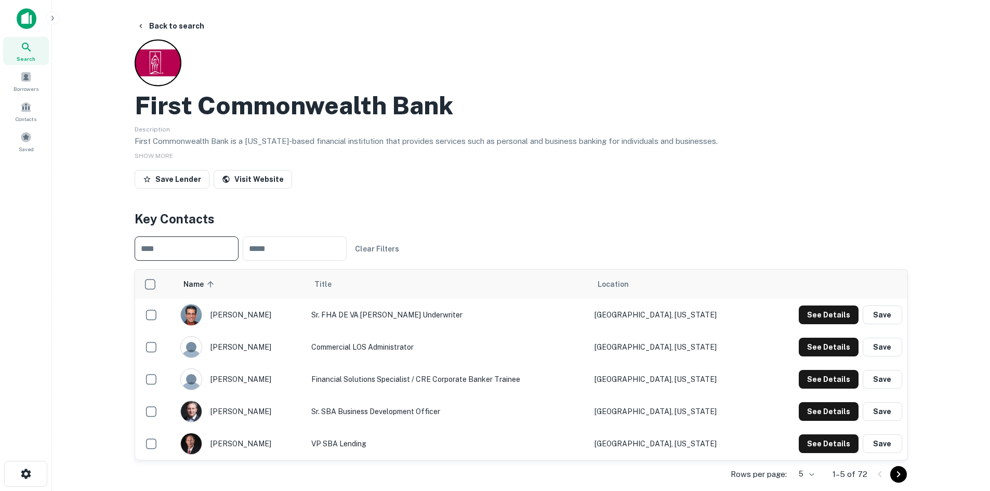
click at [171, 244] on input "text" at bounding box center [187, 248] width 104 height 24
paste input "****"
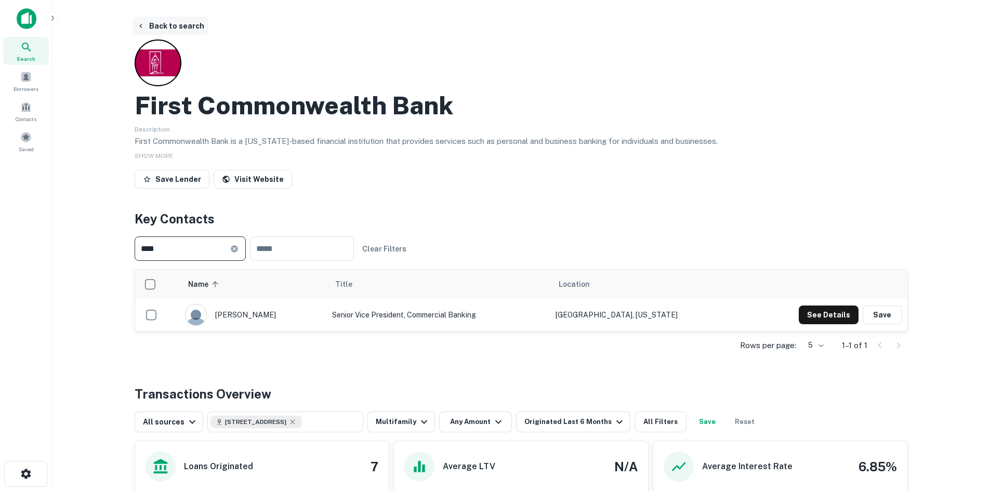
type input "****"
click at [155, 25] on button "Back to search" at bounding box center [170, 26] width 76 height 19
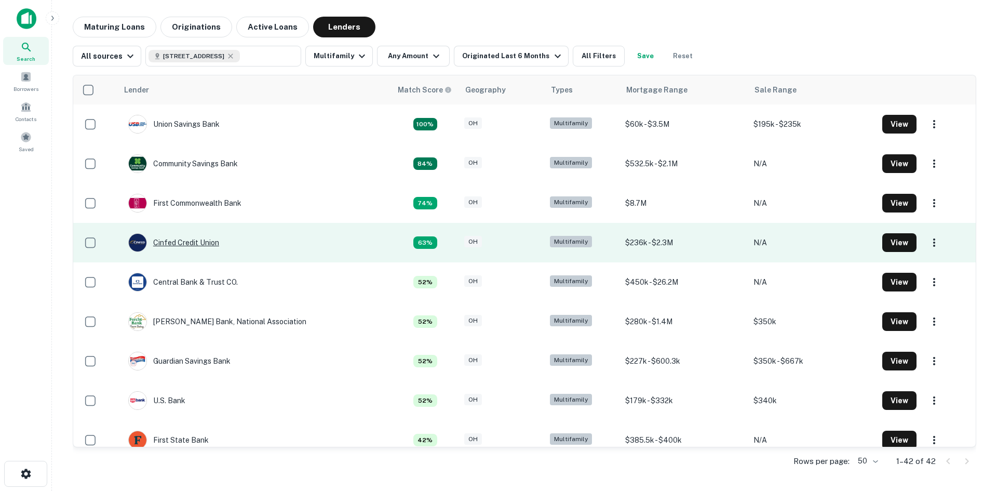
click at [208, 242] on div "Cinfed Credit Union" at bounding box center [173, 242] width 91 height 19
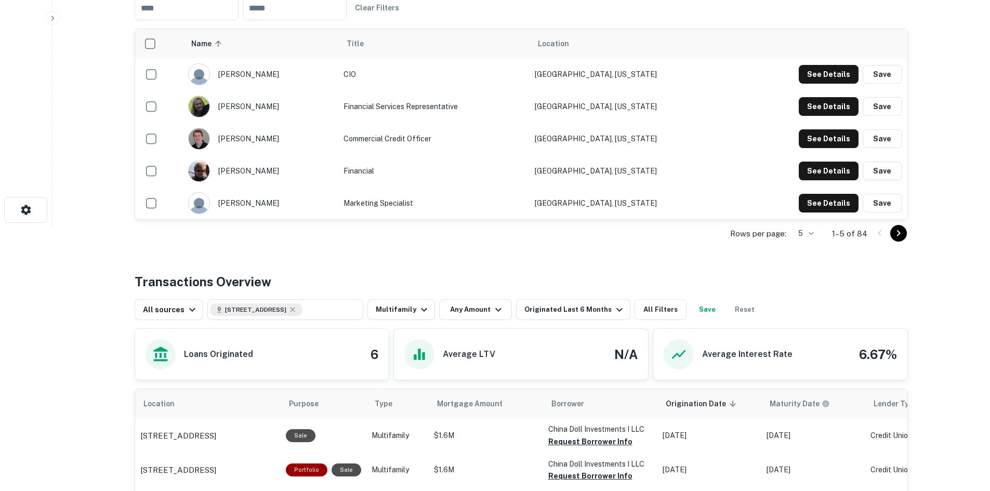
scroll to position [260, 0]
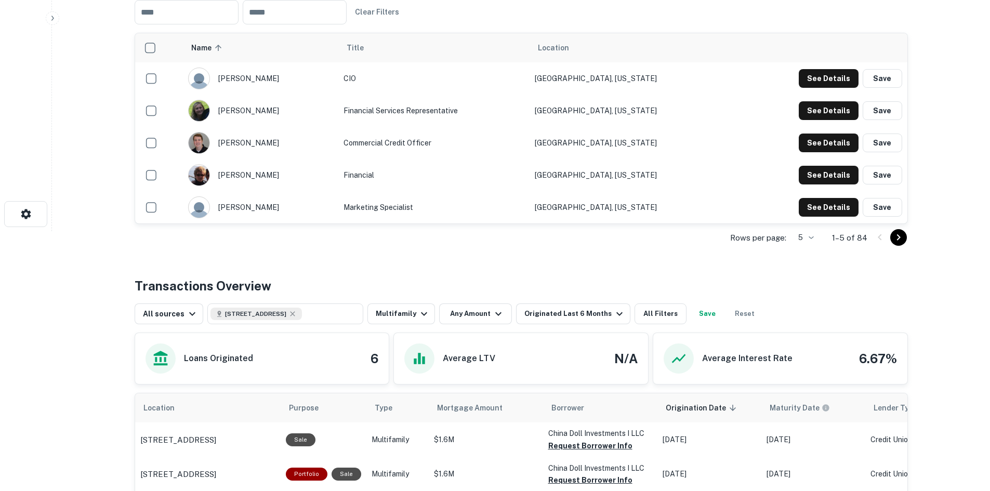
click at [904, 234] on icon "Go to next page" at bounding box center [898, 237] width 12 height 12
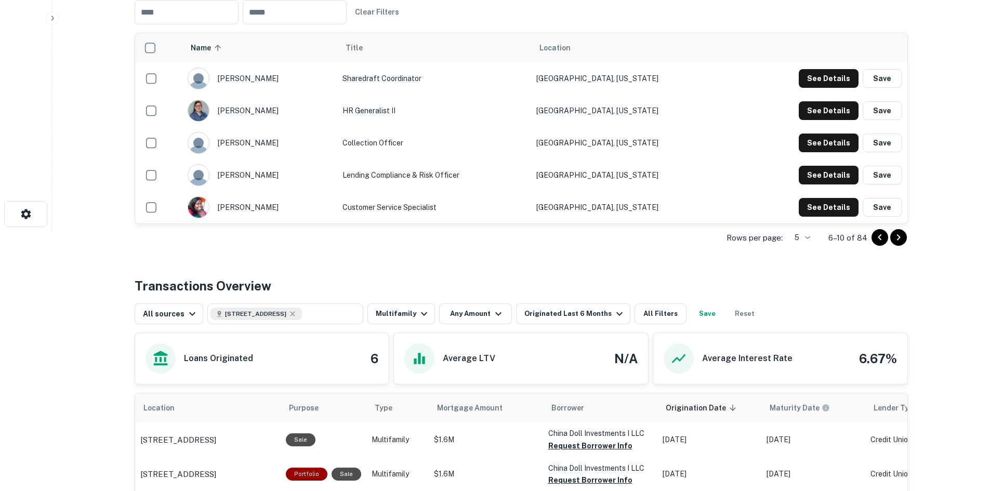
click at [902, 236] on icon "Go to next page" at bounding box center [898, 237] width 12 height 12
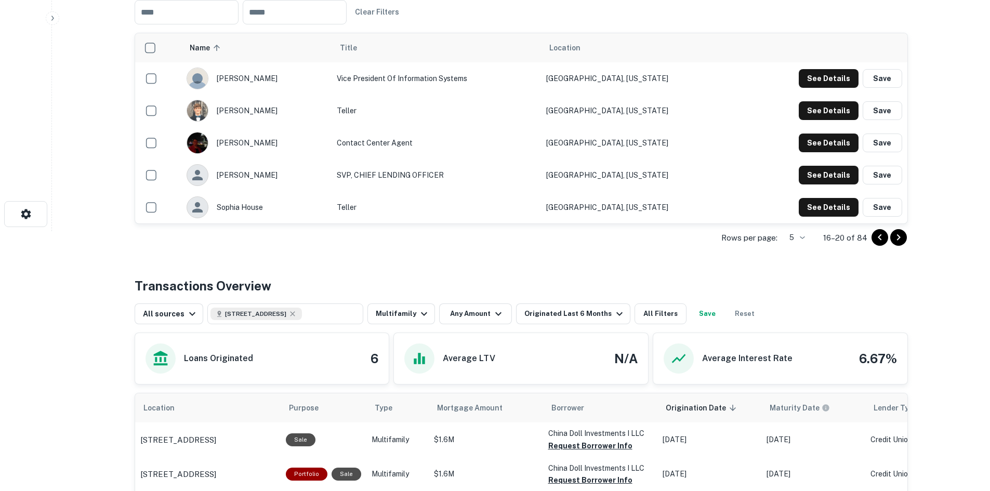
click at [902, 236] on icon "Go to next page" at bounding box center [898, 237] width 12 height 12
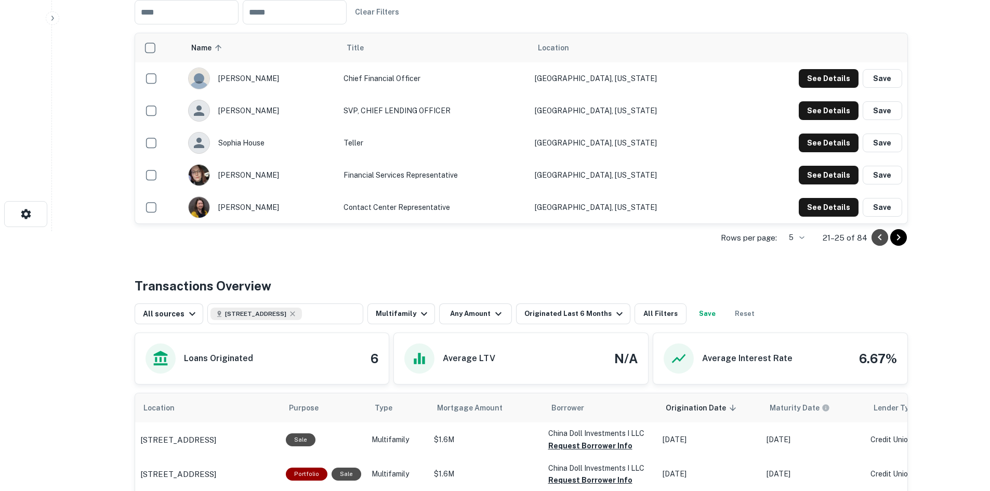
click at [877, 242] on icon "Go to previous page" at bounding box center [879, 237] width 12 height 12
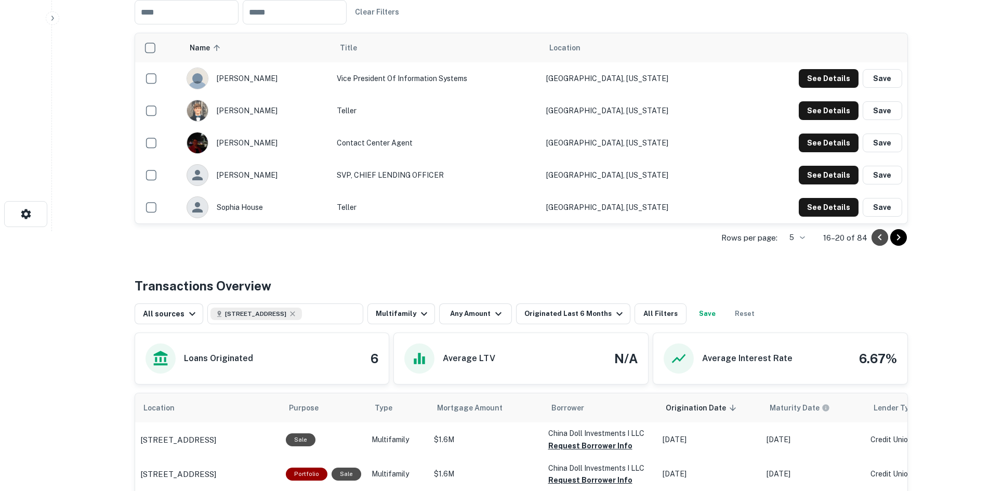
click at [877, 242] on icon "Go to previous page" at bounding box center [879, 237] width 12 height 12
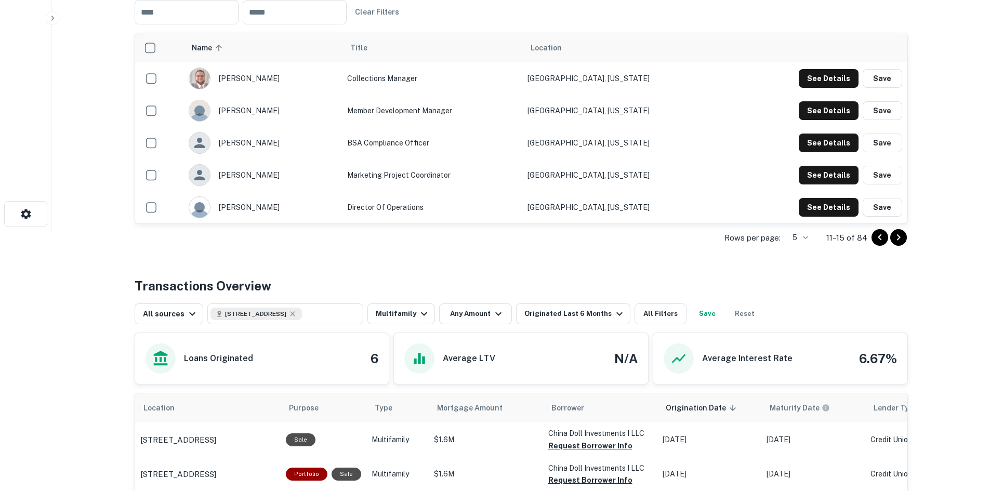
click at [877, 242] on icon "Go to previous page" at bounding box center [879, 237] width 12 height 12
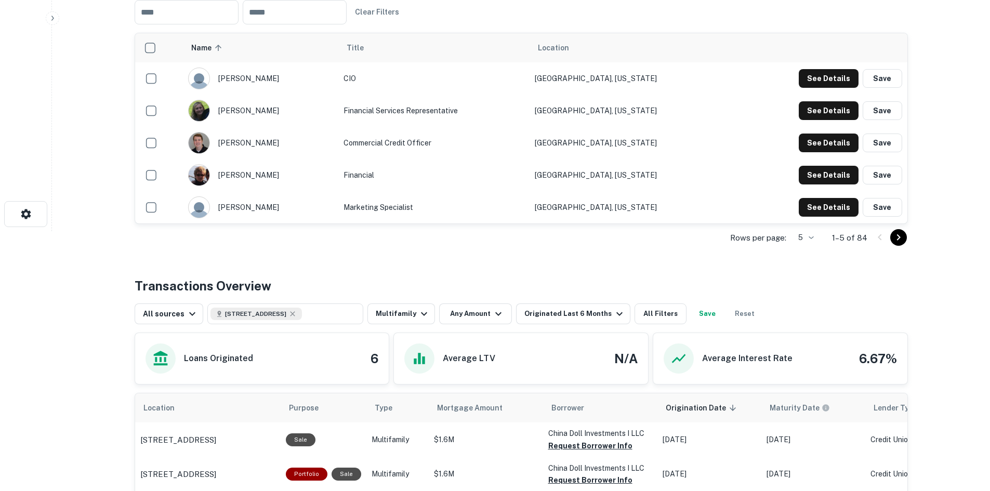
click at [877, 242] on div at bounding box center [888, 237] width 35 height 17
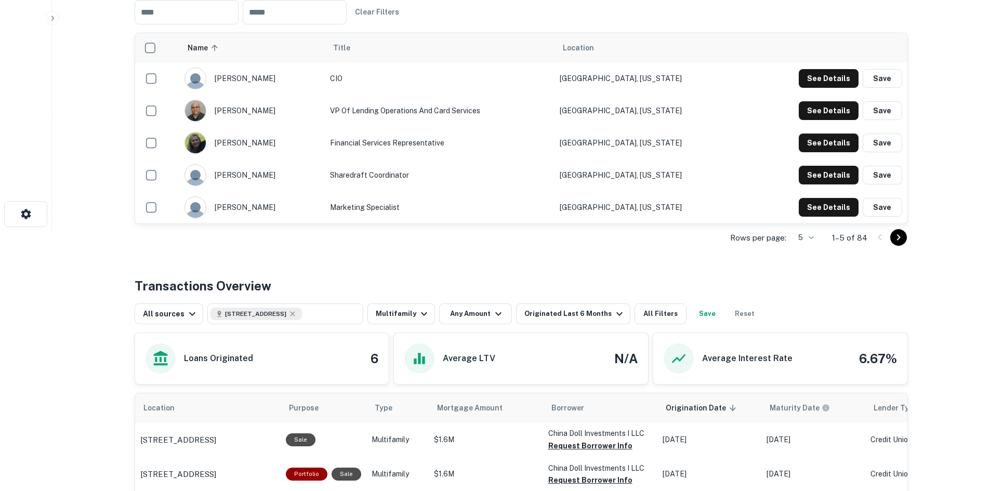
click at [877, 242] on div at bounding box center [888, 237] width 35 height 17
click at [902, 235] on icon "Go to next page" at bounding box center [898, 237] width 12 height 12
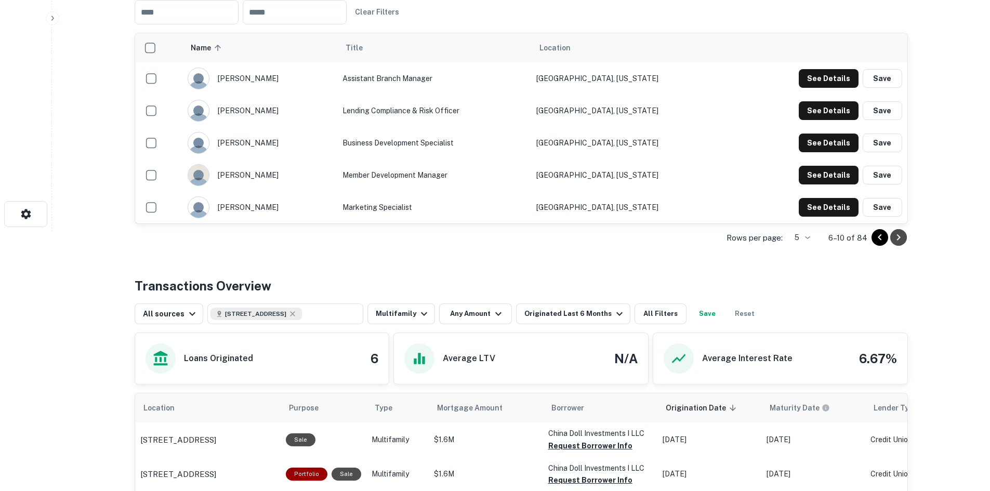
click at [902, 235] on icon "Go to next page" at bounding box center [898, 237] width 12 height 12
click at [803, 77] on button "See Details" at bounding box center [828, 78] width 60 height 19
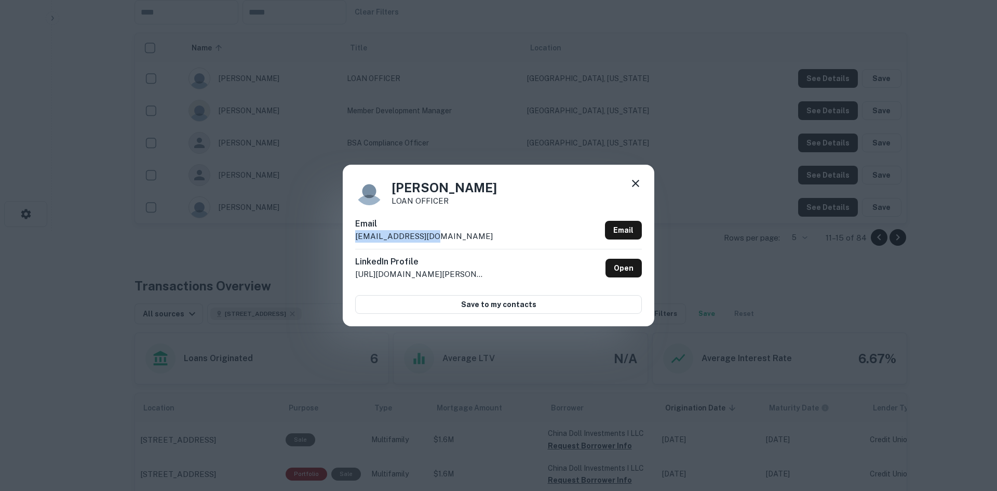
drag, startPoint x: 354, startPoint y: 237, endPoint x: 456, endPoint y: 241, distance: 101.9
click at [456, 241] on div "[PERSON_NAME] LOAN OFFICER Email [EMAIL_ADDRESS][DOMAIN_NAME] Email LinkedIn Pr…" at bounding box center [499, 245] width 312 height 161
copy p "[EMAIL_ADDRESS][DOMAIN_NAME]"
drag, startPoint x: 393, startPoint y: 185, endPoint x: 425, endPoint y: 191, distance: 32.8
click at [425, 191] on h4 "[PERSON_NAME]" at bounding box center [444, 187] width 105 height 19
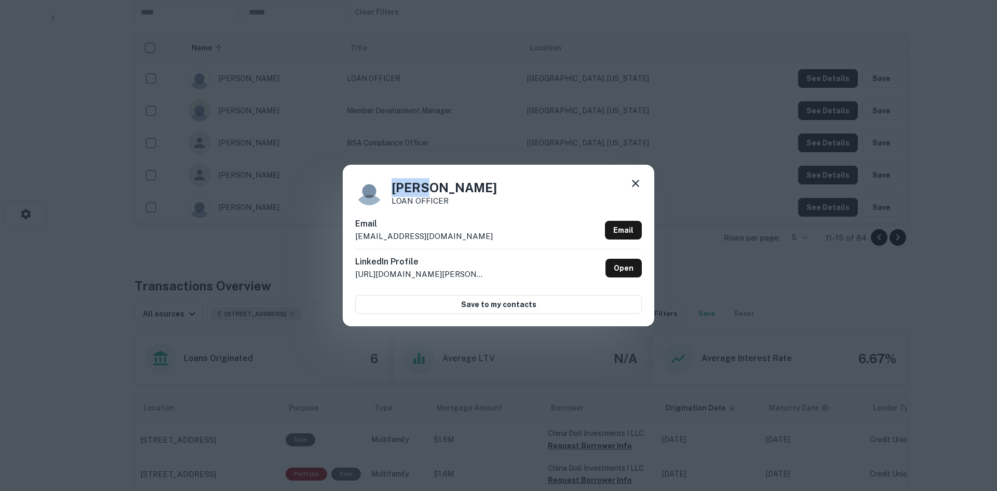
copy h4 "[PERSON_NAME]"
drag, startPoint x: 474, startPoint y: 183, endPoint x: 435, endPoint y: 185, distance: 39.0
click at [435, 185] on div "[PERSON_NAME] LOAN OFFICER" at bounding box center [498, 191] width 287 height 28
copy h4 "[PERSON_NAME]"
drag, startPoint x: 462, startPoint y: 199, endPoint x: 381, endPoint y: 203, distance: 81.6
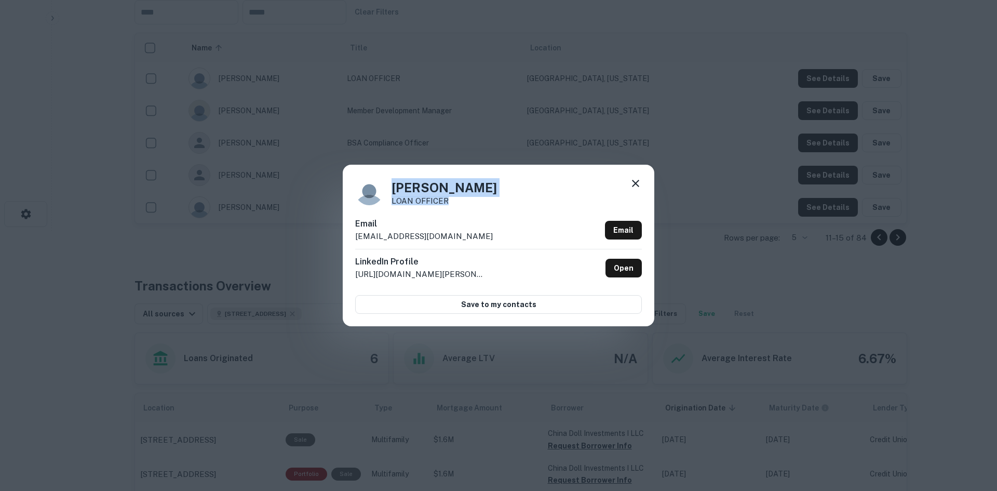
click at [381, 203] on div "[PERSON_NAME] LOAN OFFICER" at bounding box center [498, 191] width 287 height 28
click at [486, 204] on div "[PERSON_NAME] LOAN OFFICER" at bounding box center [498, 191] width 287 height 28
click at [406, 202] on p "LOAN OFFICER" at bounding box center [444, 201] width 105 height 8
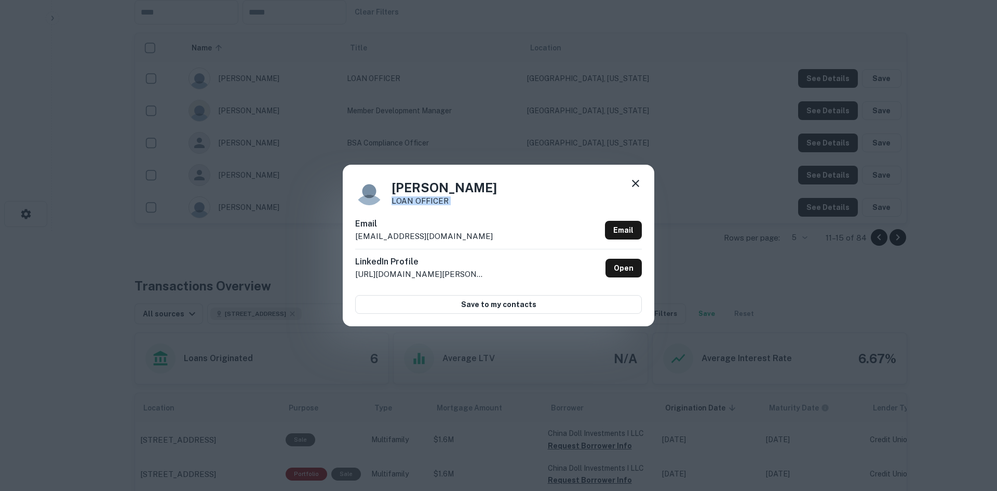
click at [727, 83] on div "[PERSON_NAME] LOAN OFFICER Email [EMAIL_ADDRESS][DOMAIN_NAME] Email LinkedIn Pr…" at bounding box center [498, 245] width 997 height 491
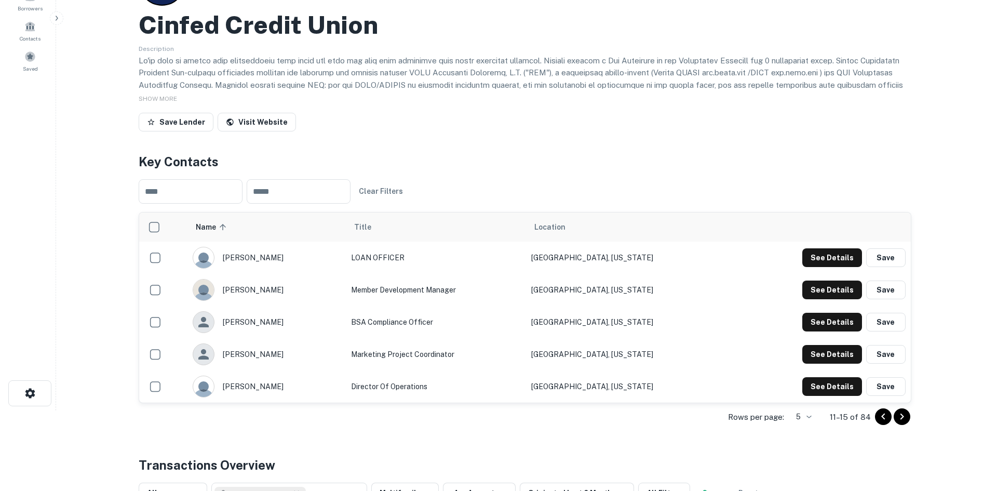
scroll to position [0, 0]
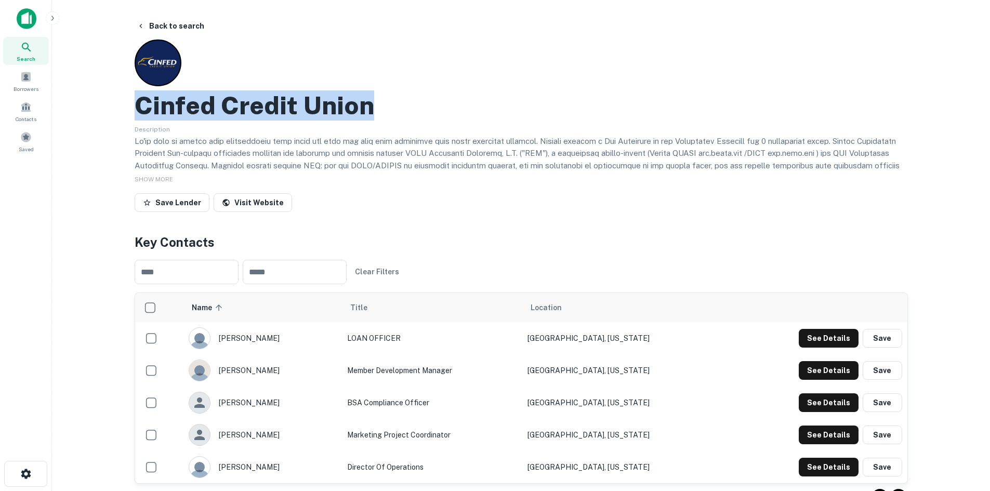
drag, startPoint x: 138, startPoint y: 111, endPoint x: 367, endPoint y: 111, distance: 229.6
click at [367, 111] on h2 "Cinfed Credit Union" at bounding box center [254, 105] width 239 height 30
drag, startPoint x: 209, startPoint y: 100, endPoint x: 209, endPoint y: 108, distance: 7.8
click at [208, 100] on h2 "Cinfed Credit Union" at bounding box center [254, 105] width 239 height 30
click at [163, 24] on button "Back to search" at bounding box center [170, 26] width 76 height 19
